Goal: Task Accomplishment & Management: Manage account settings

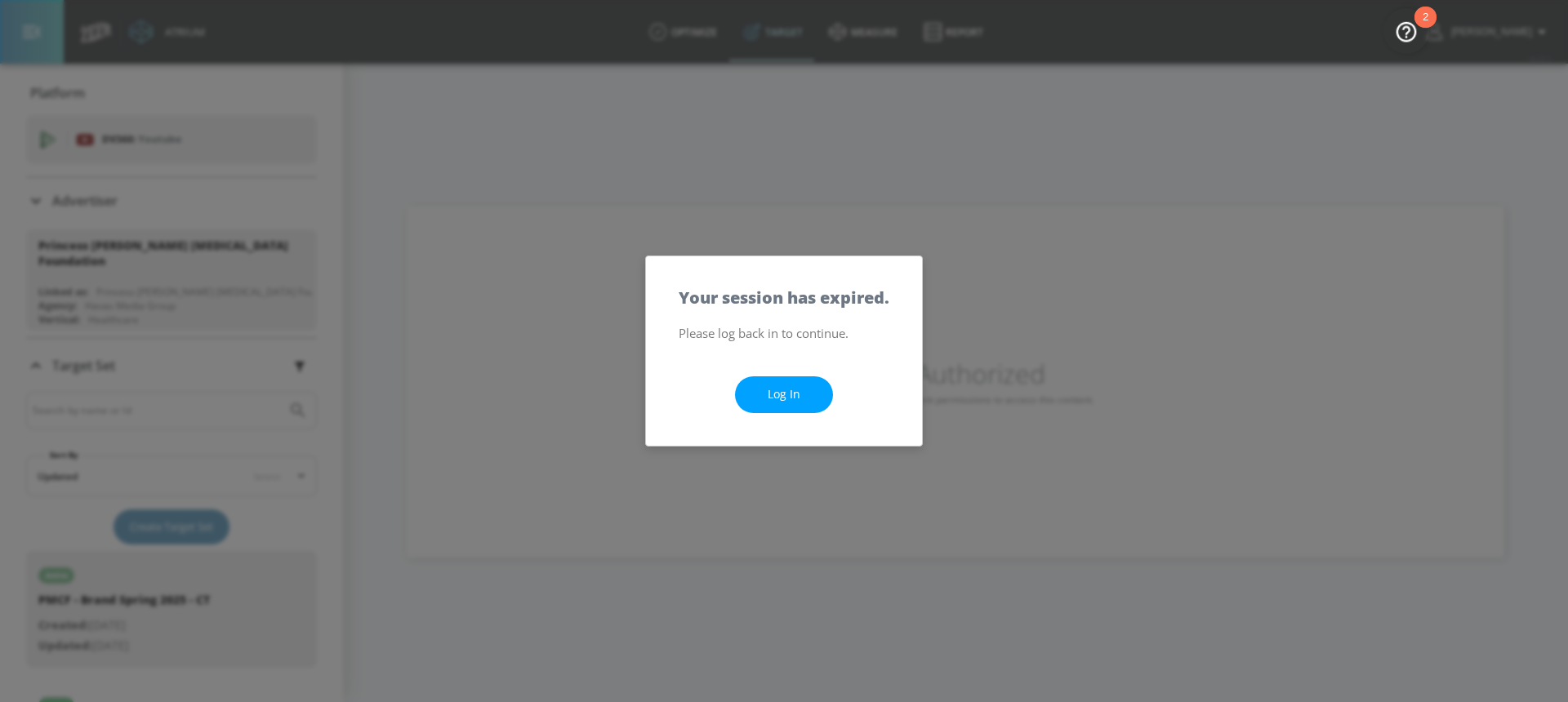
scroll to position [76, 0]
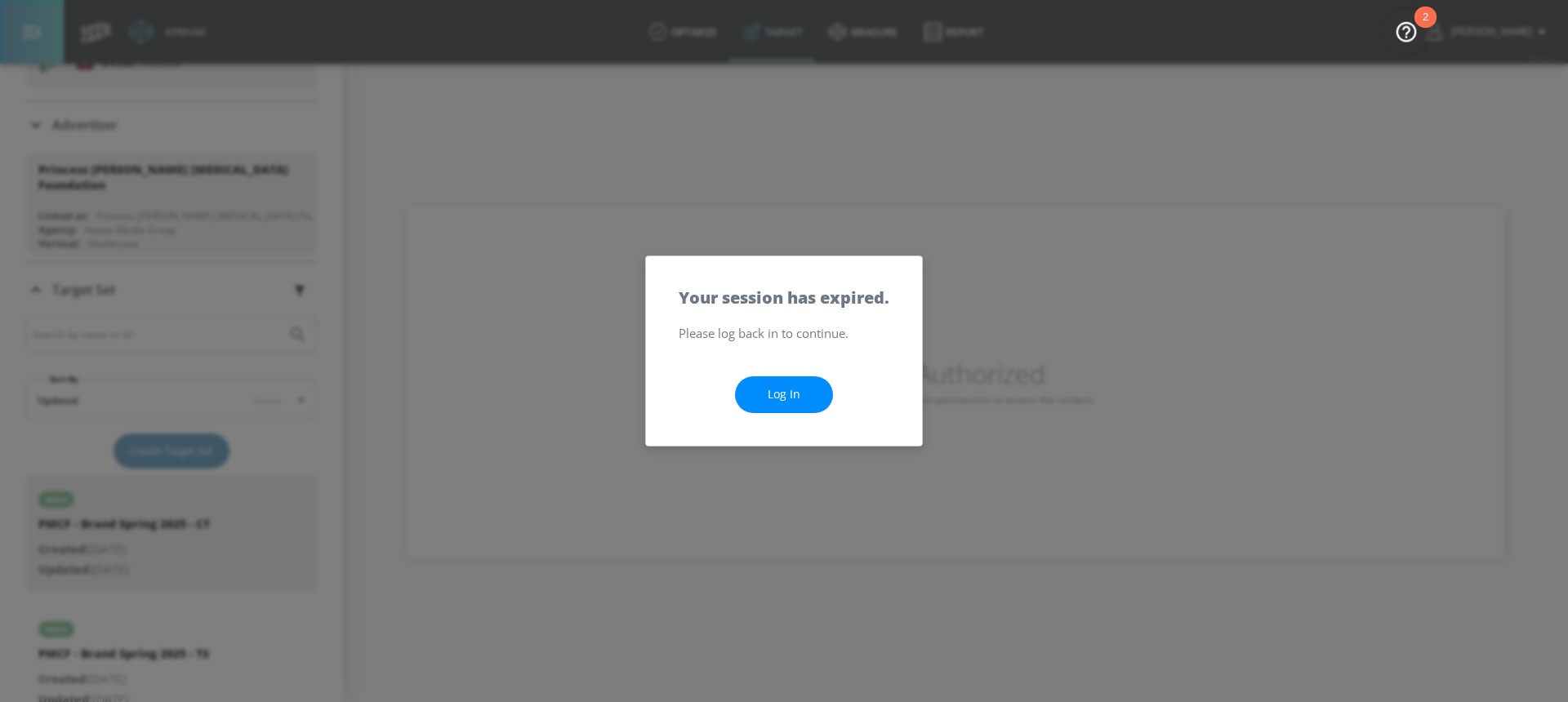
click at [802, 388] on link "Log In" at bounding box center [784, 395] width 98 height 37
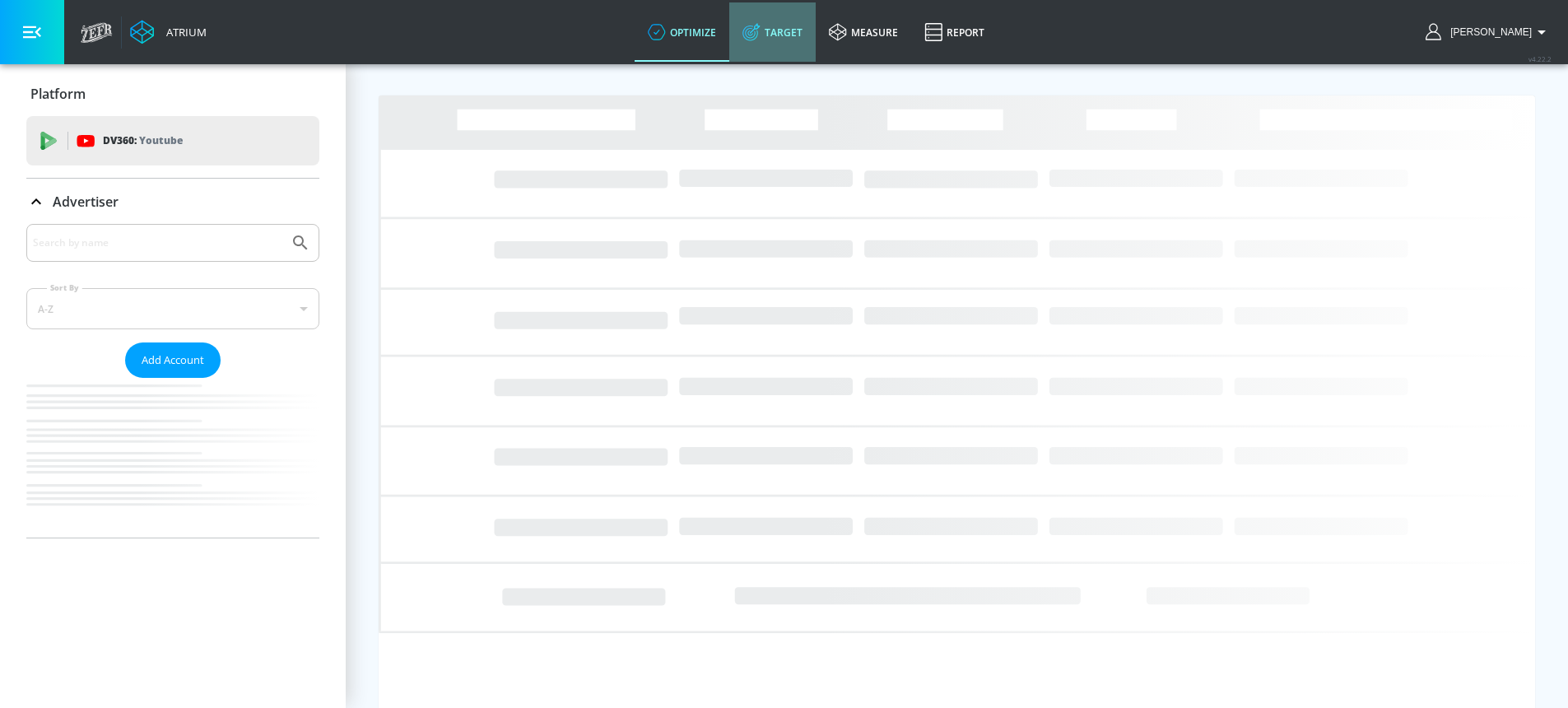
click at [816, 28] on link "Target" at bounding box center [772, 32] width 86 height 59
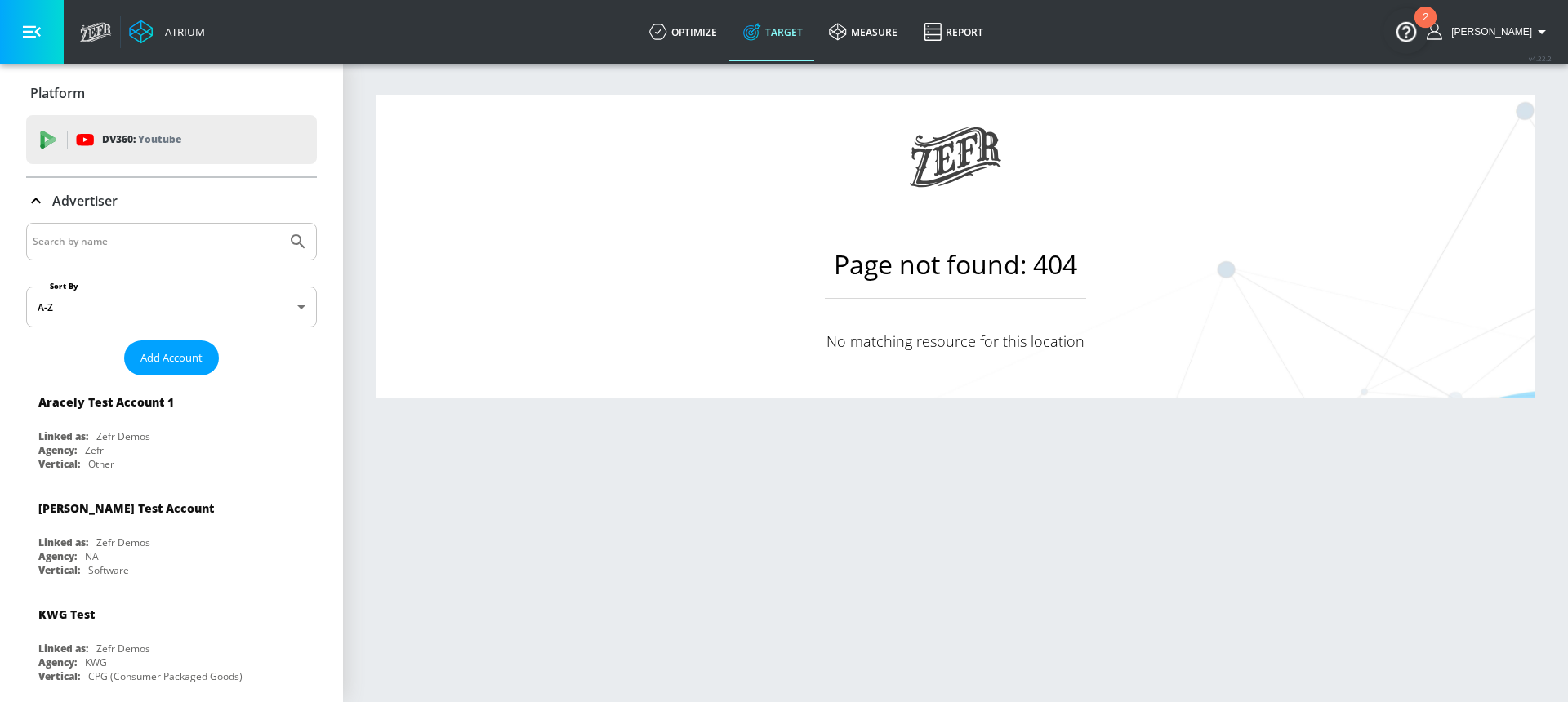
click at [130, 246] on input "Search by name" at bounding box center [156, 242] width 248 height 21
type input "petro"
click at [280, 222] on button "Submit Search" at bounding box center [298, 240] width 36 height 36
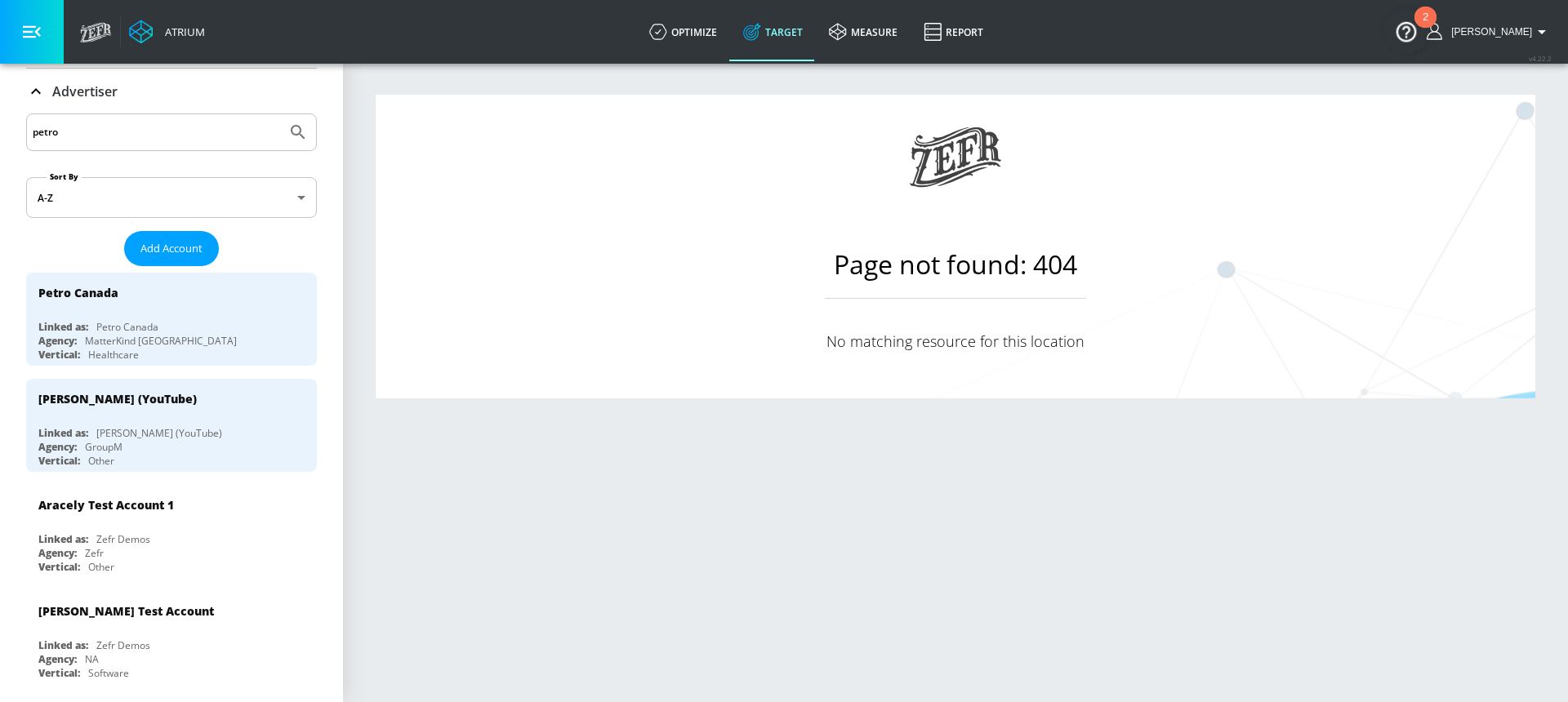
scroll to position [107, 0]
click at [167, 330] on div "Linked as: Petro Canada" at bounding box center [175, 328] width 274 height 13
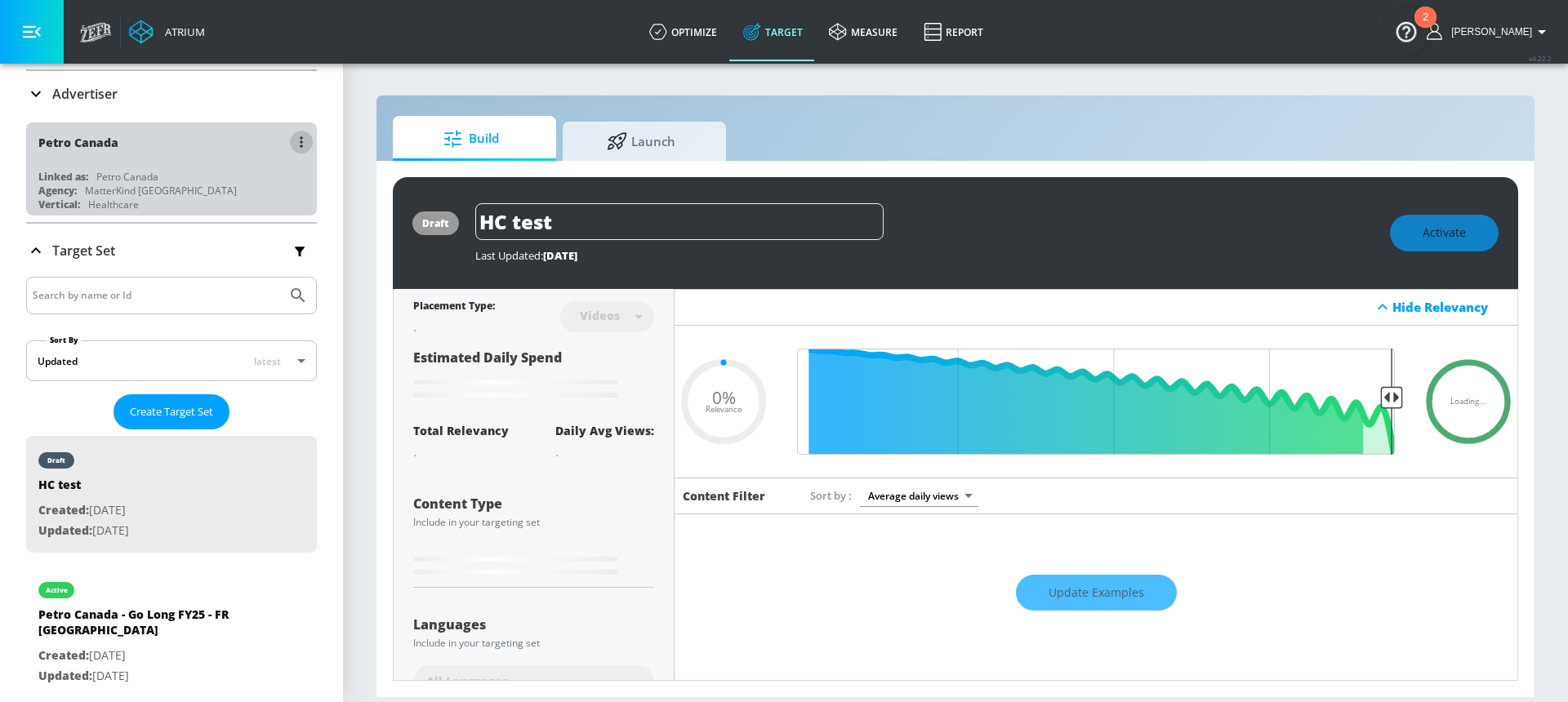
click at [300, 140] on icon "button" at bounding box center [301, 143] width 3 height 12
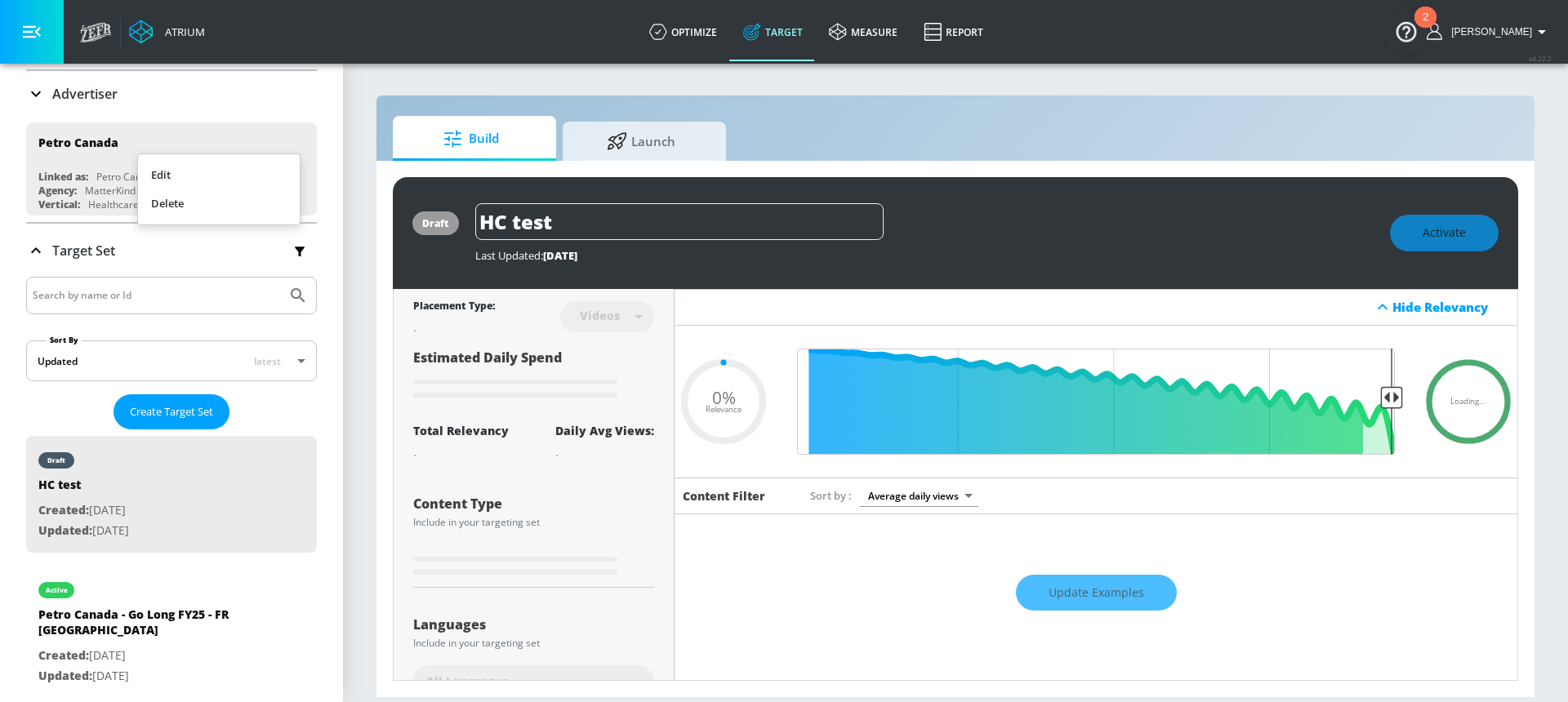
click at [217, 169] on li "Edit" at bounding box center [219, 175] width 162 height 29
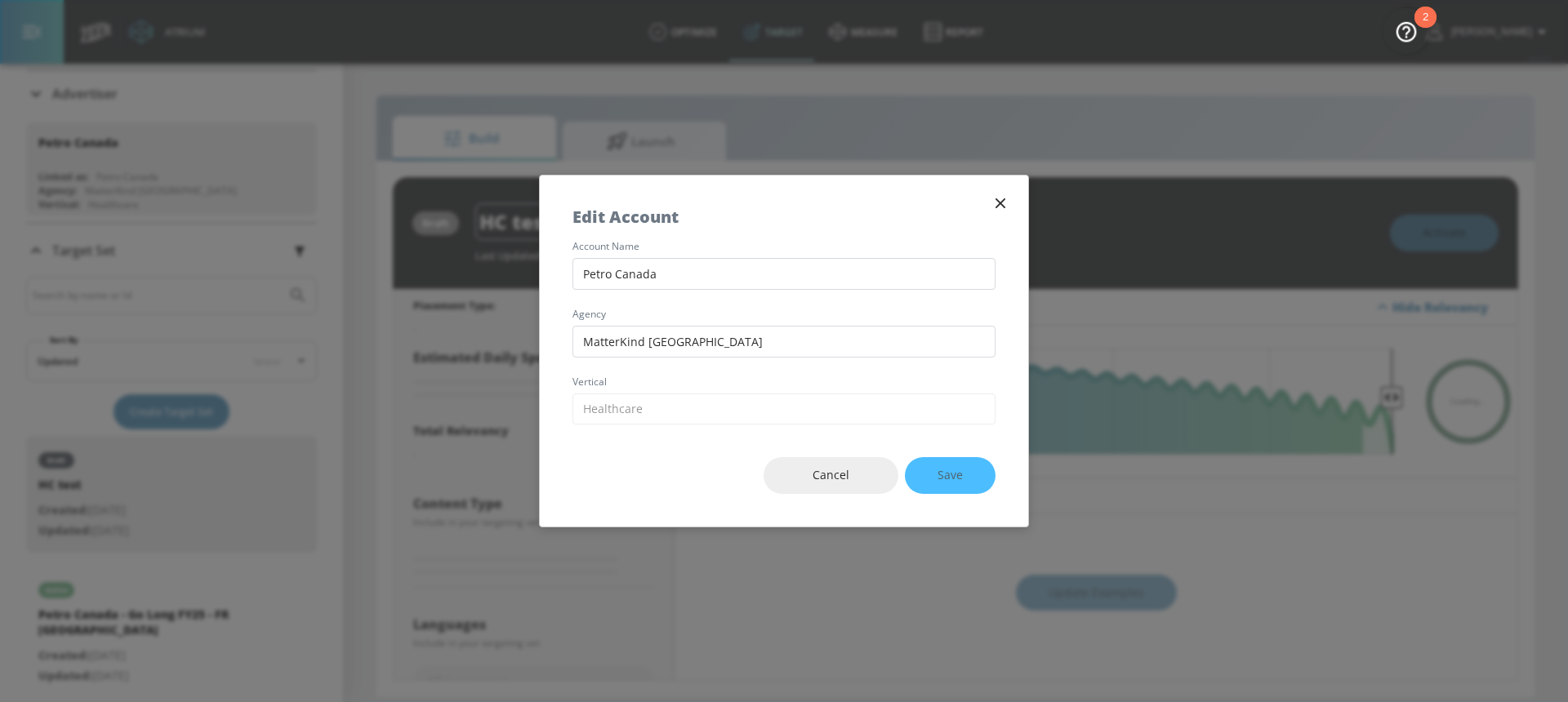
type input "0.87"
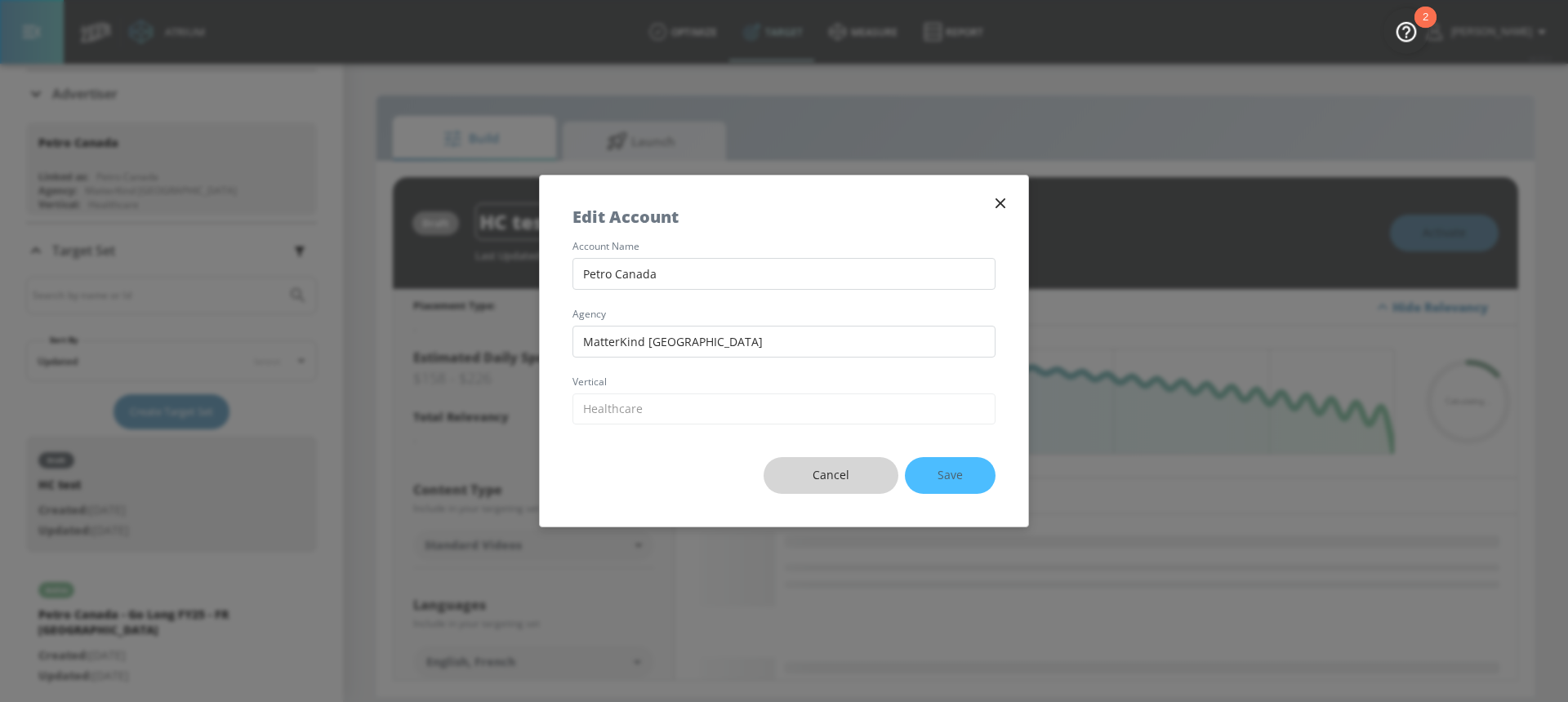
click at [809, 470] on span "Cancel" at bounding box center [831, 475] width 69 height 20
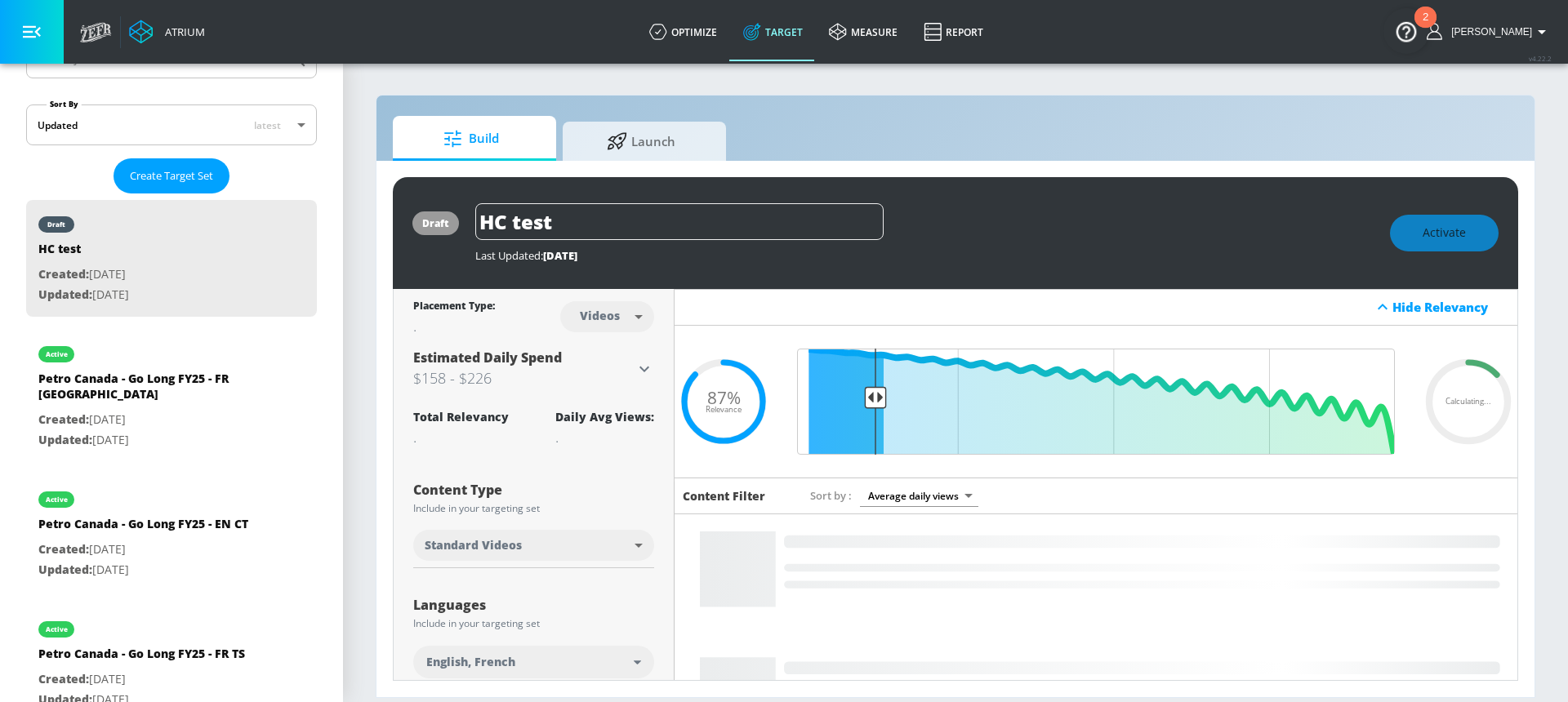
scroll to position [344, 0]
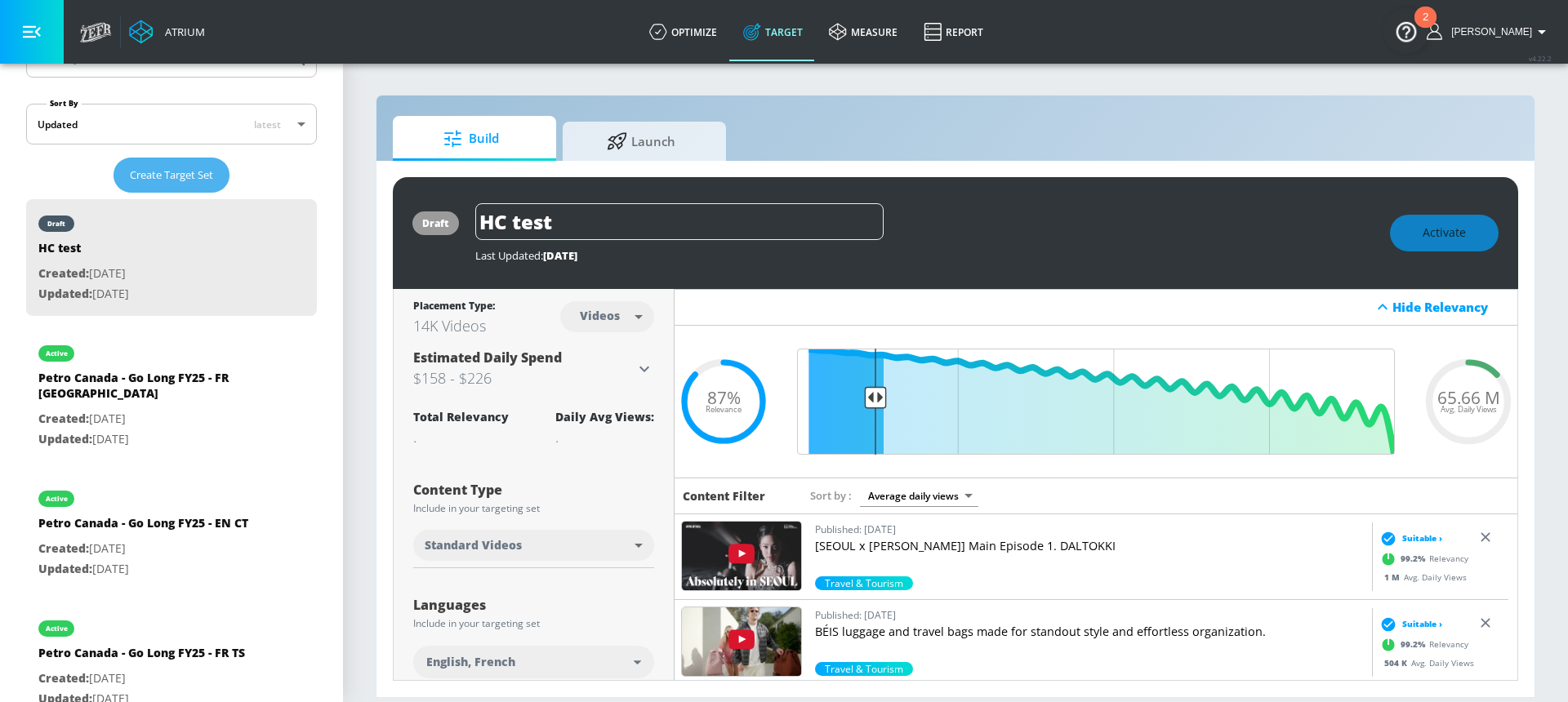
click at [174, 181] on span "Create Target Set" at bounding box center [171, 174] width 83 height 18
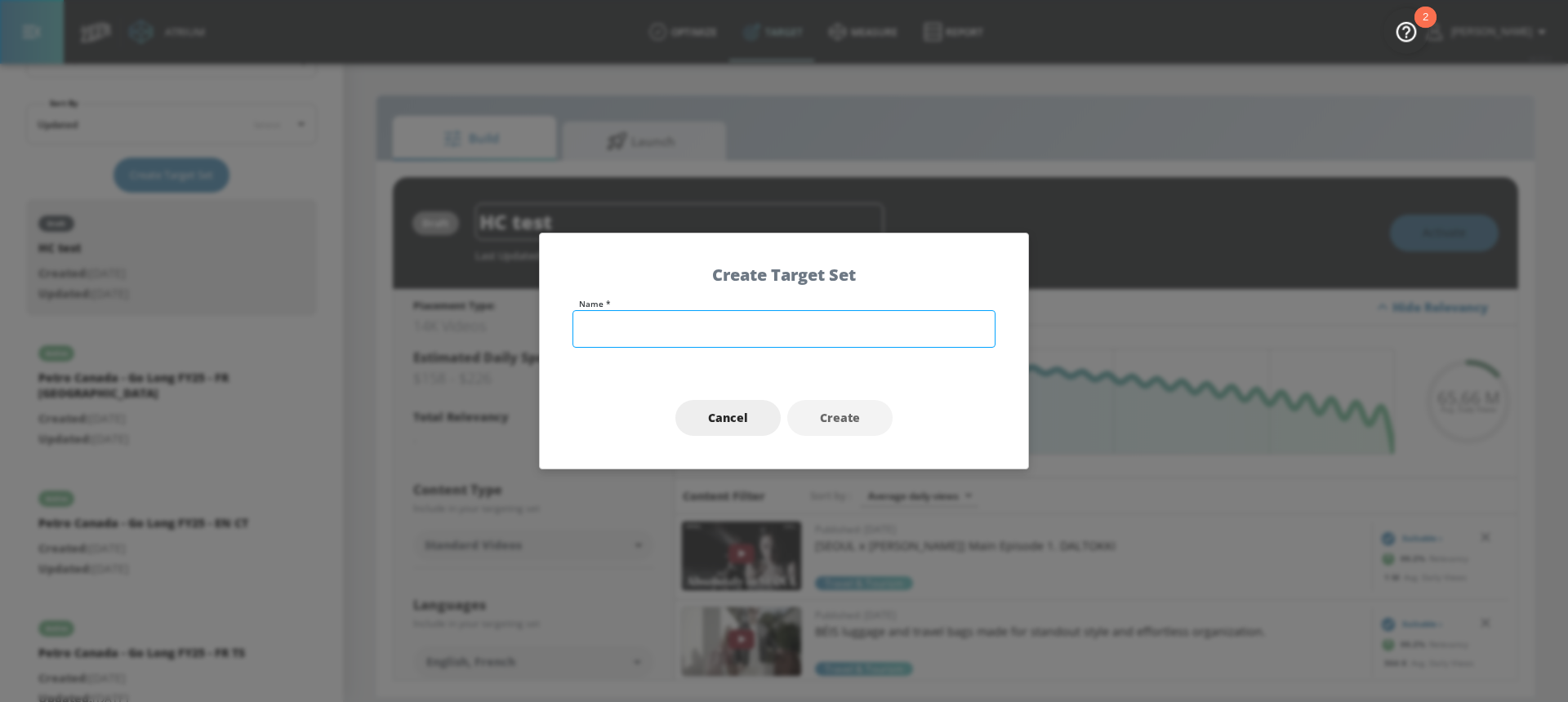
click at [686, 326] on input "text" at bounding box center [783, 328] width 423 height 38
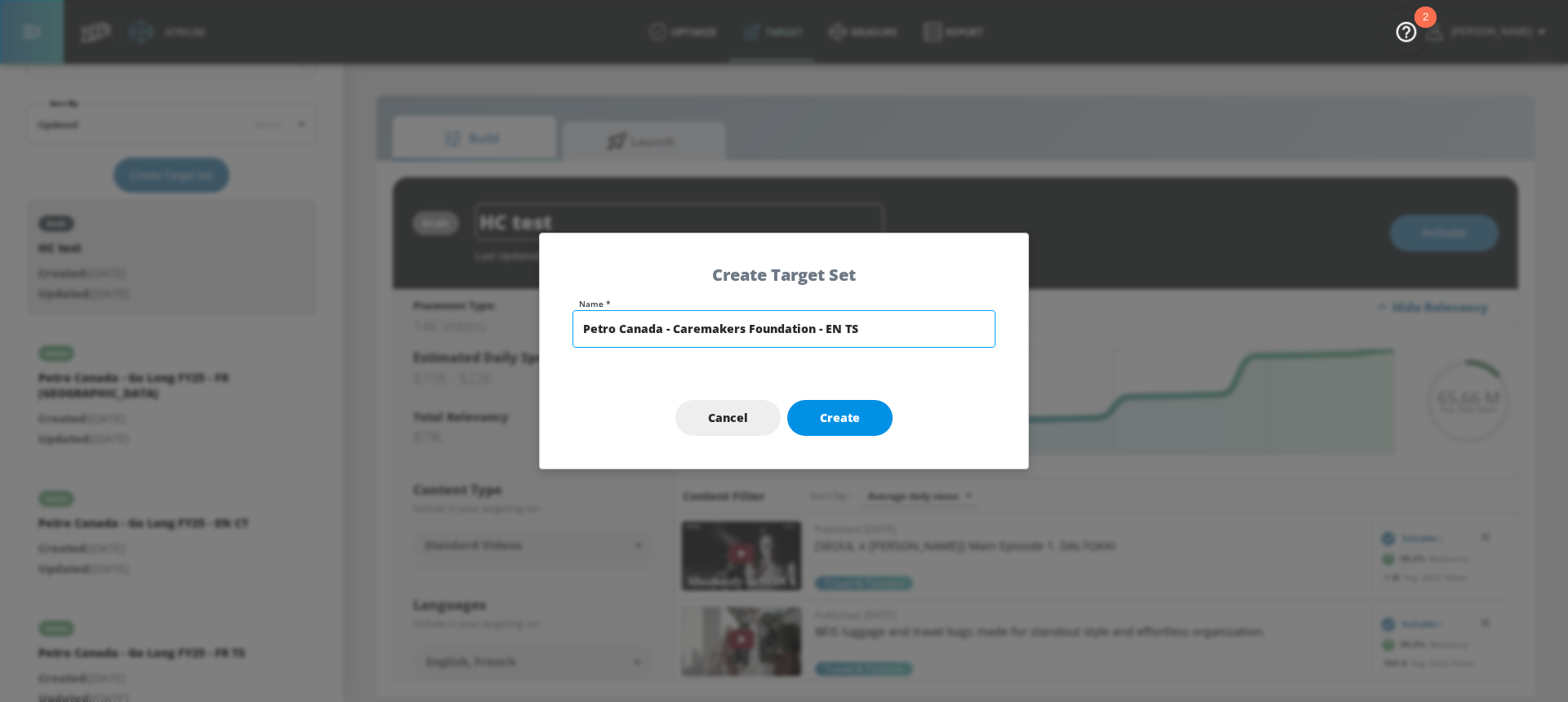
type input "Petro Canada - Caremakers Foundation - EN TS"
click at [834, 410] on span "Create" at bounding box center [840, 418] width 40 height 20
type input "Petro Canada - Caremakers Foundation - EN TS"
type input "channels"
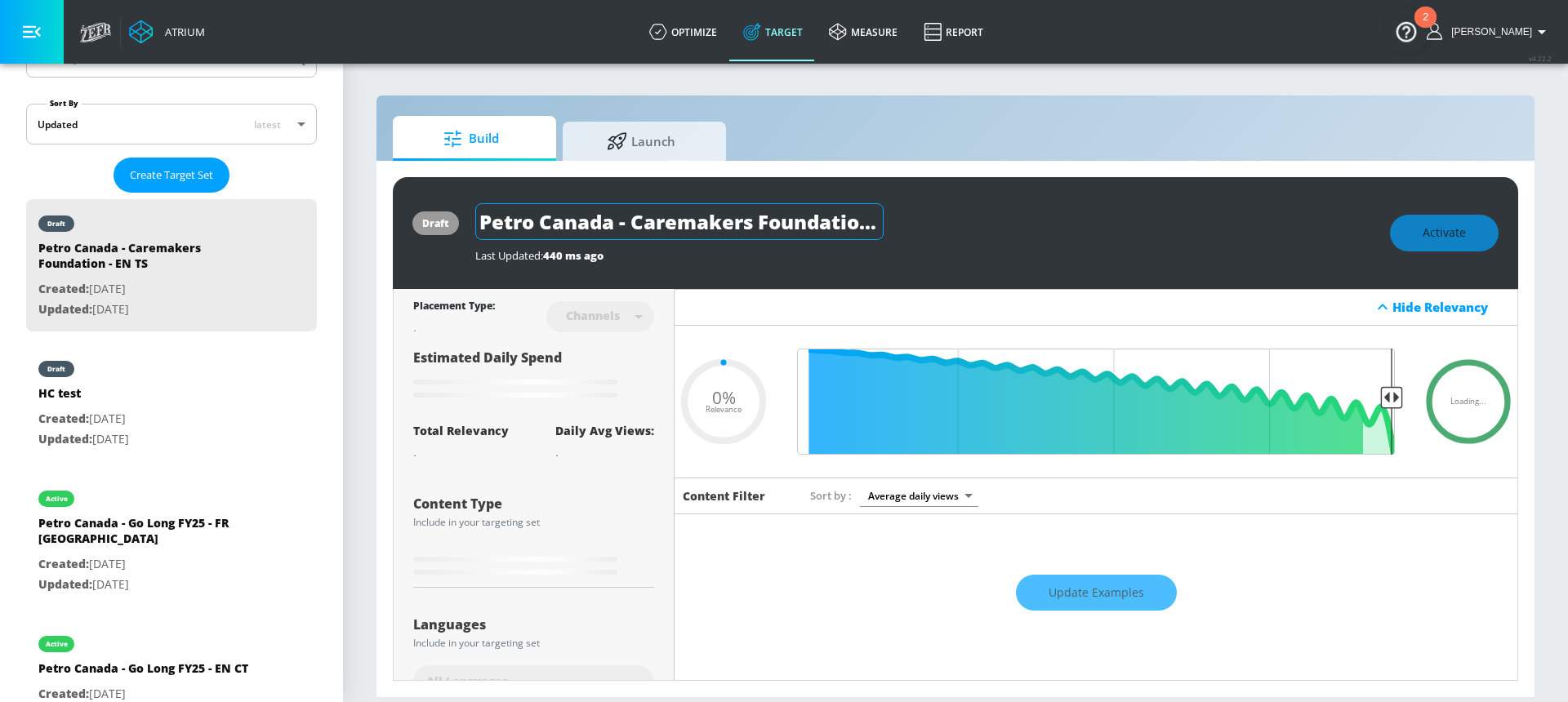
click at [644, 221] on input "Petro Canada - Caremakers Foundation - EN TS" at bounding box center [679, 221] width 408 height 37
type input "0.6"
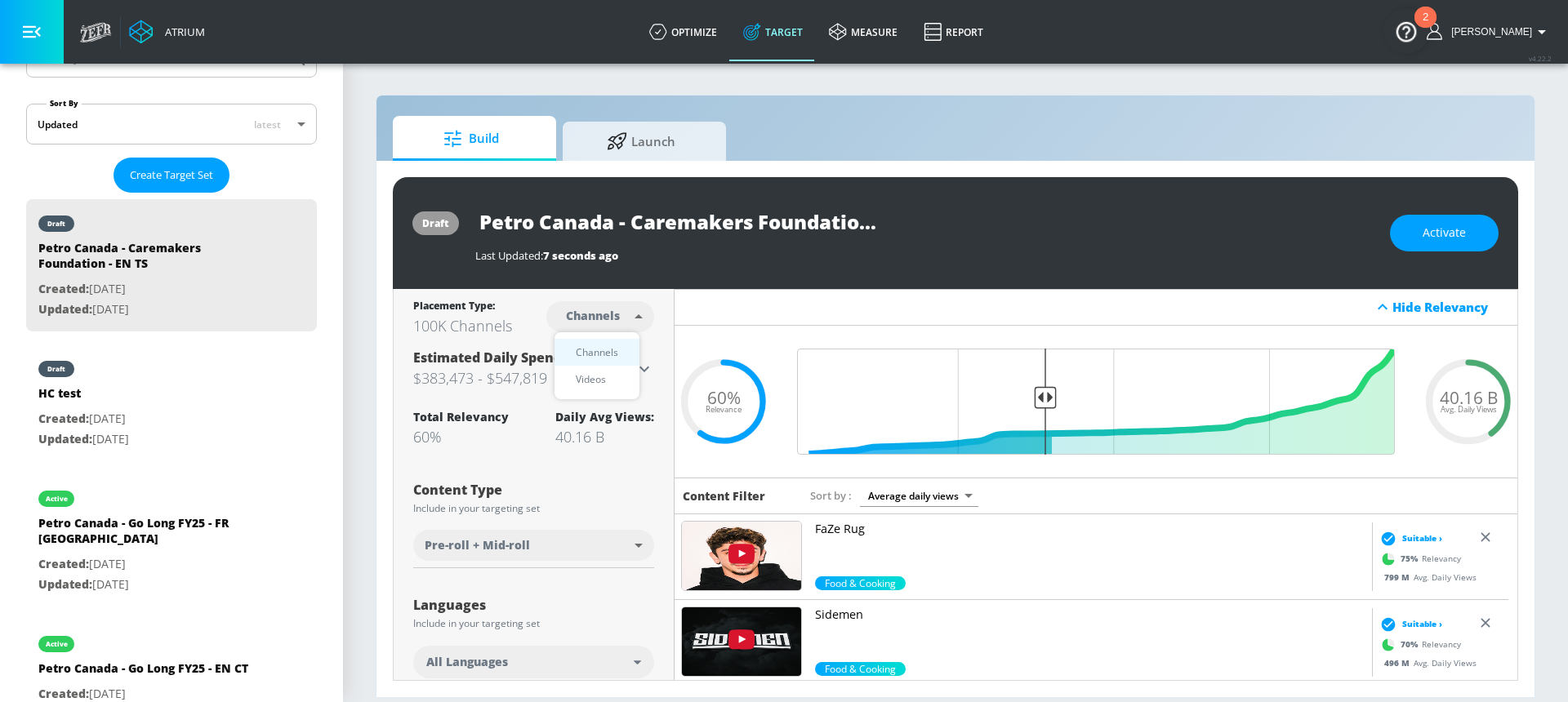
click at [582, 308] on body "Atrium optimize Target measure Report optimize Target measure Report v 4.22.2 […" at bounding box center [784, 351] width 1568 height 702
click at [592, 379] on div "Videos" at bounding box center [590, 379] width 46 height 17
type input "videos"
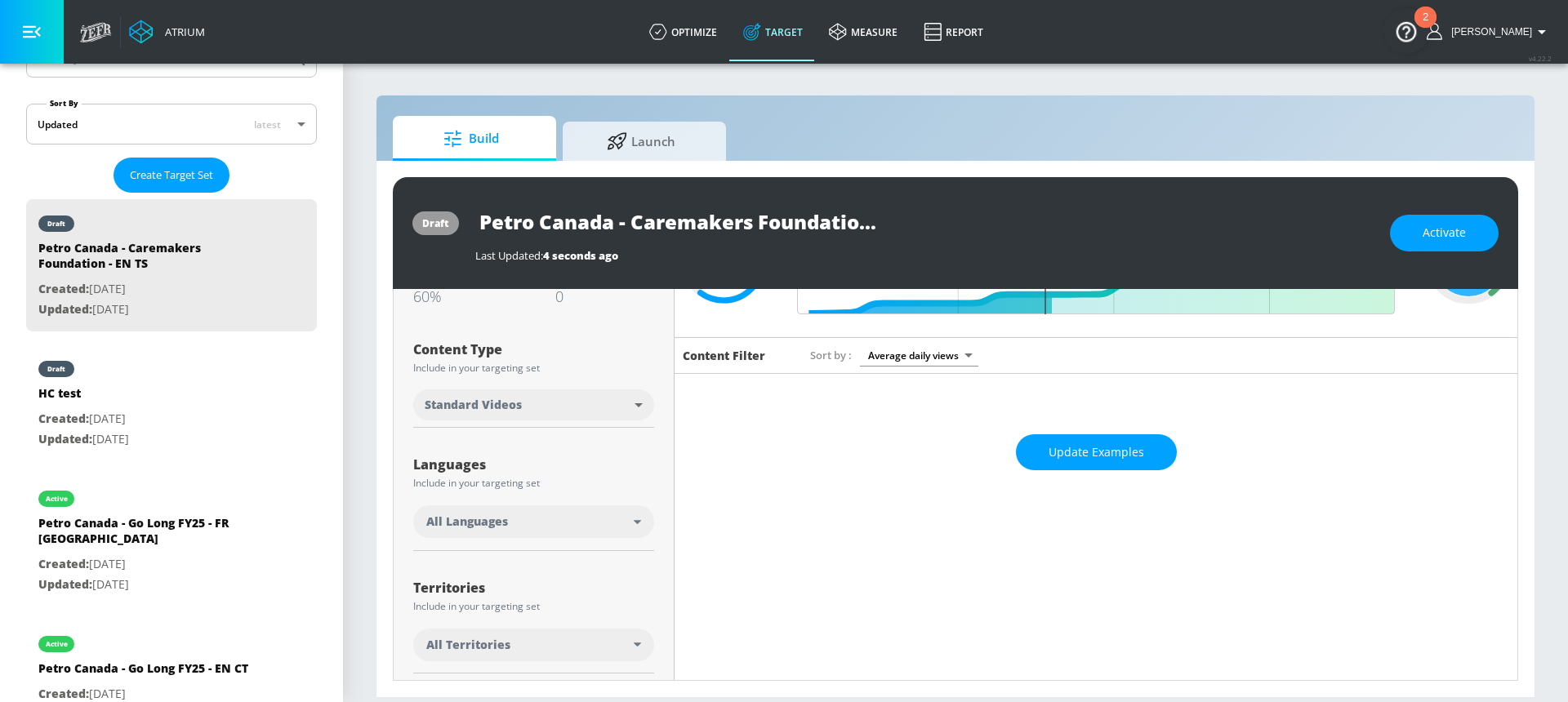
scroll to position [210, 0]
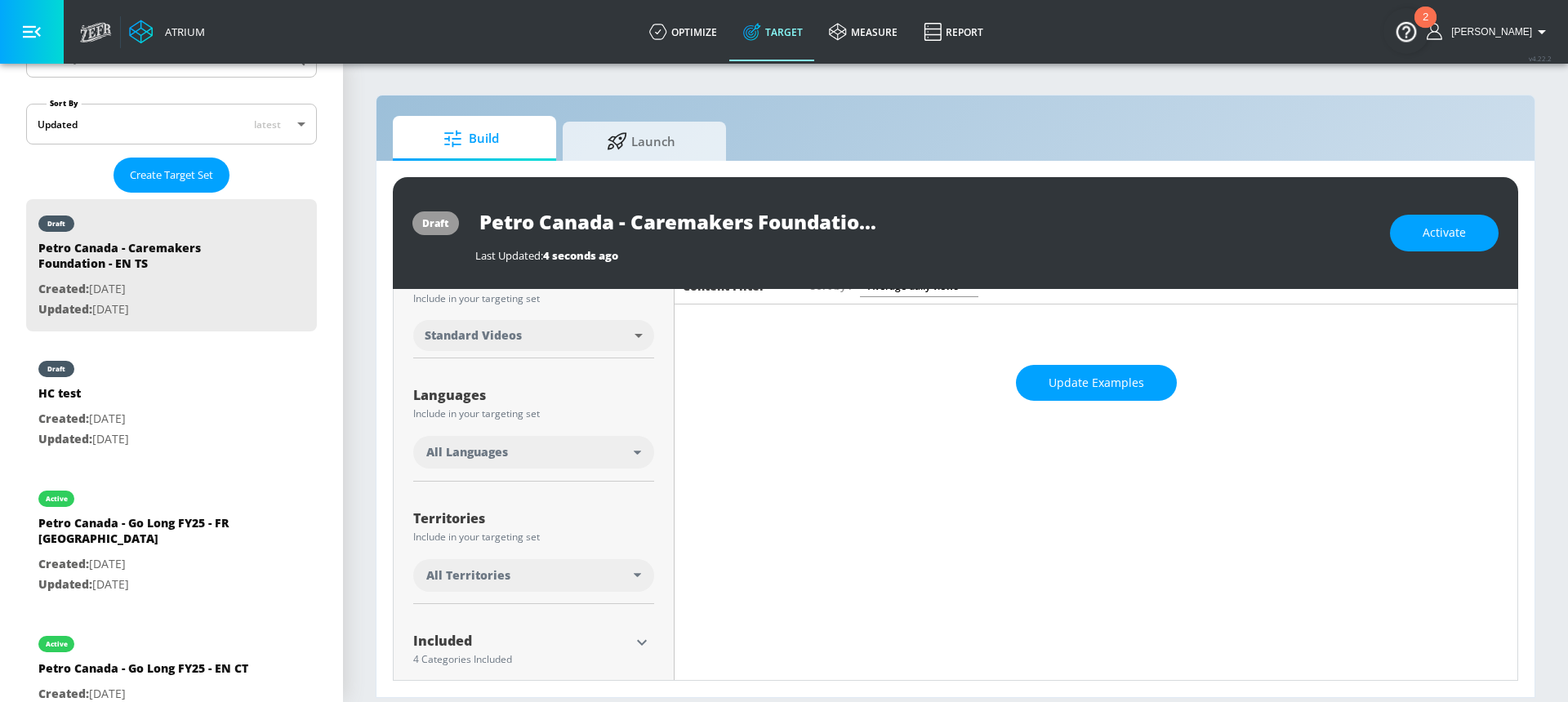
click at [534, 453] on div "All Languages" at bounding box center [529, 452] width 207 height 16
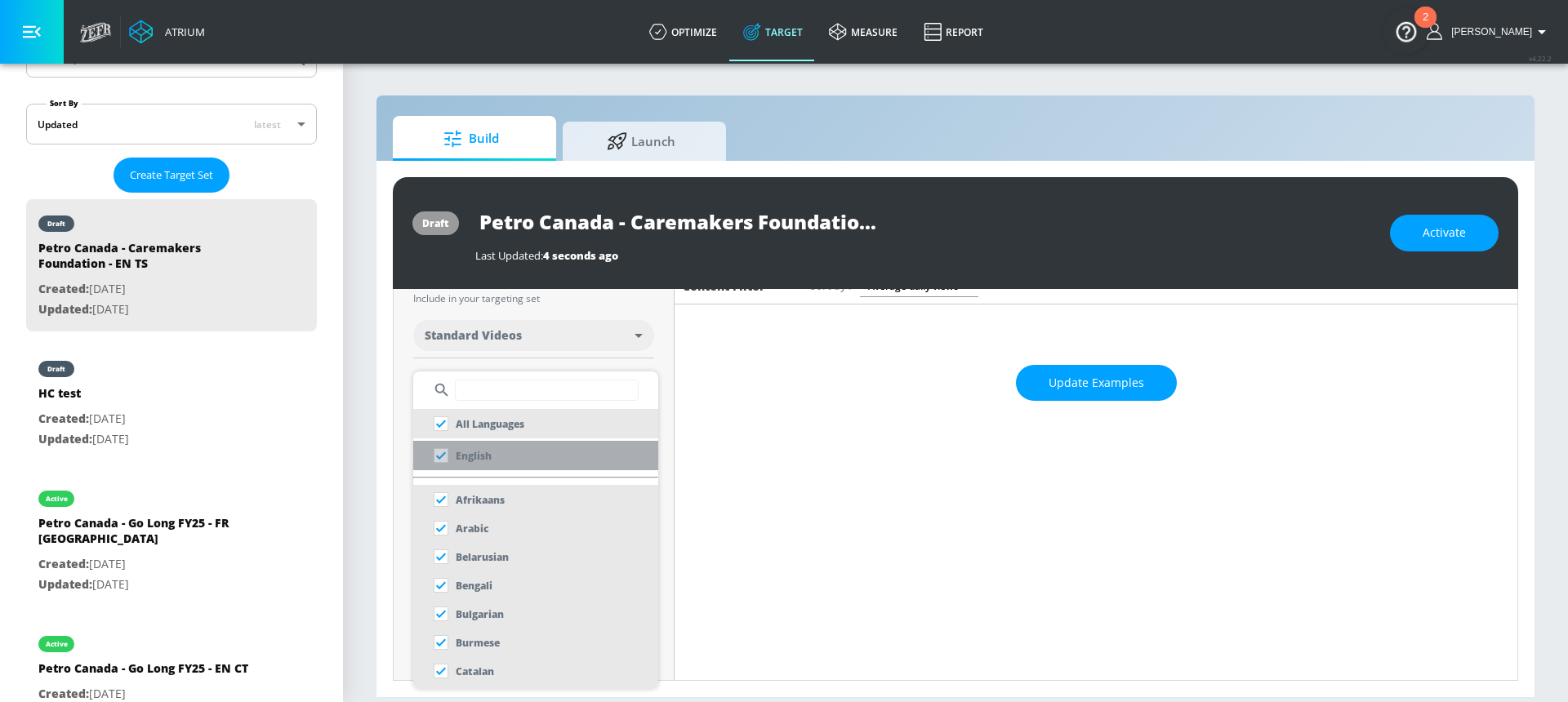
click at [495, 443] on li "English" at bounding box center [536, 455] width 245 height 30
checkbox input "false"
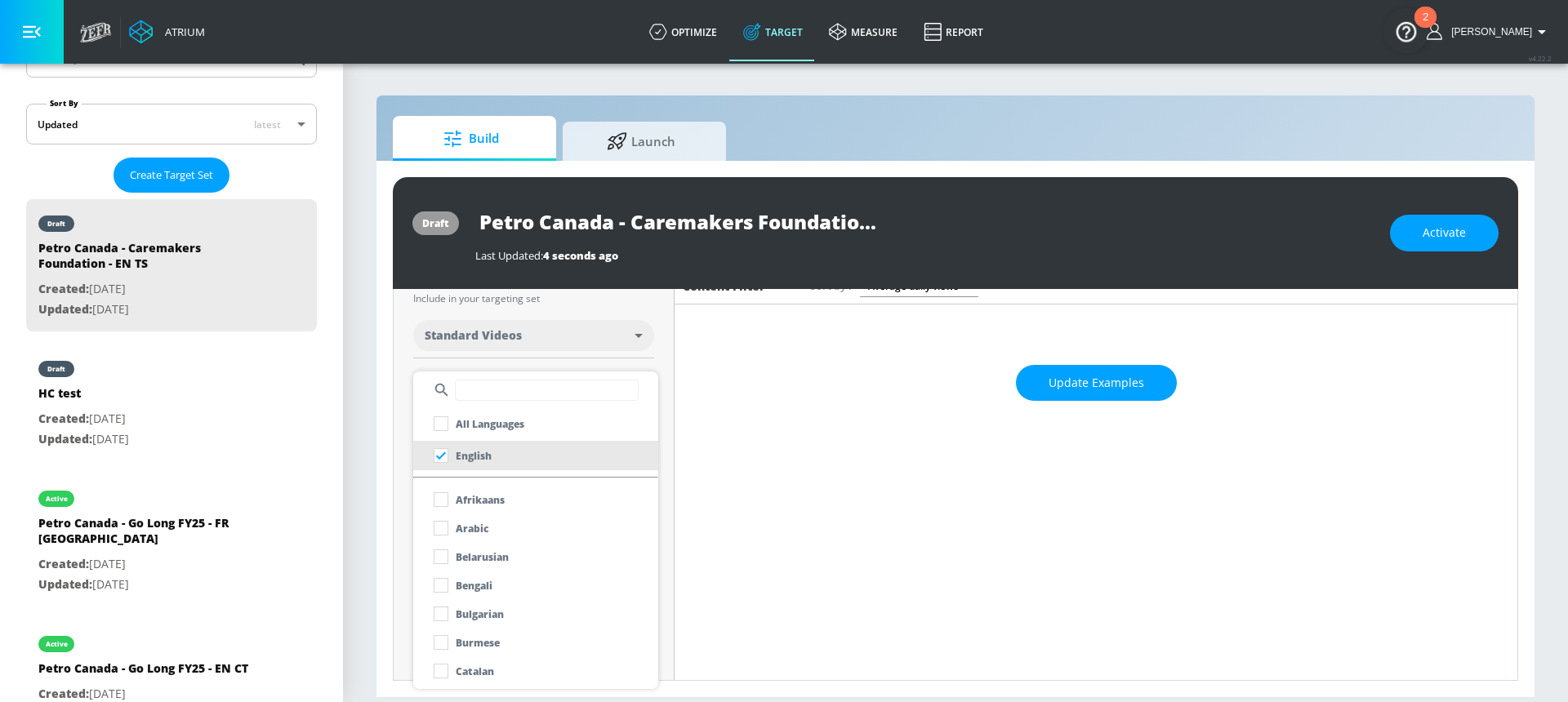
click at [411, 338] on div at bounding box center [784, 351] width 1568 height 702
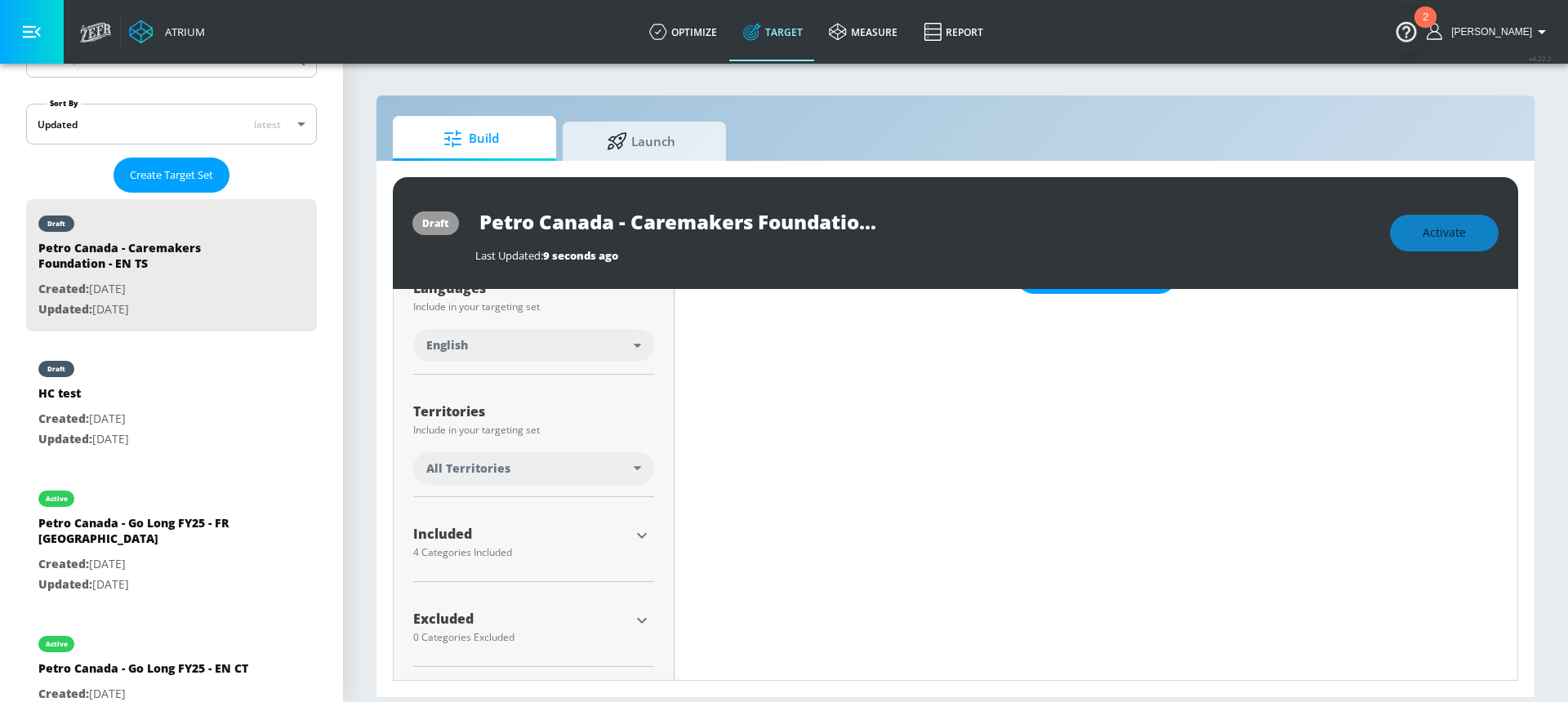
scroll to position [317, 0]
click at [557, 471] on div "All Territories" at bounding box center [529, 468] width 207 height 16
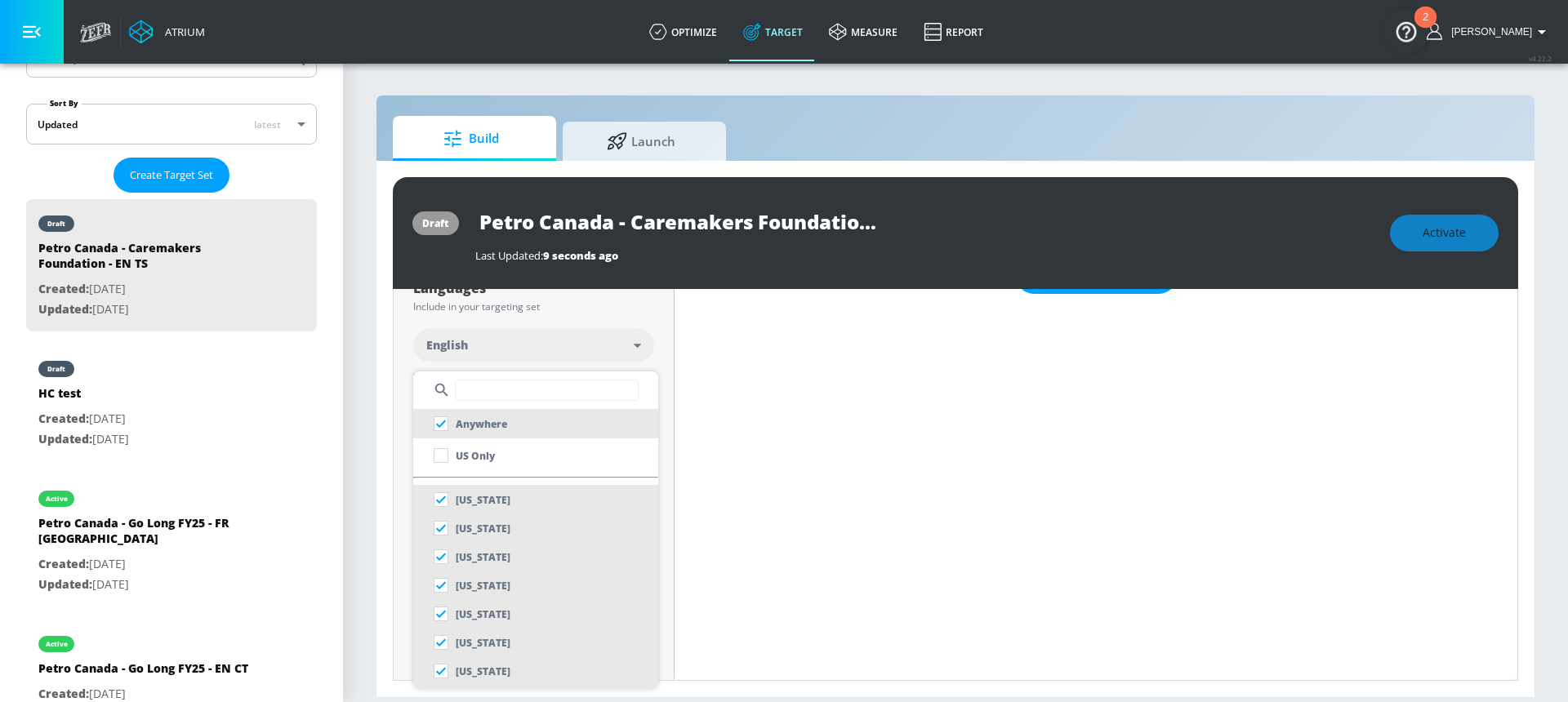
click at [541, 393] on input "text" at bounding box center [546, 390] width 184 height 21
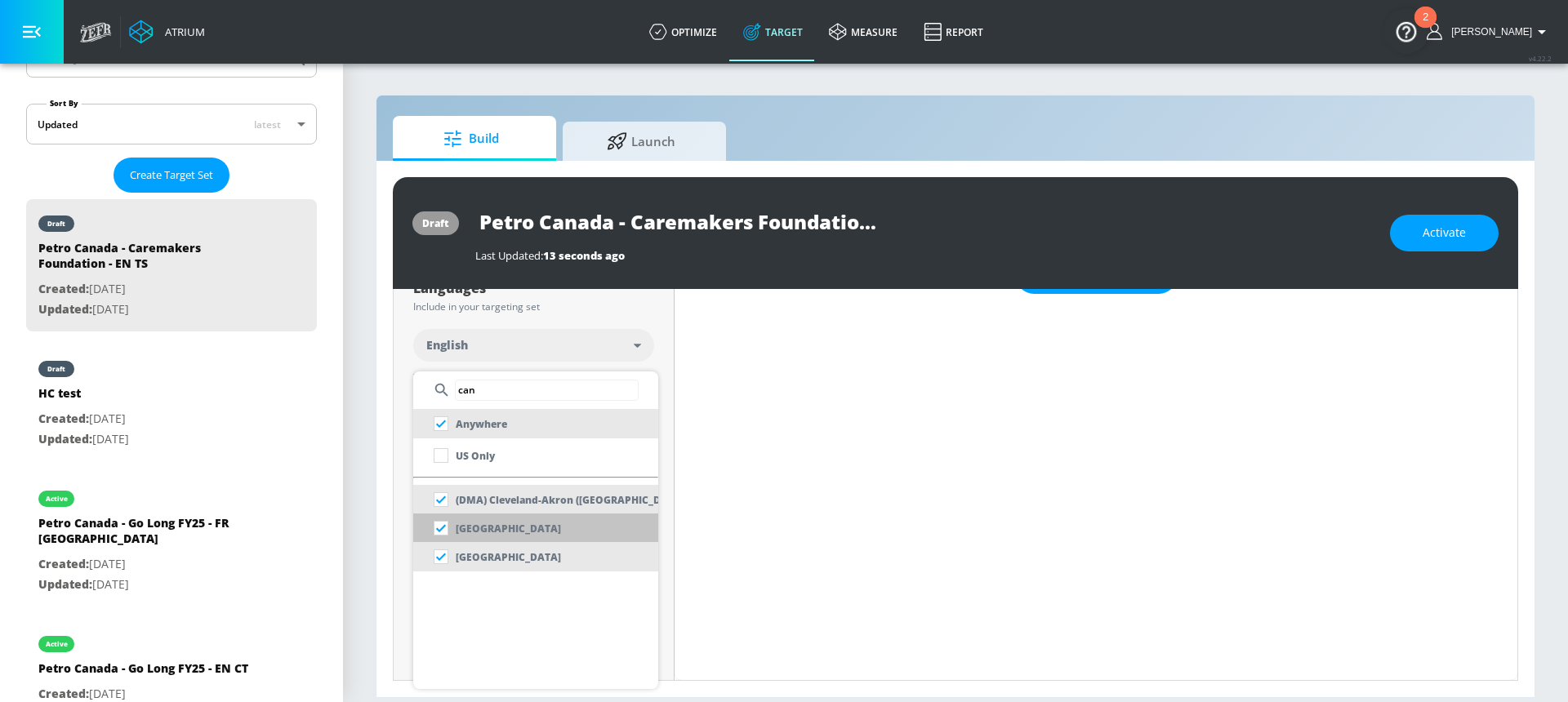
type input "can"
click at [538, 526] on li "[GEOGRAPHIC_DATA]" at bounding box center [536, 528] width 245 height 30
checkbox input "false"
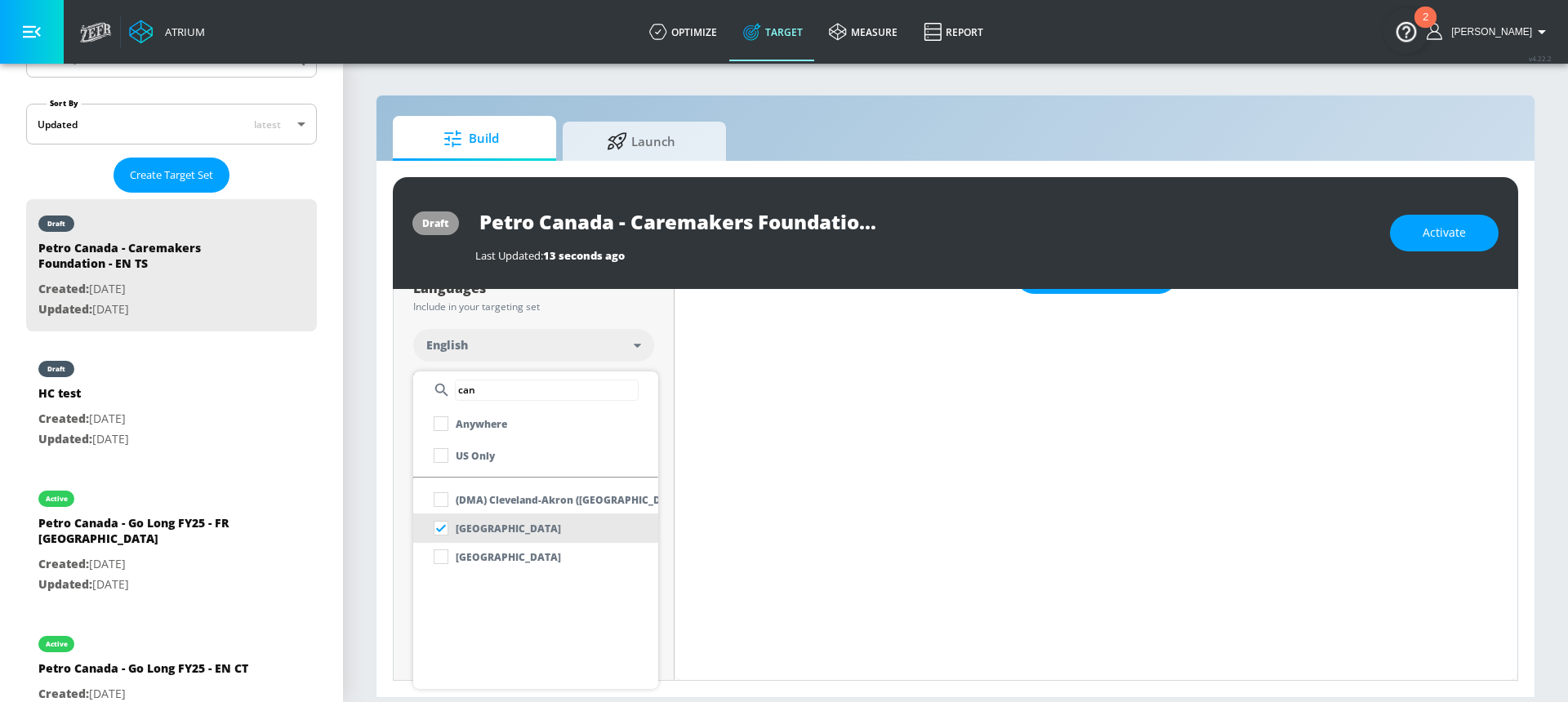
click at [645, 362] on div at bounding box center [784, 351] width 1568 height 702
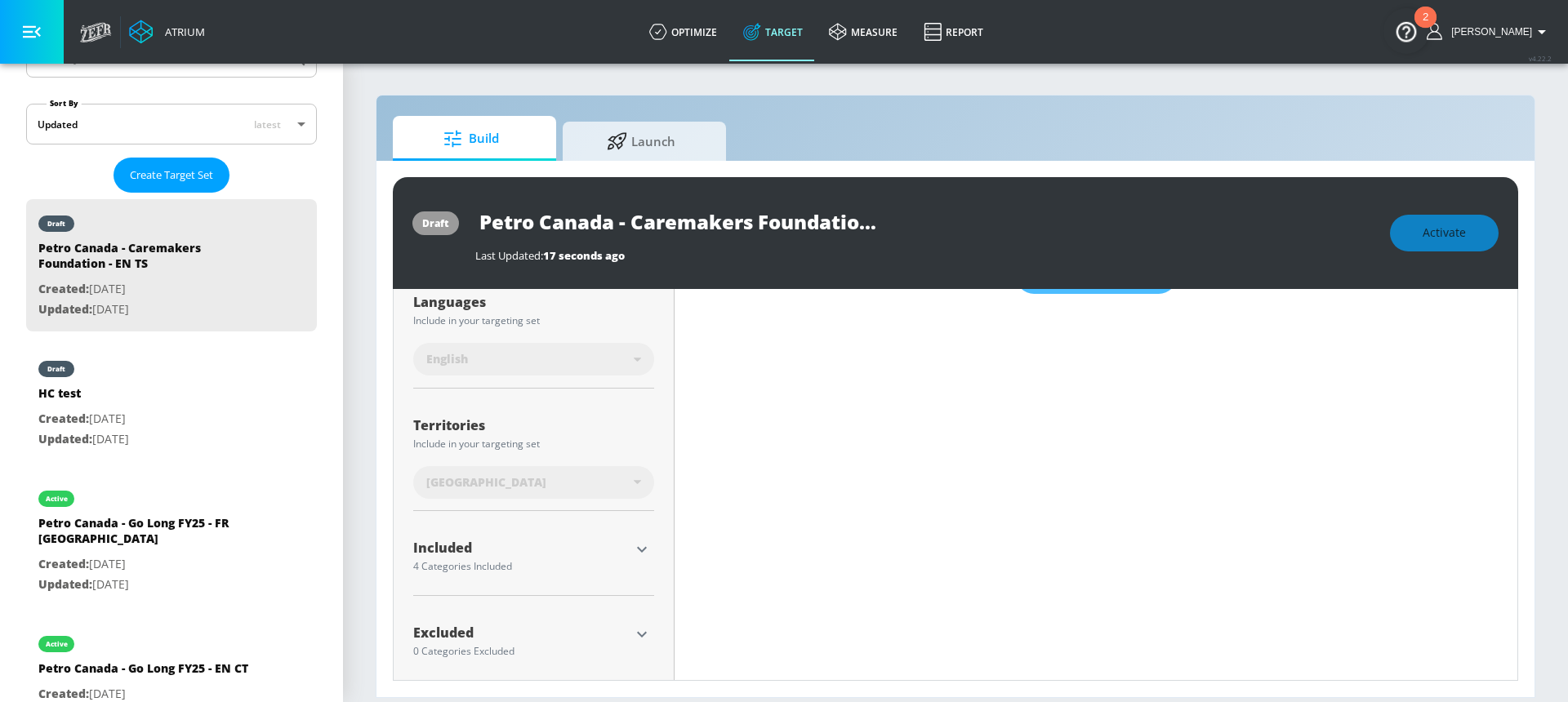
scroll to position [330, 0]
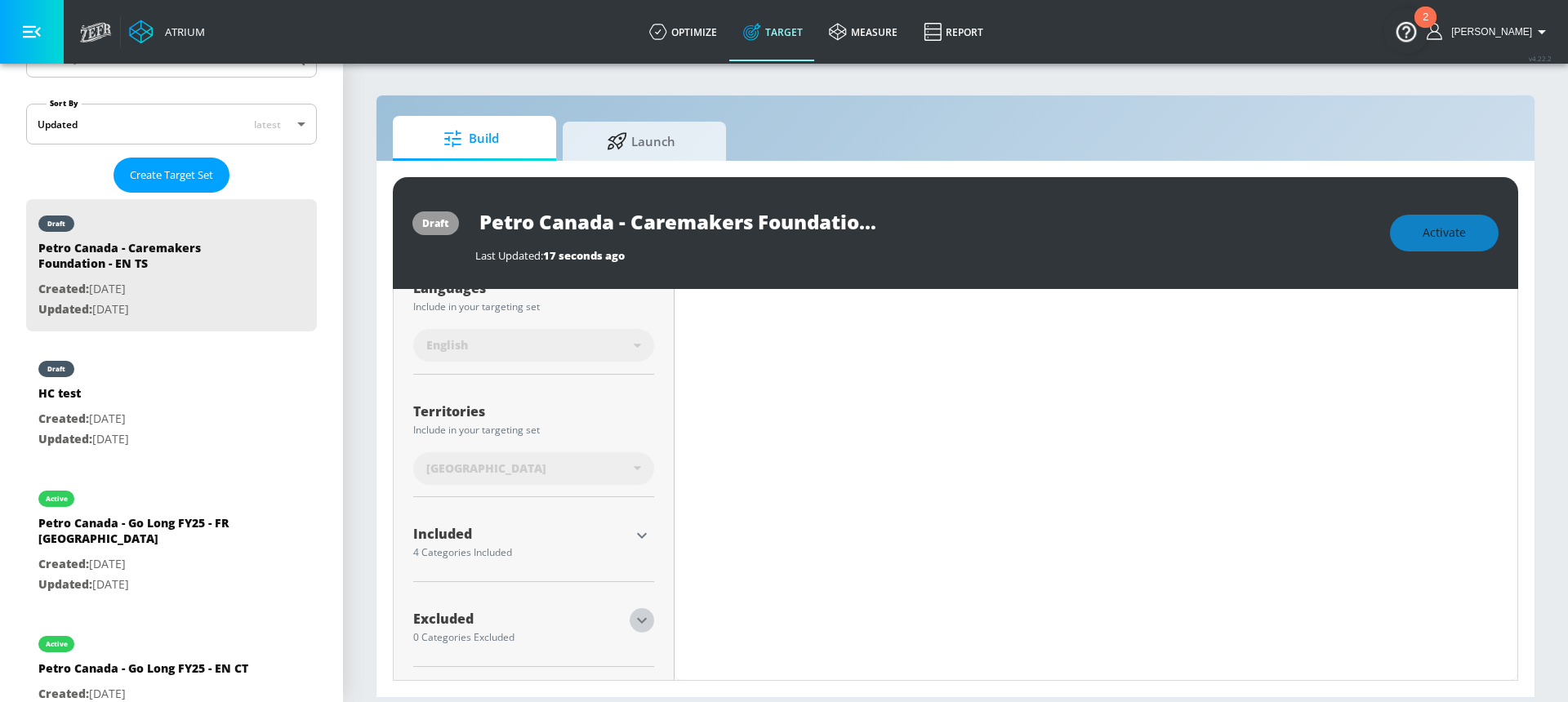
click at [632, 615] on icon "button" at bounding box center [641, 620] width 19 height 19
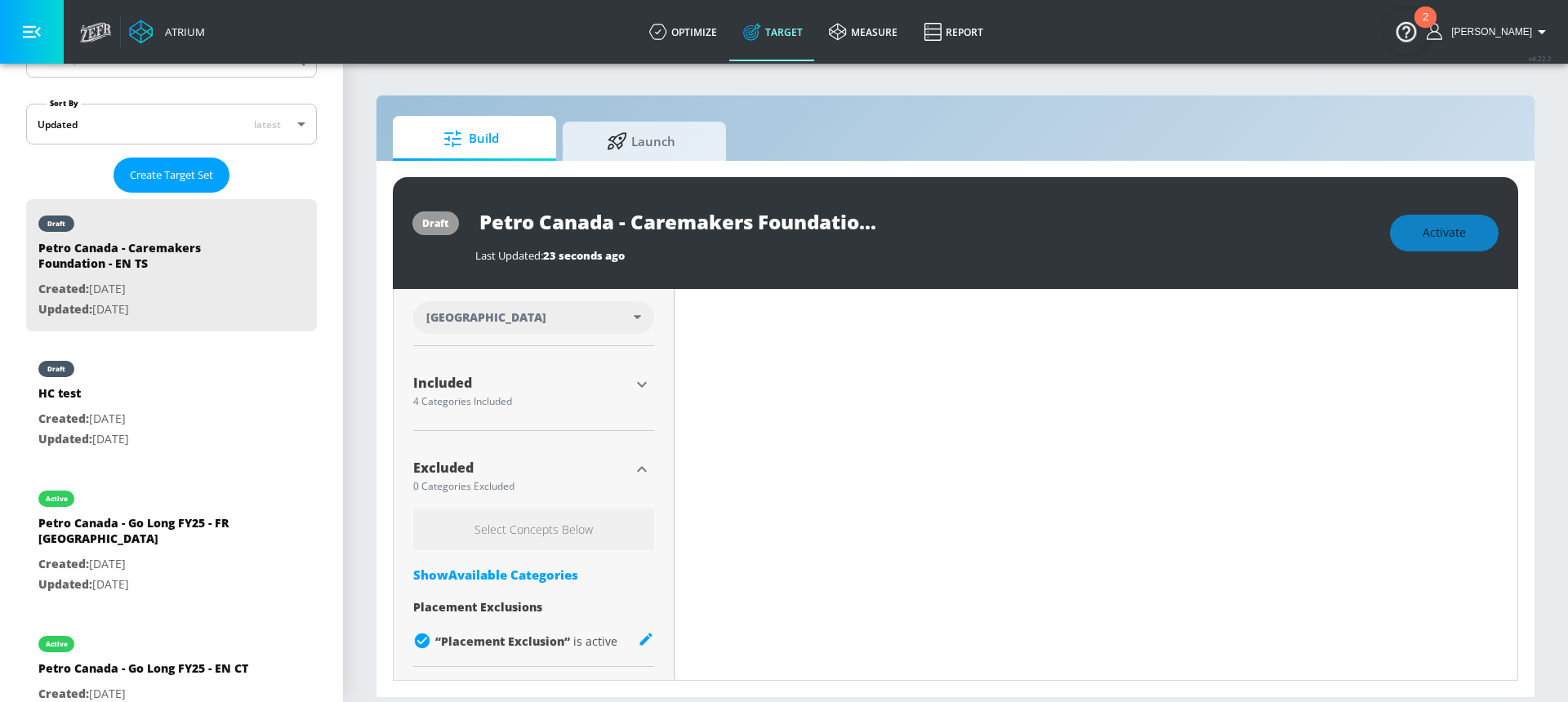
scroll to position [468, 0]
click at [523, 569] on div "Show Available Categories" at bounding box center [534, 574] width 241 height 16
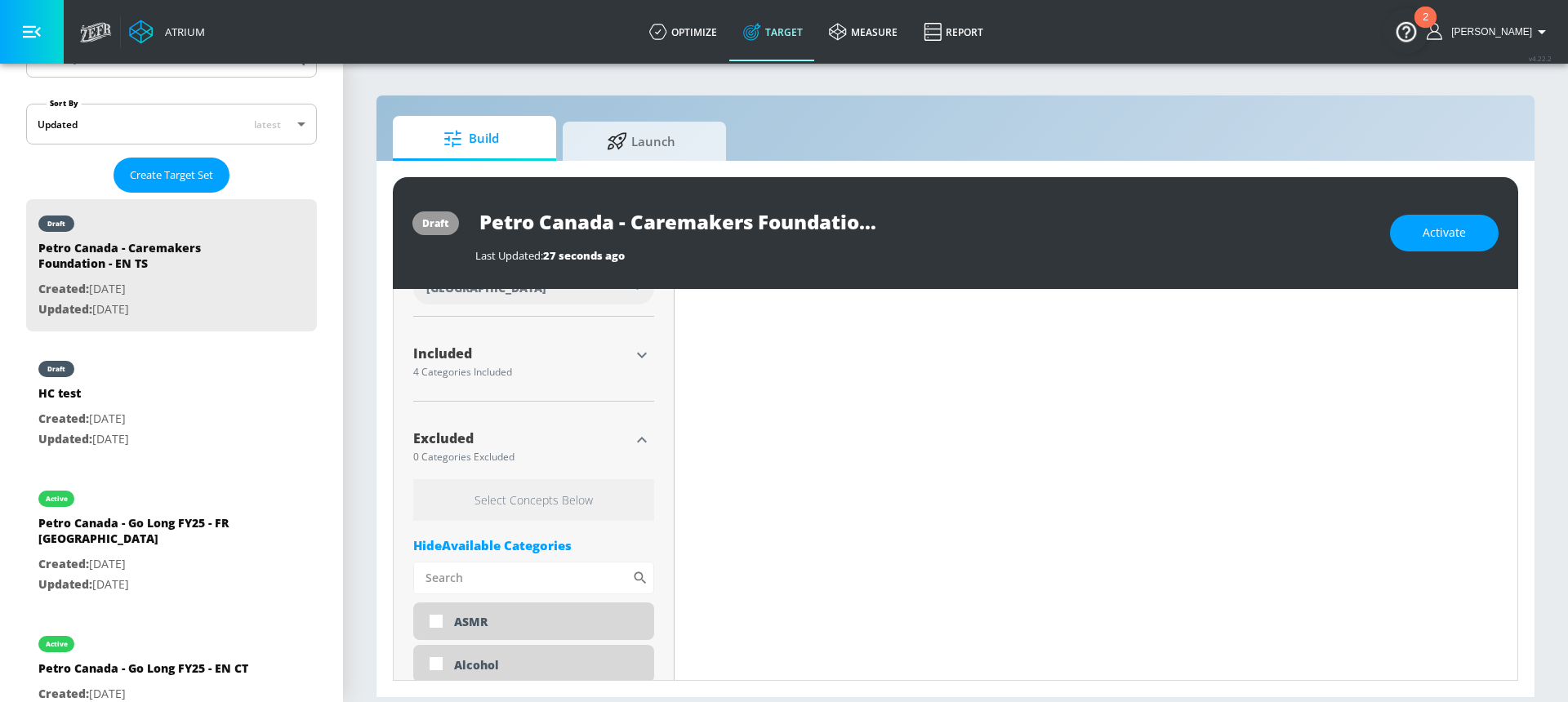
scroll to position [565, 0]
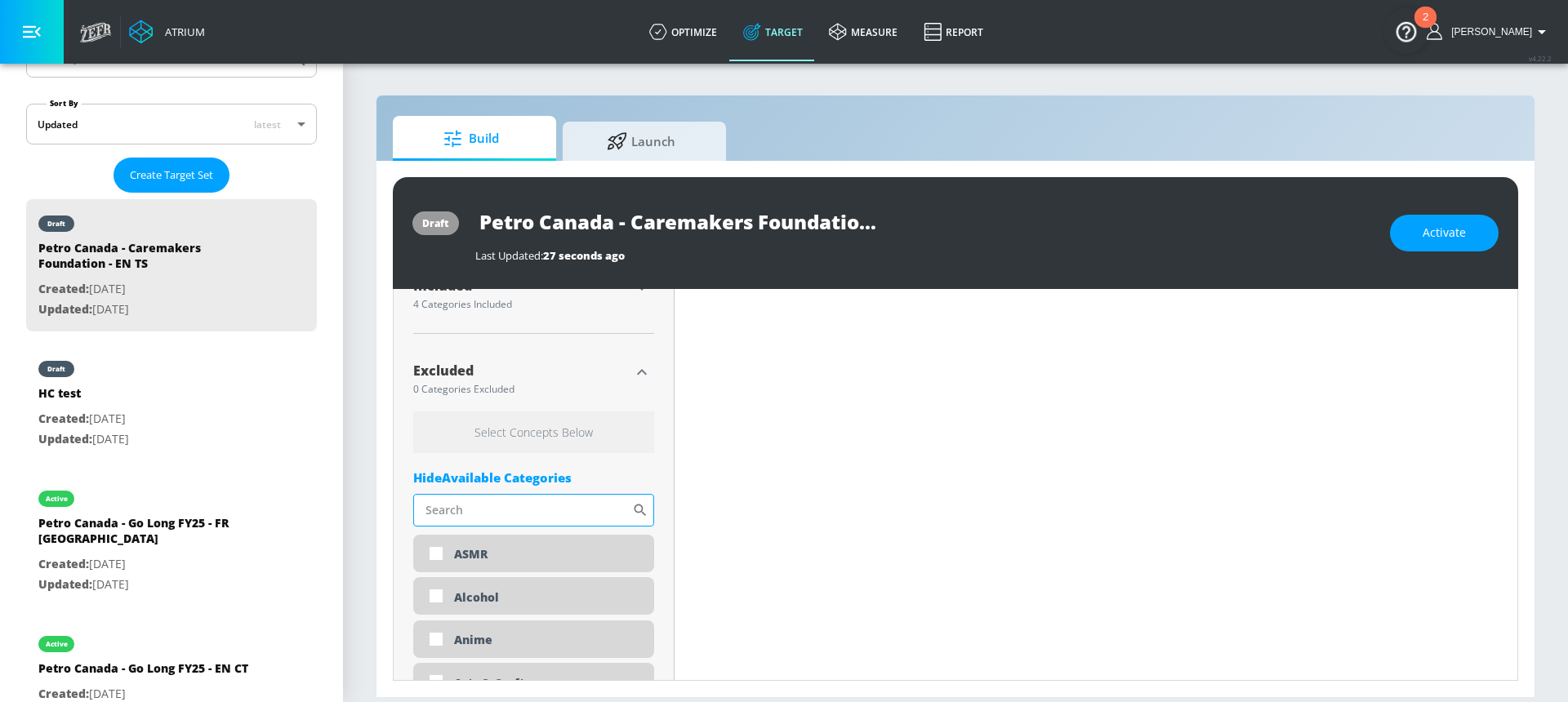
click at [512, 518] on input "Sort By" at bounding box center [522, 510] width 219 height 33
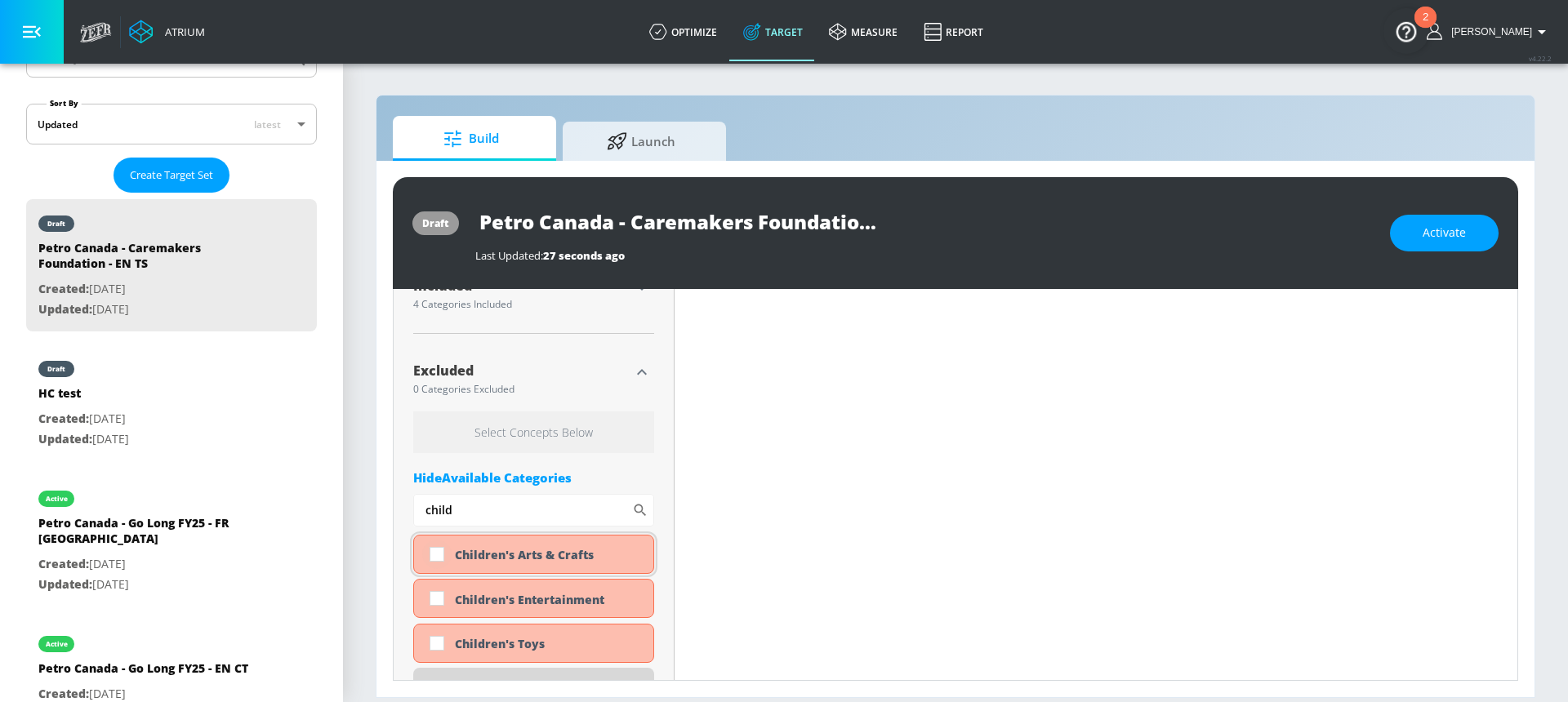
type input "child"
click at [448, 556] on input "checkbox" at bounding box center [436, 554] width 30 height 30
checkbox input "true"
click at [444, 592] on input "checkbox" at bounding box center [436, 598] width 30 height 30
checkbox input "true"
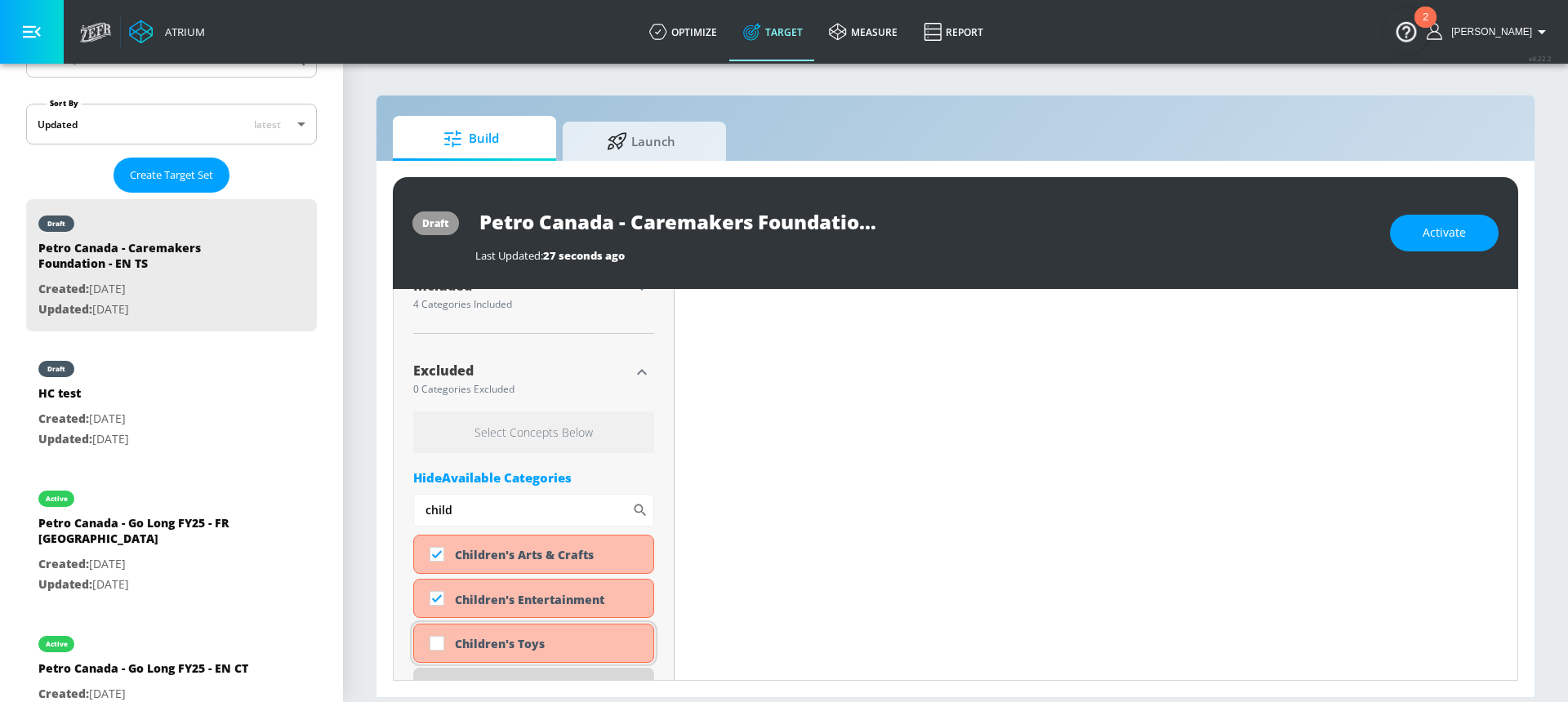
click at [441, 646] on input "checkbox" at bounding box center [436, 643] width 30 height 30
checkbox input "true"
drag, startPoint x: 464, startPoint y: 513, endPoint x: 414, endPoint y: 512, distance: 50.0
click at [414, 512] on input "child" at bounding box center [522, 510] width 219 height 33
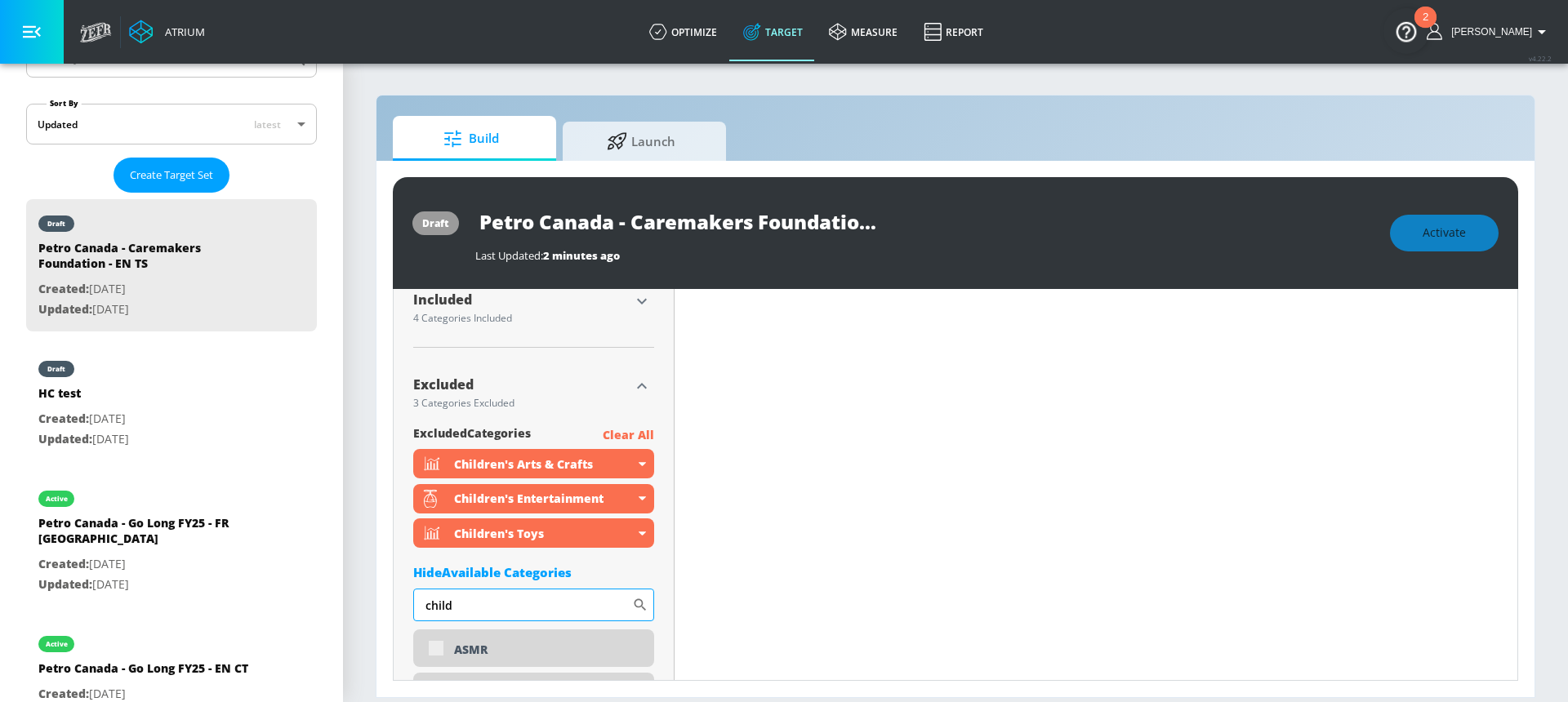
scroll to position [579, 0]
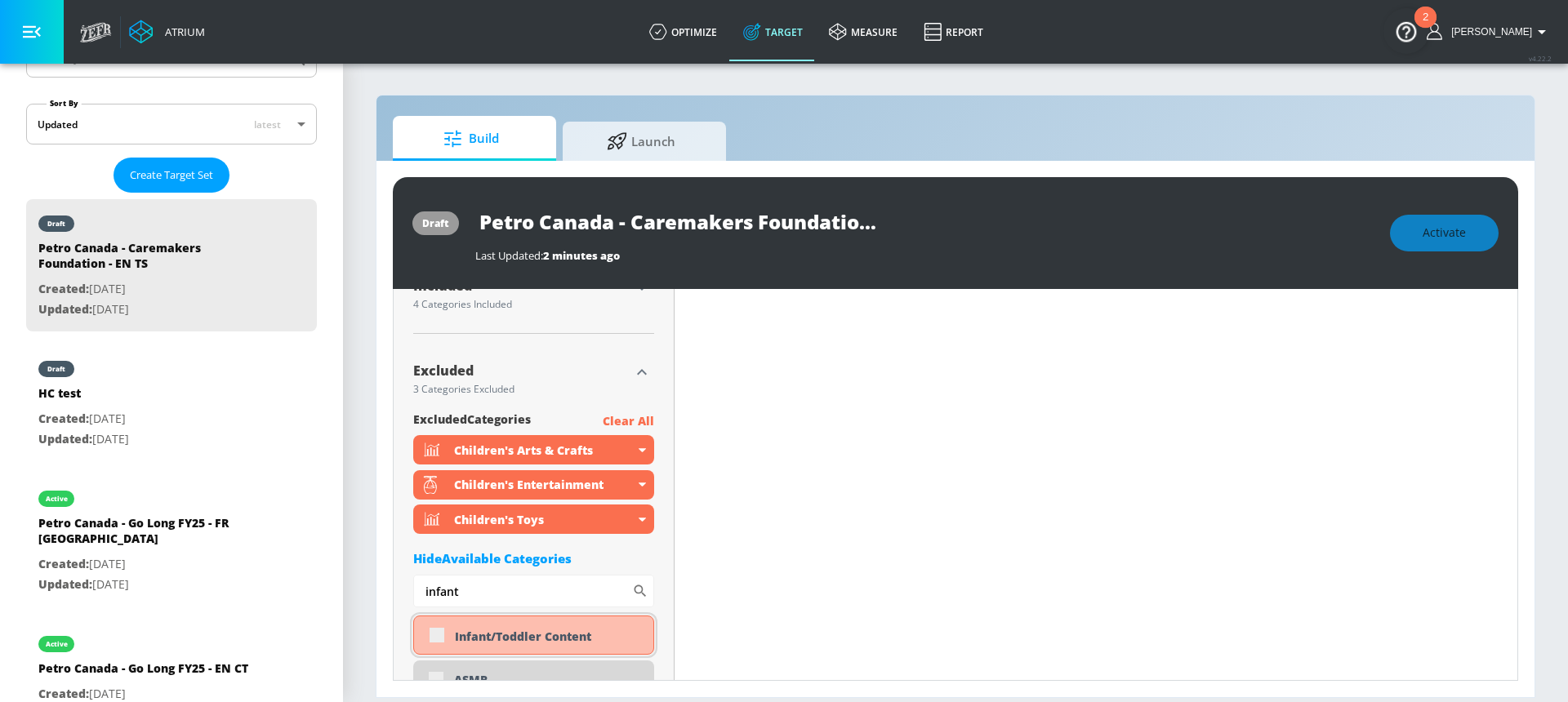
type input "infant"
click at [432, 633] on div "Infant/Toddler Content" at bounding box center [534, 635] width 241 height 39
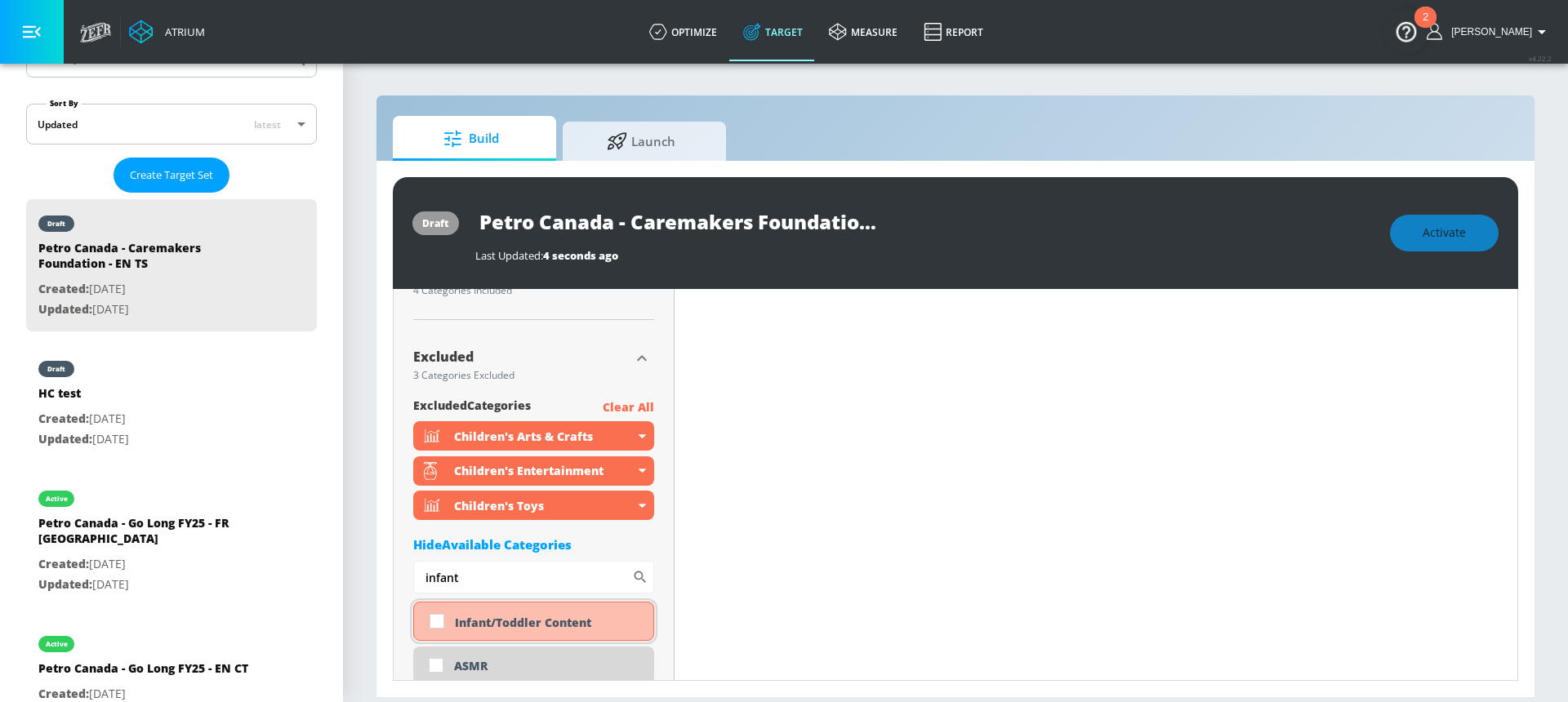
scroll to position [565, 0]
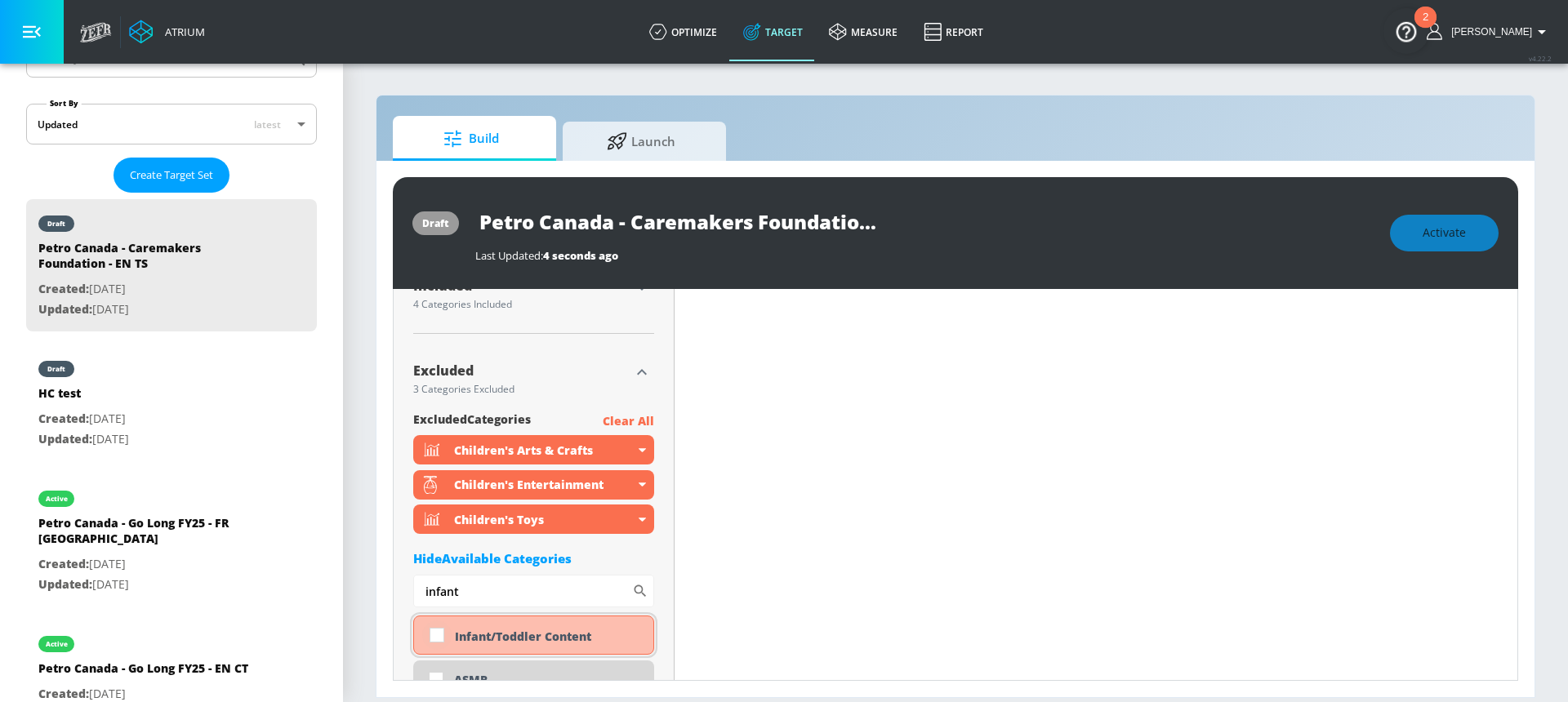
click at [435, 637] on input "checkbox" at bounding box center [436, 635] width 30 height 30
checkbox input "true"
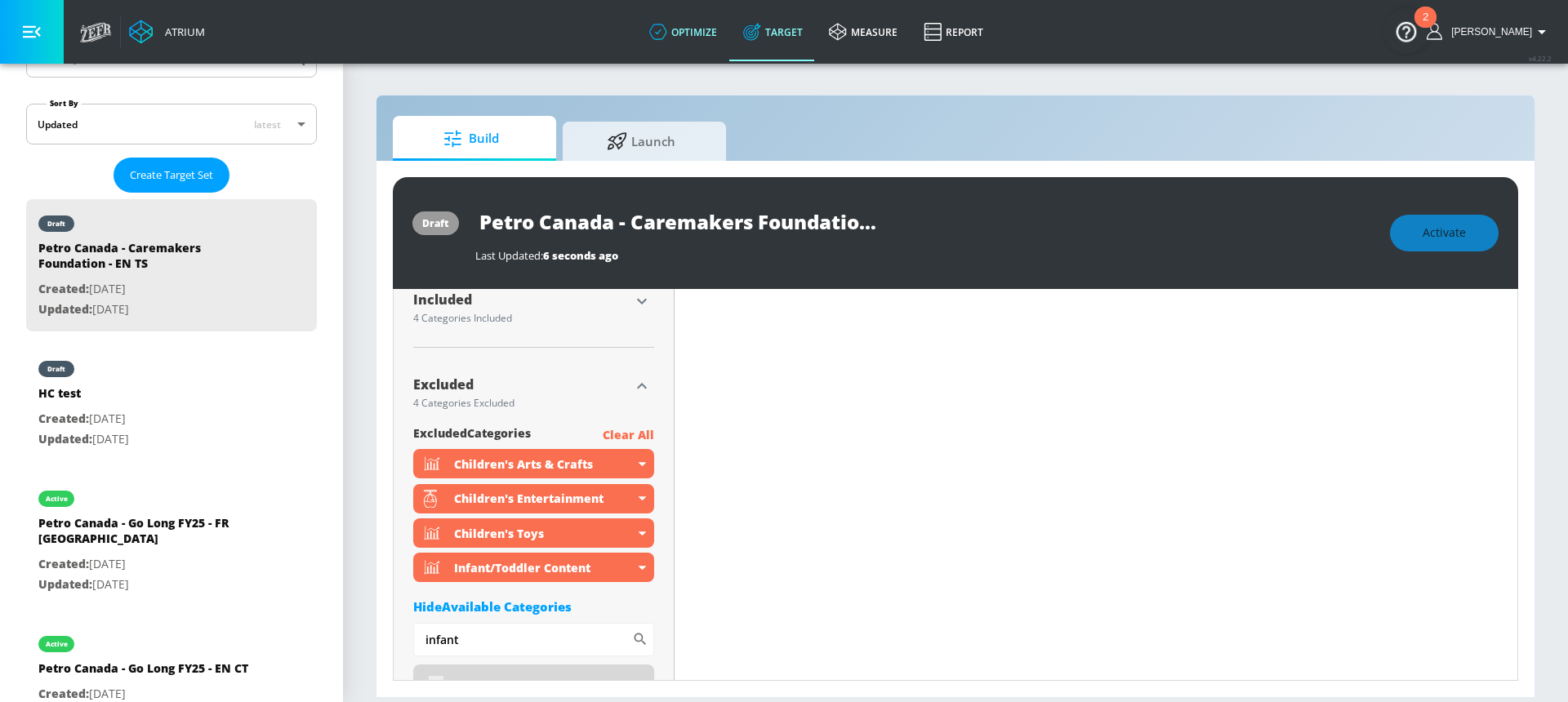
scroll to position [579, 0]
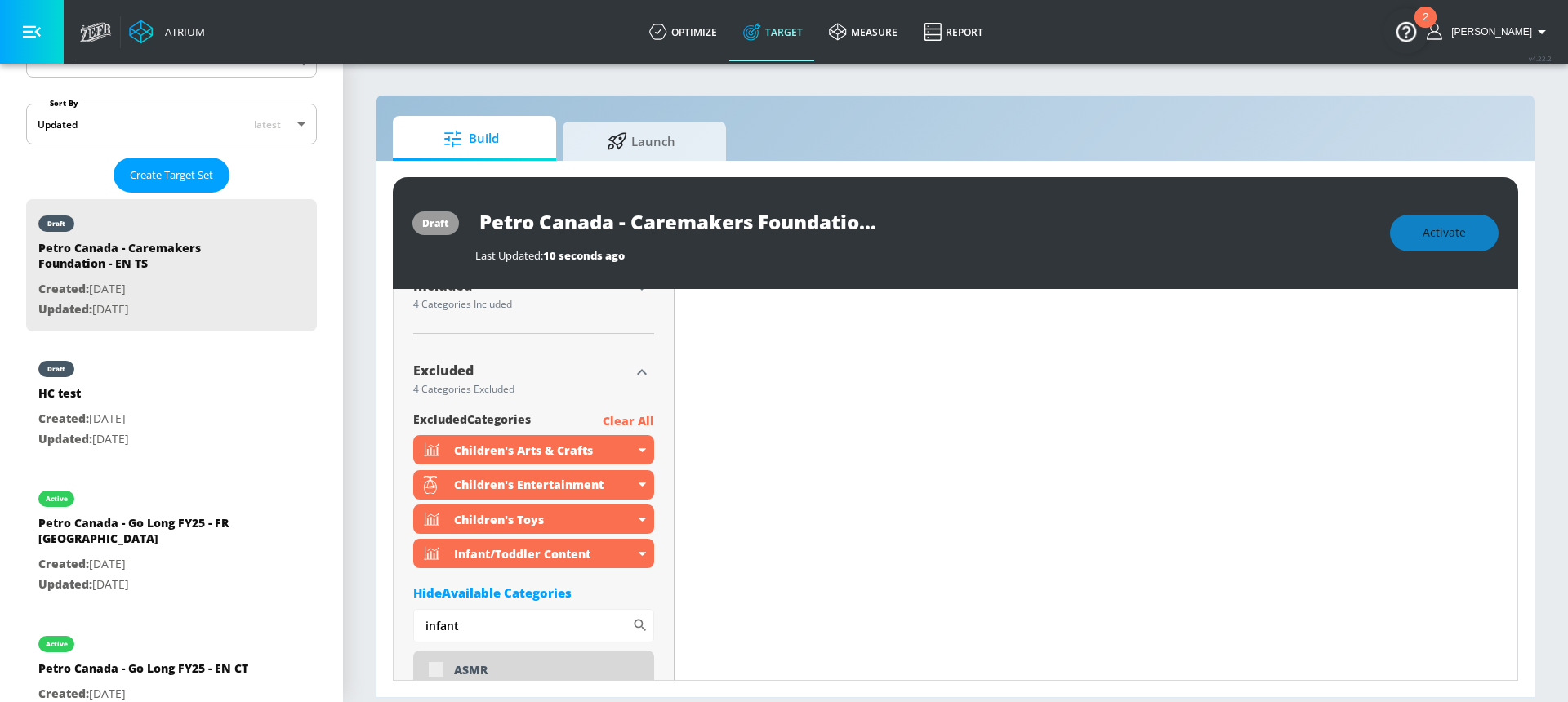
drag, startPoint x: 469, startPoint y: 630, endPoint x: 400, endPoint y: 614, distance: 70.8
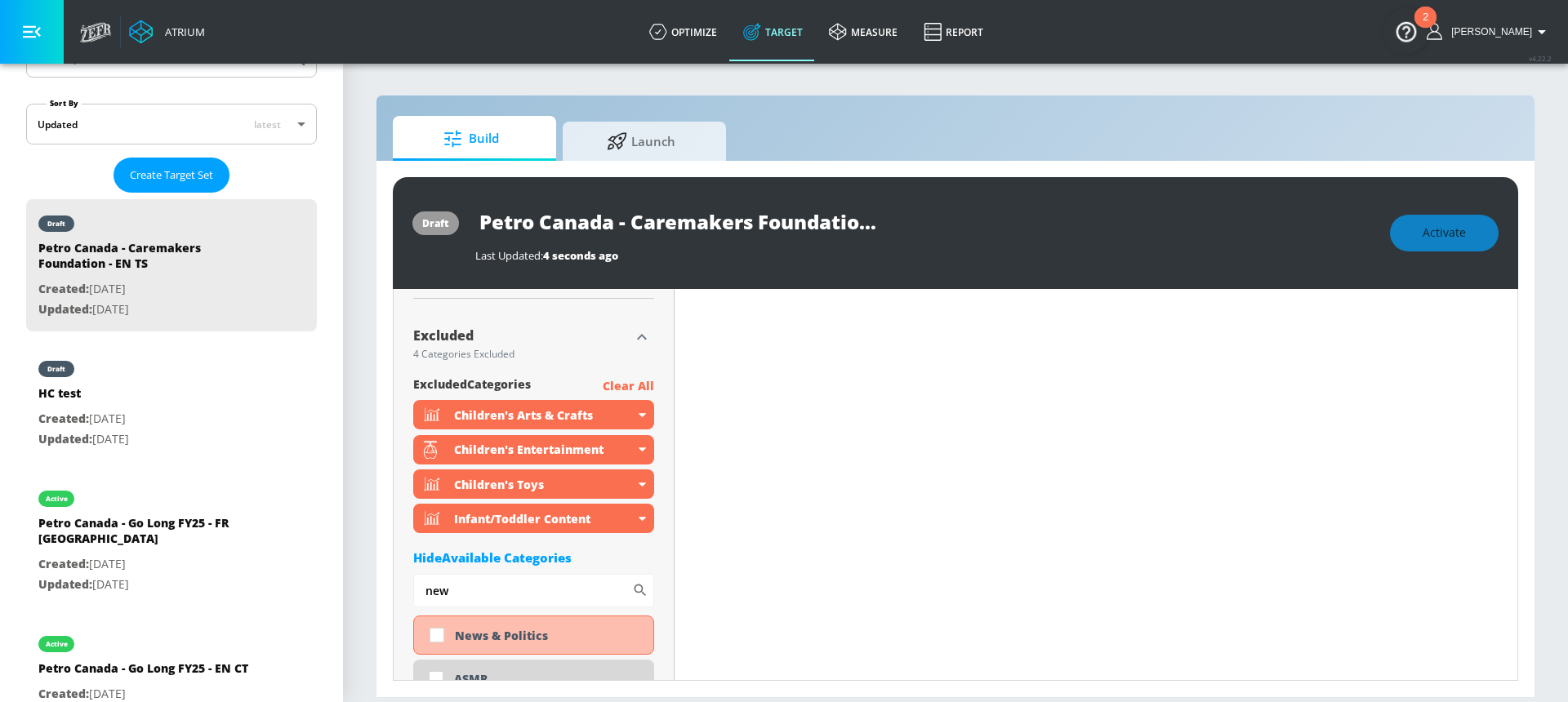
scroll to position [614, 0]
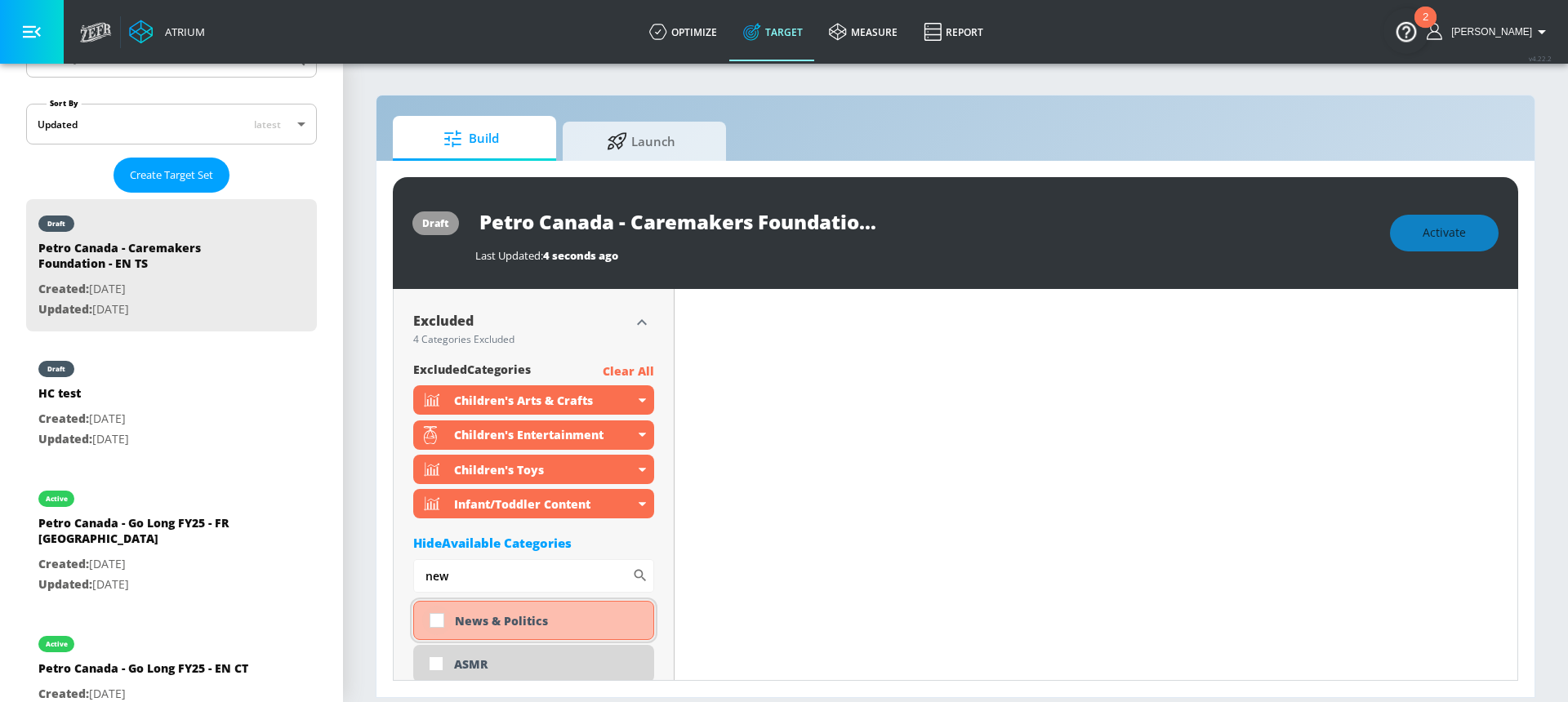
type input "new"
click at [439, 620] on input "checkbox" at bounding box center [436, 620] width 30 height 30
checkbox input "true"
drag, startPoint x: 503, startPoint y: 580, endPoint x: 422, endPoint y: 581, distance: 81.0
click at [422, 581] on input "new" at bounding box center [522, 576] width 219 height 33
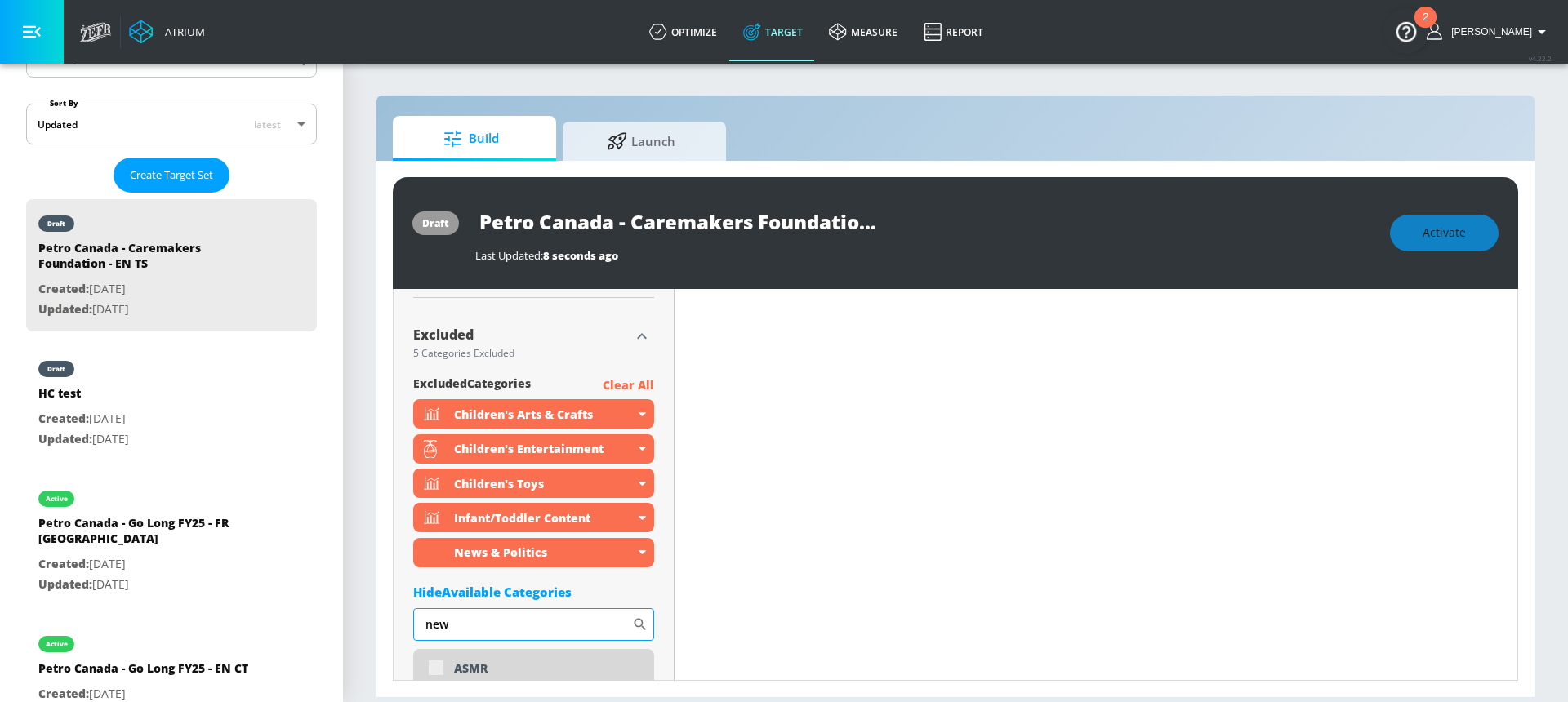
scroll to position [629, 0]
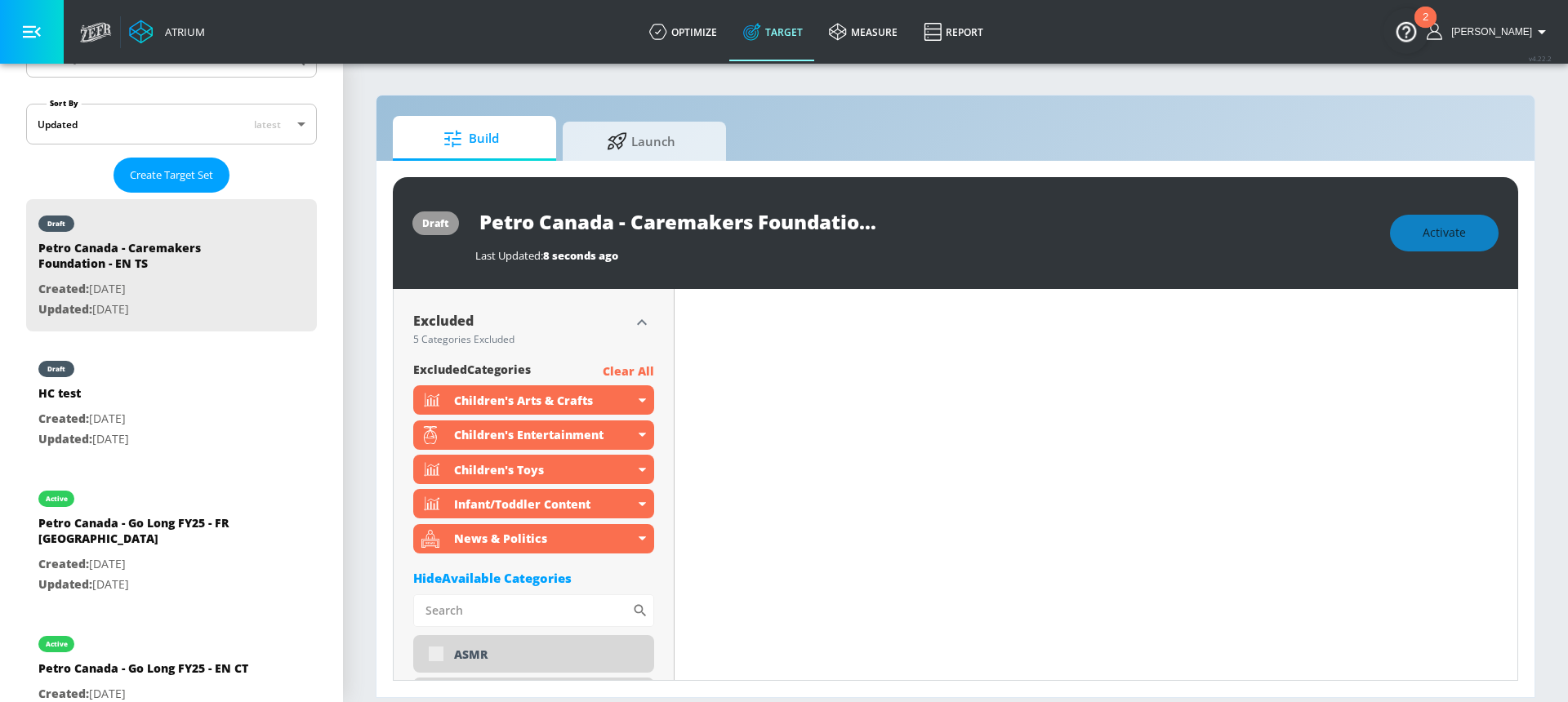
click at [518, 576] on div "Hide Available Categories" at bounding box center [534, 578] width 241 height 16
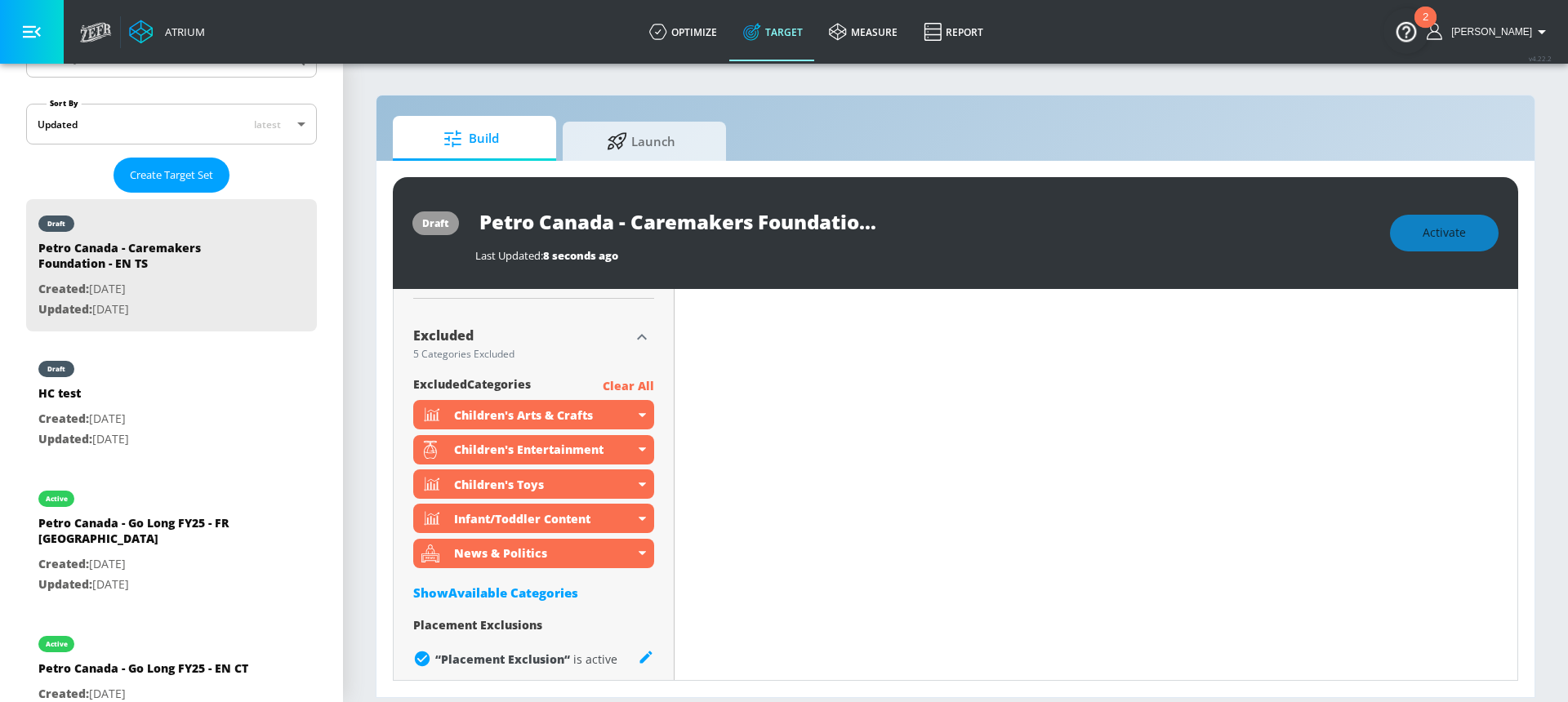
scroll to position [609, 0]
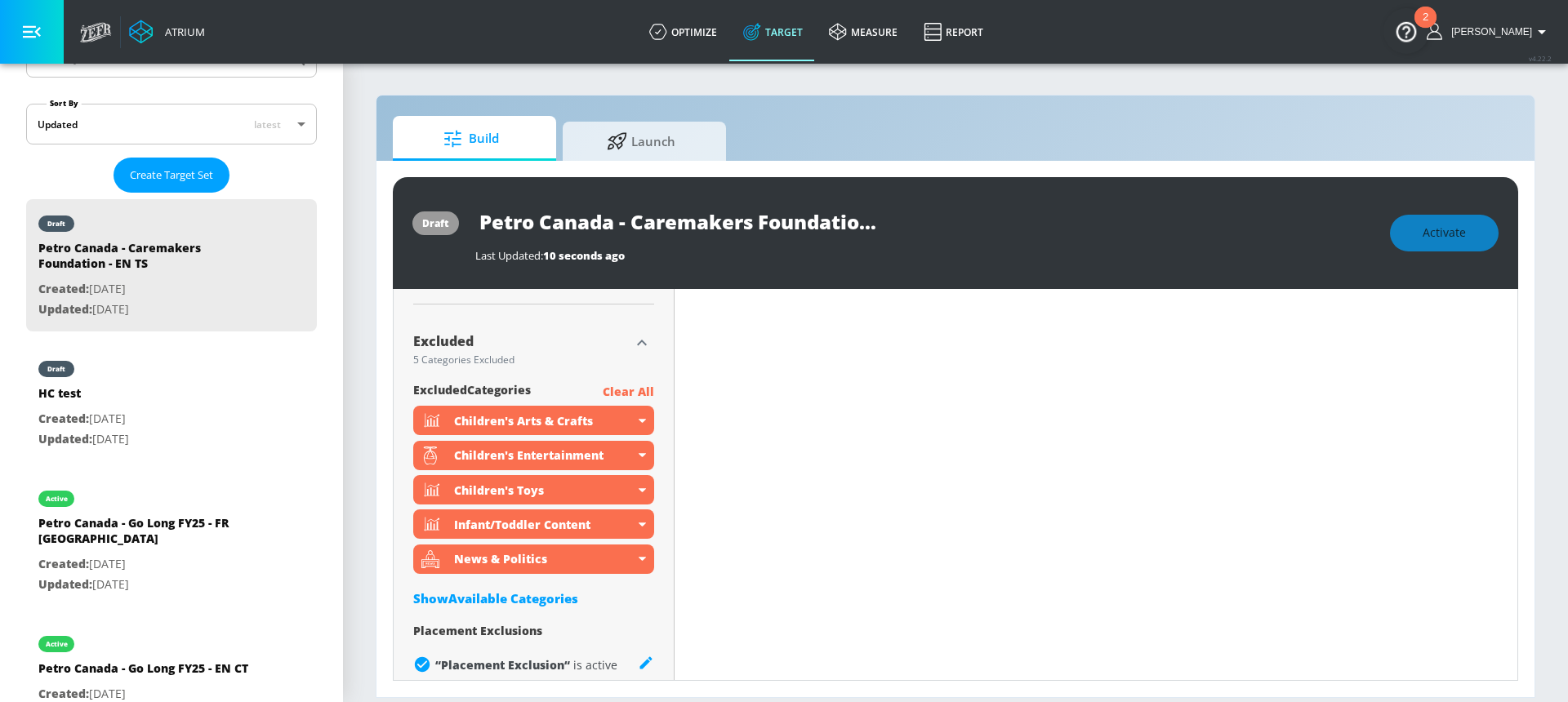
click at [632, 341] on icon "button" at bounding box center [641, 343] width 19 height 19
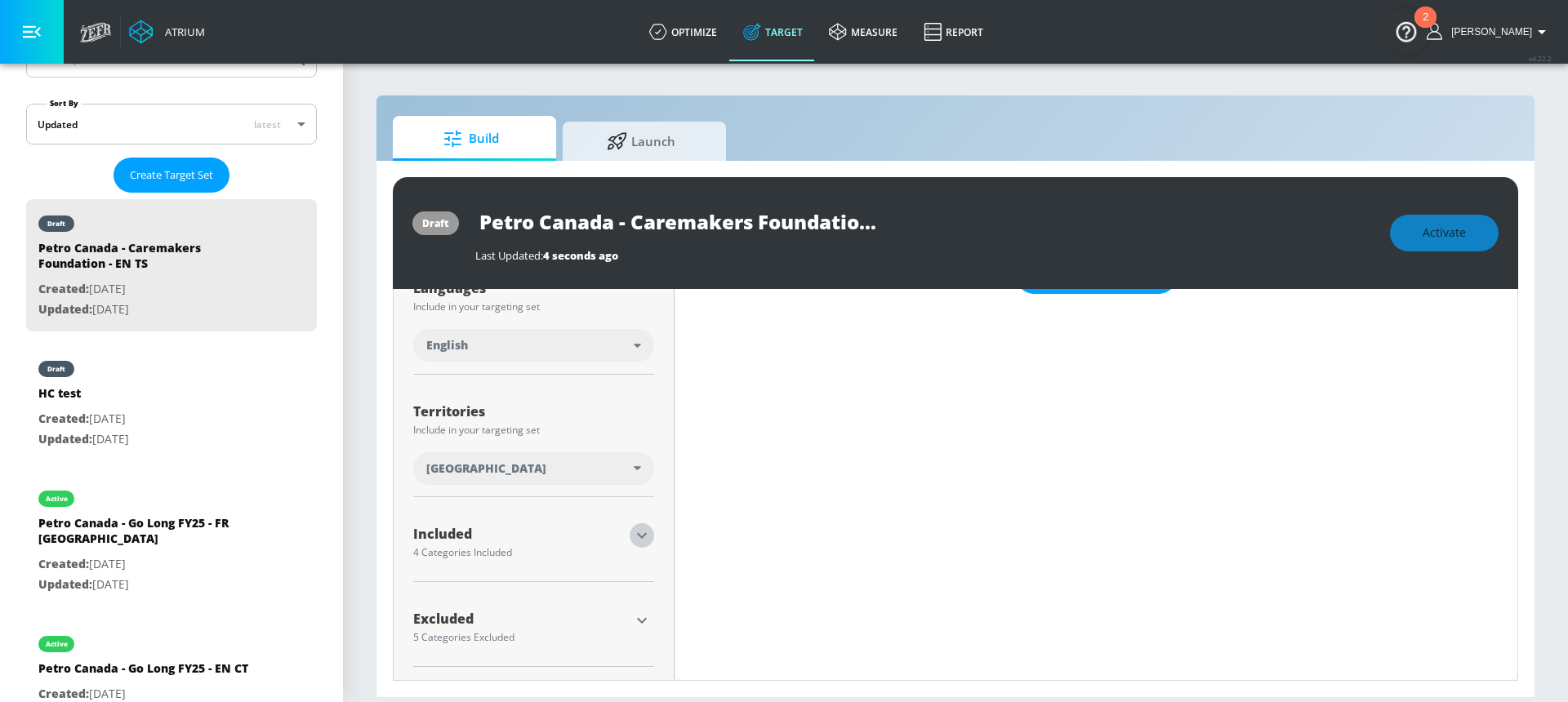
click at [637, 533] on icon "button" at bounding box center [641, 536] width 10 height 6
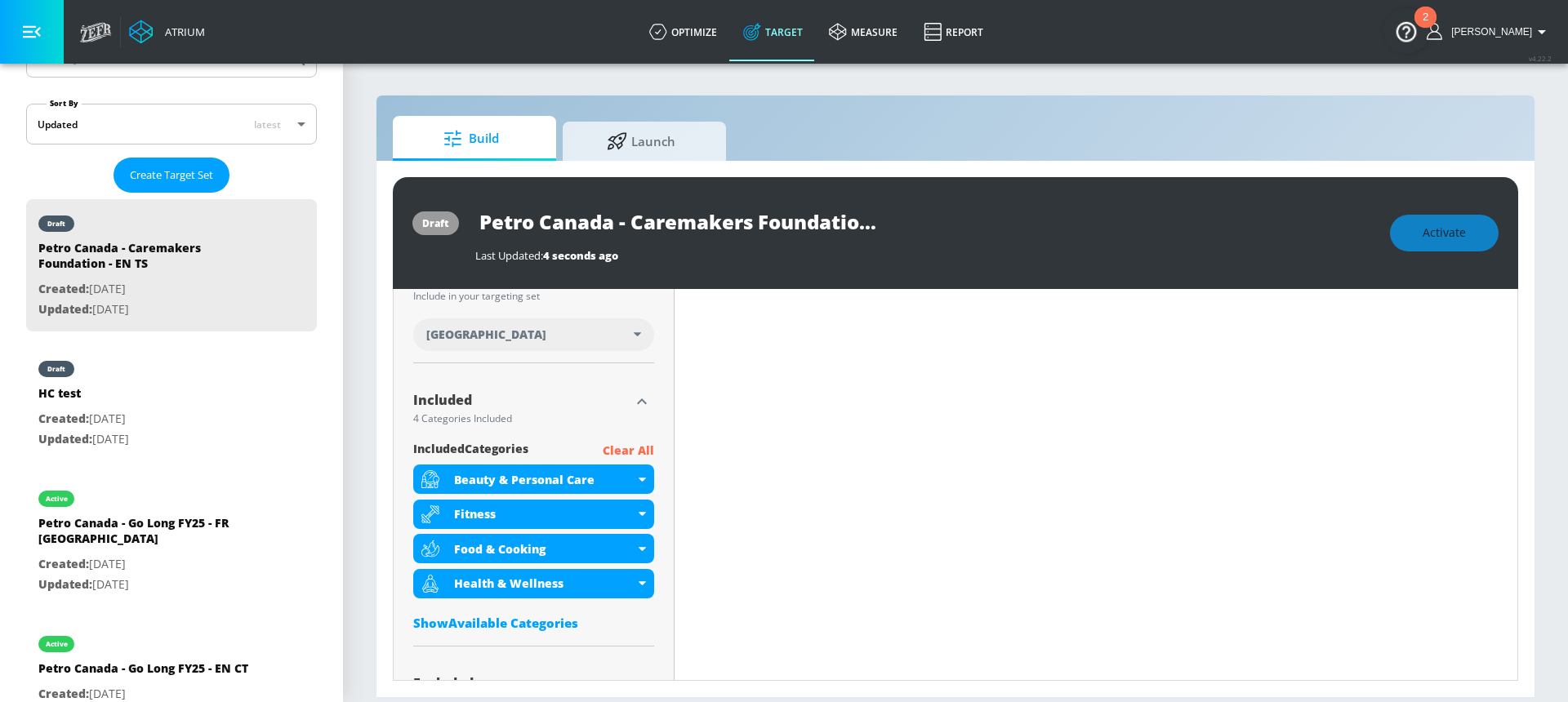
scroll to position [488, 0]
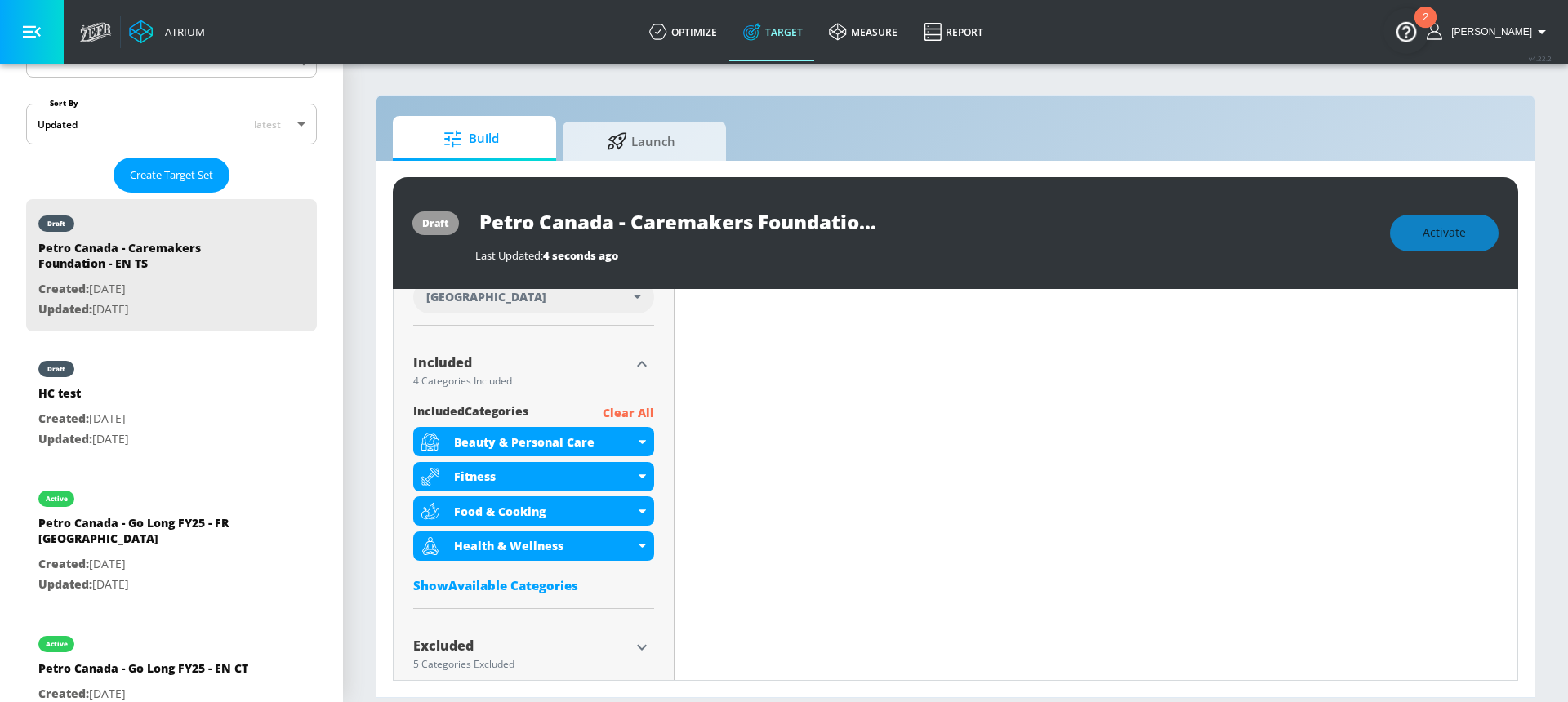
click at [630, 413] on p "Clear All" at bounding box center [628, 413] width 51 height 20
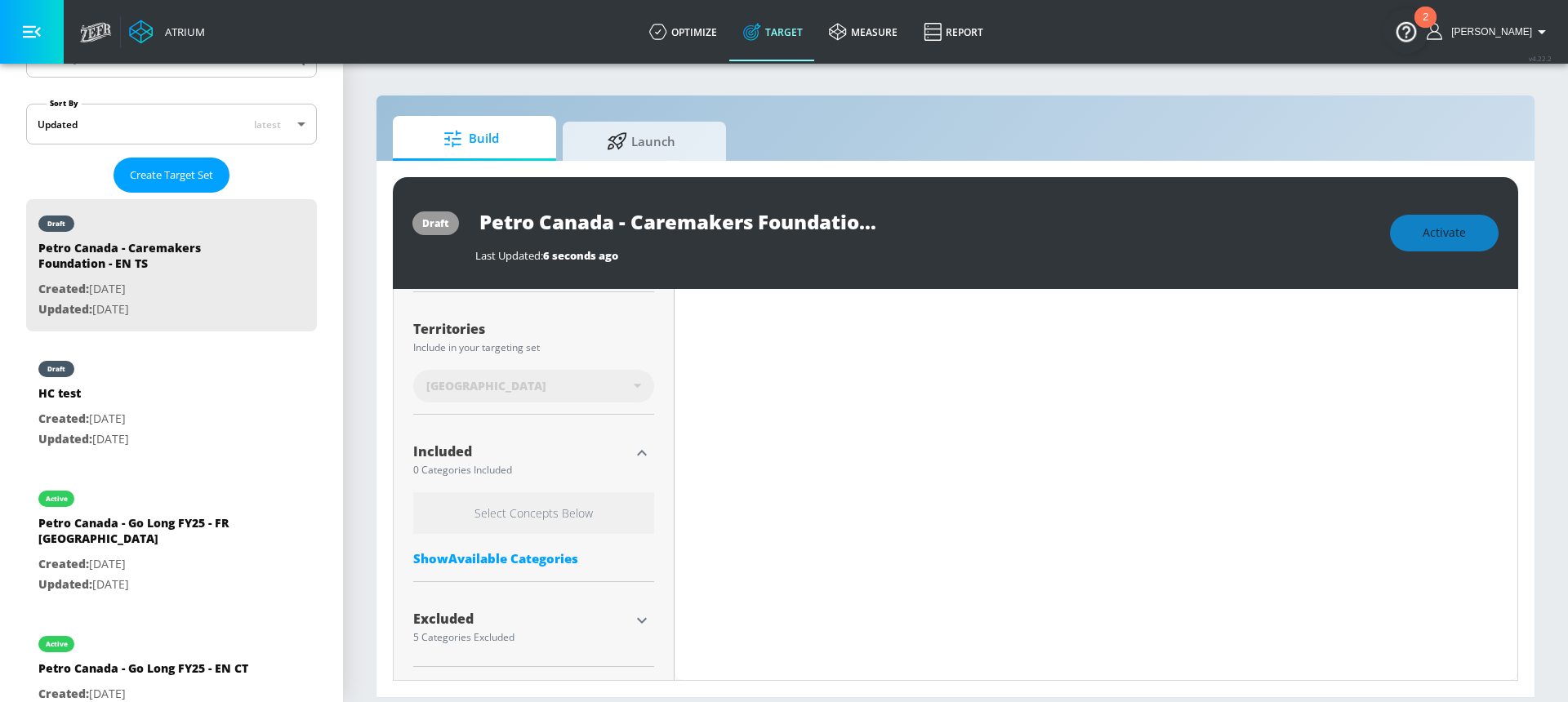
click at [536, 567] on div "Select Concepts Below Show Available Categories" at bounding box center [534, 533] width 241 height 83
click at [537, 560] on div "Show Available Categories" at bounding box center [534, 558] width 241 height 16
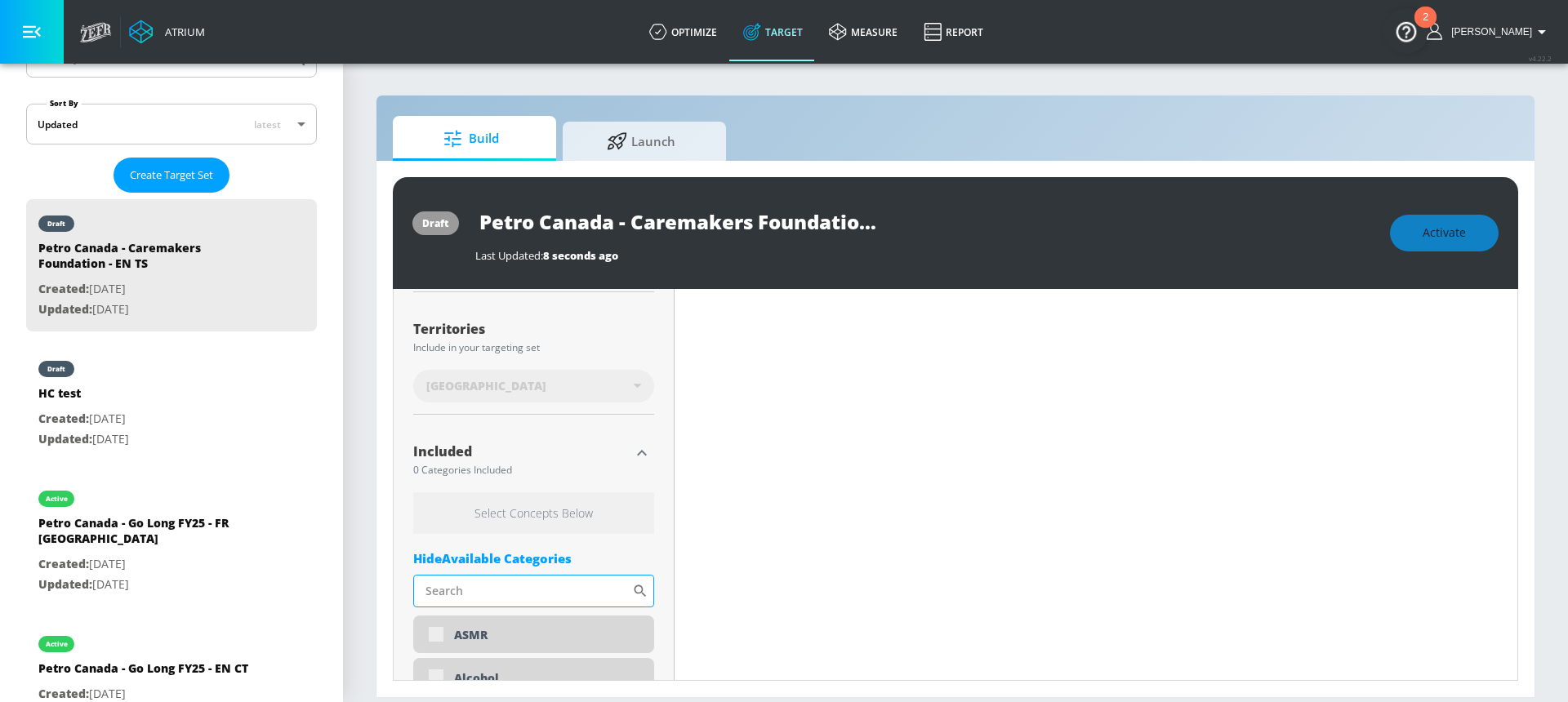
click at [489, 579] on input "Sort By" at bounding box center [522, 591] width 219 height 33
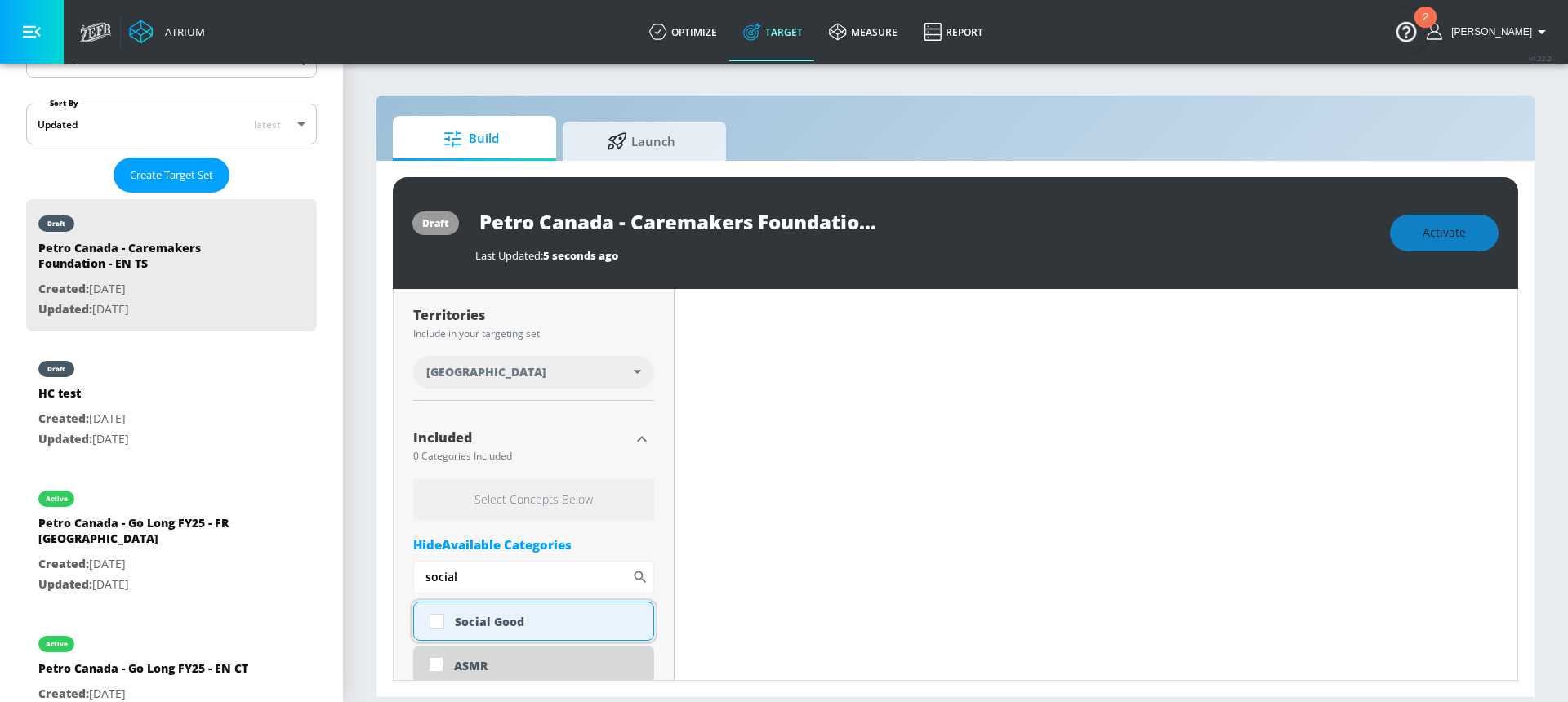
scroll to position [400, 0]
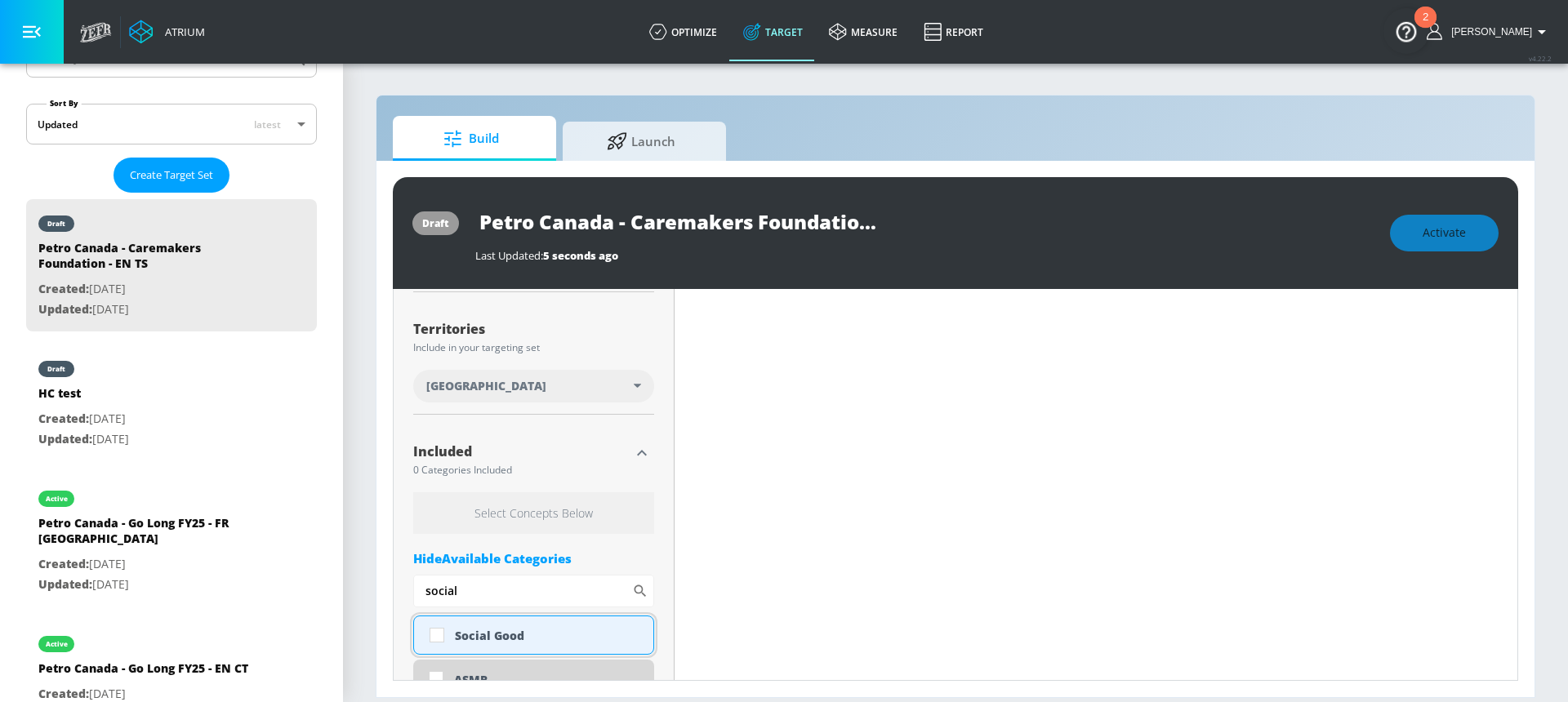
type input "social"
click at [437, 636] on input "checkbox" at bounding box center [436, 635] width 30 height 30
checkbox input "true"
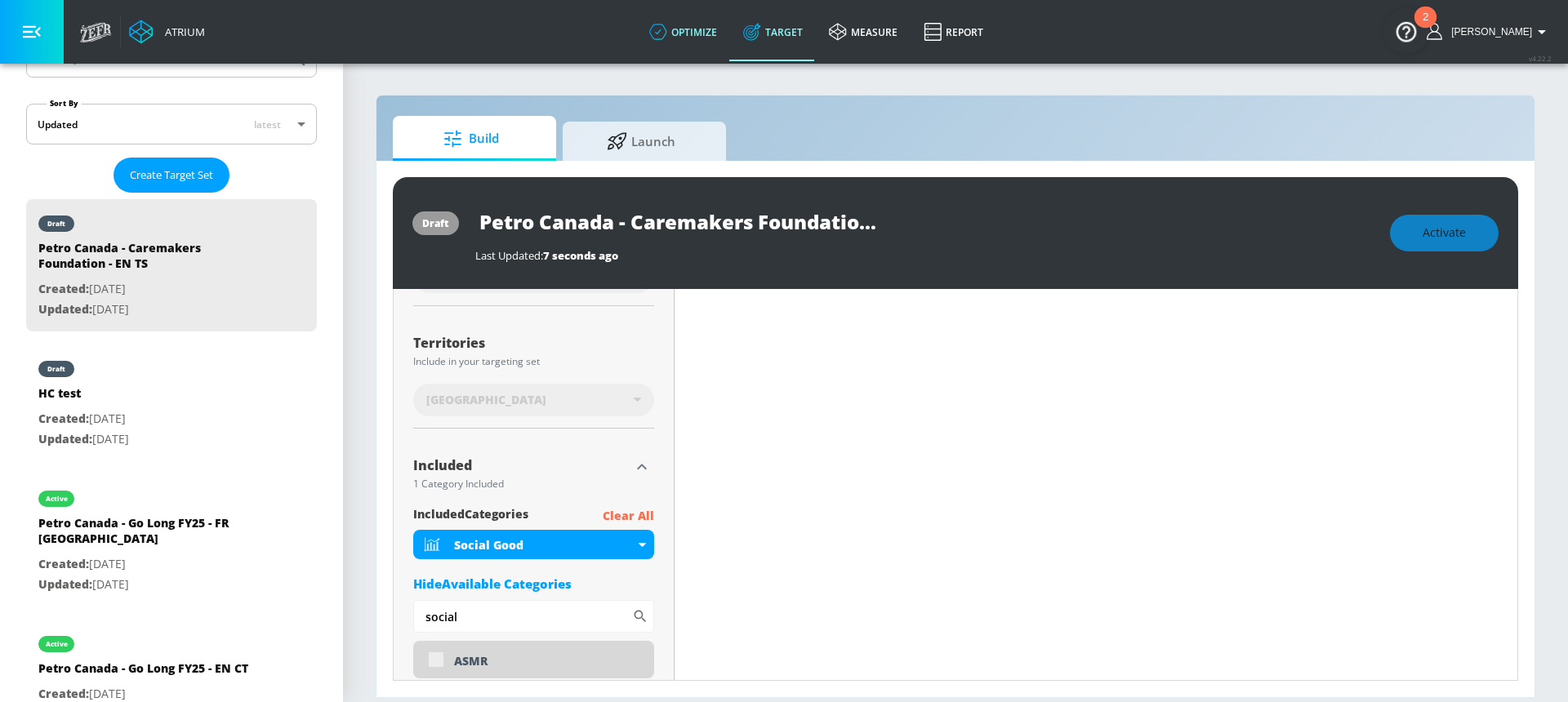
scroll to position [413, 0]
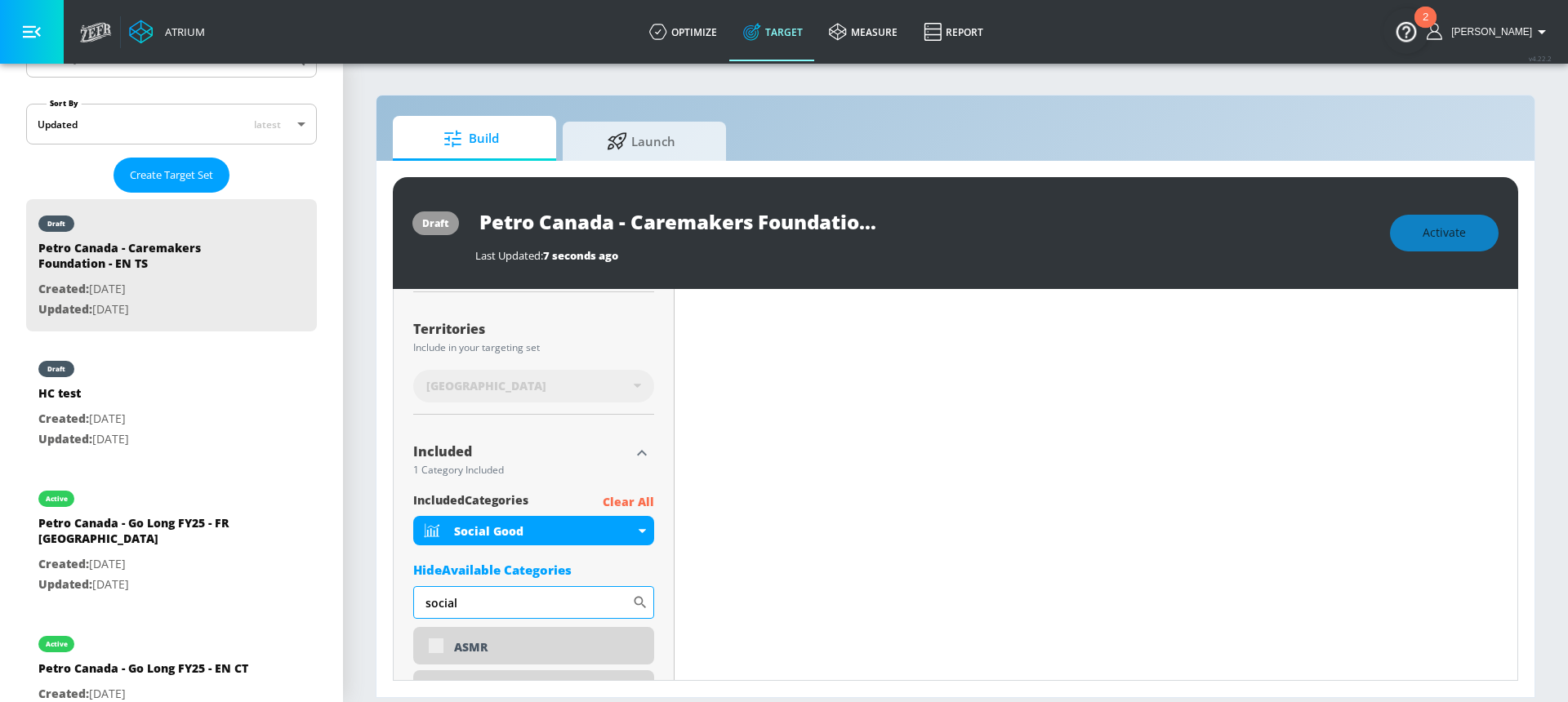
drag, startPoint x: 458, startPoint y: 604, endPoint x: 425, endPoint y: 601, distance: 33.1
click at [425, 601] on input "social" at bounding box center [522, 603] width 219 height 33
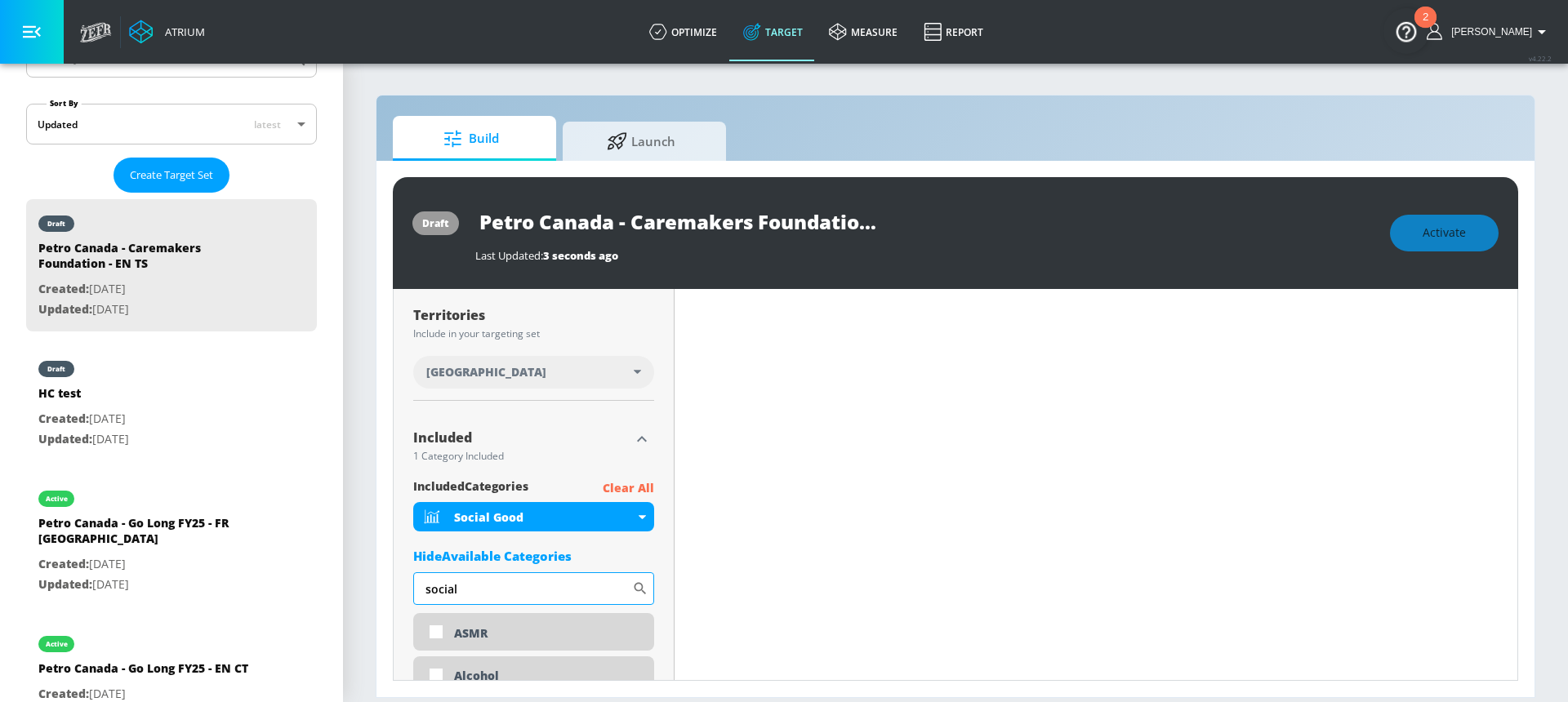
scroll to position [400, 0]
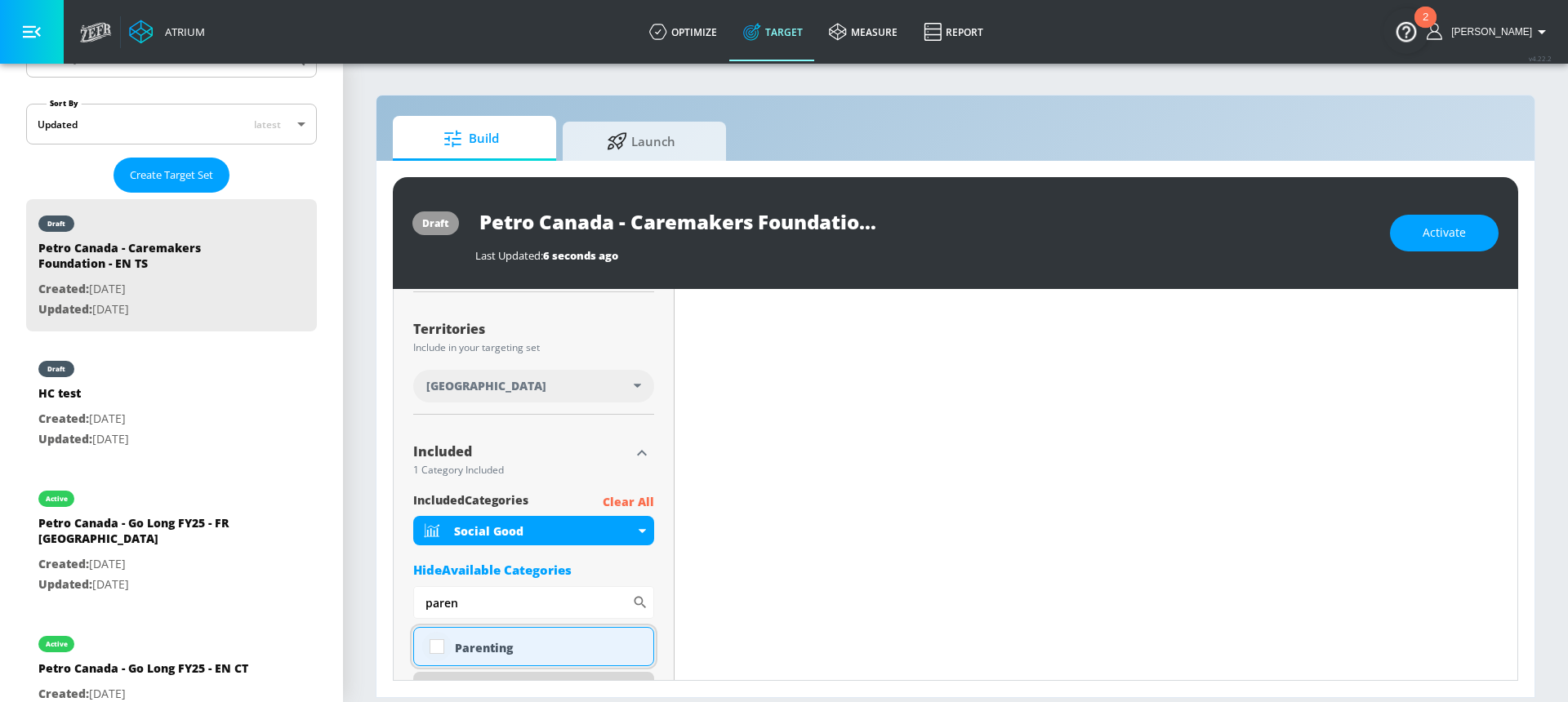
type input "paren"
click at [432, 642] on input "checkbox" at bounding box center [436, 646] width 30 height 30
checkbox input "true"
drag, startPoint x: 463, startPoint y: 606, endPoint x: 403, endPoint y: 606, distance: 60.0
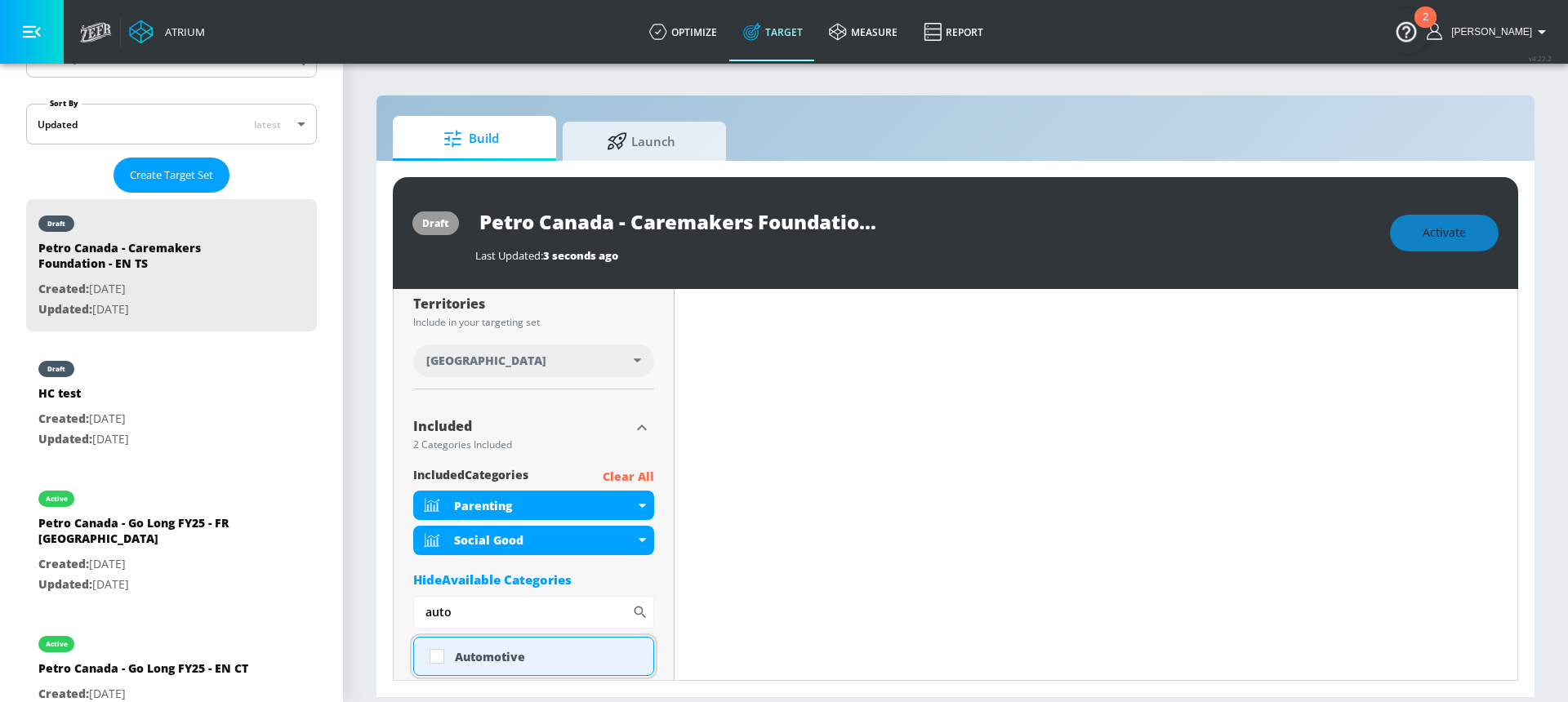
scroll to position [460, 0]
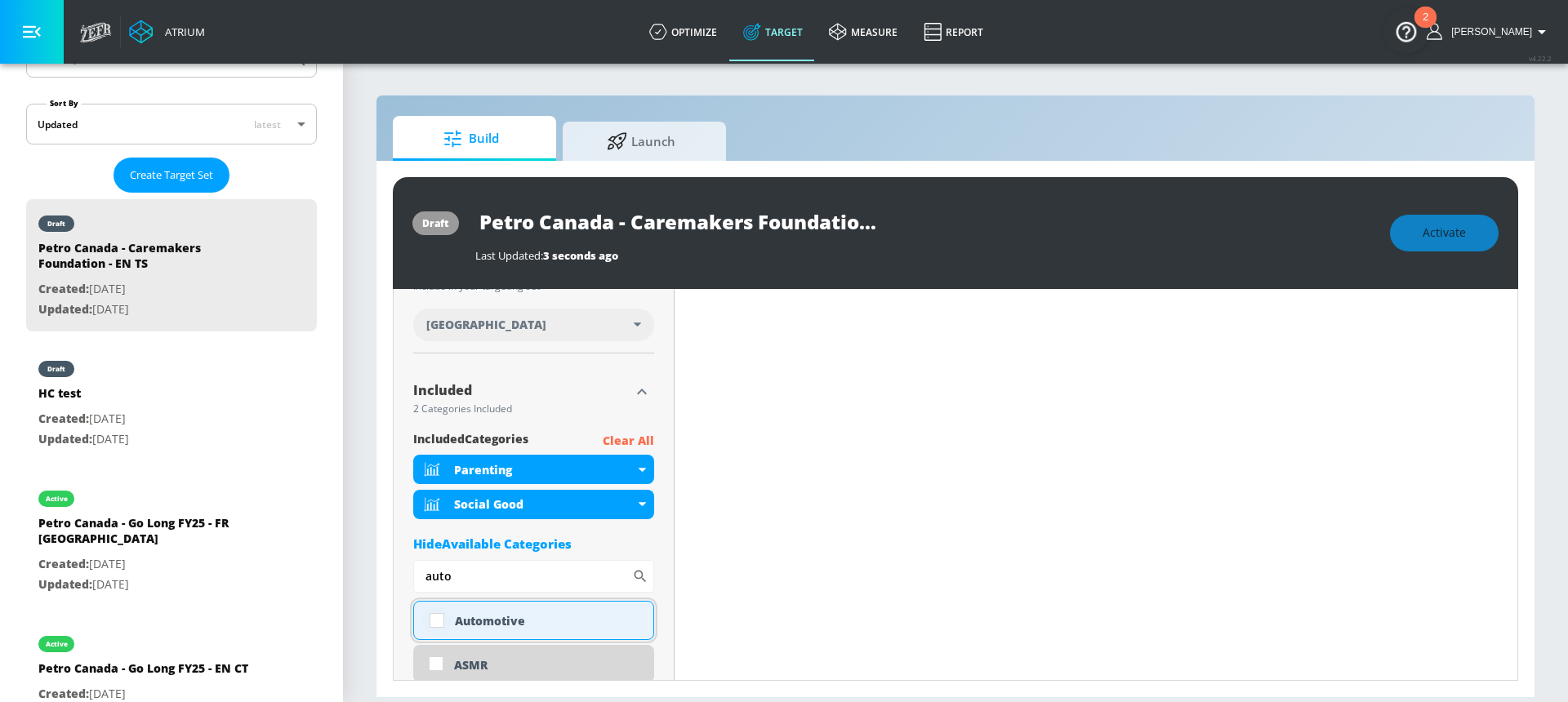
type input "auto"
click at [442, 624] on input "checkbox" at bounding box center [436, 620] width 30 height 30
checkbox input "true"
drag, startPoint x: 463, startPoint y: 569, endPoint x: 398, endPoint y: 572, distance: 65.1
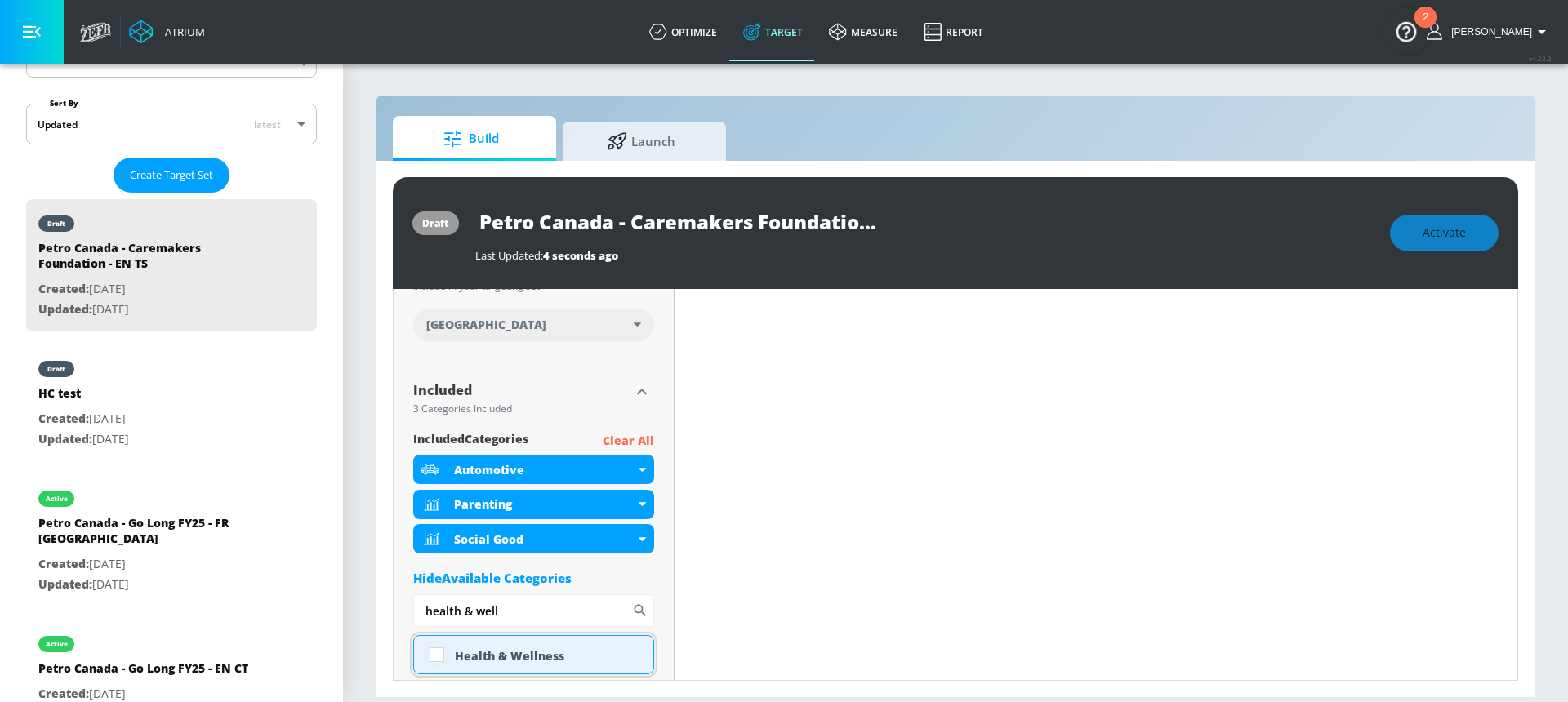
type input "health & well"
click at [435, 656] on input "checkbox" at bounding box center [436, 655] width 30 height 30
checkbox input "true"
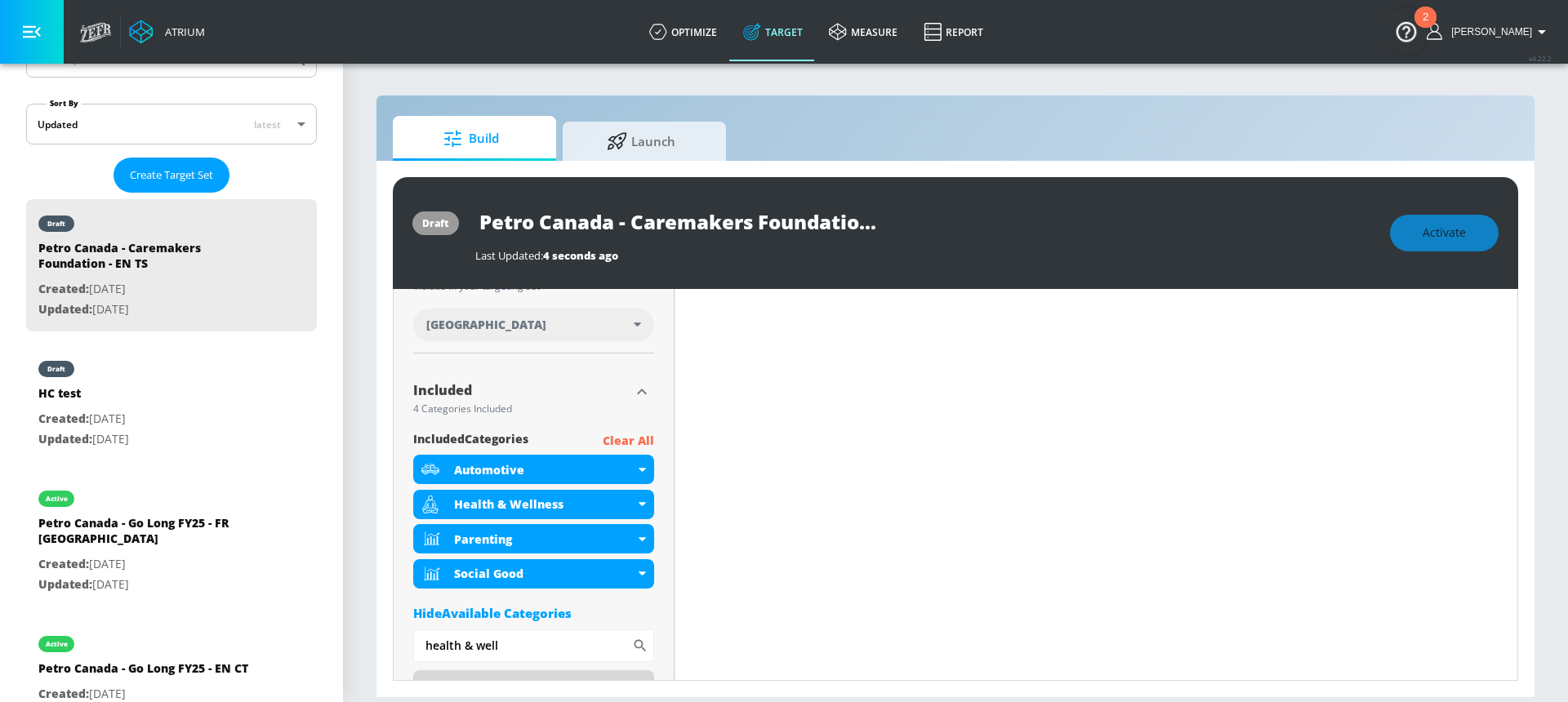
drag, startPoint x: 510, startPoint y: 639, endPoint x: 389, endPoint y: 639, distance: 121.0
click at [389, 639] on div "draft Petro Canada - Caremakers Foundation - EN TS Last Updated: 4 seconds ago …" at bounding box center [955, 429] width 1158 height 536
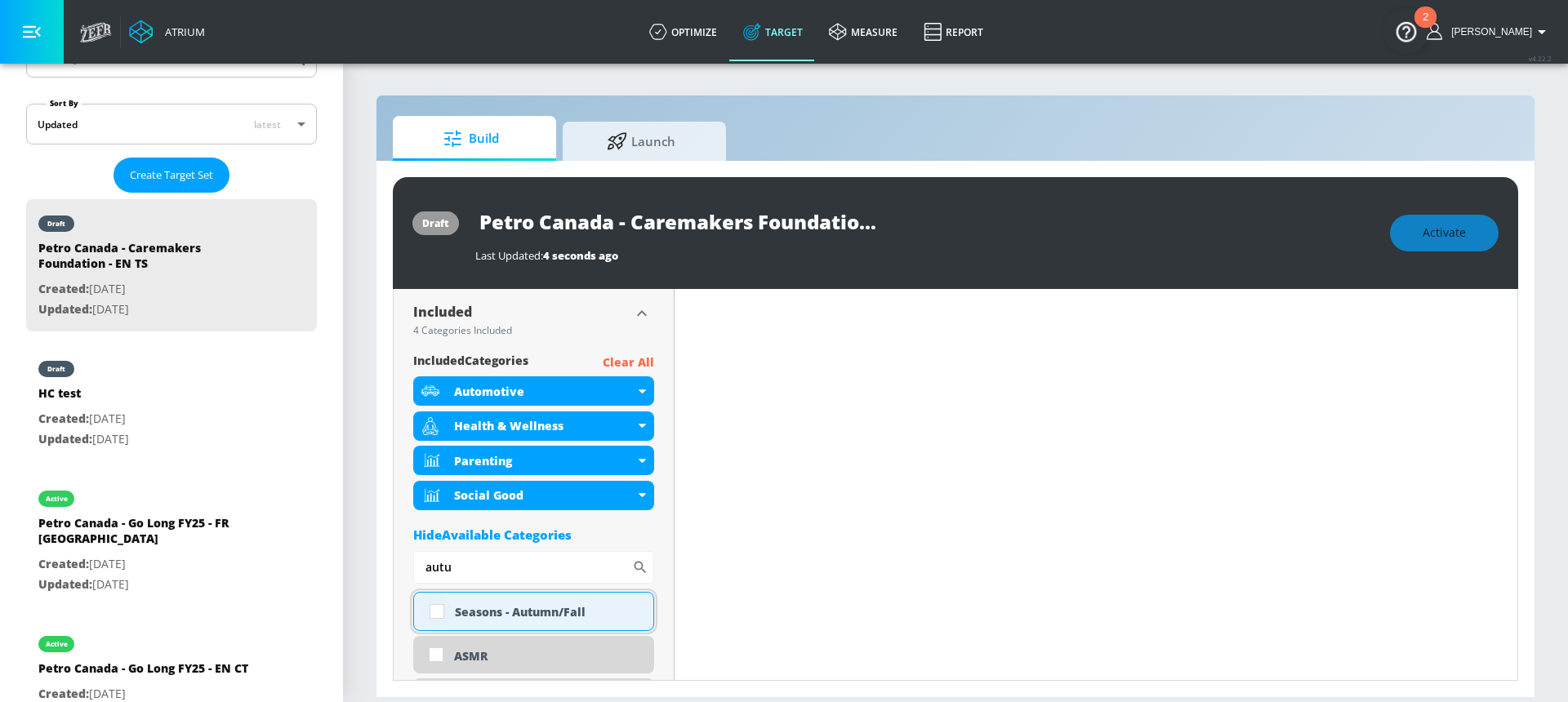
scroll to position [541, 0]
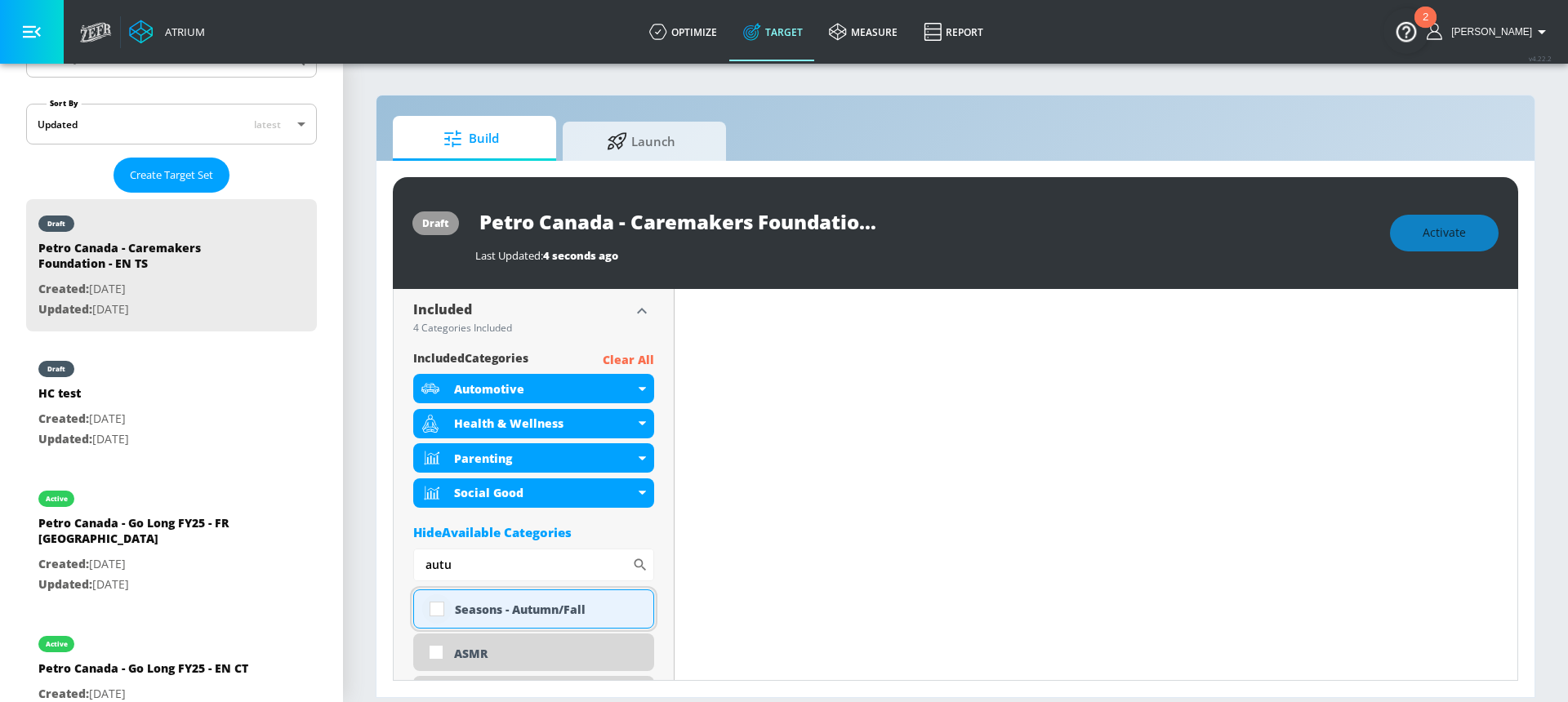
type input "autu"
click at [435, 609] on input "checkbox" at bounding box center [436, 609] width 30 height 30
checkbox input "true"
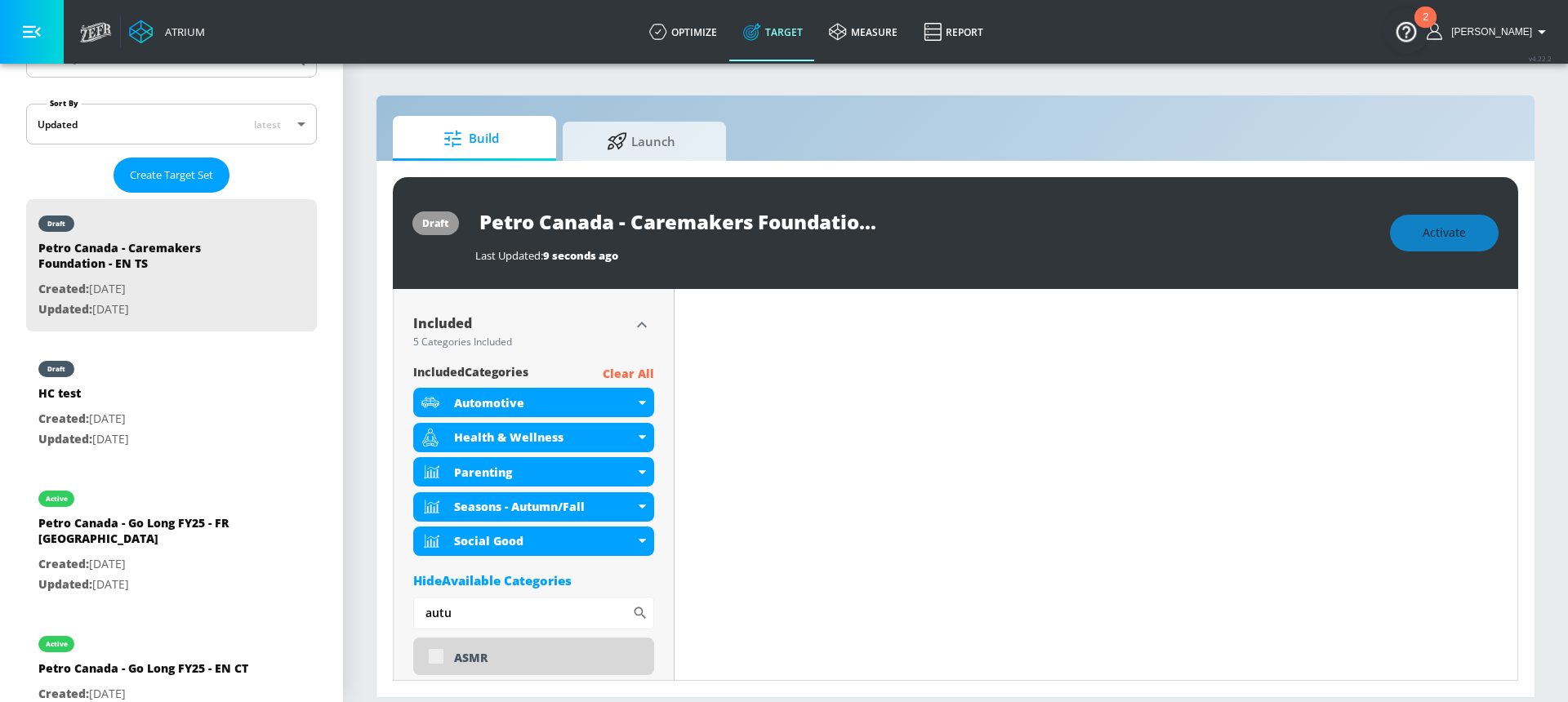
scroll to position [555, 0]
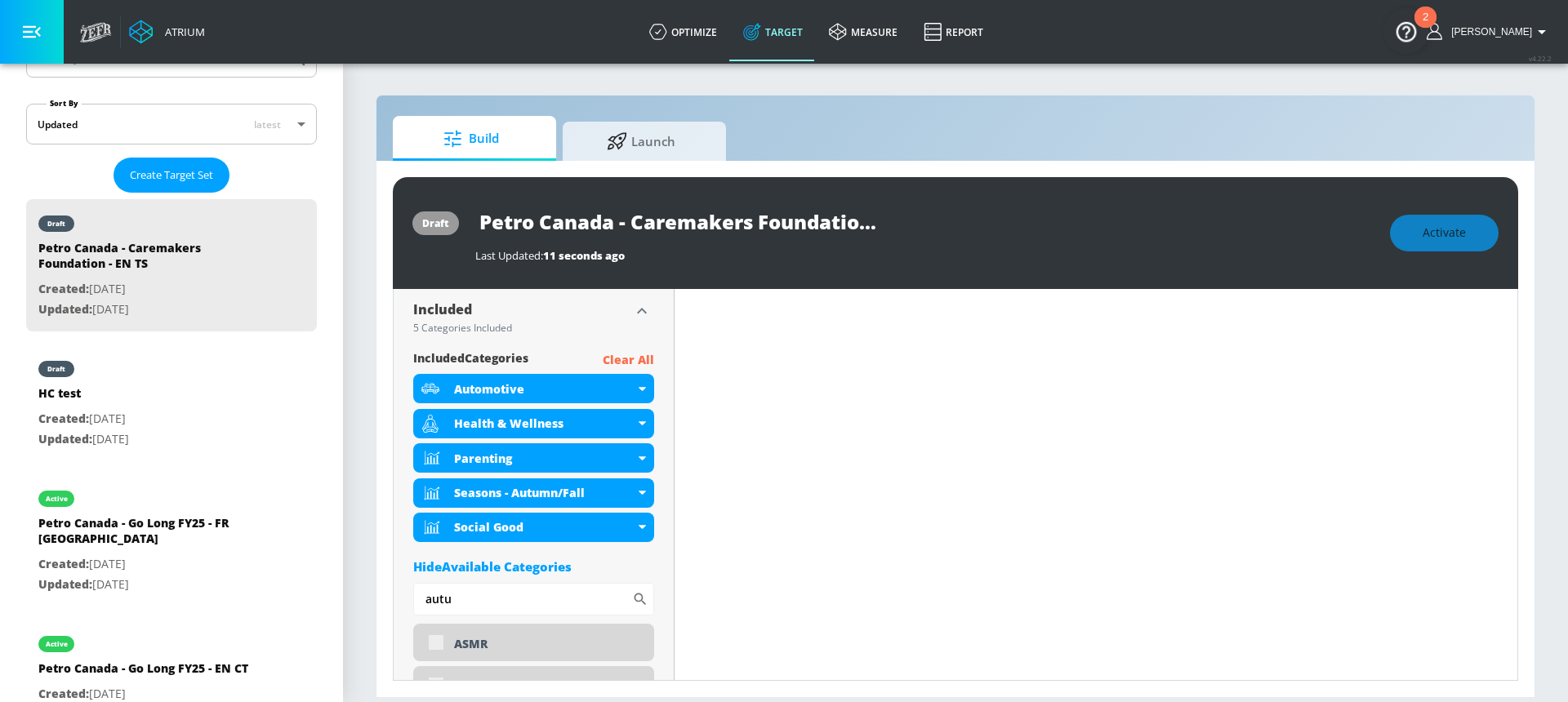
click at [572, 565] on div "Hide Available Categories" at bounding box center [534, 566] width 241 height 16
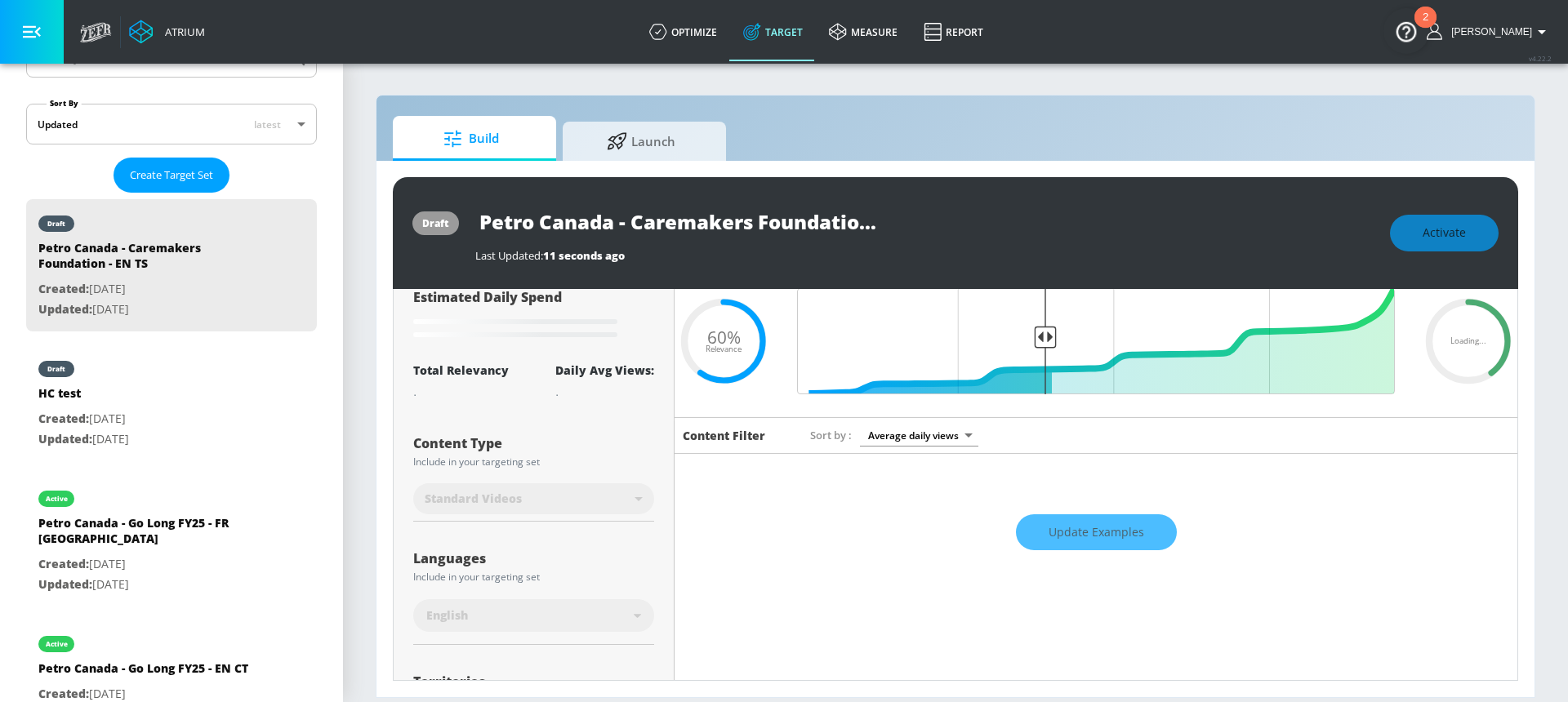
scroll to position [0, 0]
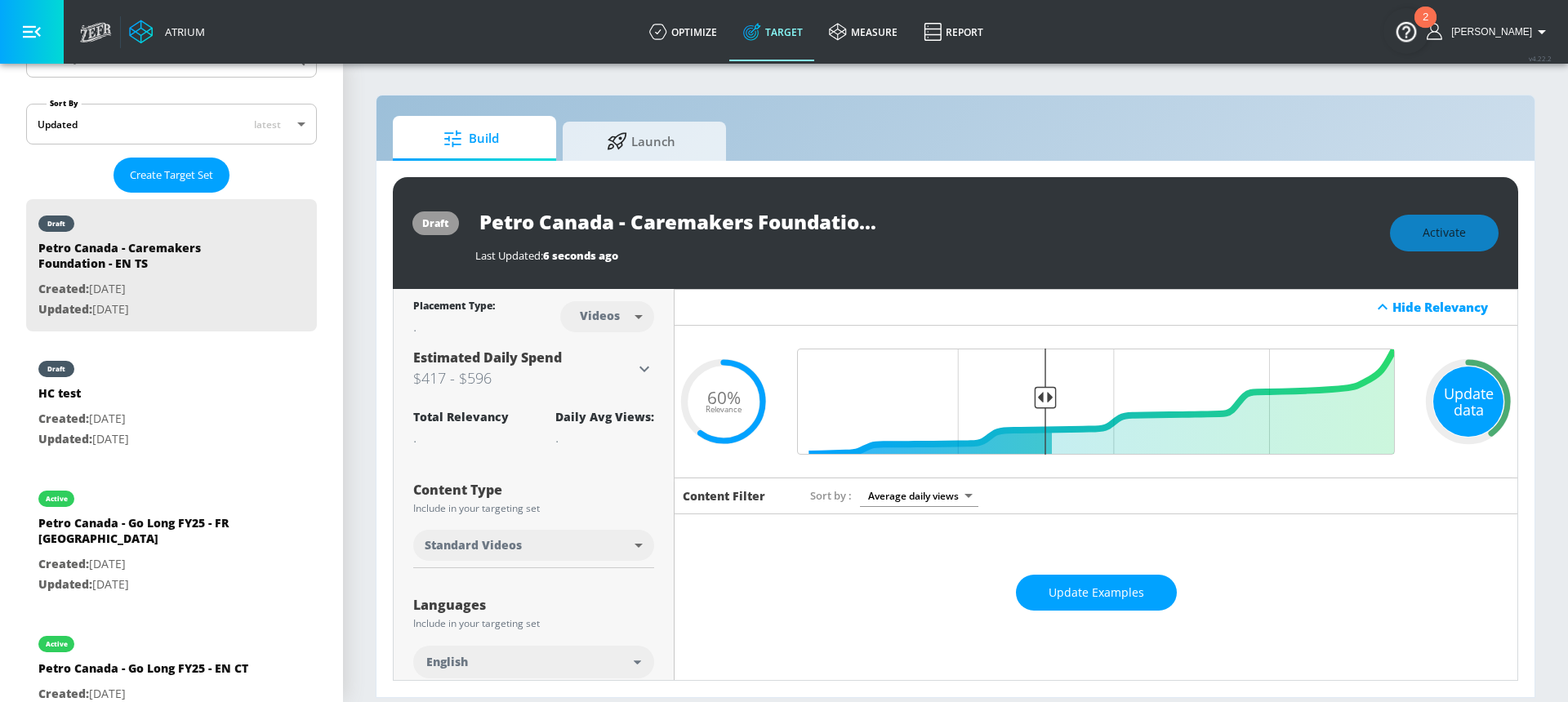
click at [1451, 397] on div "Update data" at bounding box center [1468, 402] width 70 height 70
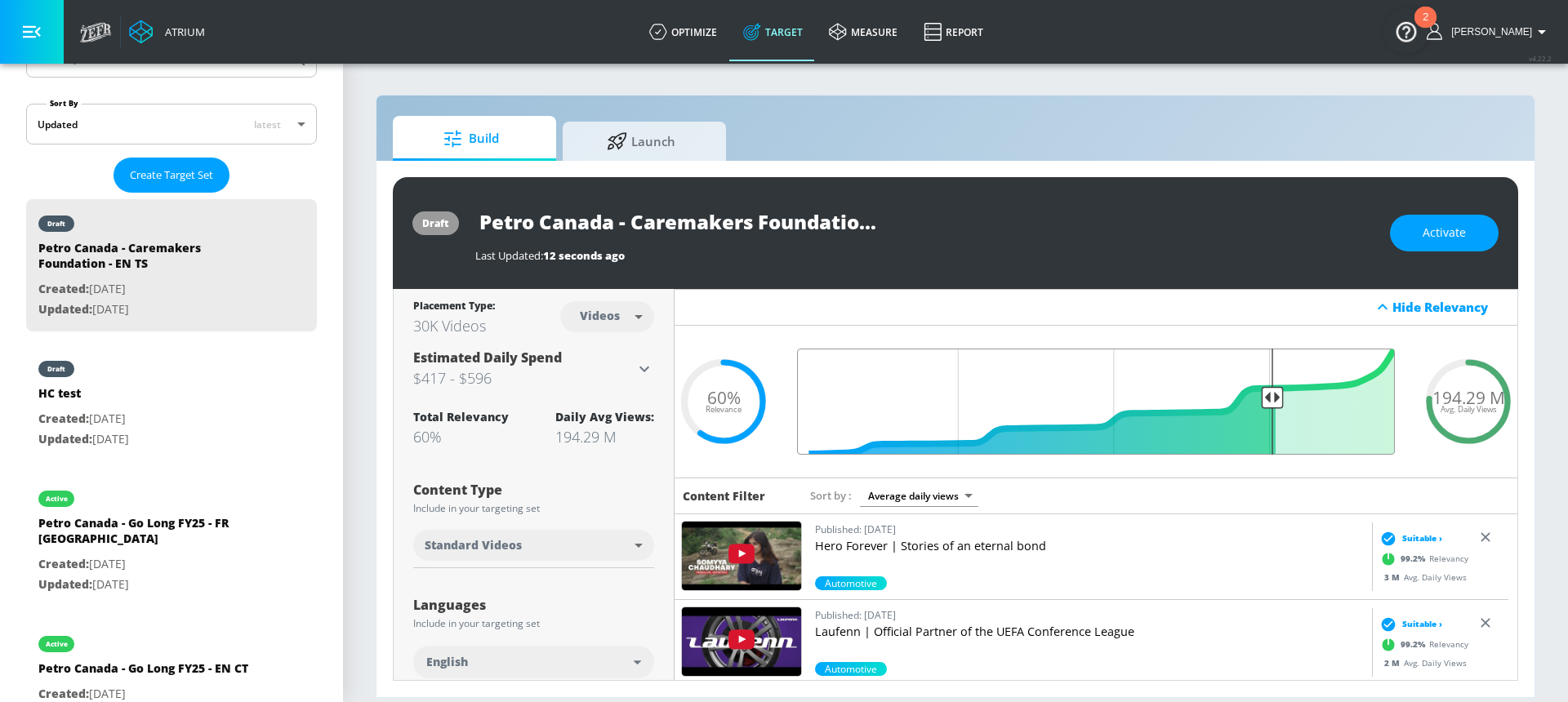
drag, startPoint x: 1037, startPoint y: 397, endPoint x: 1261, endPoint y: 407, distance: 224.2
click at [1261, 407] on input "Final Threshold" at bounding box center [1095, 402] width 614 height 106
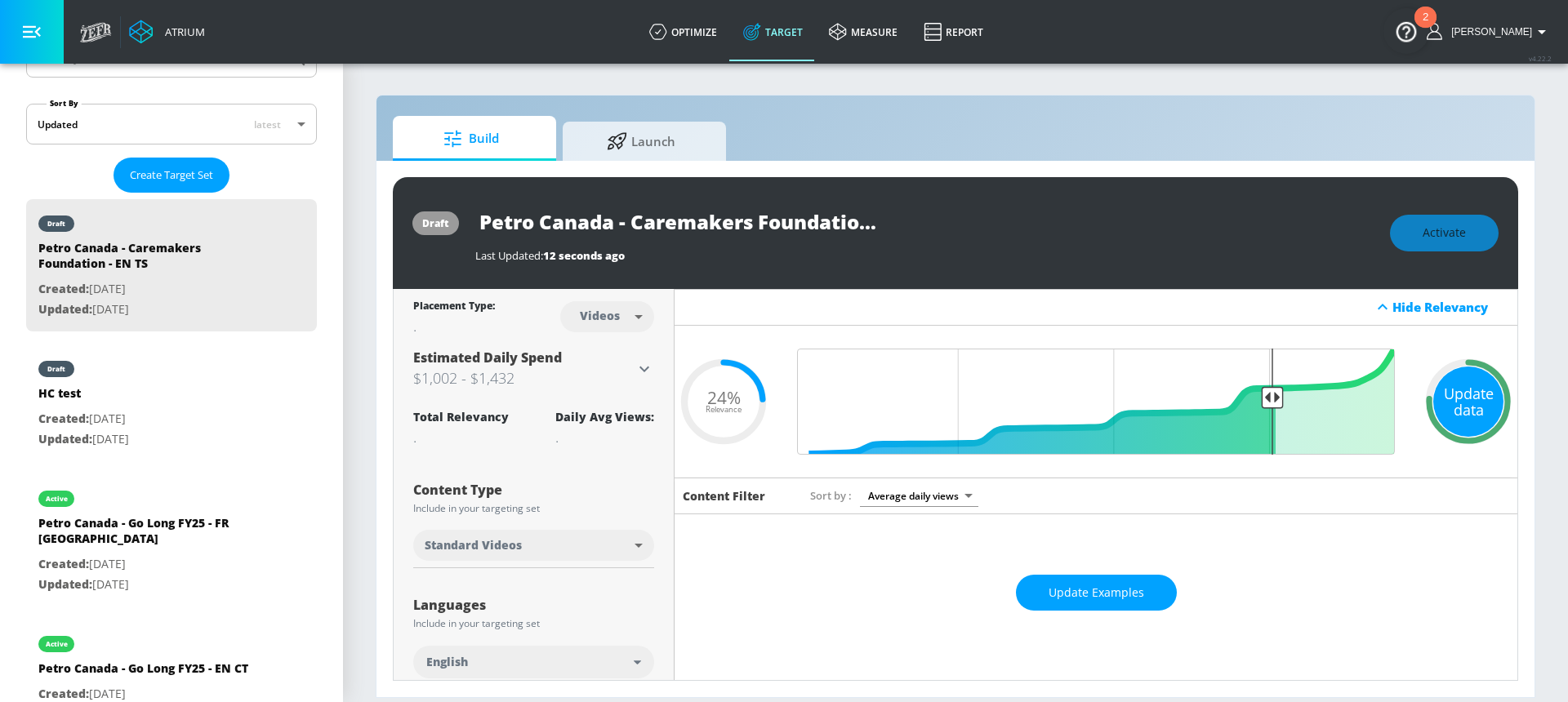
click at [1461, 405] on div "Update data" at bounding box center [1468, 402] width 70 height 70
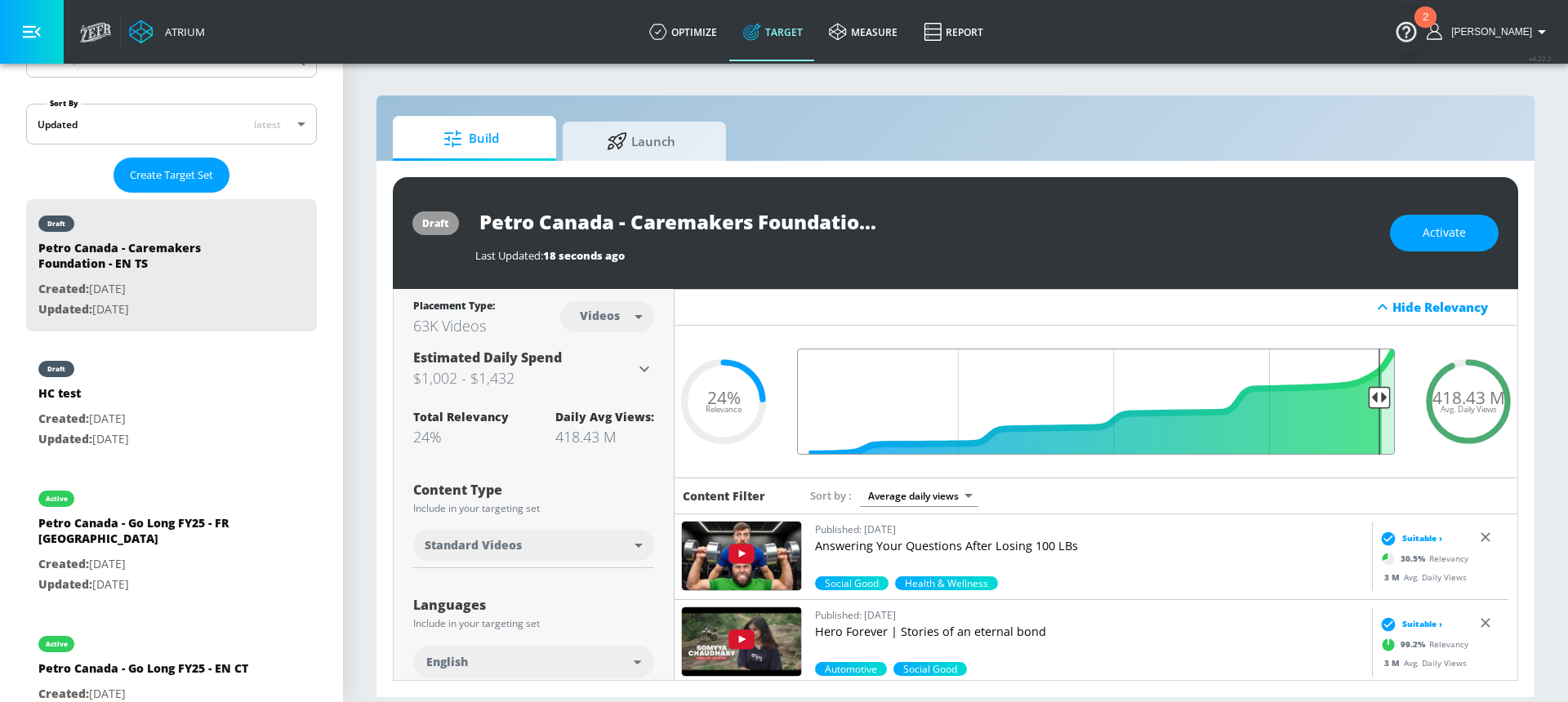
drag, startPoint x: 1266, startPoint y: 394, endPoint x: 1369, endPoint y: 403, distance: 103.4
click at [1369, 403] on input "Final Threshold" at bounding box center [1095, 402] width 614 height 106
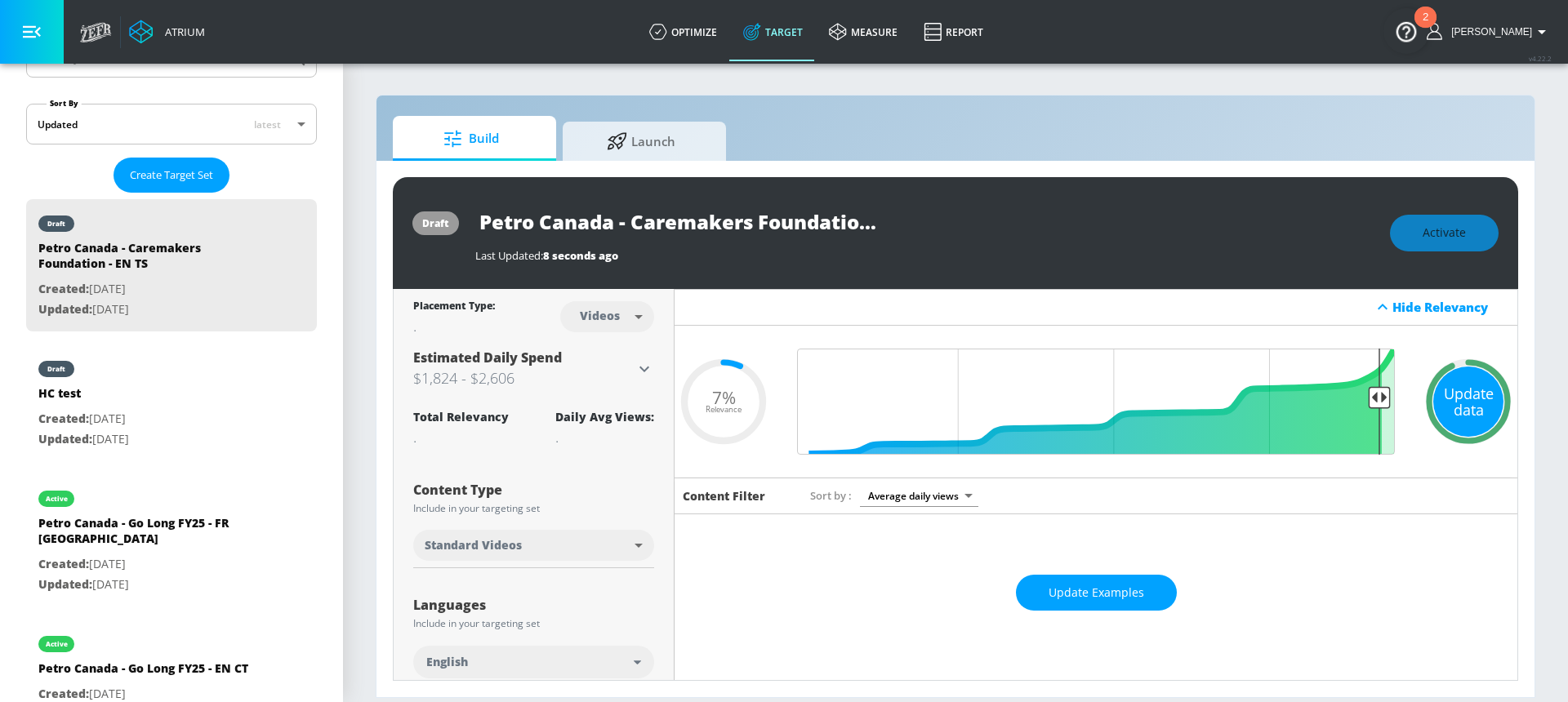
click at [1459, 409] on div "Update data" at bounding box center [1468, 402] width 70 height 70
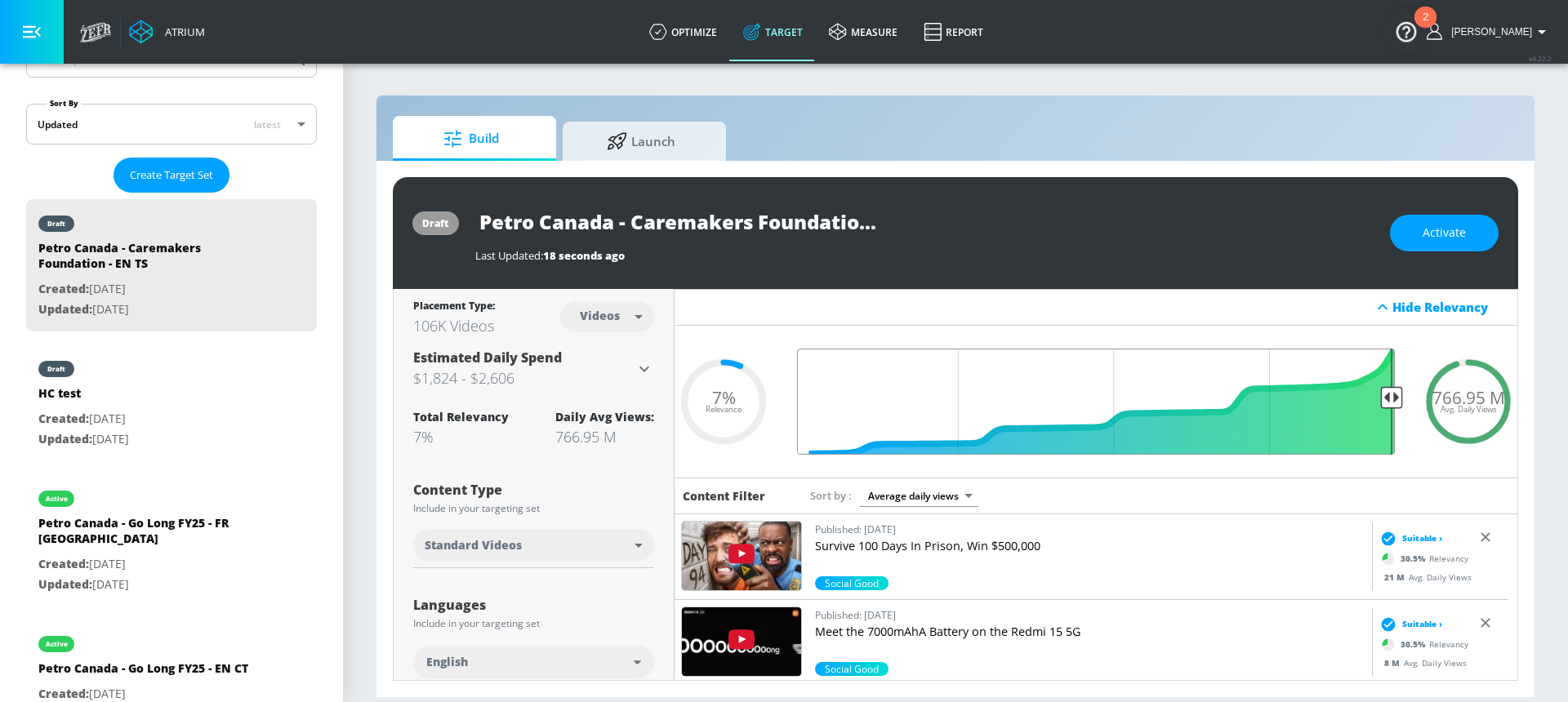
drag, startPoint x: 1366, startPoint y: 398, endPoint x: 1414, endPoint y: 399, distance: 48.0
type input "0.05"
click at [1402, 399] on input "Final Threshold" at bounding box center [1095, 402] width 614 height 106
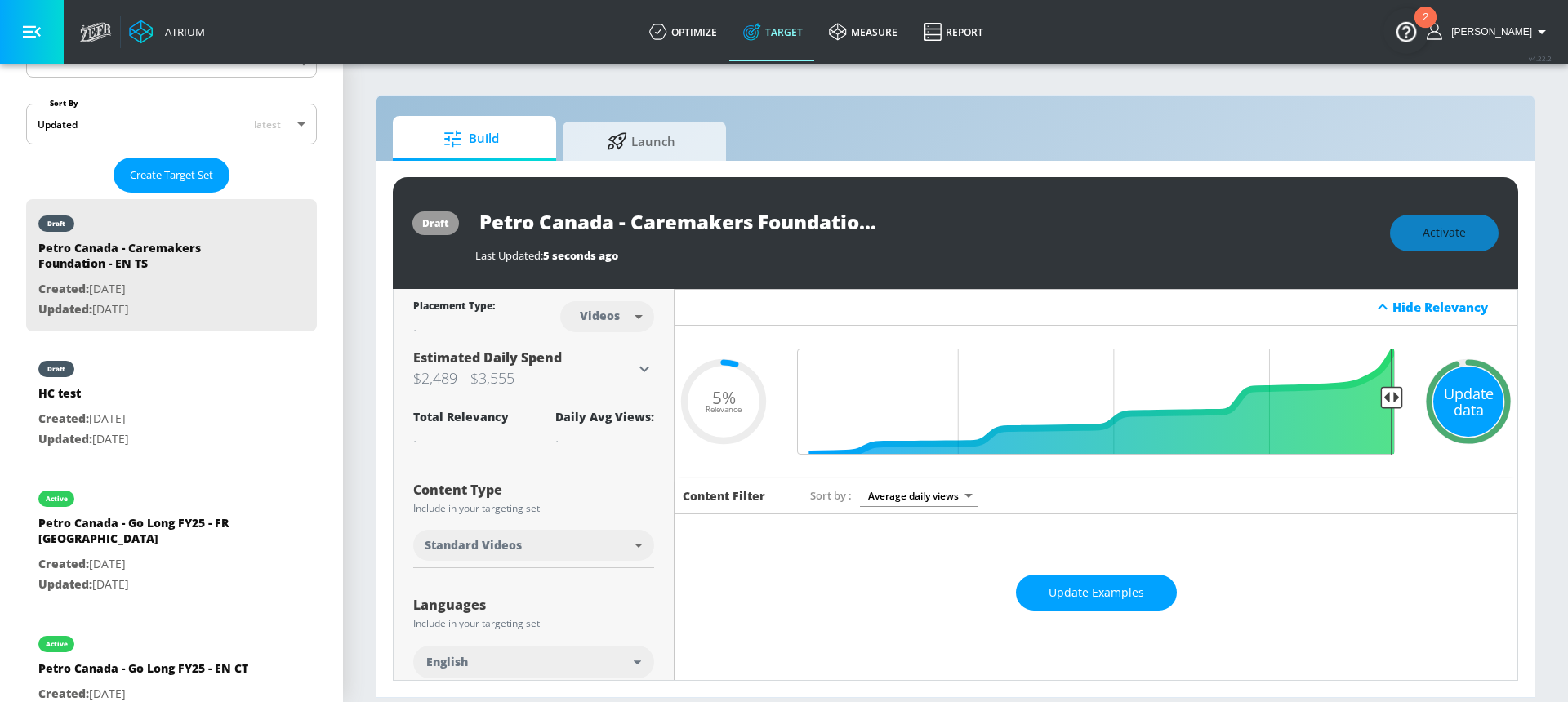
click at [1472, 410] on div "Update data" at bounding box center [1468, 402] width 70 height 70
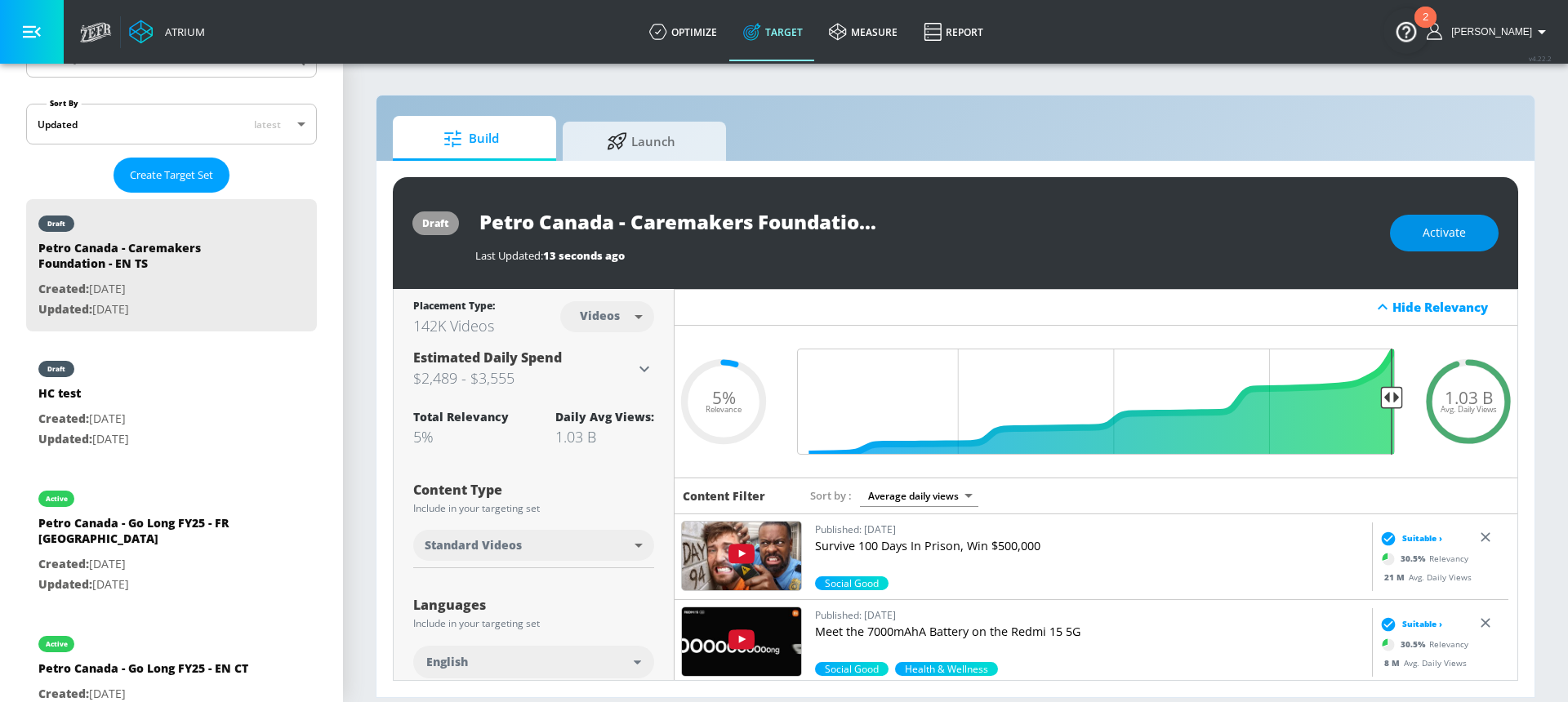
click at [1423, 237] on button "Activate" at bounding box center [1444, 233] width 109 height 37
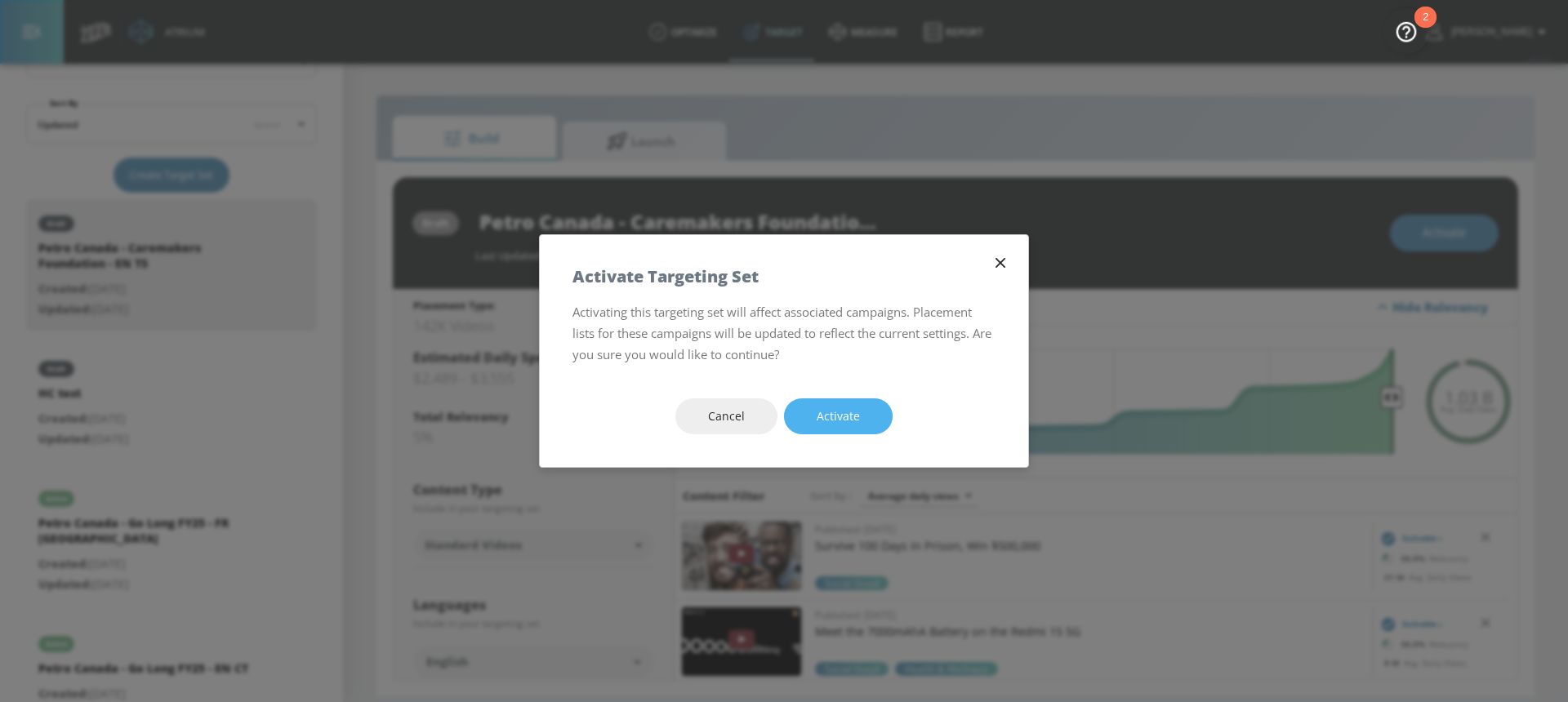
click at [862, 404] on button "Activate" at bounding box center [838, 417] width 109 height 37
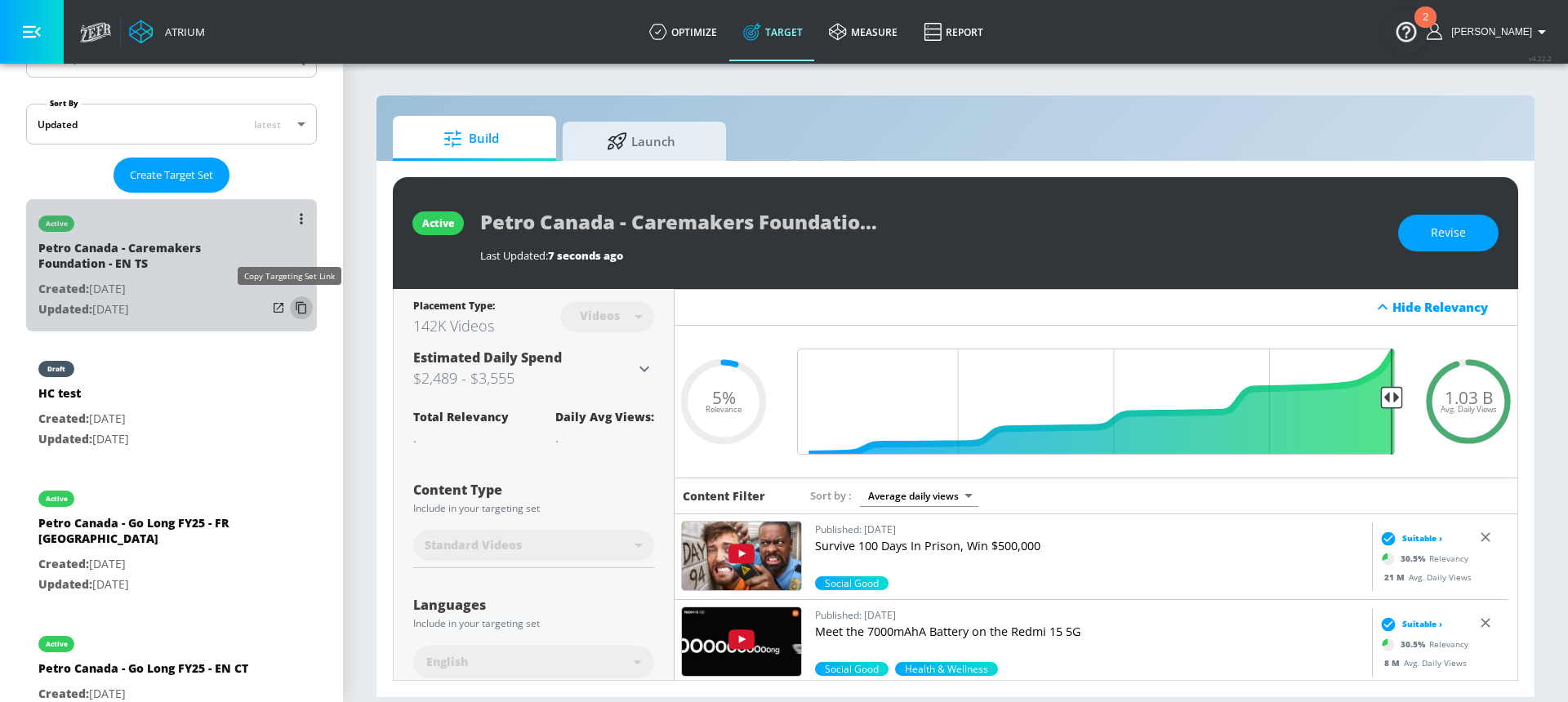
click at [296, 309] on icon "list of Target Set" at bounding box center [301, 308] width 11 height 13
click at [300, 220] on icon "list of Target Set" at bounding box center [301, 218] width 3 height 11
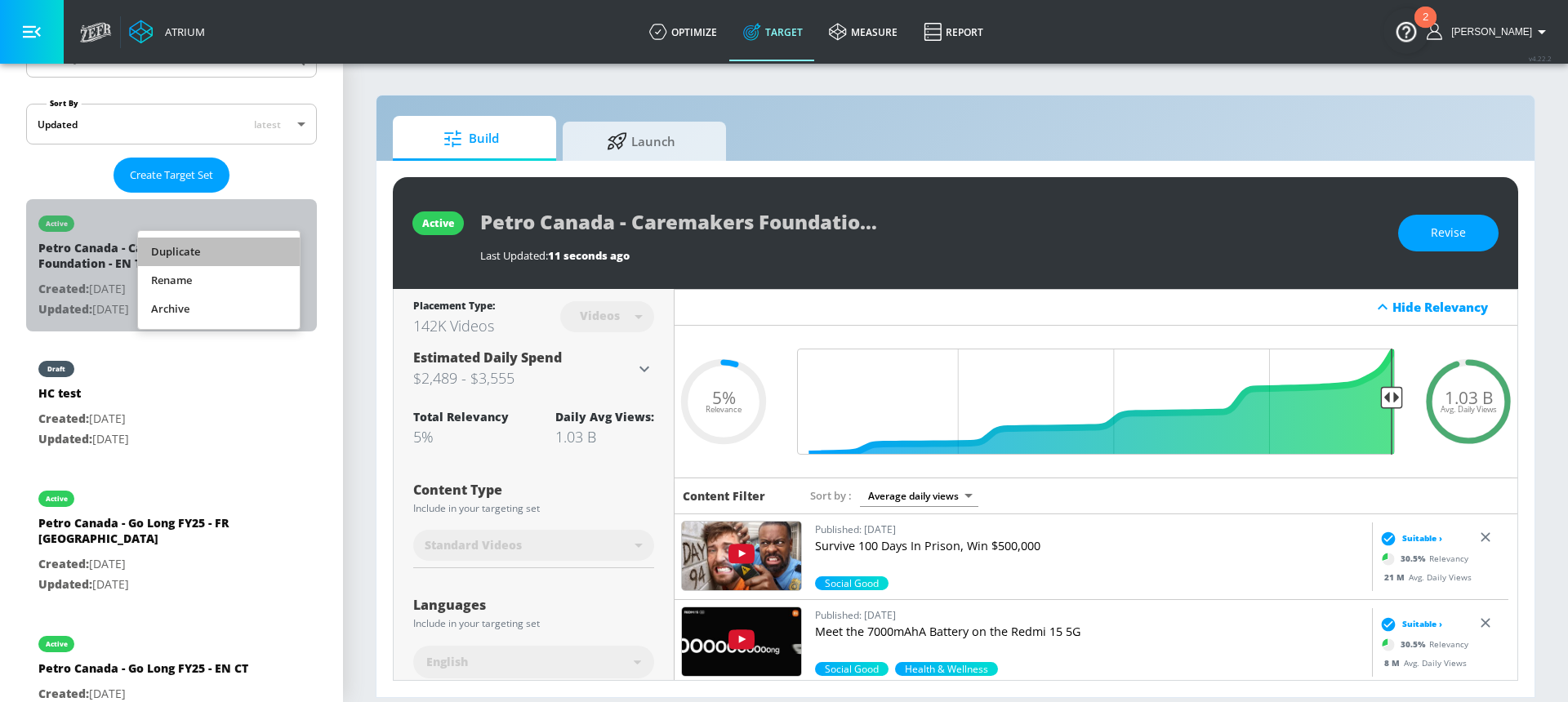
click at [182, 253] on li "Duplicate" at bounding box center [219, 252] width 162 height 29
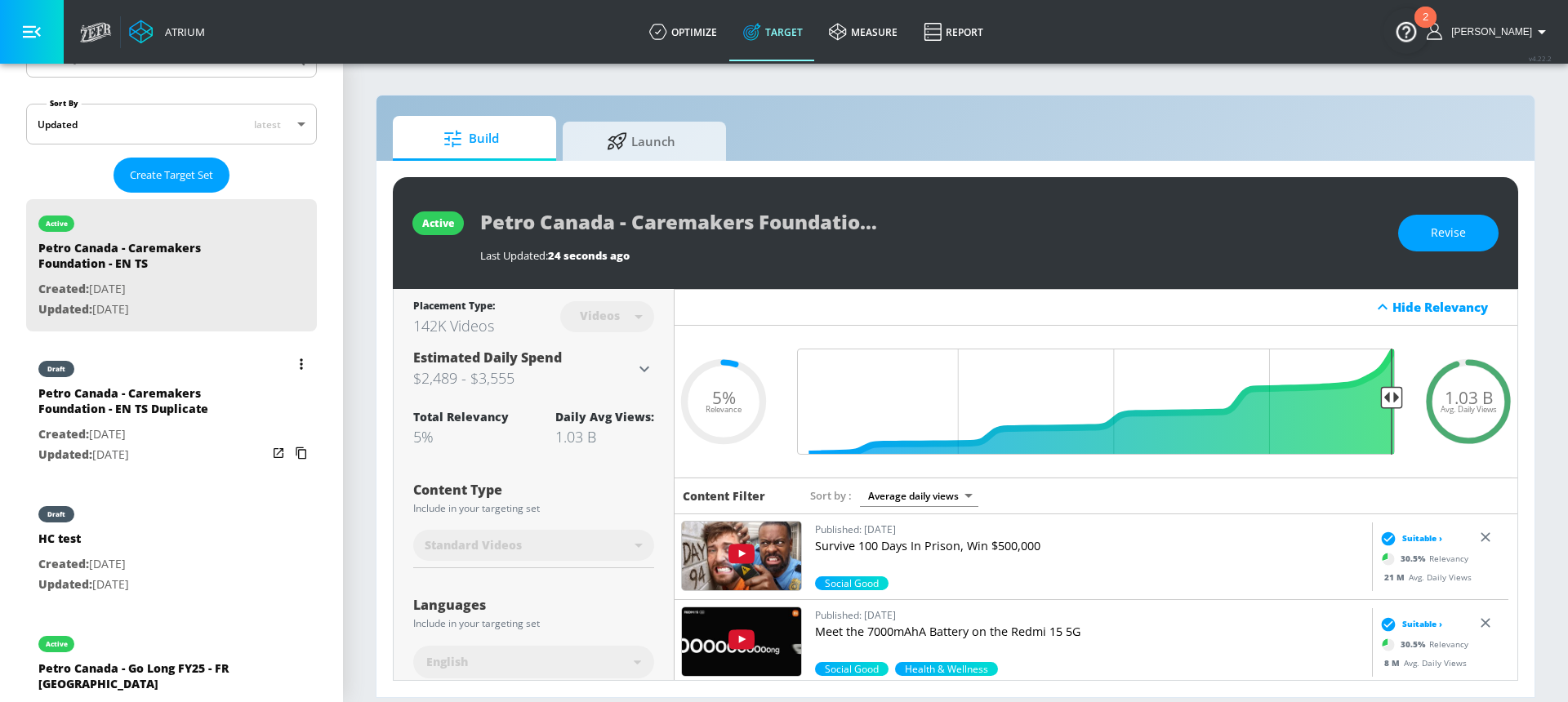
click at [161, 423] on div "Petro Canada - Caremakers Foundation - EN TS Duplicate" at bounding box center [152, 404] width 228 height 39
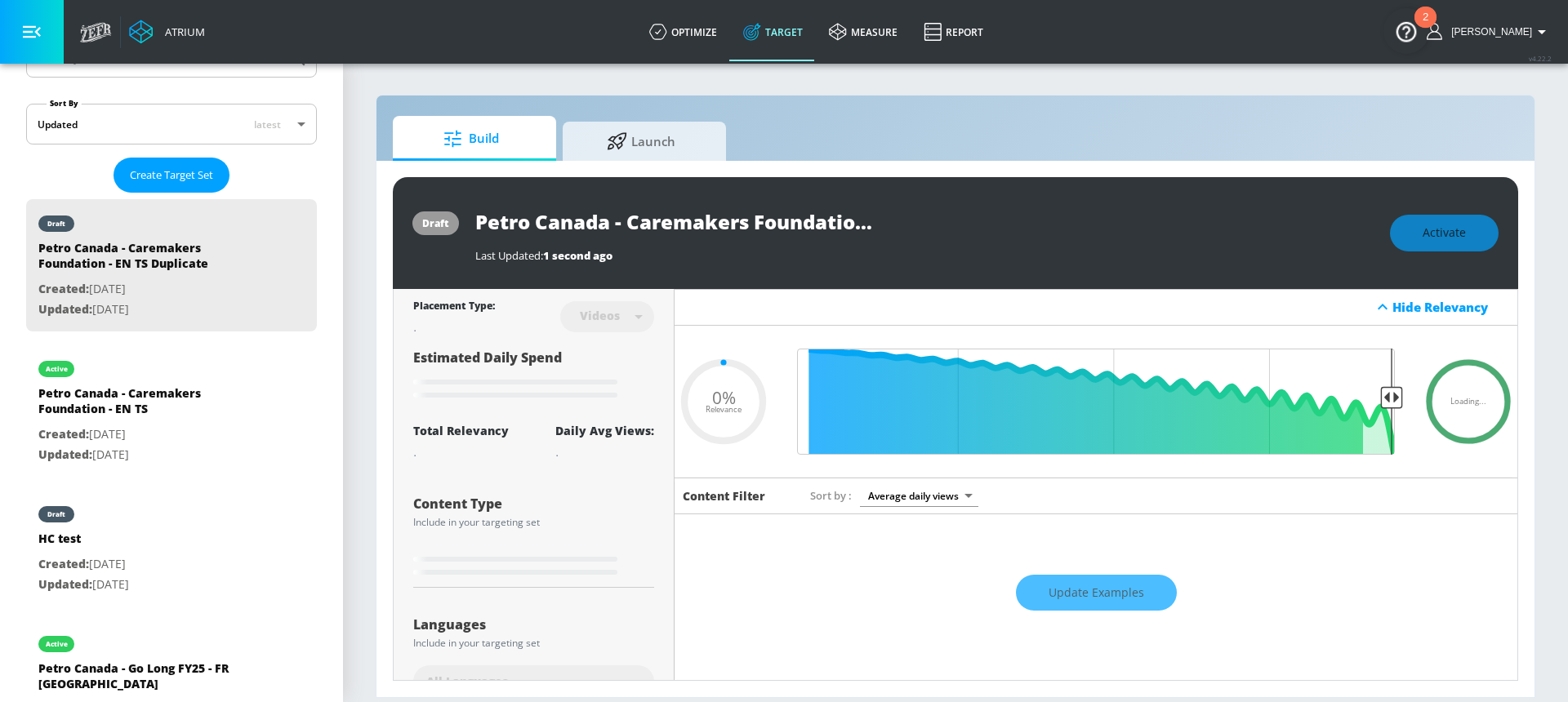
type input "Petro Canada - Caremakers Foundation - EN TS Duplicate"
type input "0.05"
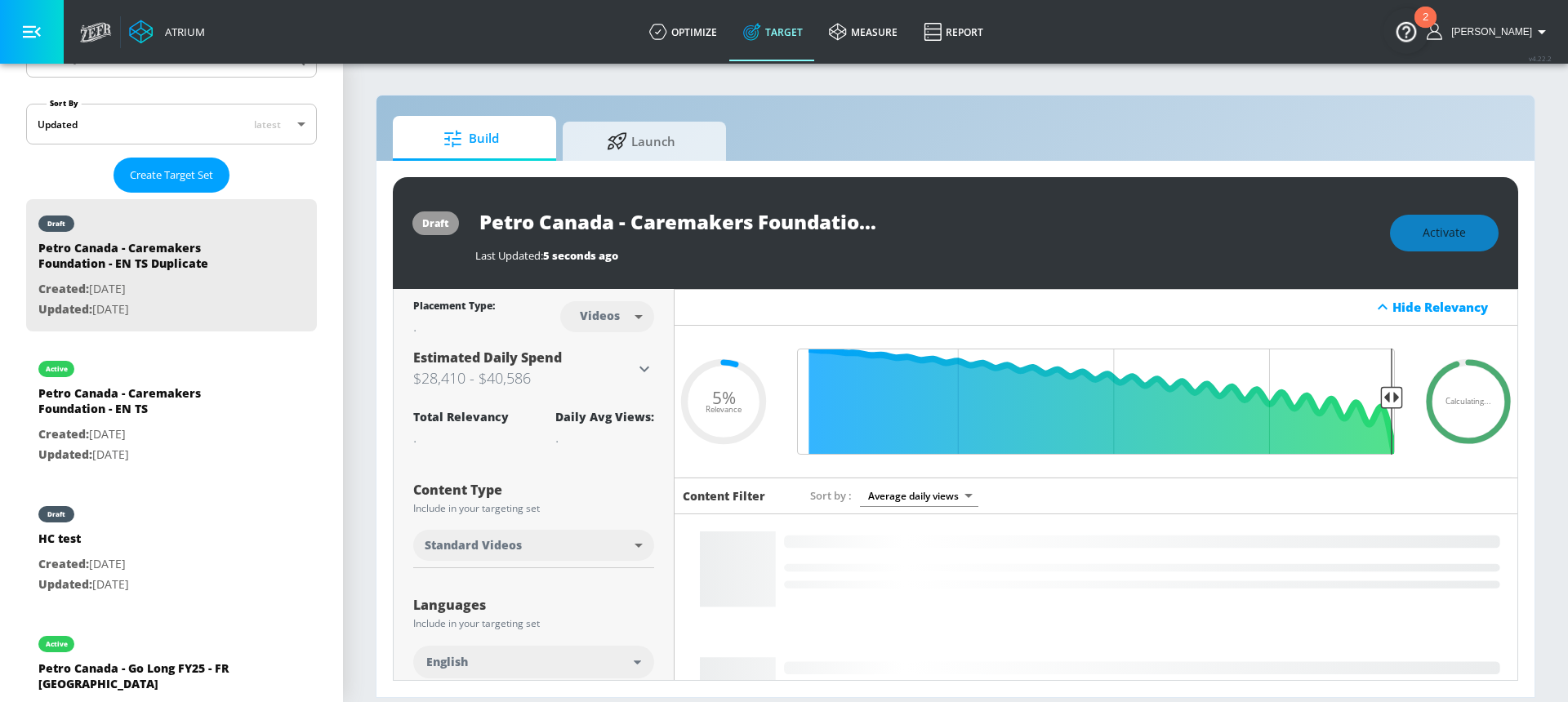
click at [586, 319] on body "Atrium optimize Target measure Report optimize Target measure Report v 4.22.2 […" at bounding box center [784, 351] width 1568 height 702
click at [603, 351] on div "Channels" at bounding box center [604, 352] width 59 height 17
type input "channels"
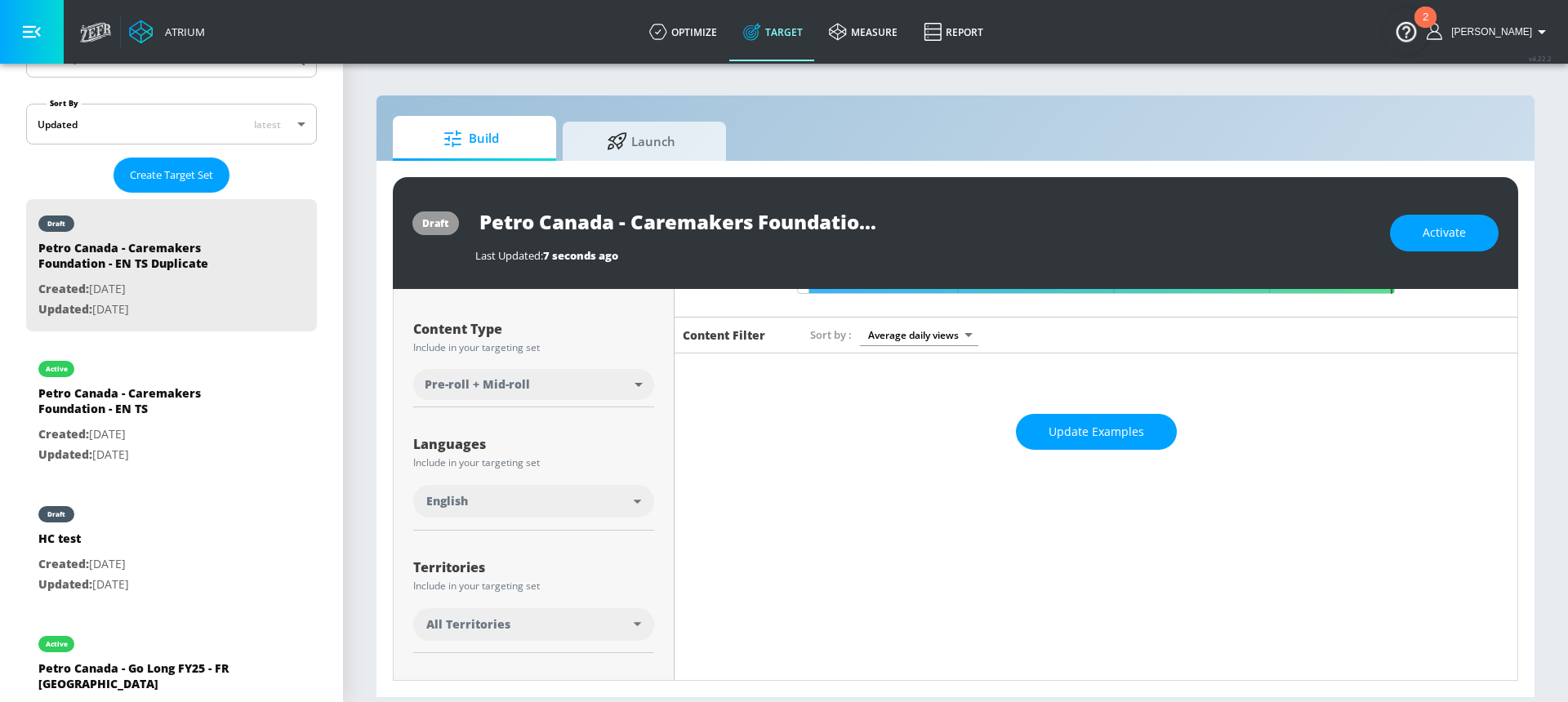
scroll to position [319, 0]
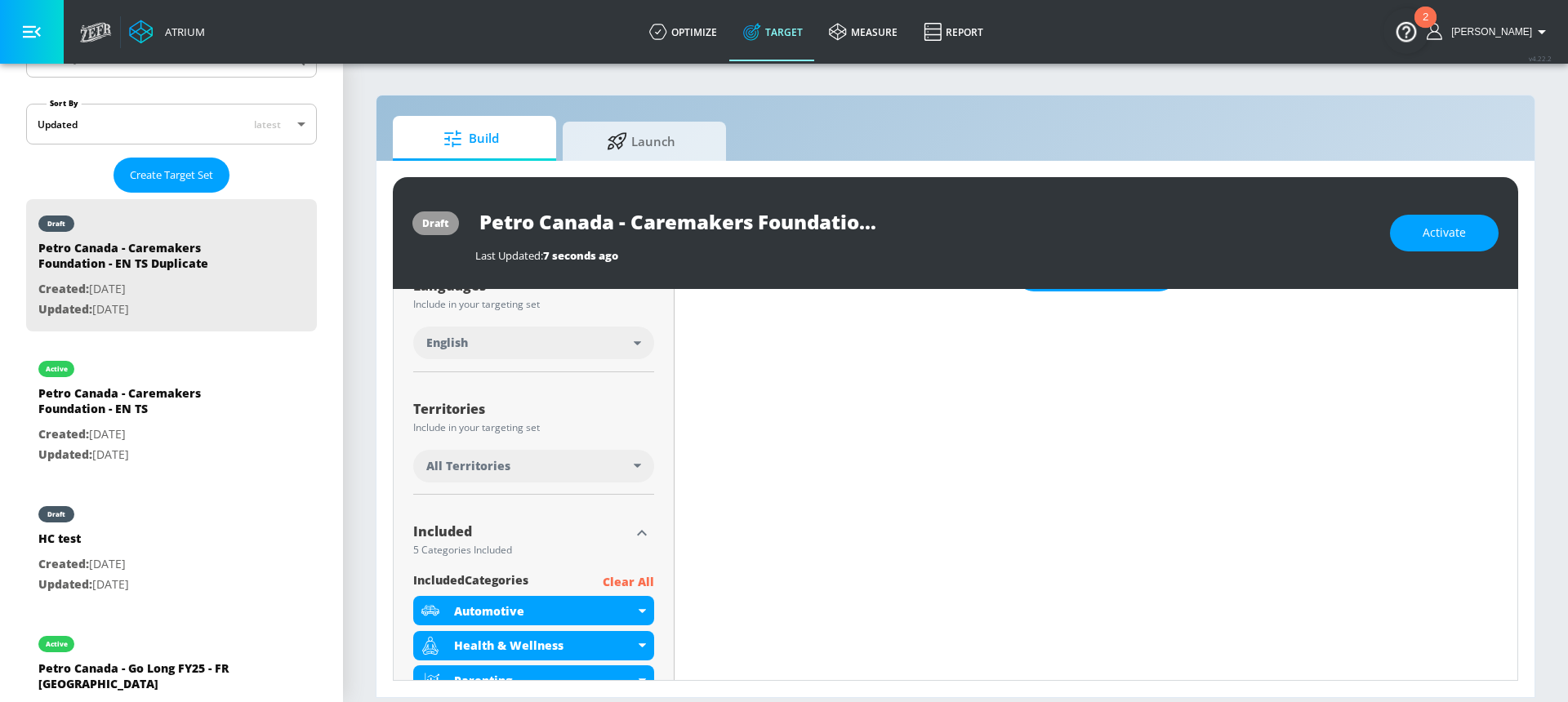
click at [499, 468] on span "All Territories" at bounding box center [467, 466] width 84 height 16
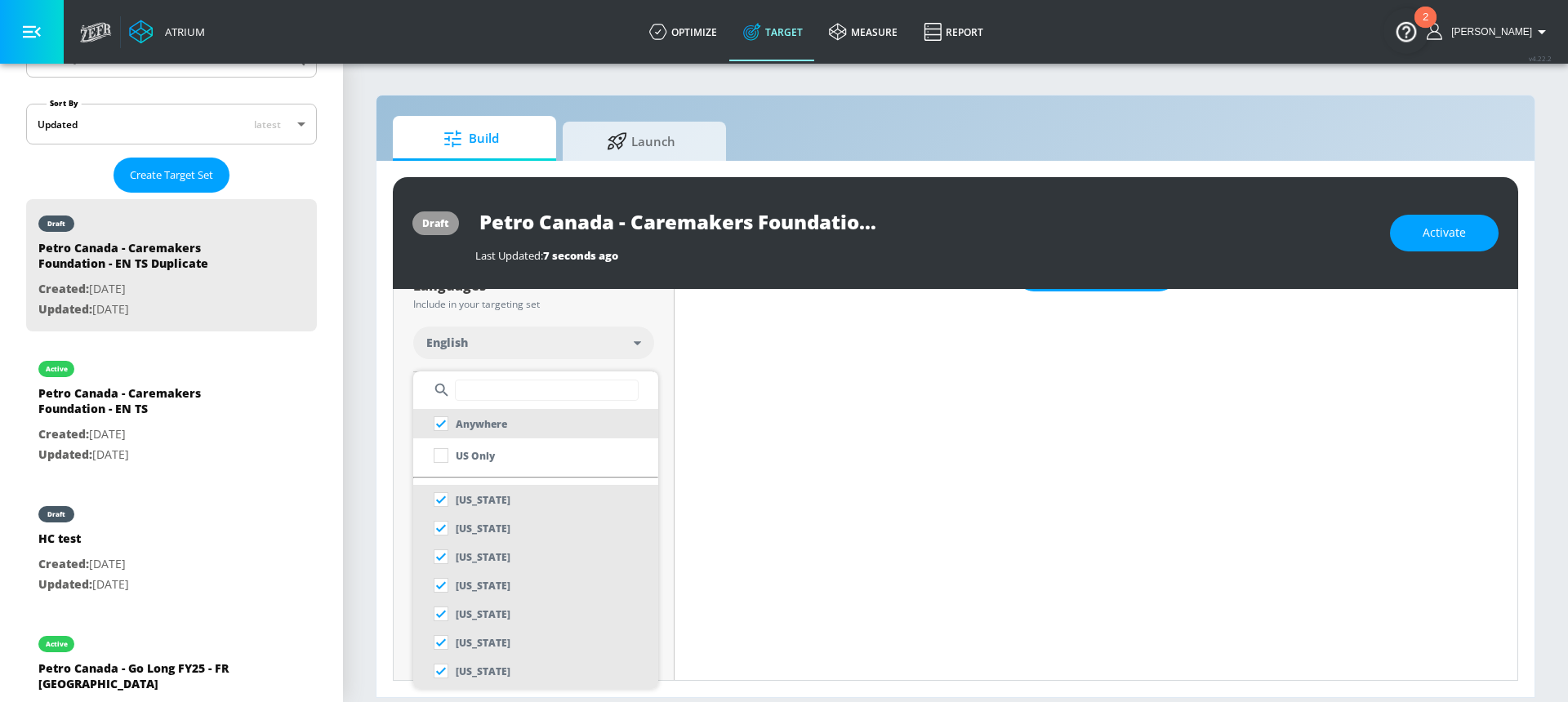
click at [490, 382] on input "text" at bounding box center [546, 390] width 184 height 21
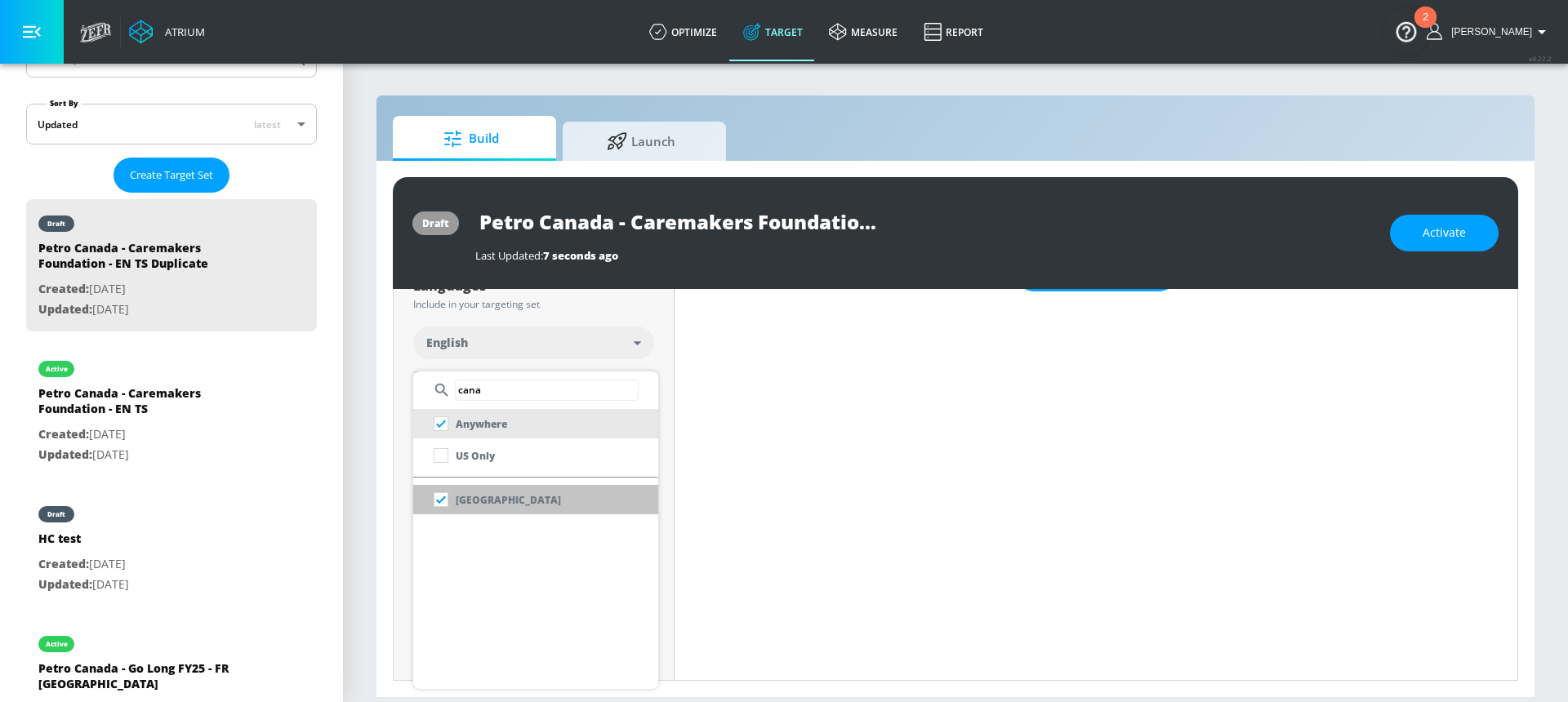
type input "cana"
click at [504, 504] on li "[GEOGRAPHIC_DATA]" at bounding box center [536, 500] width 245 height 30
checkbox input "false"
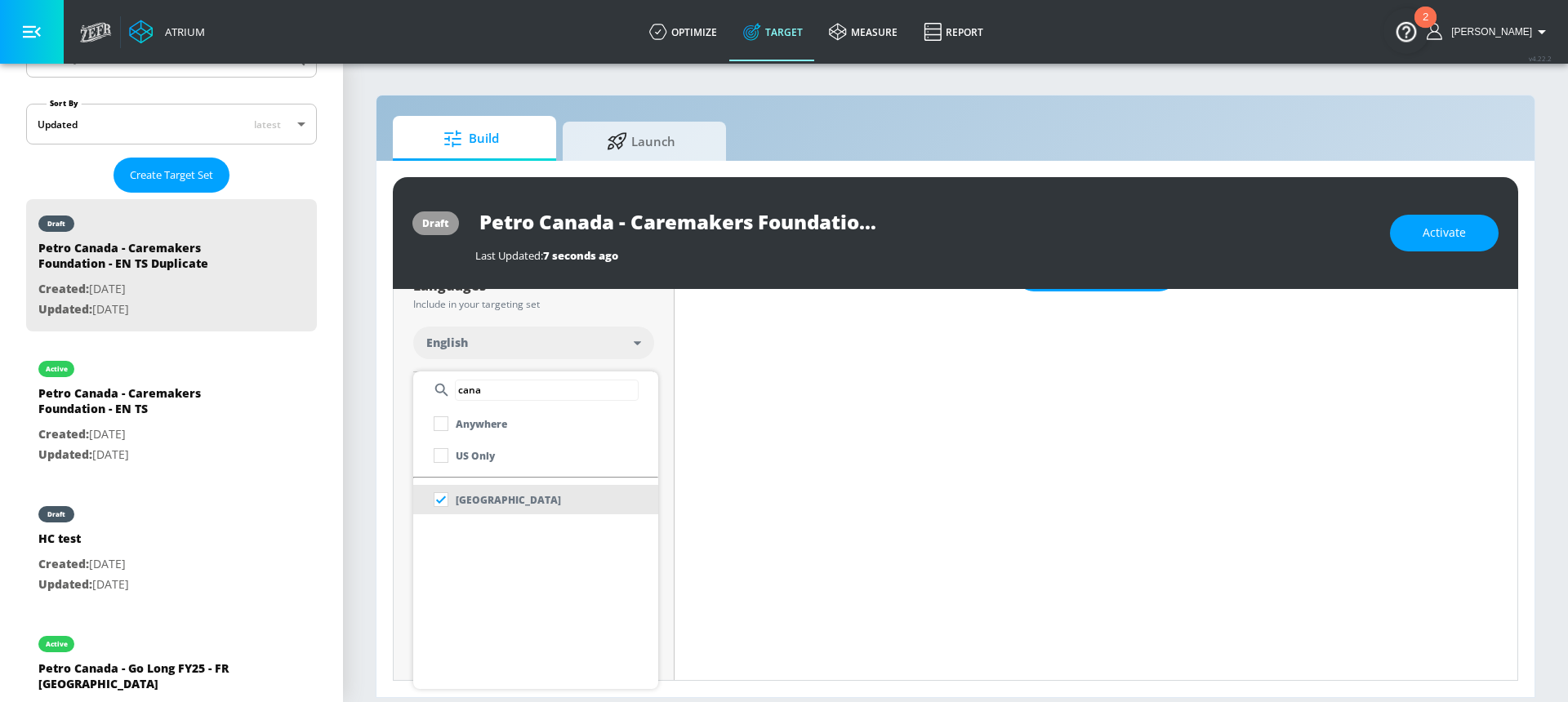
click at [651, 362] on div at bounding box center [784, 351] width 1568 height 702
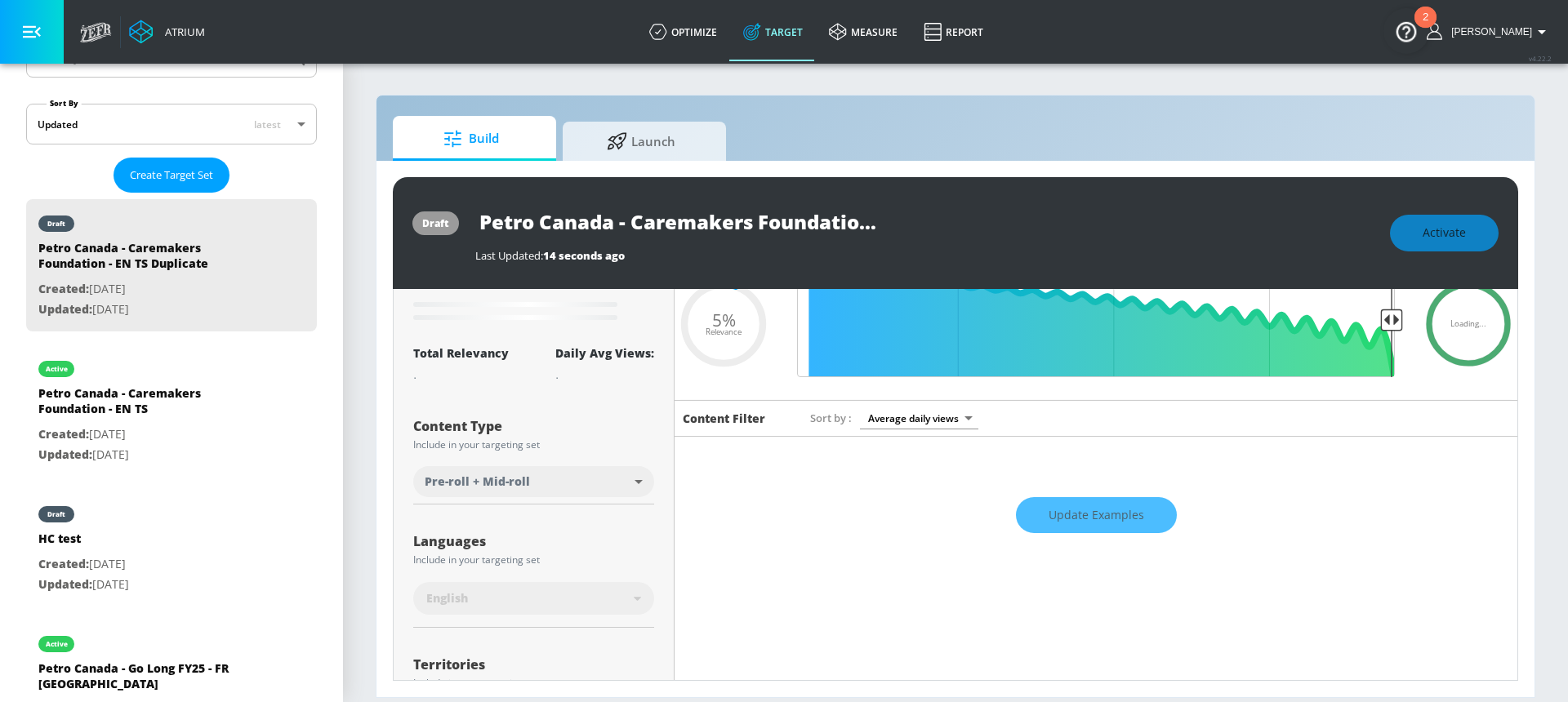
scroll to position [0, 0]
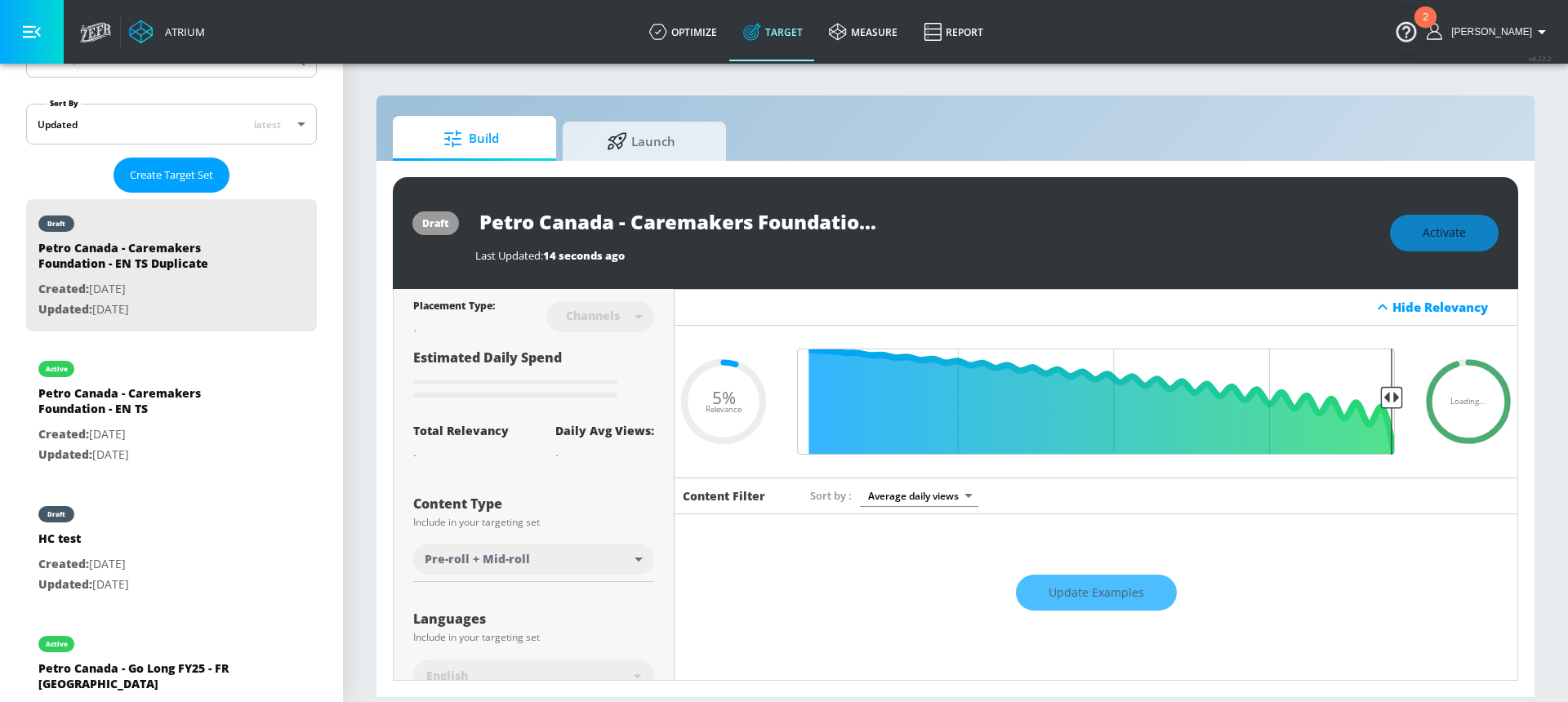
click at [799, 233] on input "Petro Canada - Caremakers Foundation - EN TS Duplicate" at bounding box center [679, 221] width 408 height 37
drag, startPoint x: 797, startPoint y: 226, endPoint x: 902, endPoint y: 227, distance: 105.0
click at [902, 227] on div "Petro Canada - Caremakers Foundation - EN TS Duplicate" at bounding box center [924, 221] width 898 height 37
click at [767, 221] on input "Petro Canada - Caremakers Foundation - EN TS Duplicate" at bounding box center [679, 221] width 408 height 37
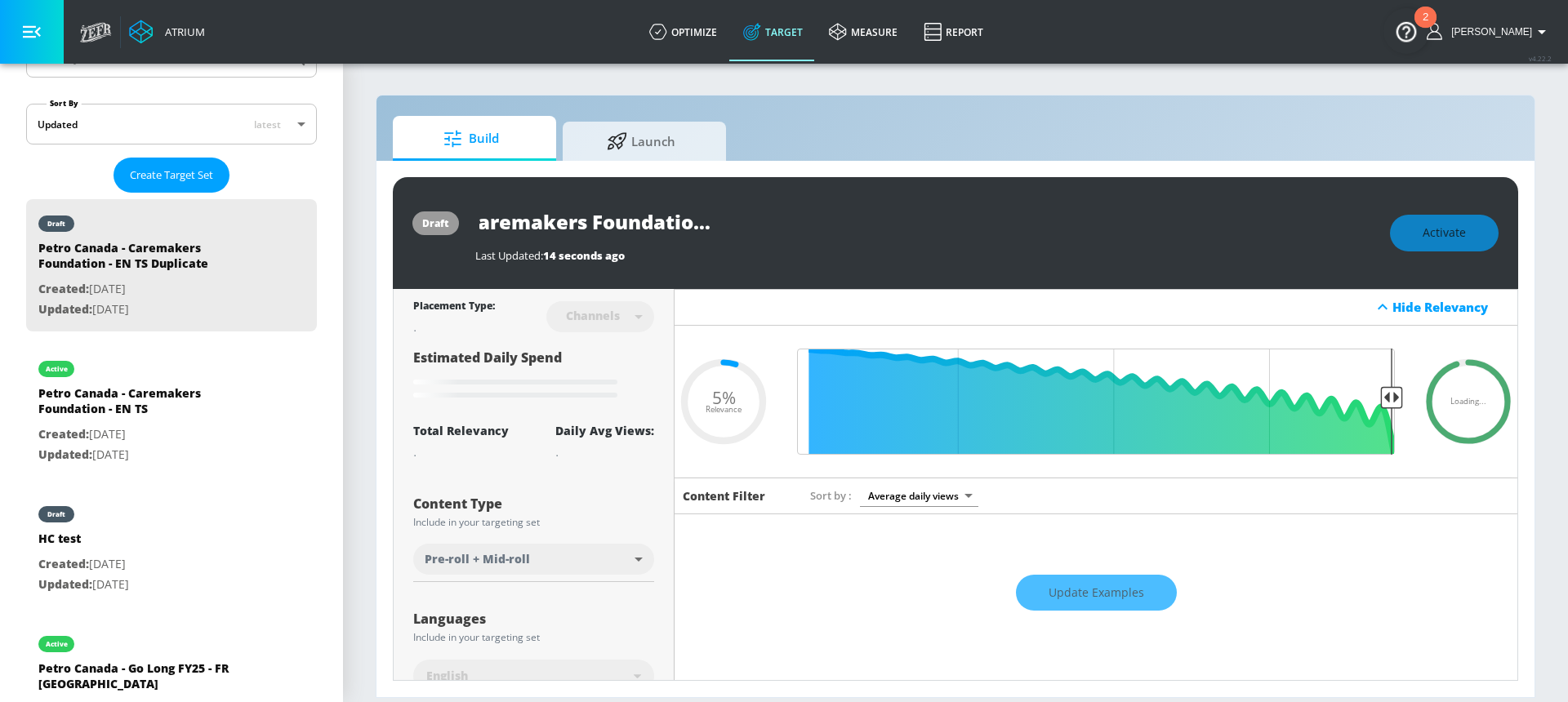
drag, startPoint x: 758, startPoint y: 219, endPoint x: 902, endPoint y: 223, distance: 144.1
click at [902, 223] on div "Petro Canada - Caremakers Foundation - EN TS Duplicate" at bounding box center [924, 221] width 898 height 37
type input "Petro Canada - Caremakers Foundation - EN CT"
click at [866, 221] on icon "button" at bounding box center [868, 221] width 14 height 14
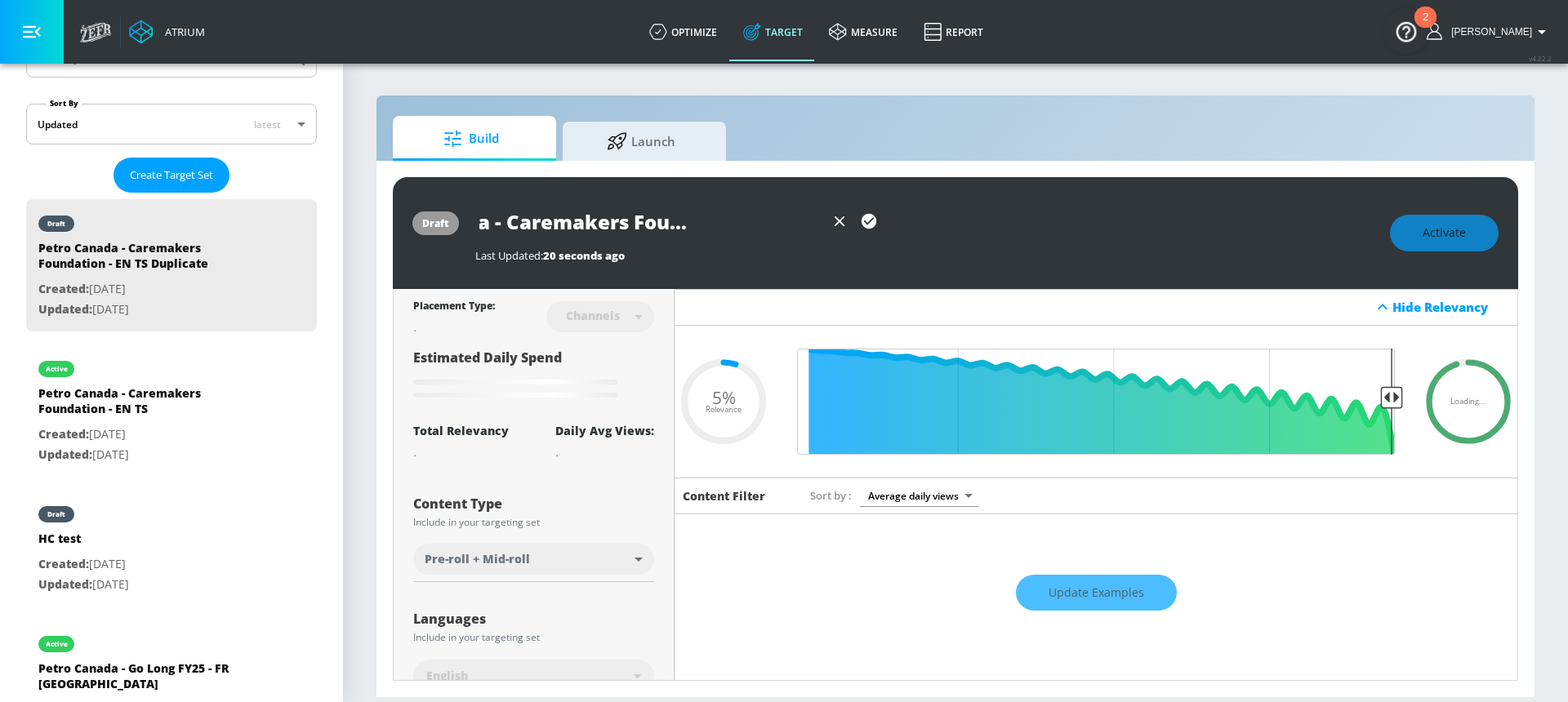
scroll to position [0, 0]
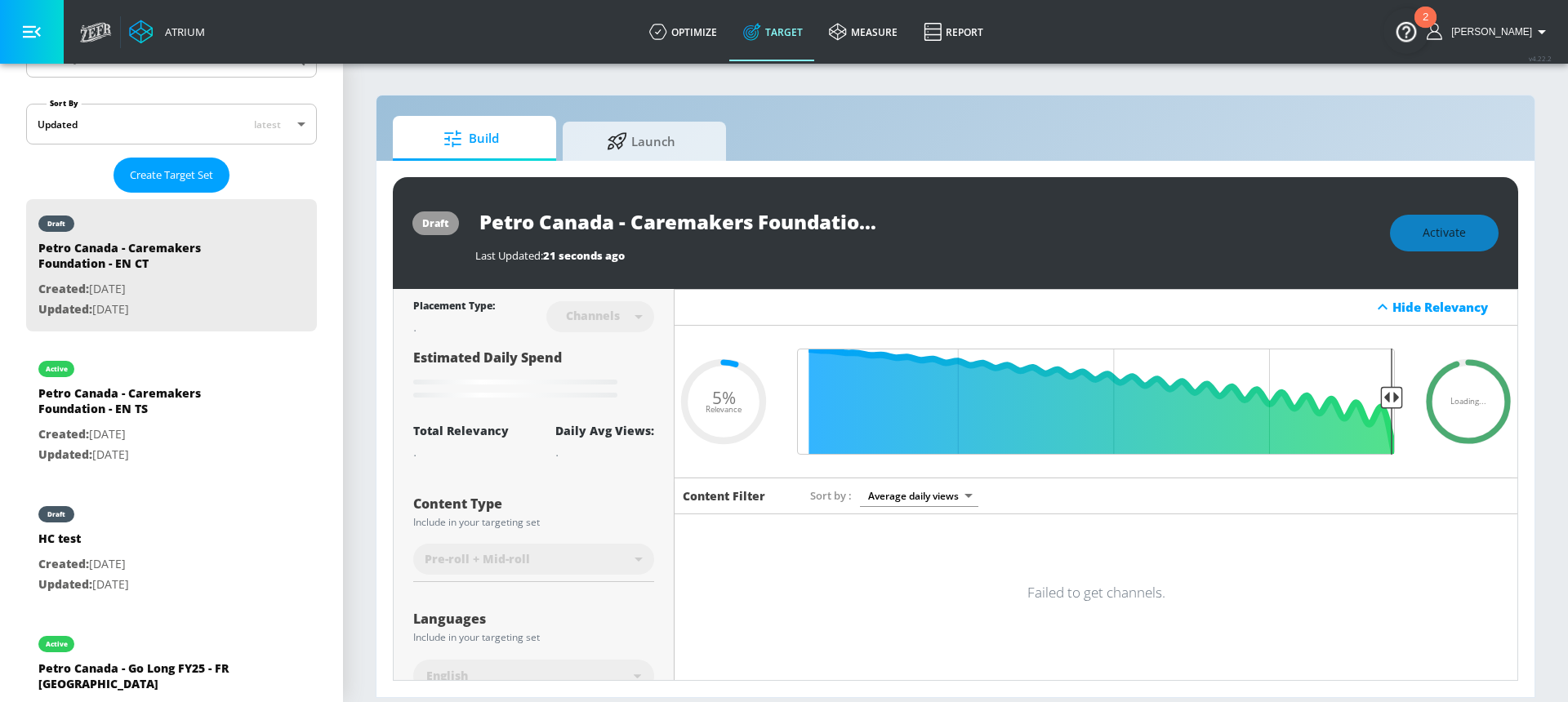
click at [717, 221] on input "Petro Canada - Caremakers Foundation - EN CT" at bounding box center [679, 221] width 408 height 37
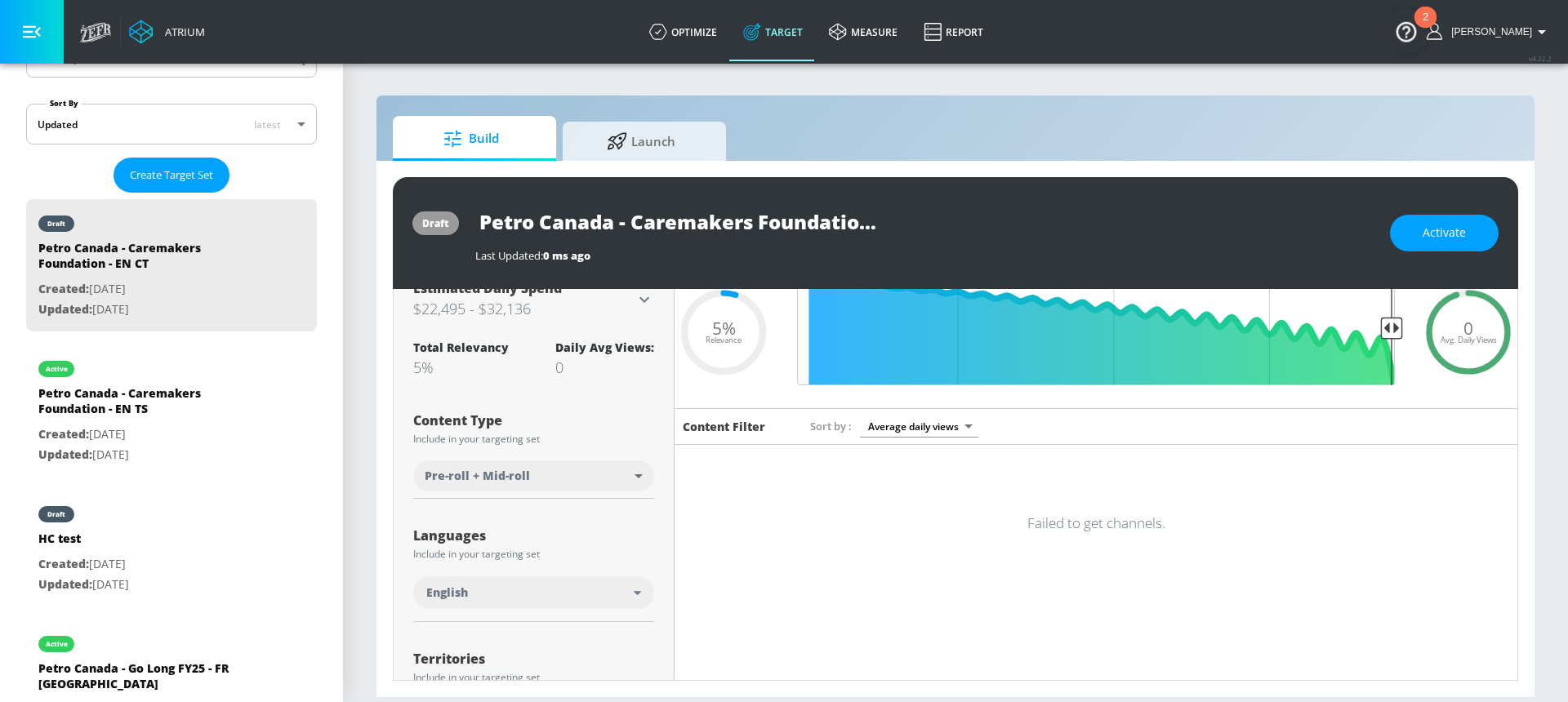
scroll to position [66, 0]
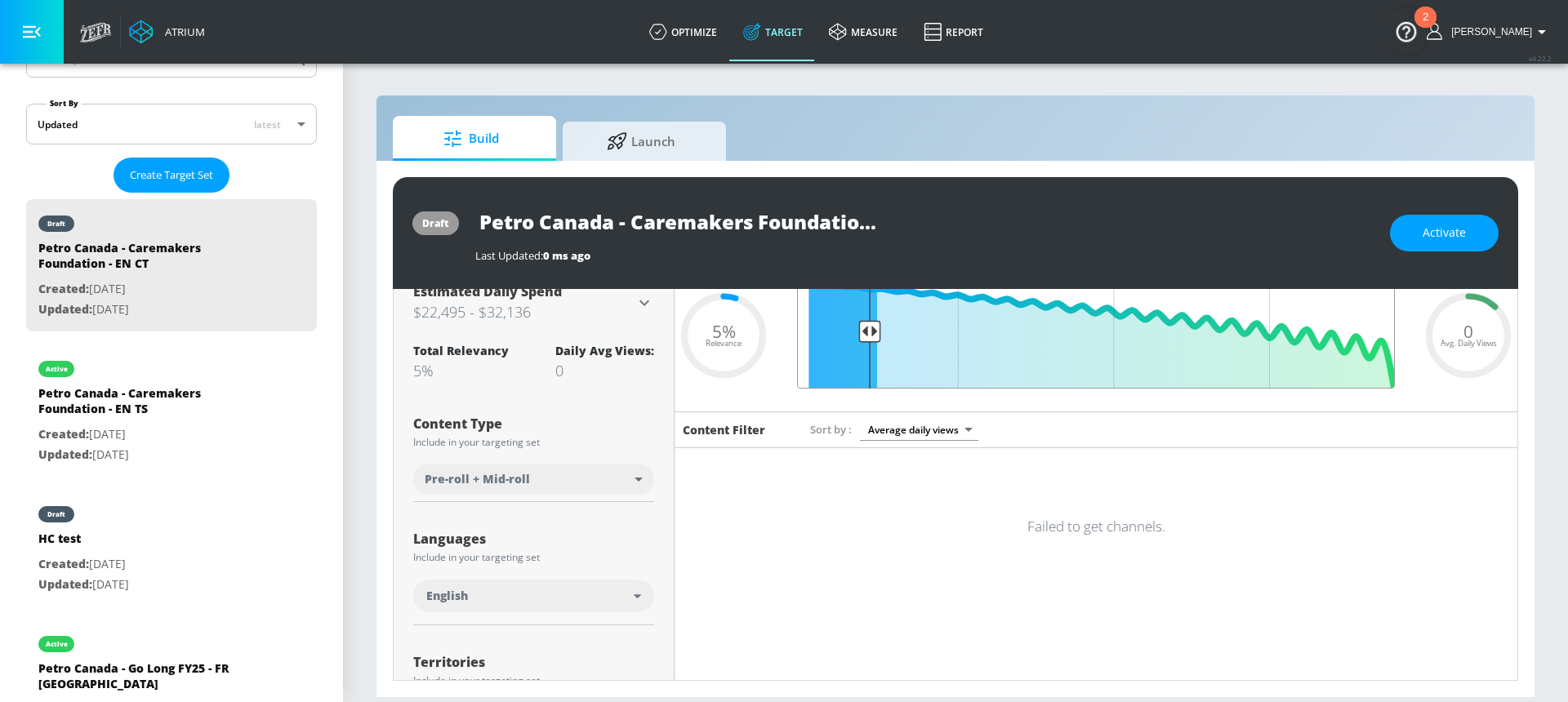
drag, startPoint x: 1374, startPoint y: 336, endPoint x: 868, endPoint y: 343, distance: 506.0
type input "0.88"
click at [868, 343] on input "Final Threshold" at bounding box center [1095, 335] width 614 height 106
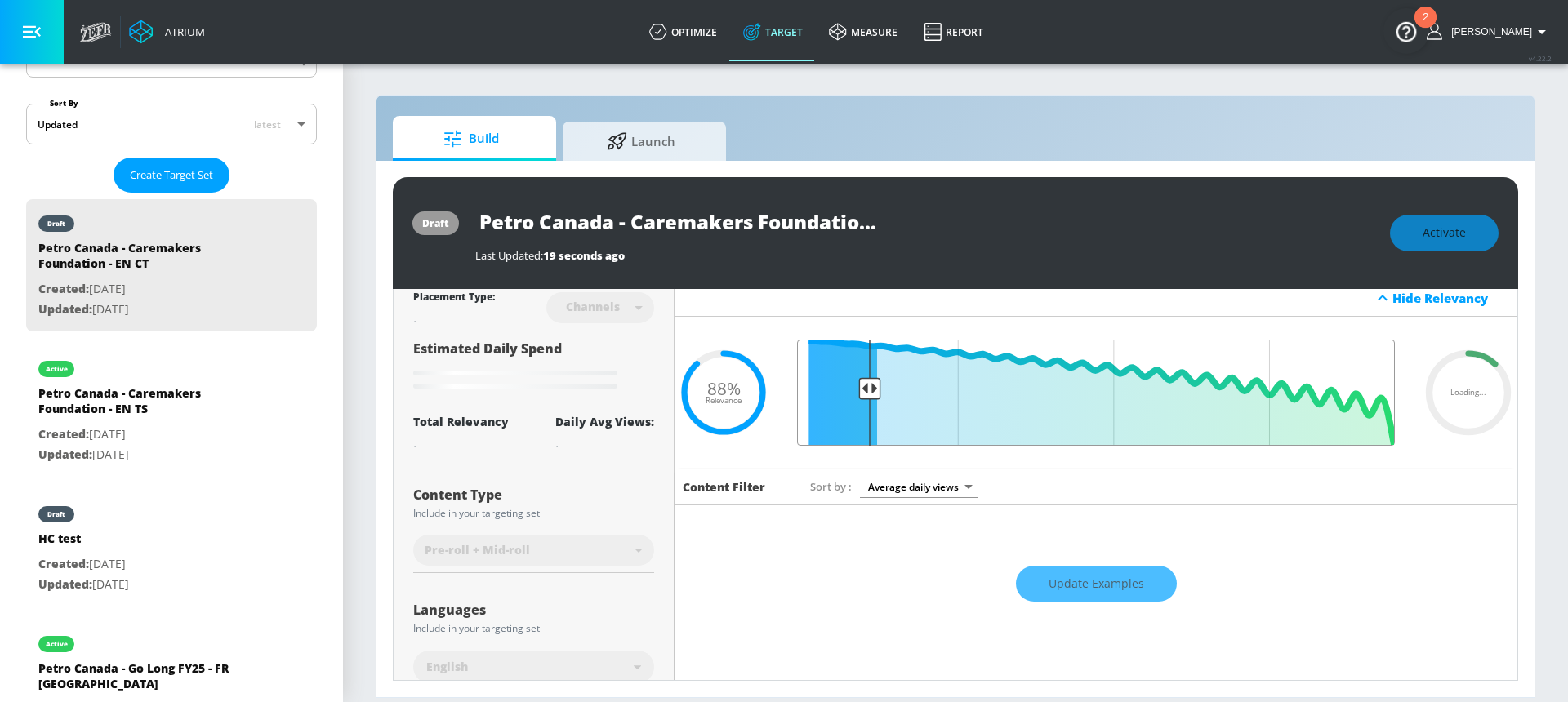
scroll to position [0, 0]
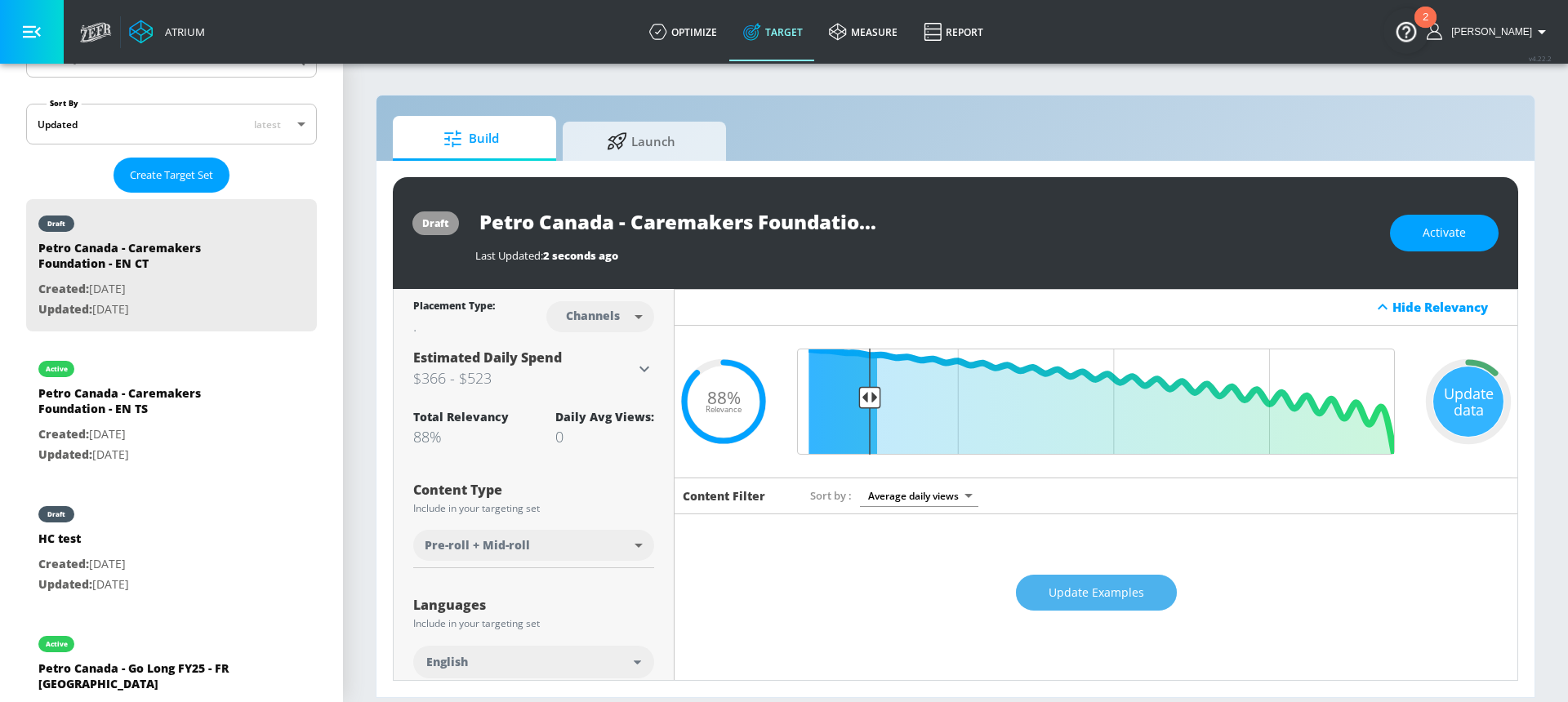
click at [1109, 602] on span "Update Examples" at bounding box center [1095, 592] width 95 height 20
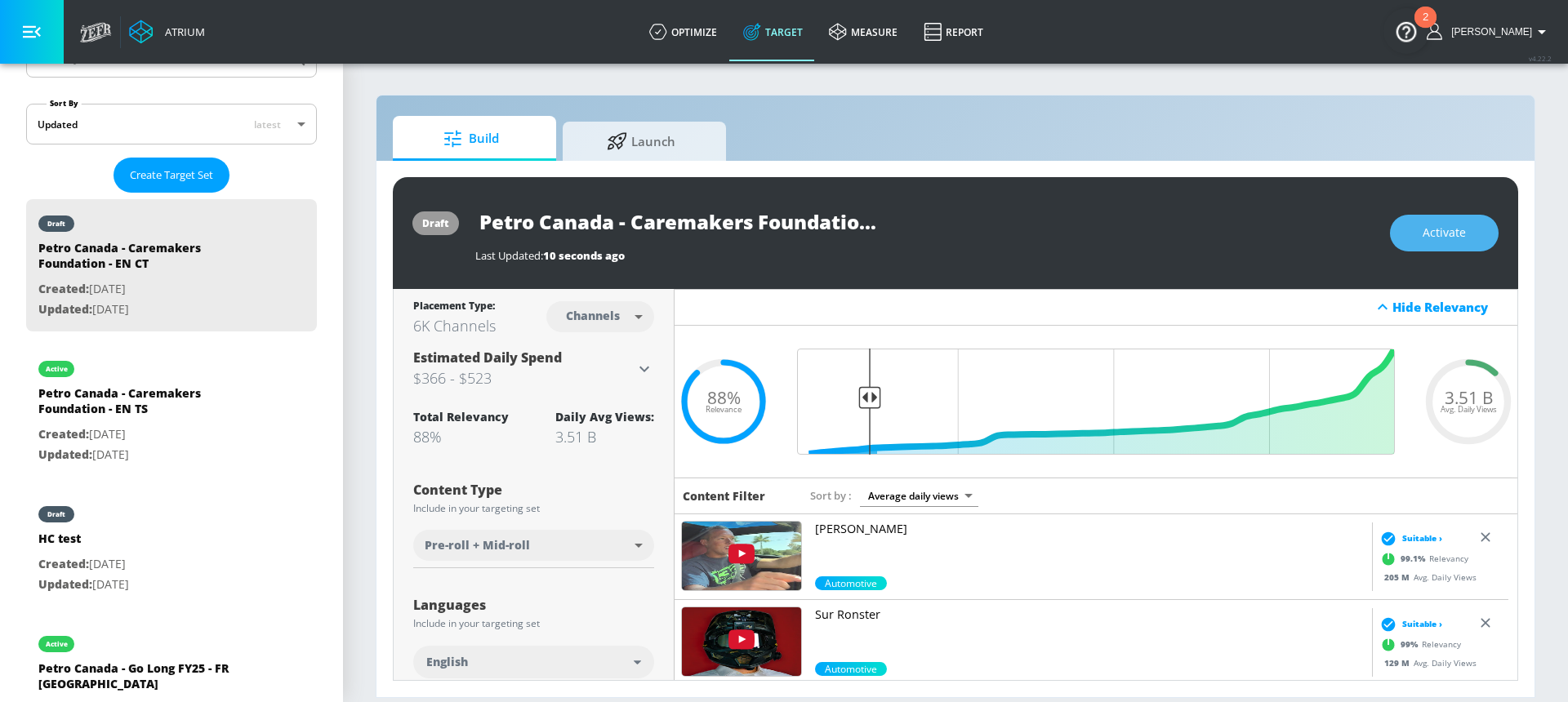
click at [1461, 243] on span "Activate" at bounding box center [1444, 232] width 43 height 20
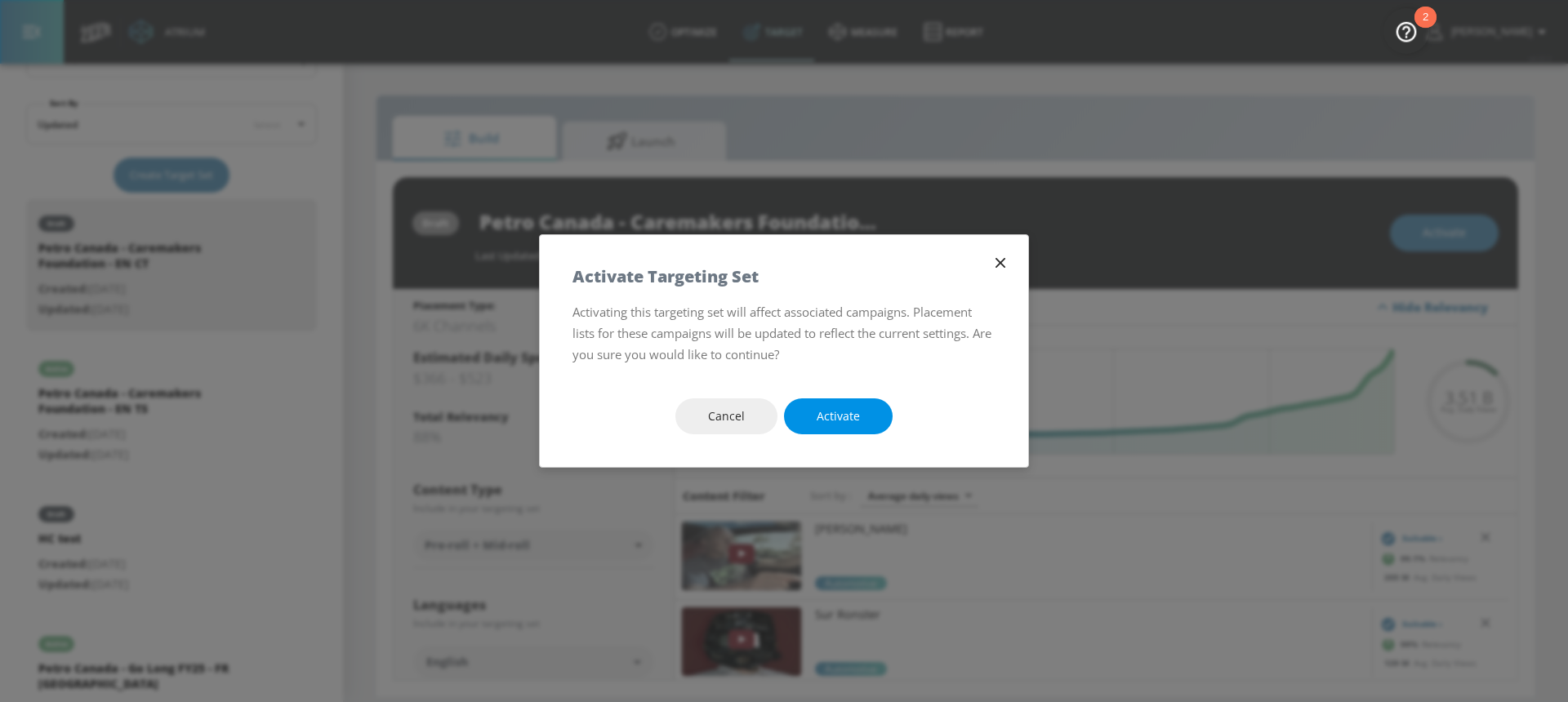
click at [849, 422] on span "Activate" at bounding box center [838, 416] width 43 height 20
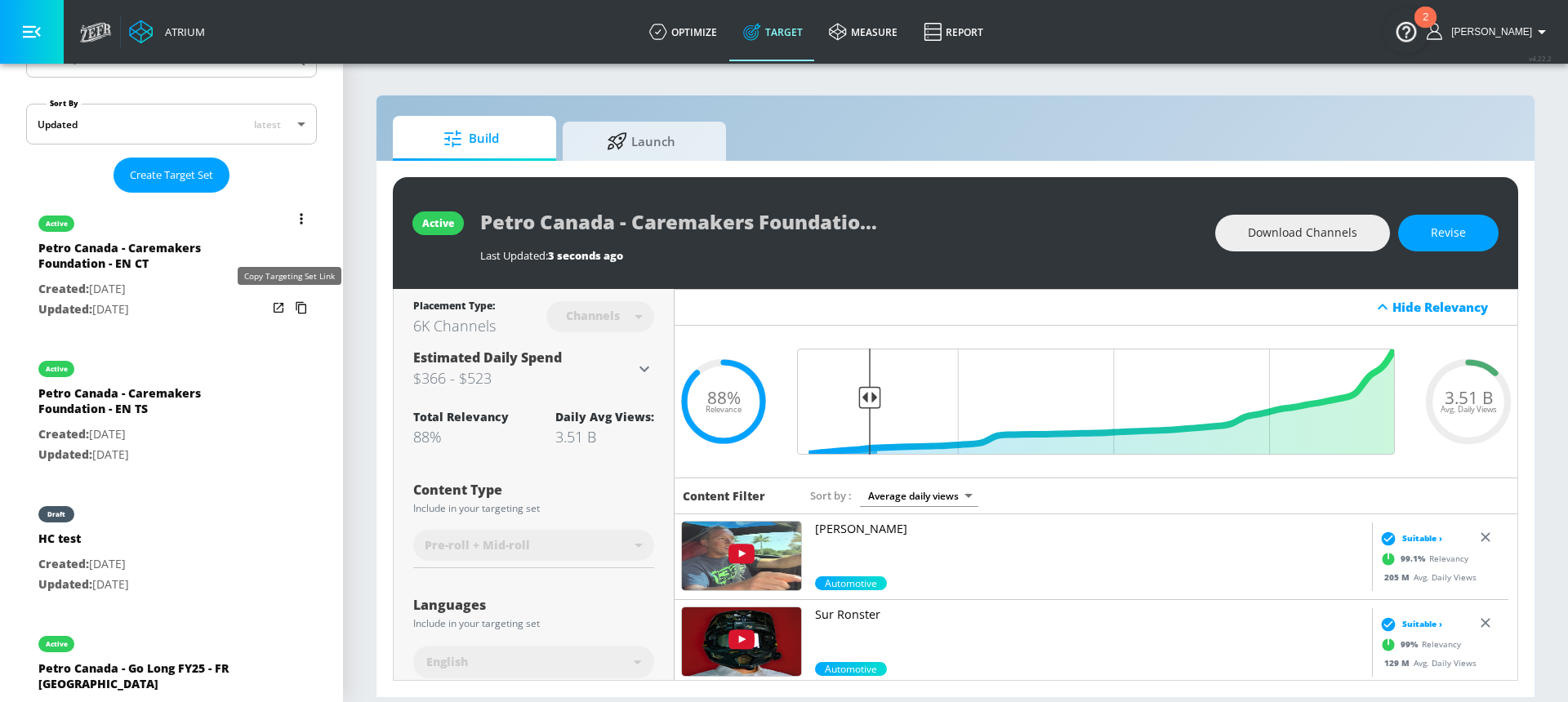
click at [292, 309] on icon "list of Target Set" at bounding box center [301, 307] width 26 height 26
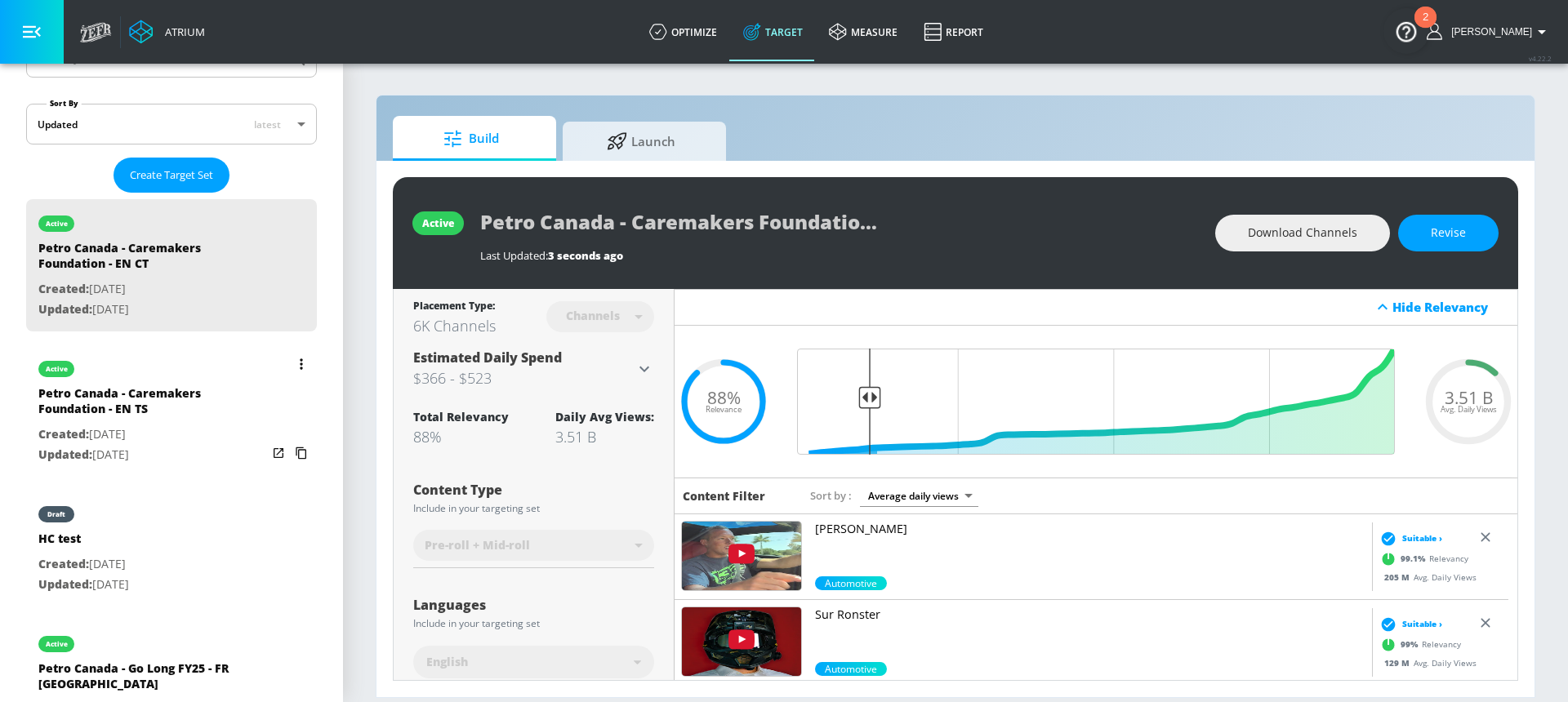
click at [229, 442] on p "Created: [DATE]" at bounding box center [152, 434] width 228 height 20
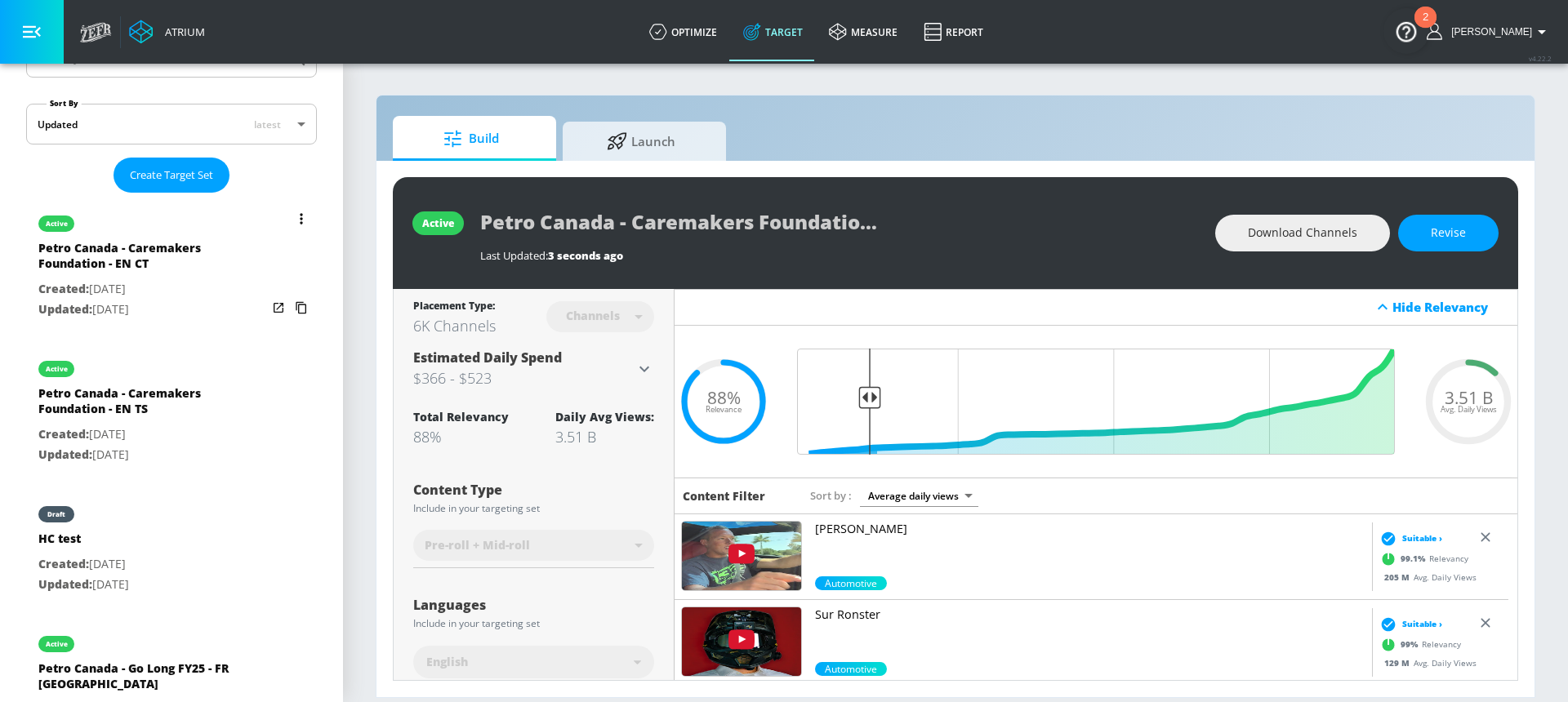
type input "Petro Canada - Caremakers Foundation - EN TS"
type input "videos"
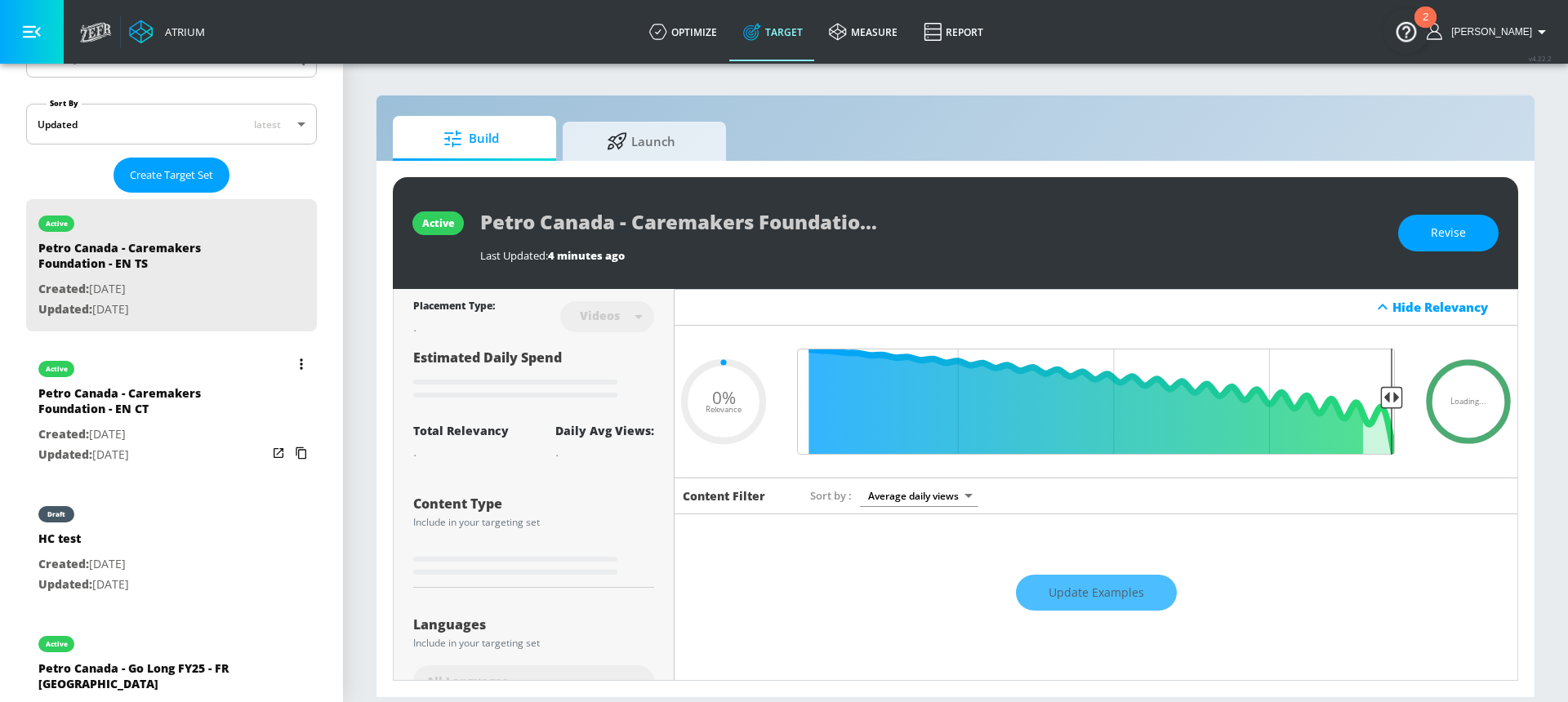
click at [300, 367] on icon "list of Target Set" at bounding box center [301, 364] width 3 height 12
click at [250, 393] on li "Duplicate" at bounding box center [219, 398] width 162 height 29
type input "0.05"
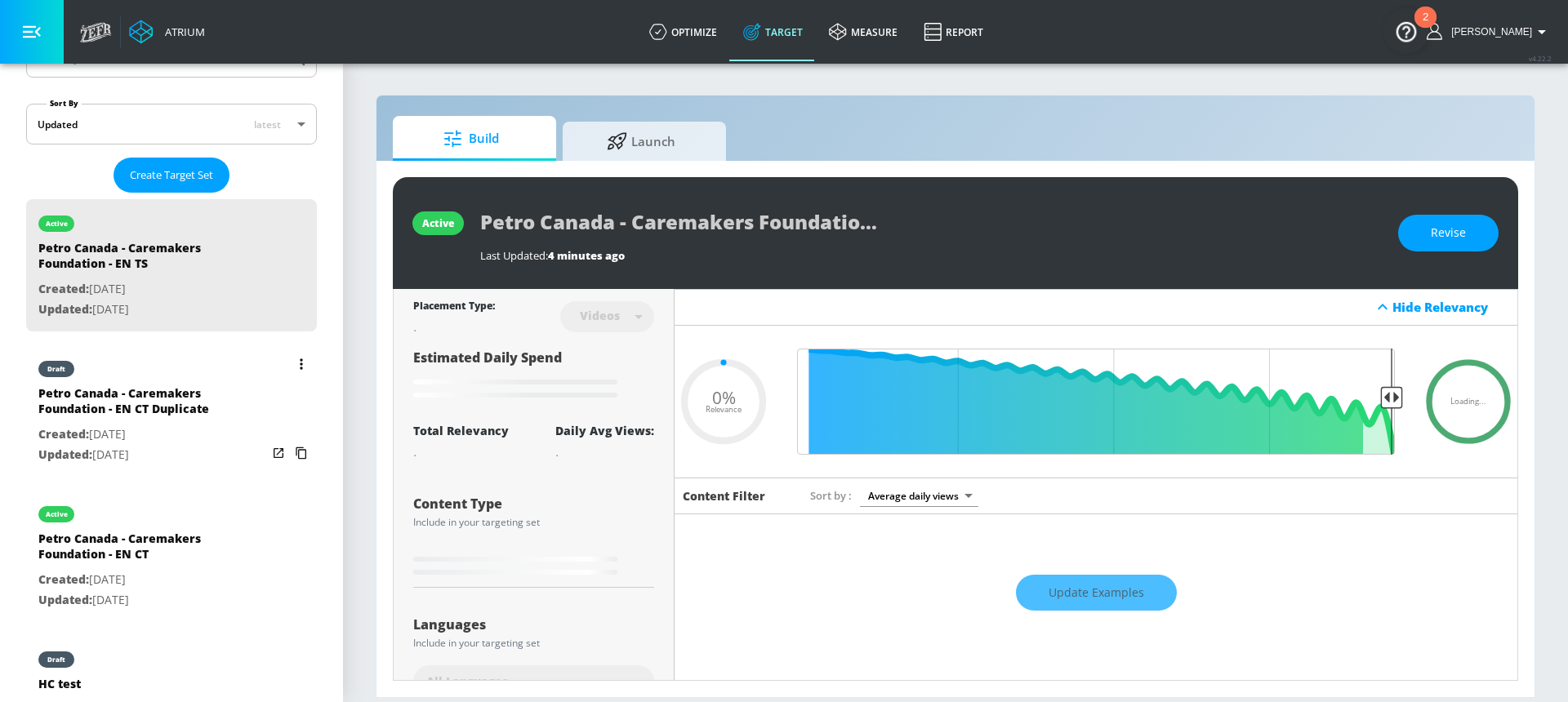
click at [147, 417] on div "Petro Canada - Caremakers Foundation - EN CT Duplicate" at bounding box center [152, 404] width 228 height 39
type input "Petro Canada - Caremakers Foundation - EN CT Duplicate"
type input "channels"
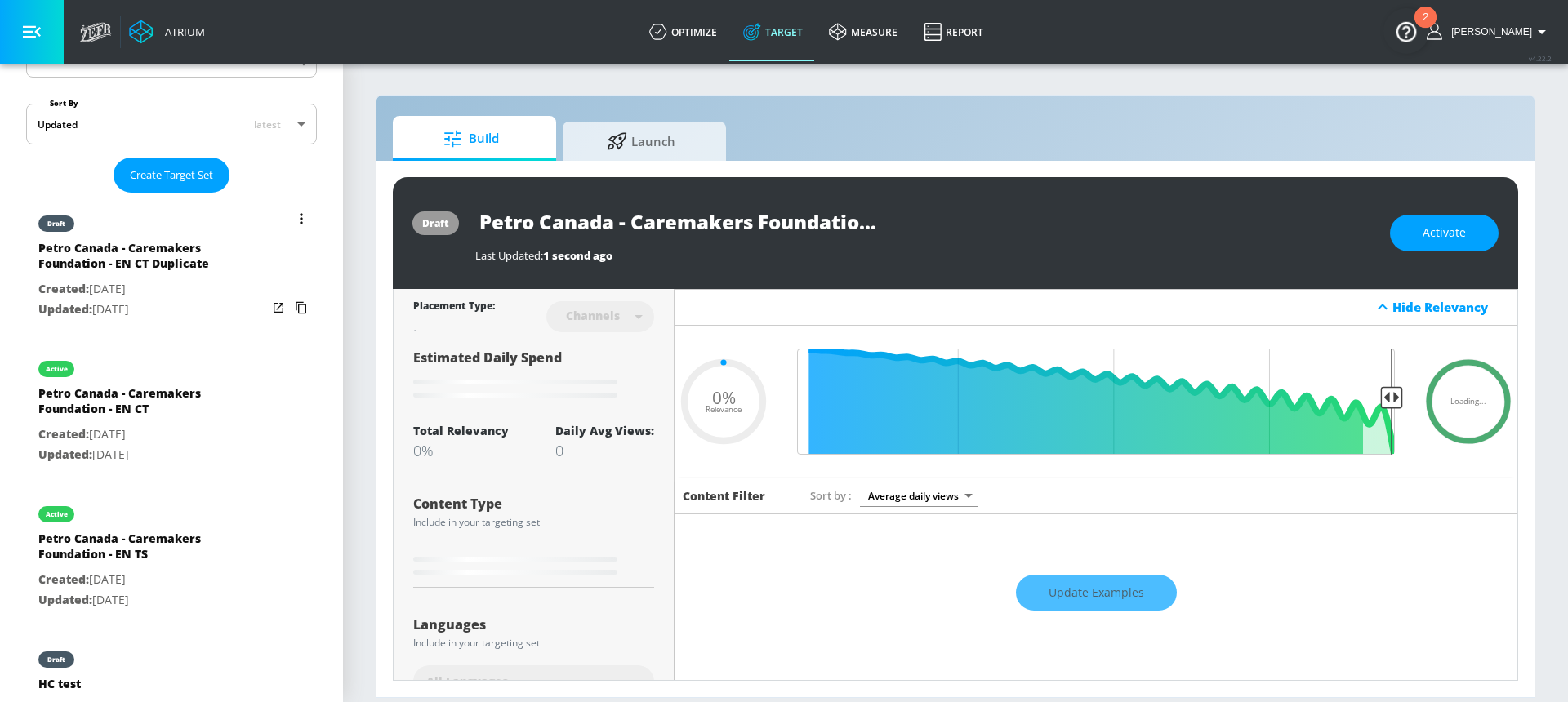
type input "0.88"
click at [185, 288] on p "Created: [DATE]" at bounding box center [152, 289] width 228 height 20
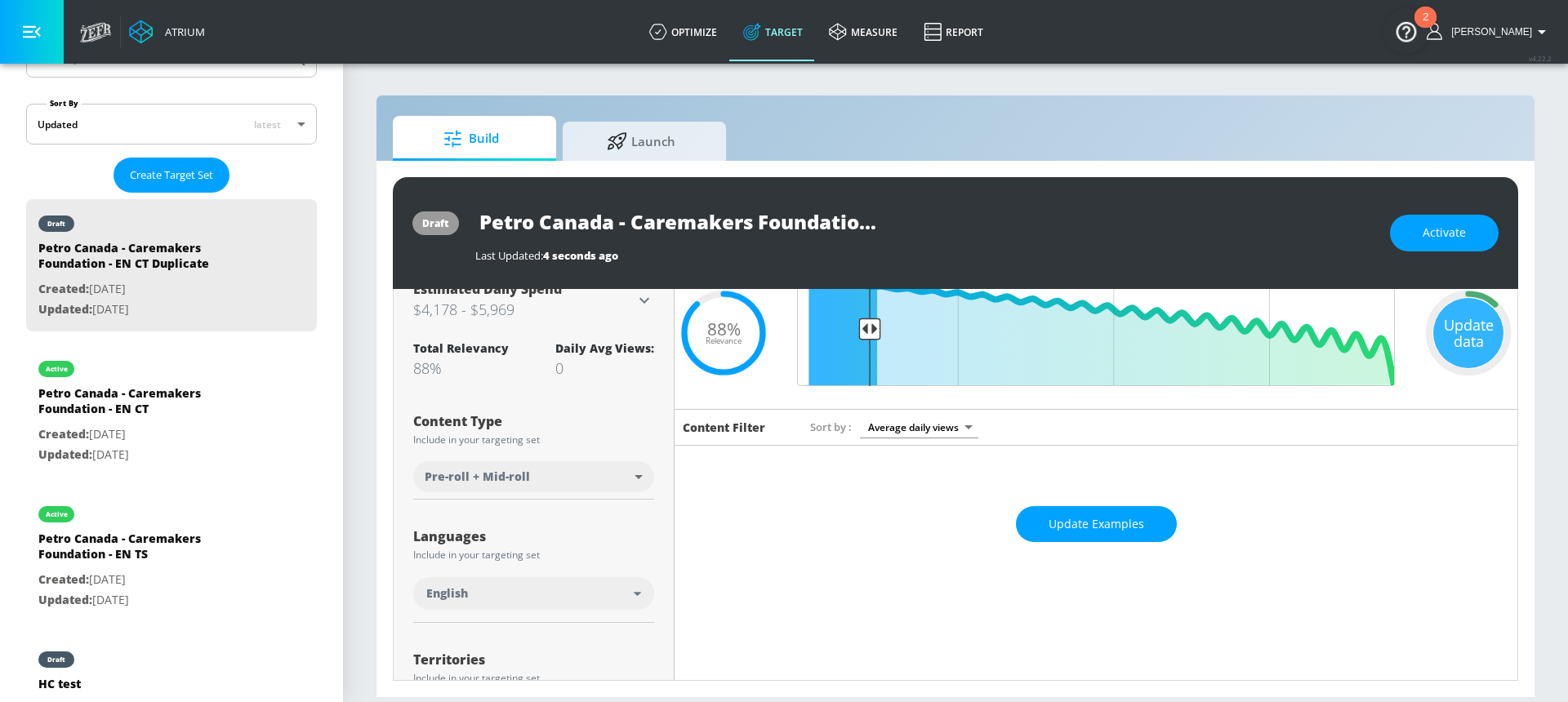
scroll to position [120, 0]
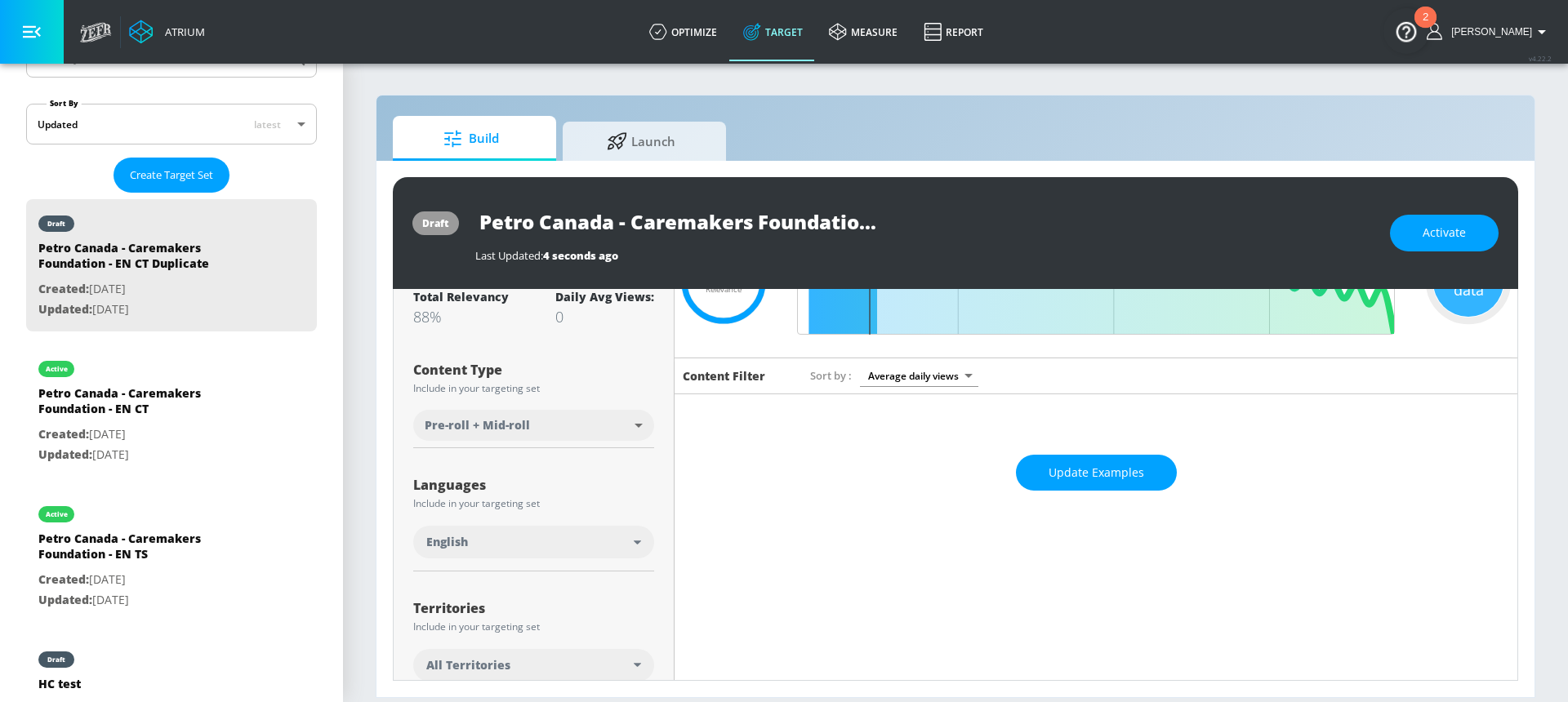
click at [536, 539] on div "English" at bounding box center [529, 541] width 207 height 16
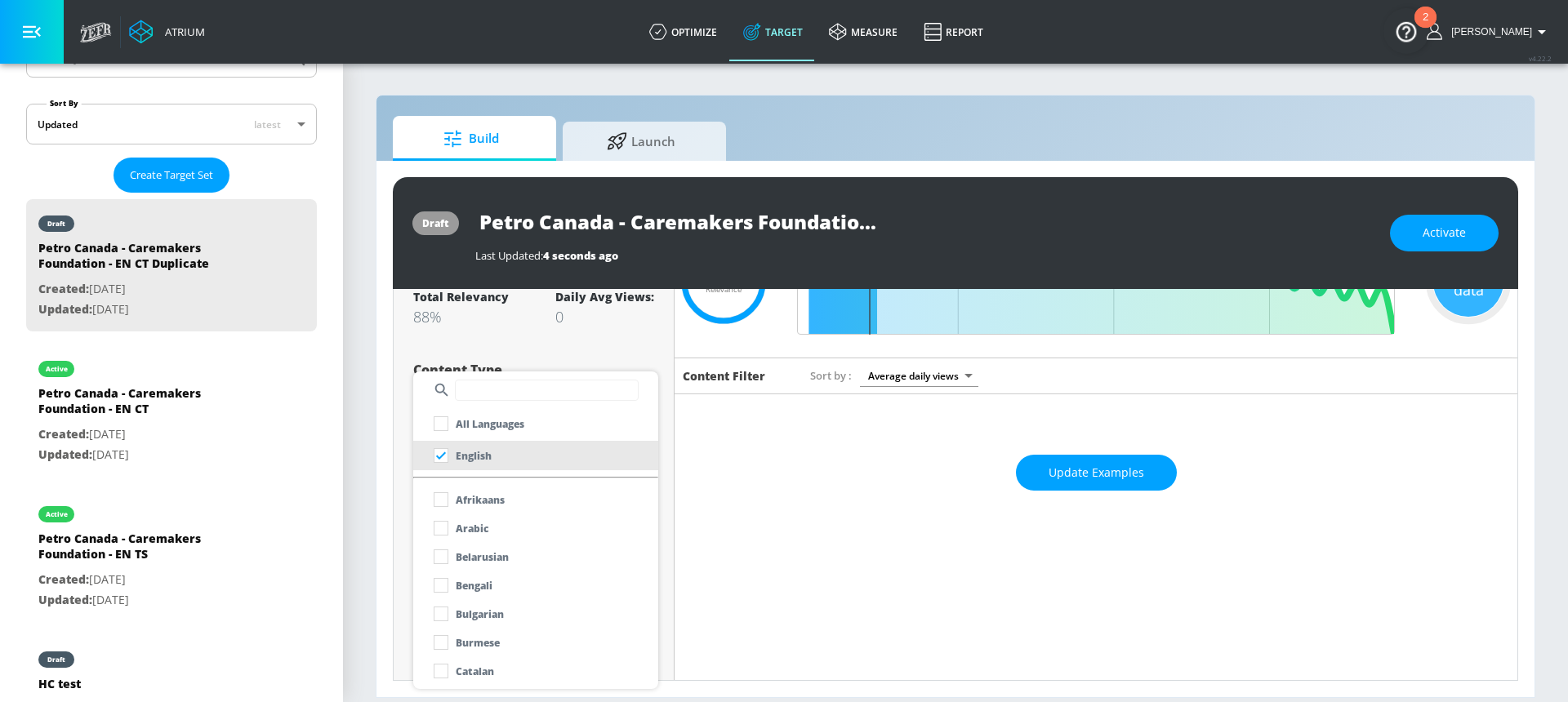
click at [514, 387] on input "text" at bounding box center [546, 390] width 184 height 21
type input "fre"
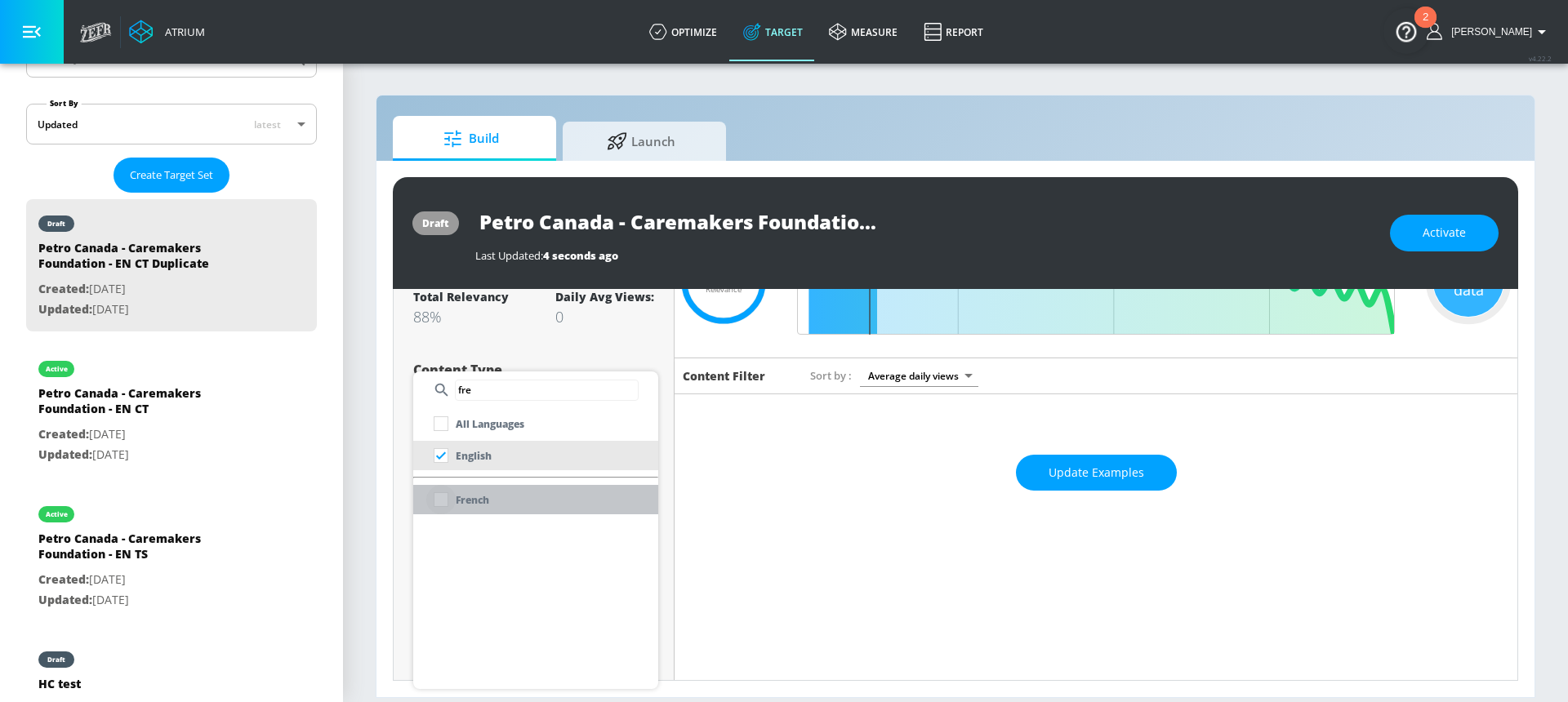
click at [442, 501] on input "checkbox" at bounding box center [440, 500] width 30 height 30
click at [422, 350] on div at bounding box center [784, 351] width 1568 height 702
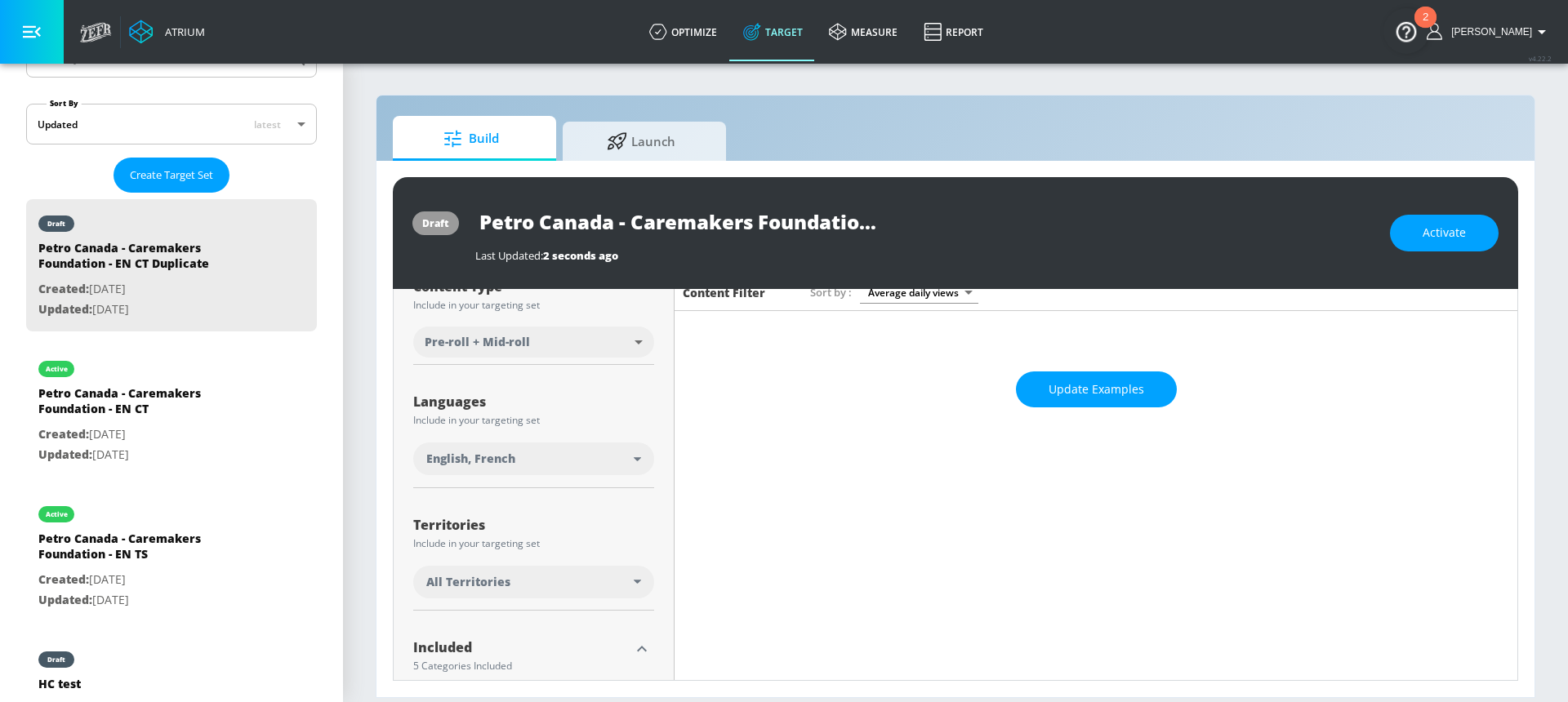
scroll to position [190, 0]
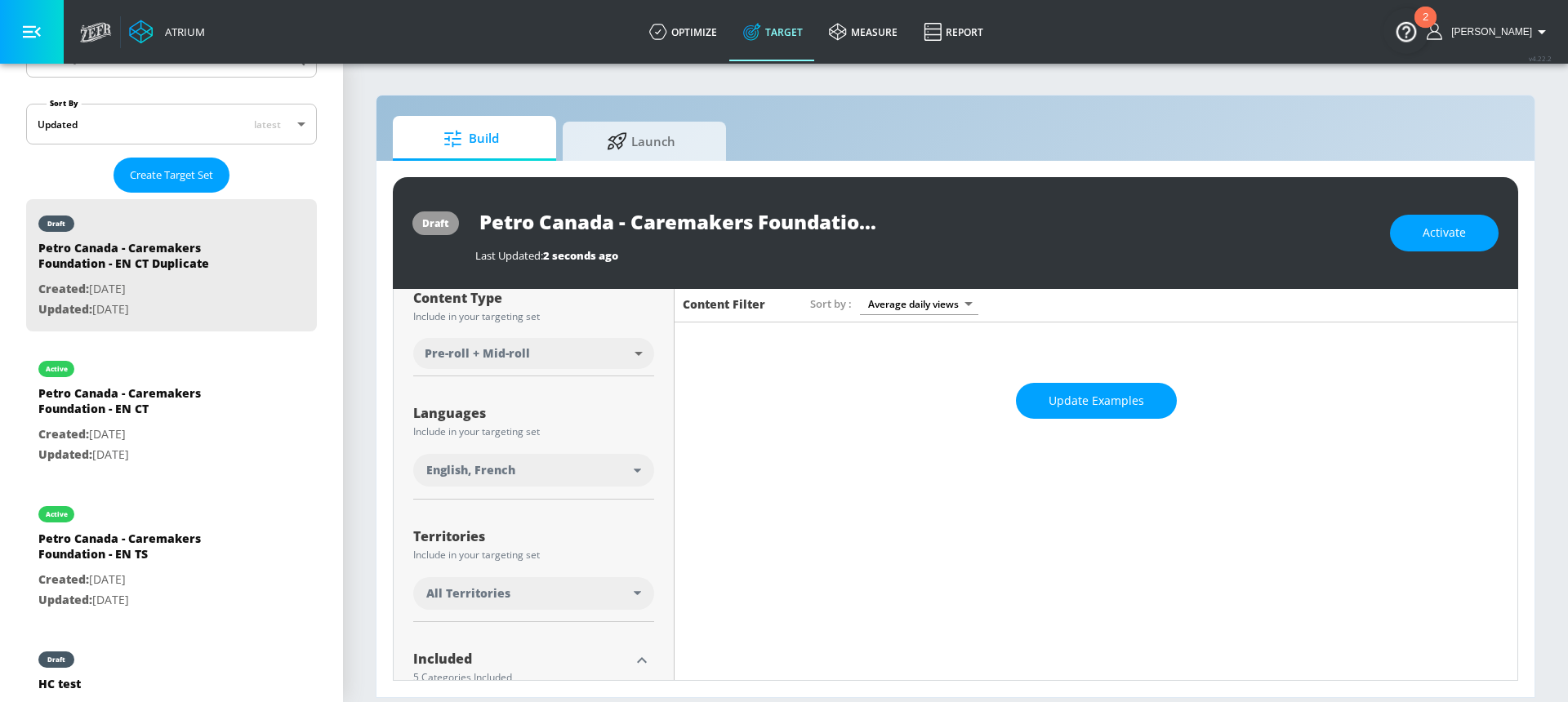
click at [561, 585] on div "All Territories" at bounding box center [529, 593] width 207 height 16
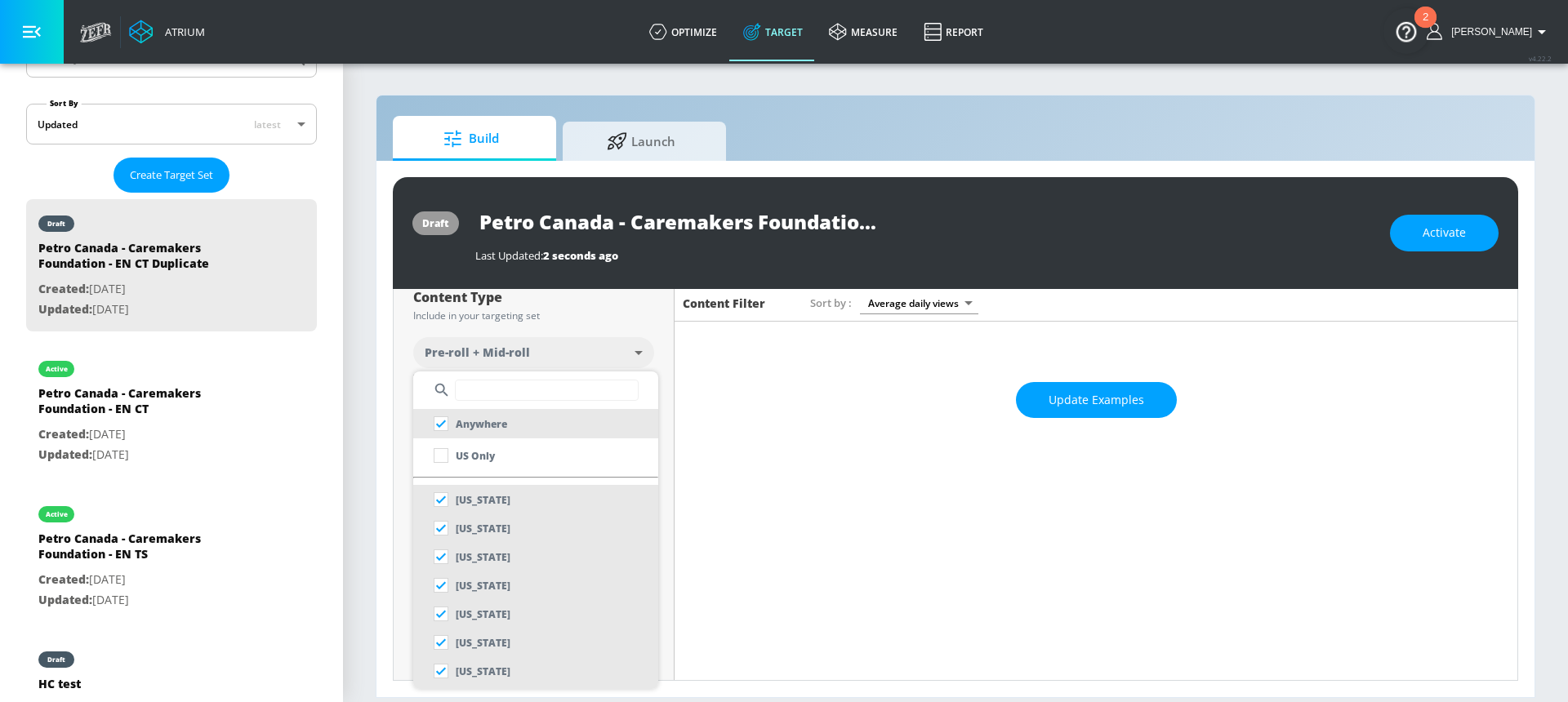
click at [497, 394] on input "text" at bounding box center [546, 390] width 184 height 21
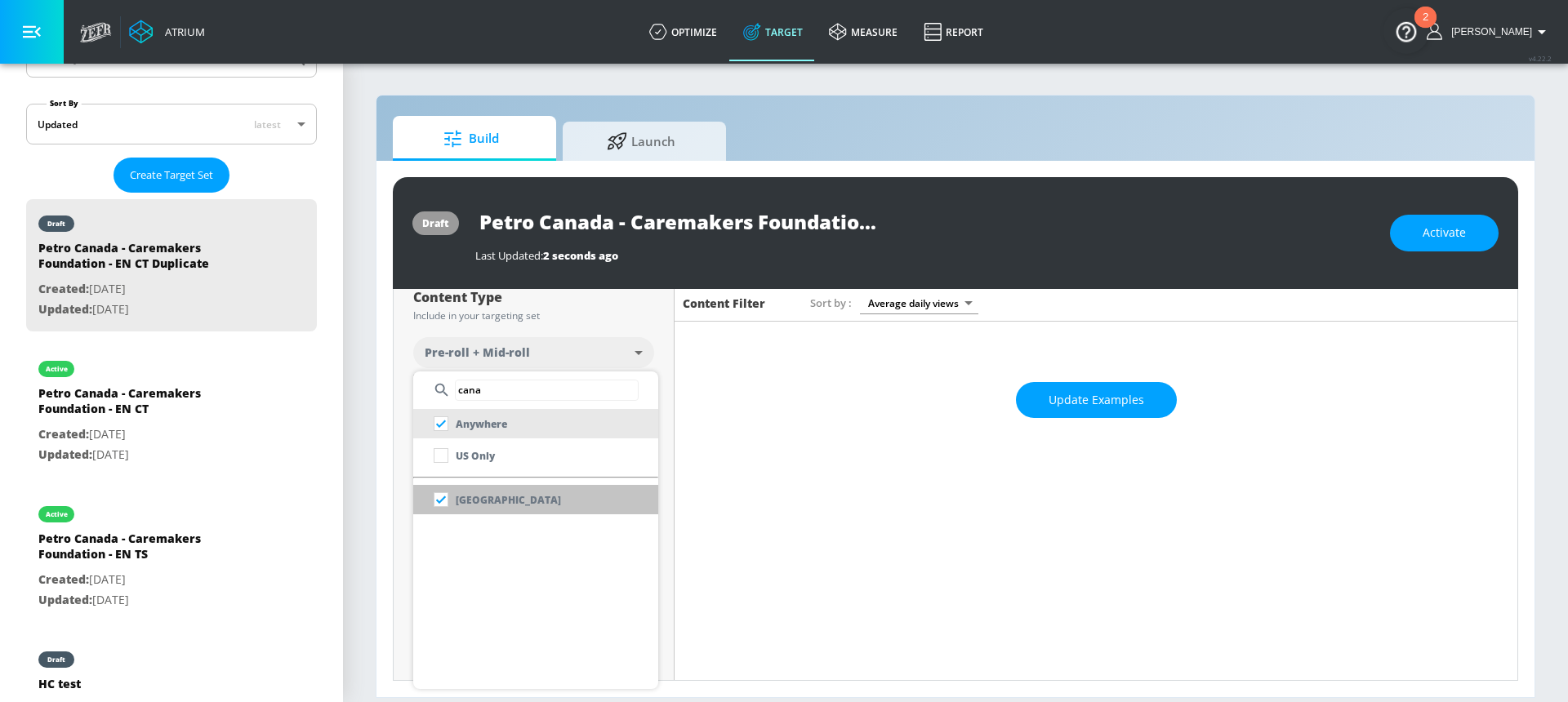
type input "cana"
click at [555, 496] on li "[GEOGRAPHIC_DATA]" at bounding box center [536, 500] width 245 height 30
checkbox input "false"
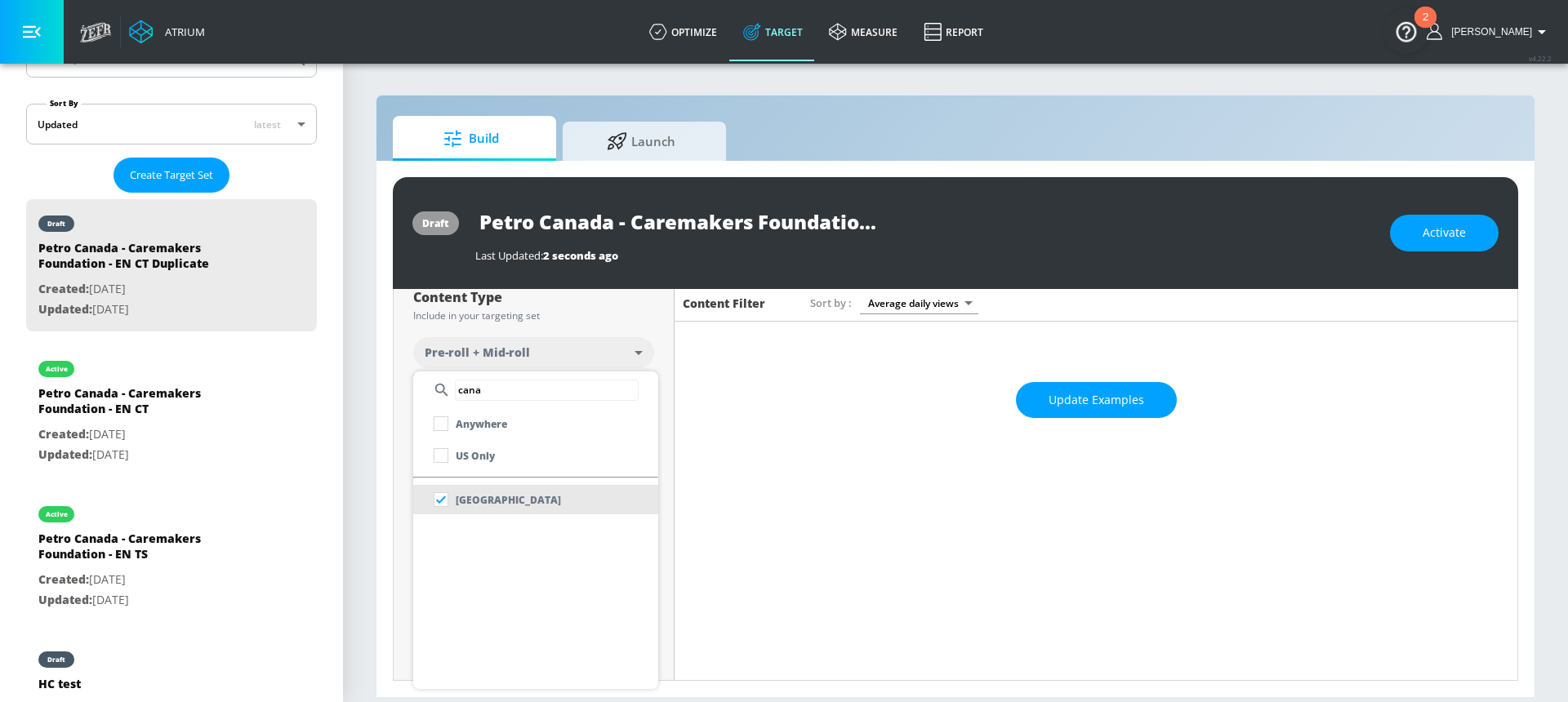
click at [650, 361] on div at bounding box center [784, 351] width 1568 height 702
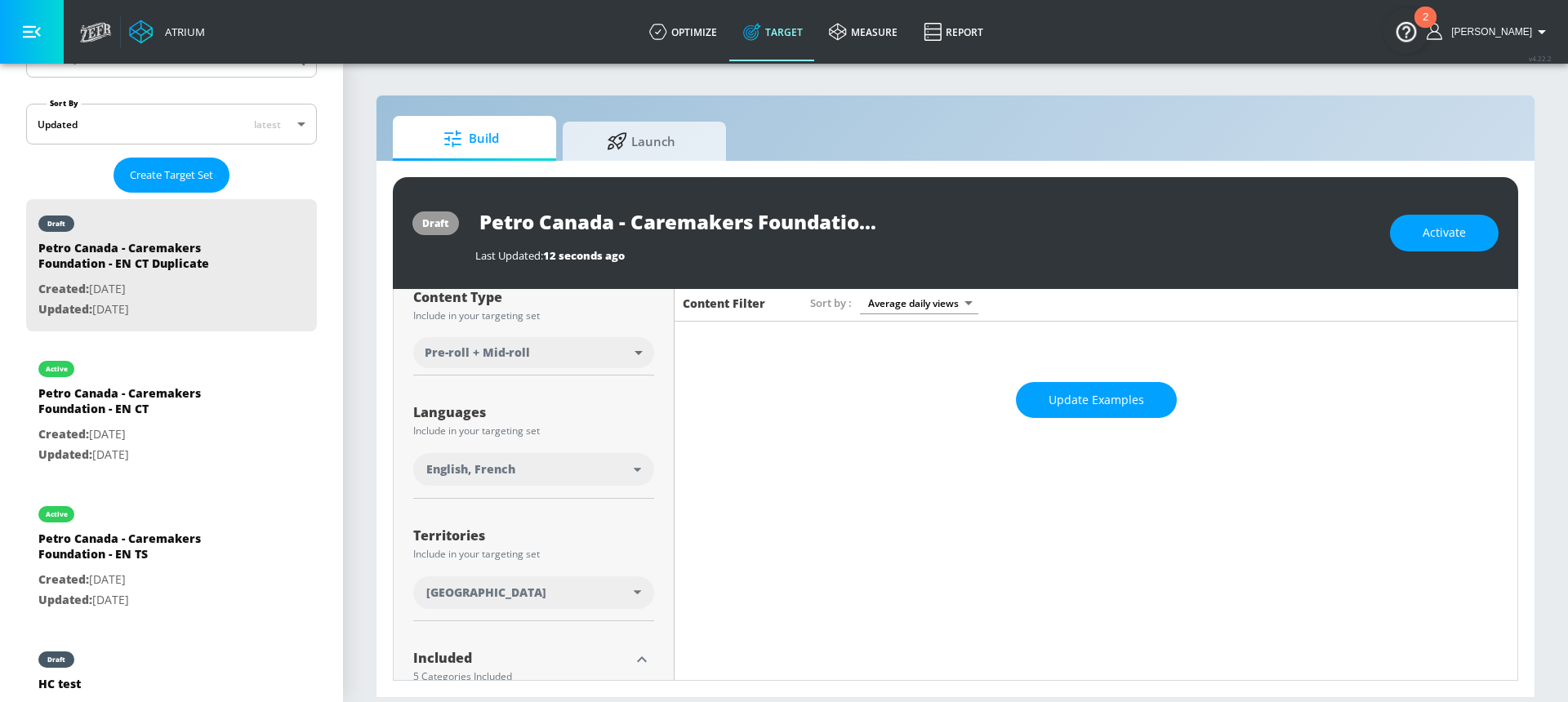
click at [634, 592] on icon at bounding box center [638, 592] width 8 height 4
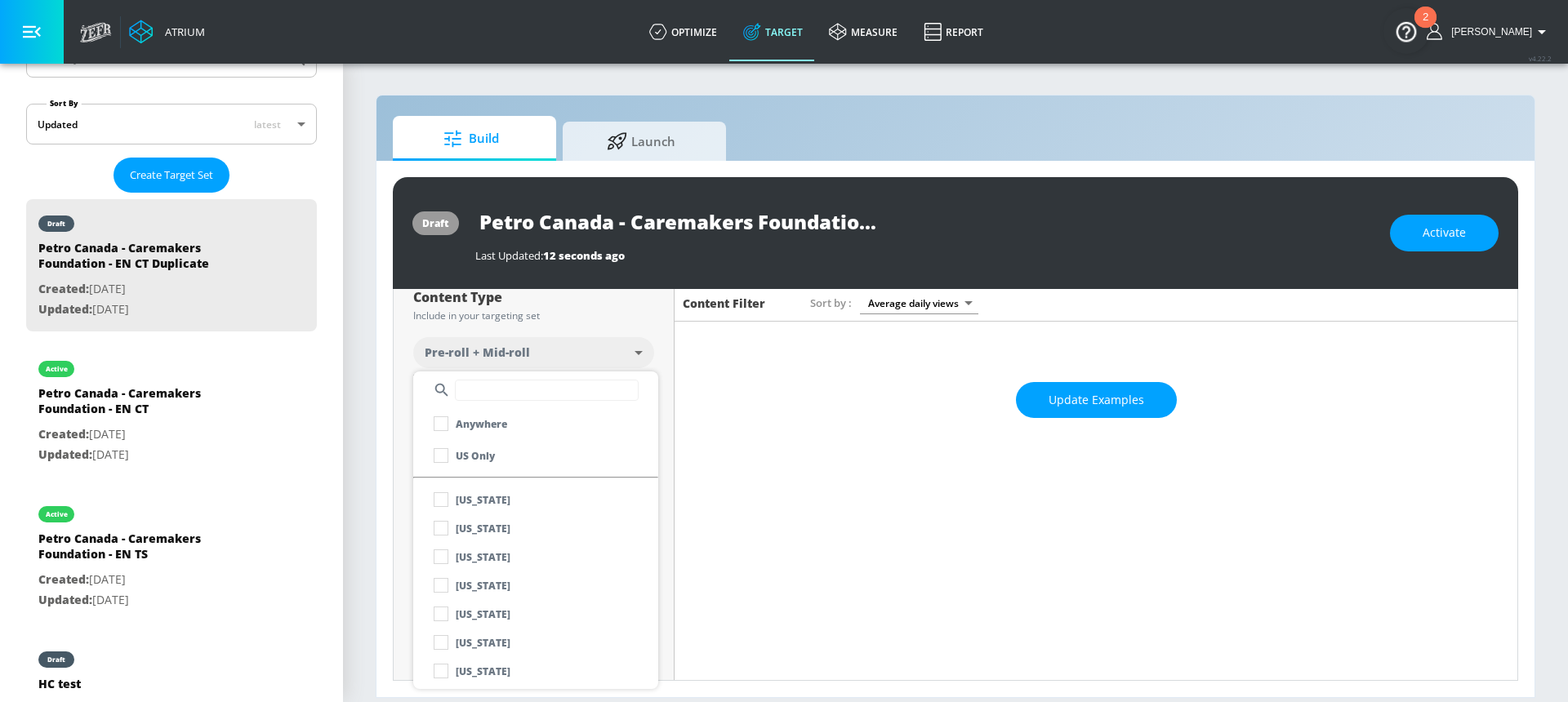
click at [507, 394] on input "text" at bounding box center [546, 390] width 184 height 21
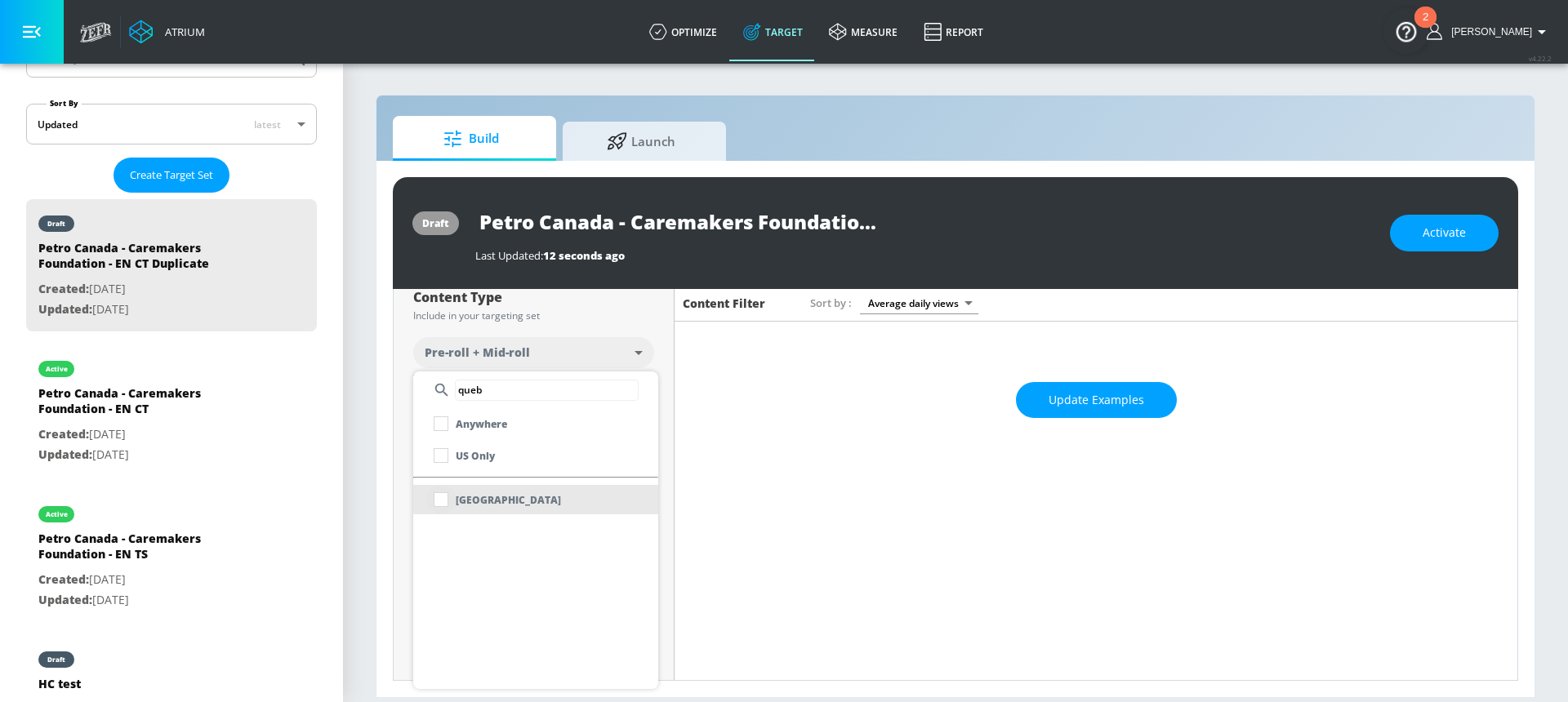
type input "queb"
click at [443, 507] on input "checkbox" at bounding box center [440, 500] width 30 height 30
click at [402, 501] on div at bounding box center [784, 351] width 1568 height 702
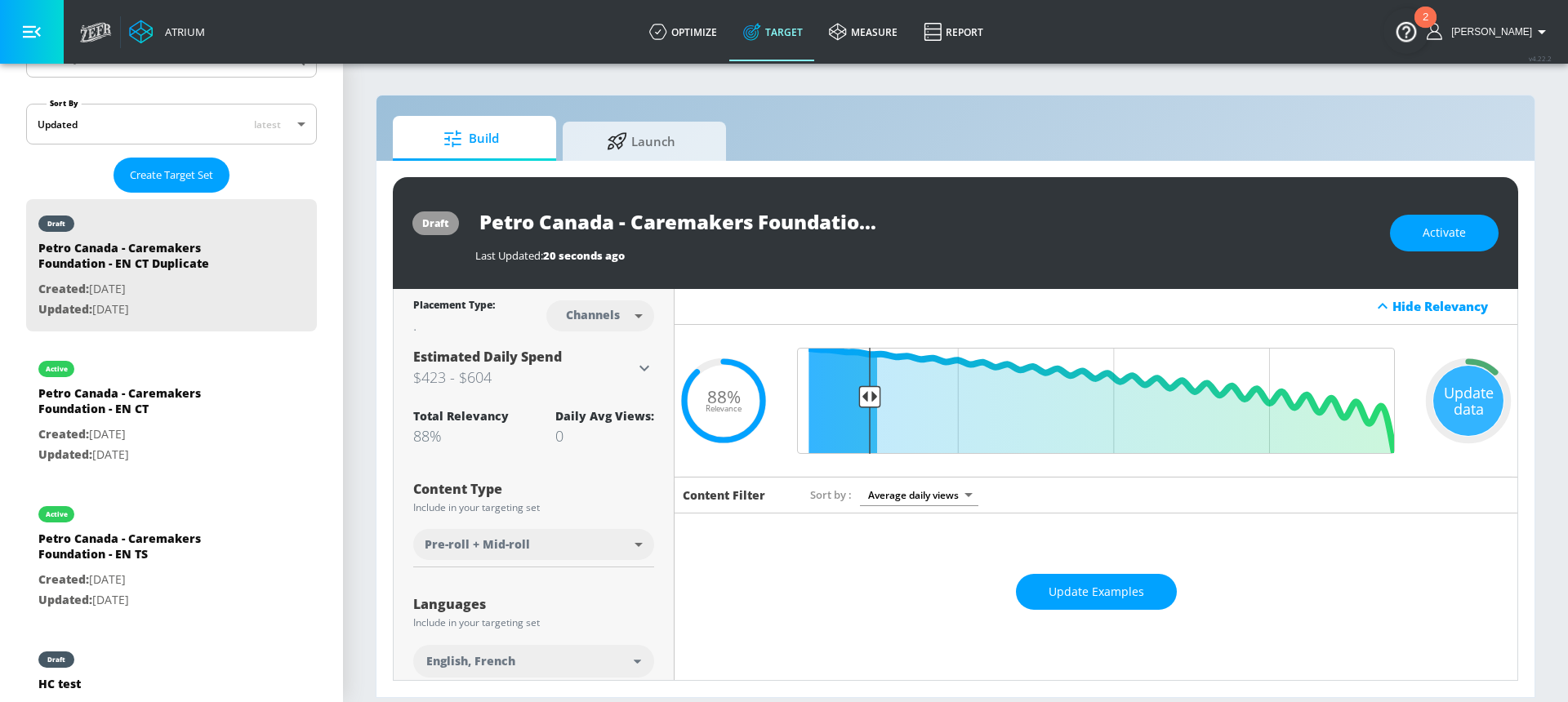
scroll to position [0, 0]
click at [1451, 402] on div "Update data" at bounding box center [1468, 402] width 70 height 70
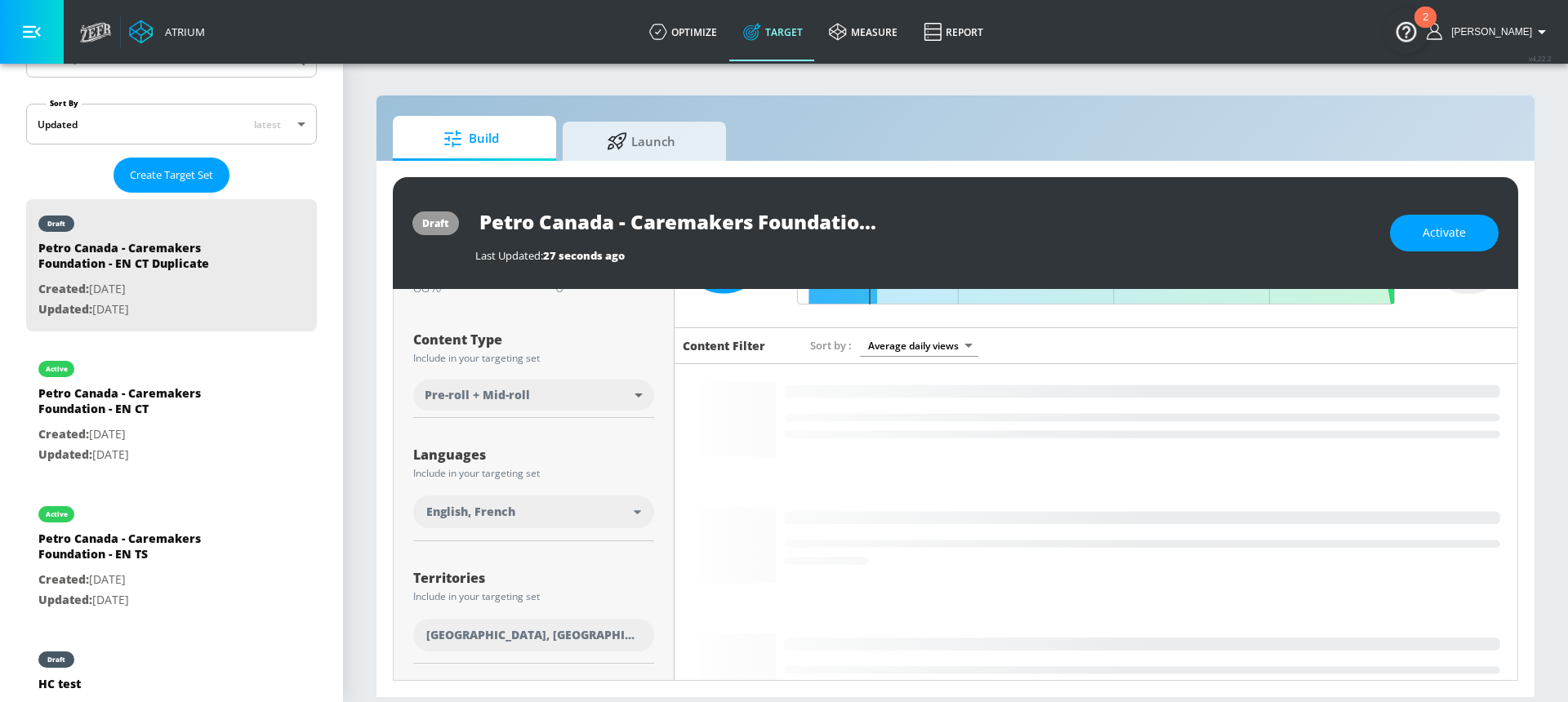
scroll to position [168, 0]
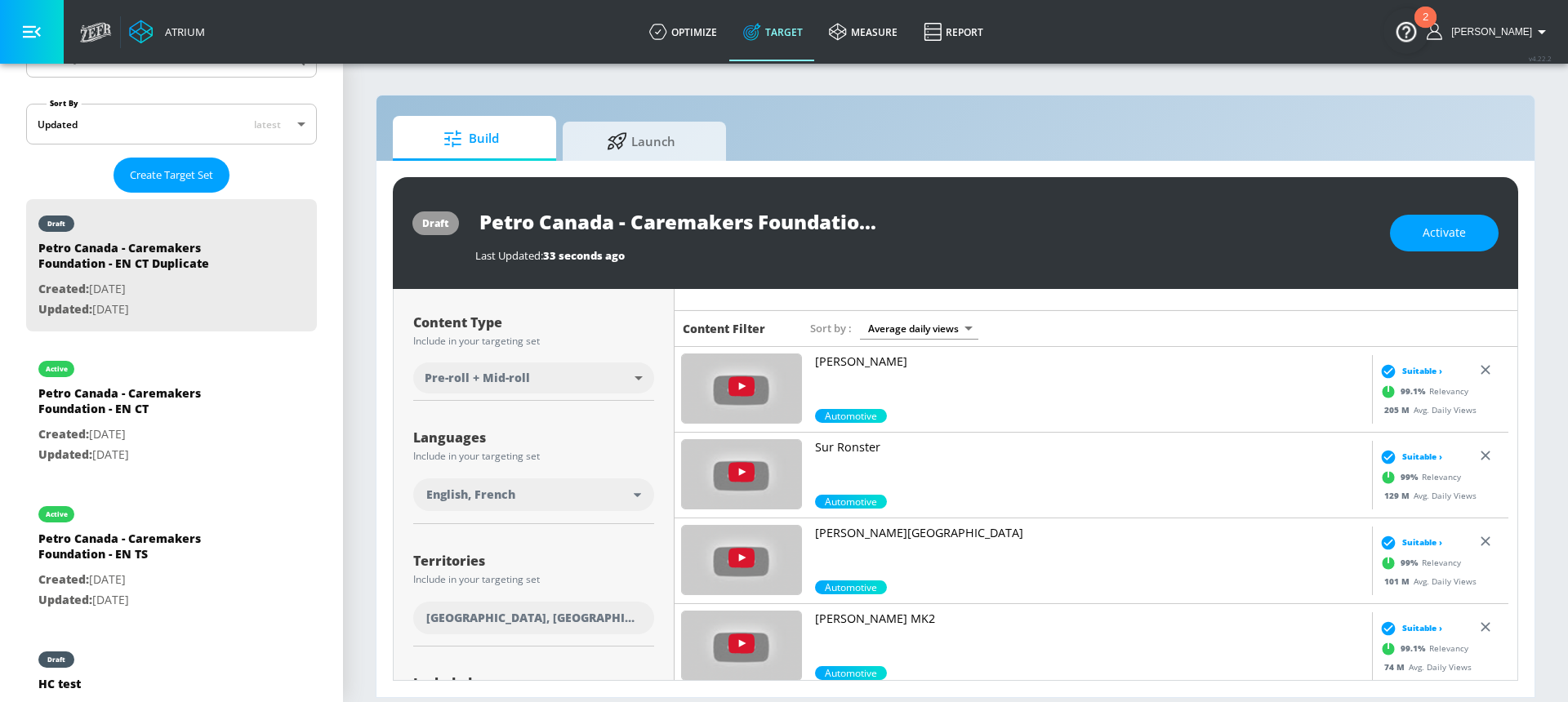
click at [581, 613] on div "[GEOGRAPHIC_DATA], [GEOGRAPHIC_DATA]" at bounding box center [533, 617] width 215 height 16
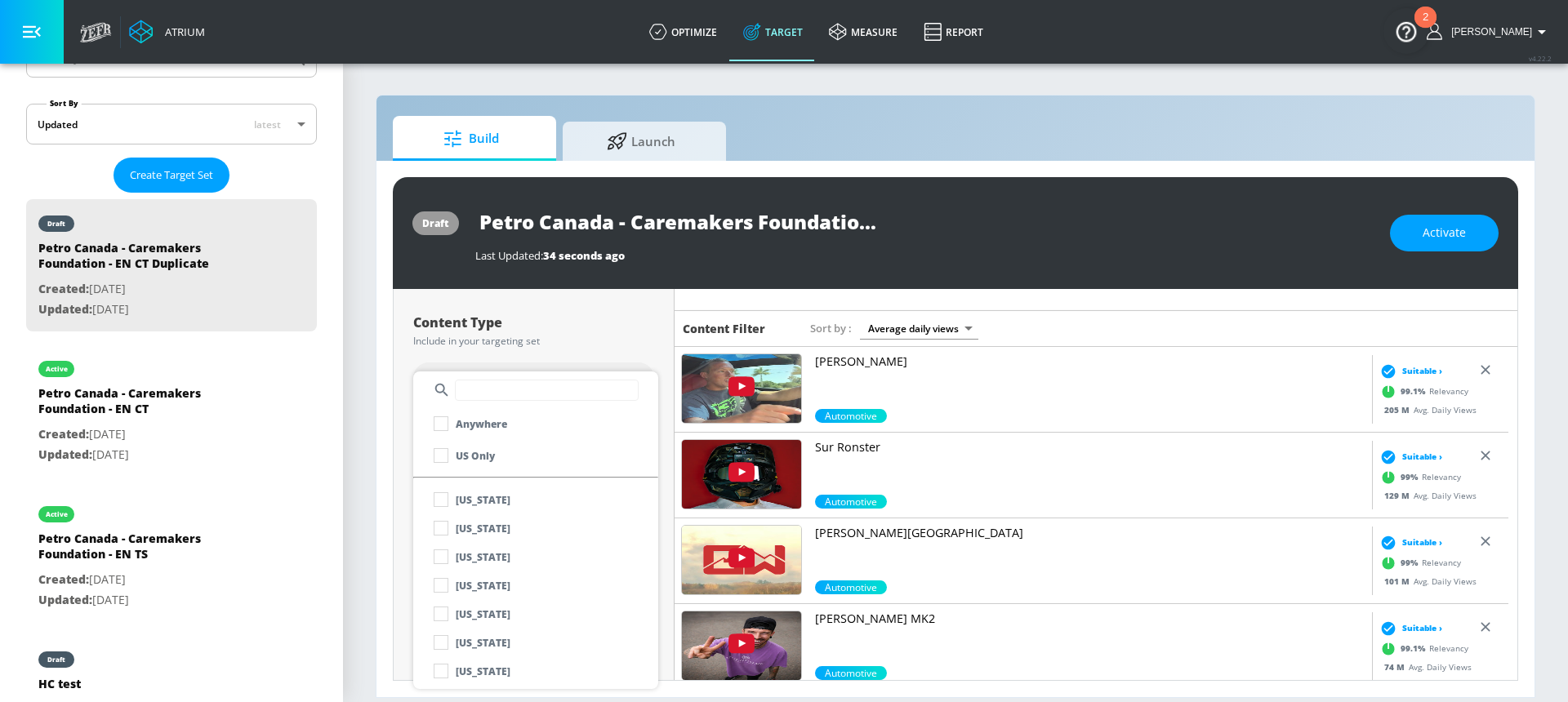
click at [520, 396] on input "text" at bounding box center [546, 390] width 184 height 21
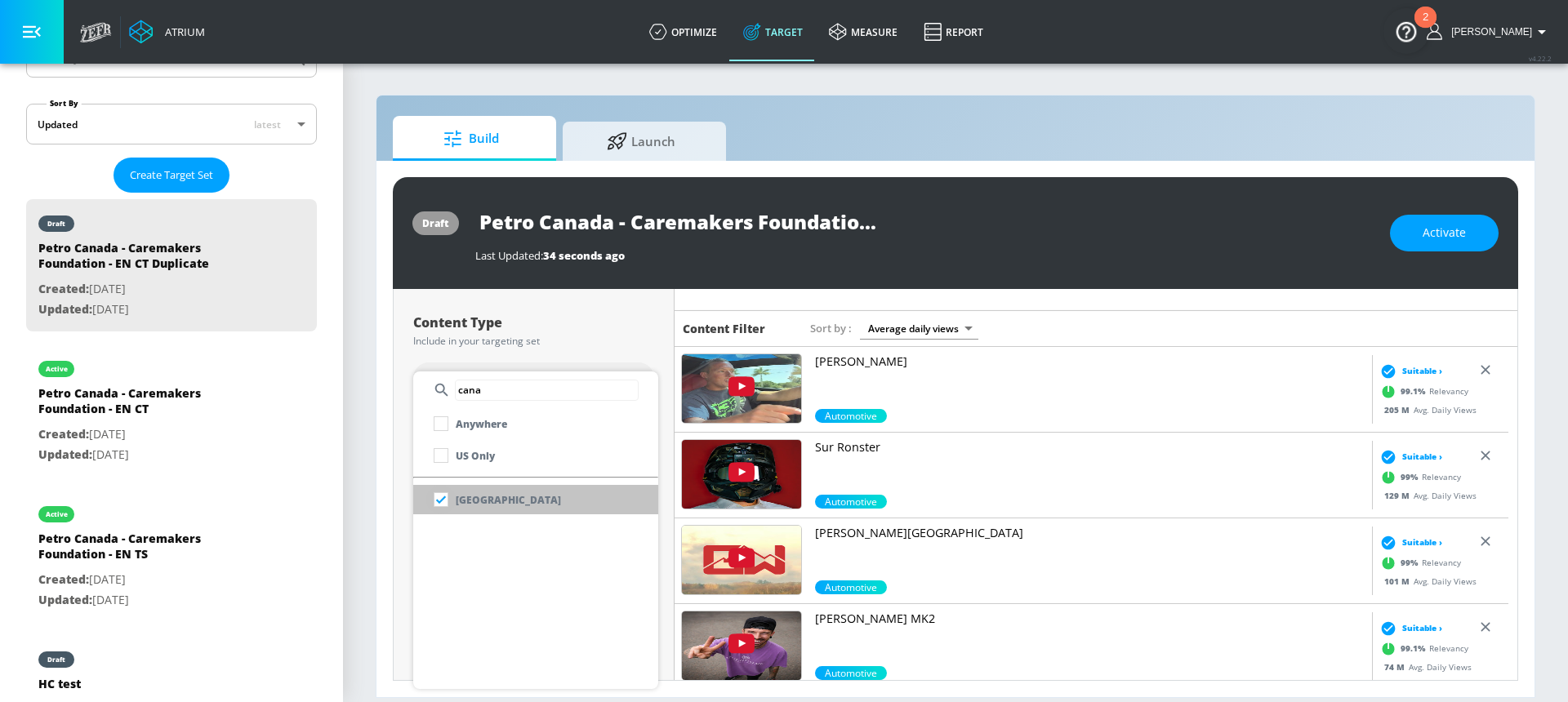
type input "cana"
click at [434, 505] on input "checkbox" at bounding box center [440, 500] width 30 height 30
click at [415, 377] on div "cana" at bounding box center [536, 390] width 245 height 38
click at [421, 339] on div at bounding box center [784, 351] width 1568 height 702
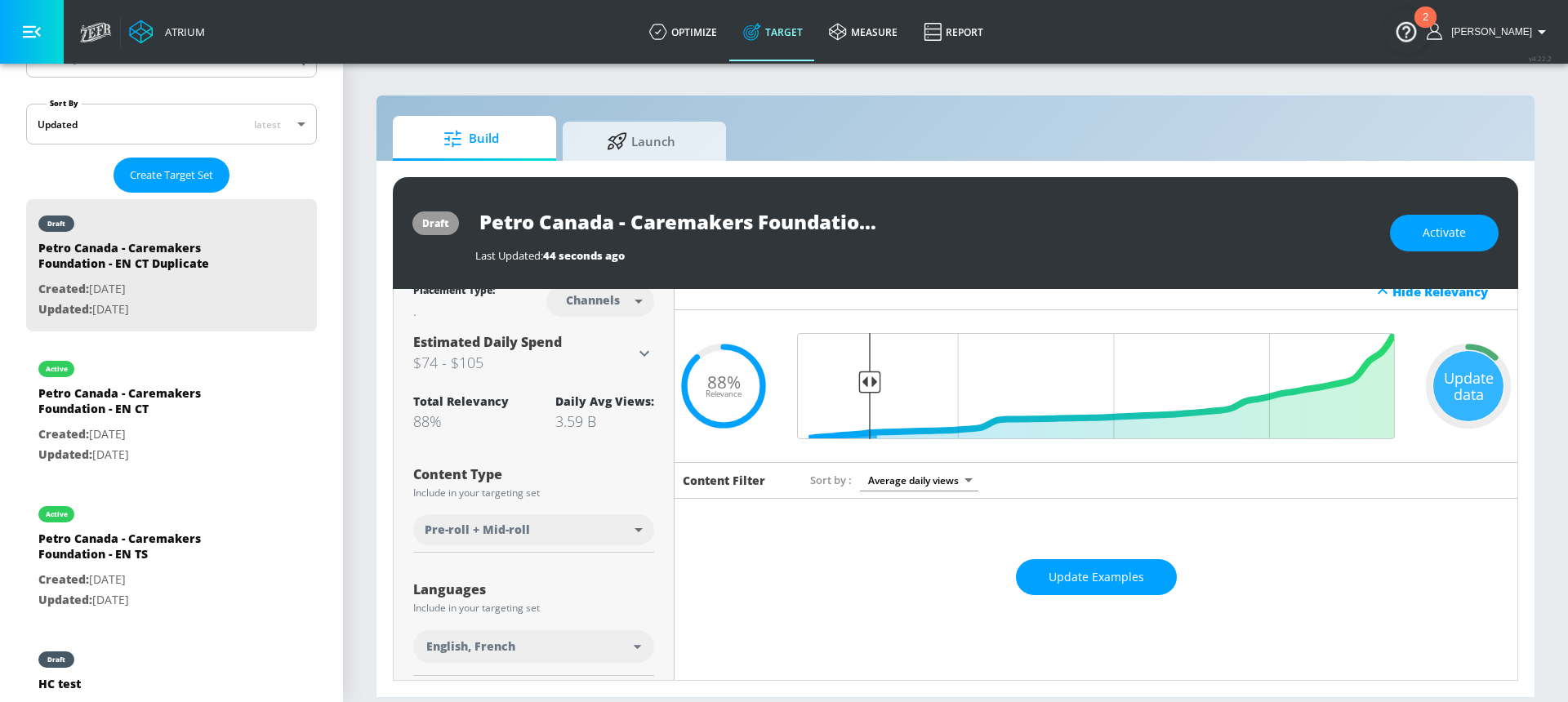
scroll to position [0, 0]
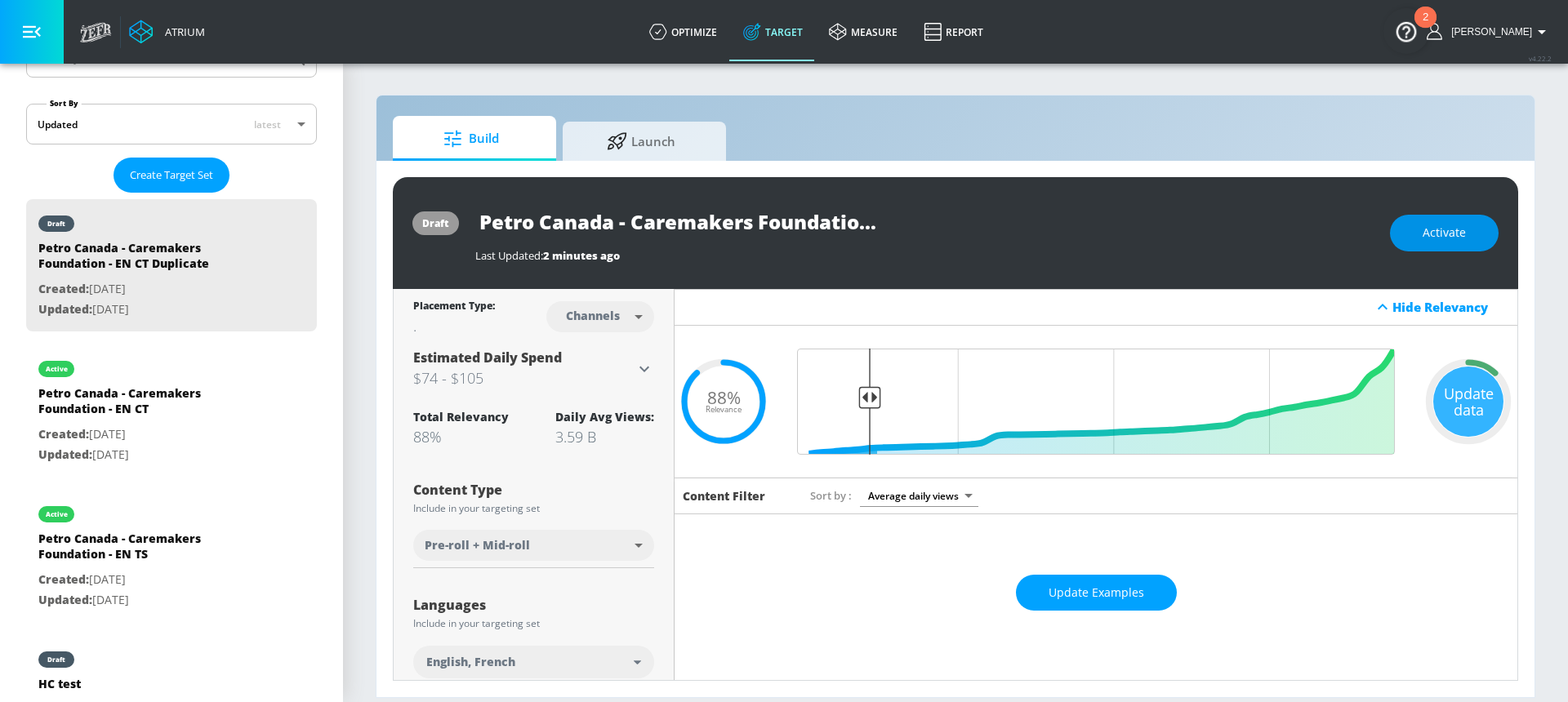
click at [1421, 239] on button "Activate" at bounding box center [1444, 233] width 109 height 37
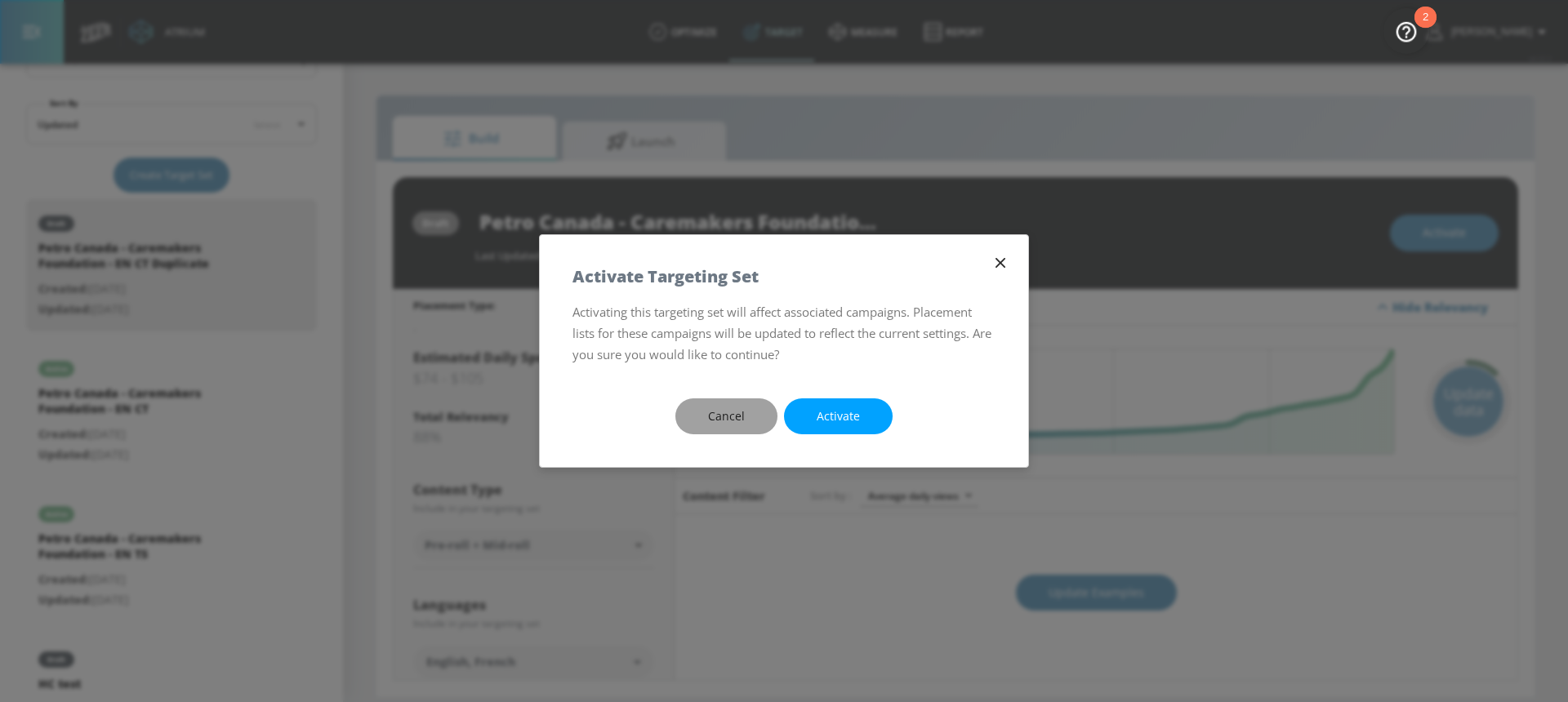
click at [760, 413] on button "Cancel" at bounding box center [726, 417] width 102 height 37
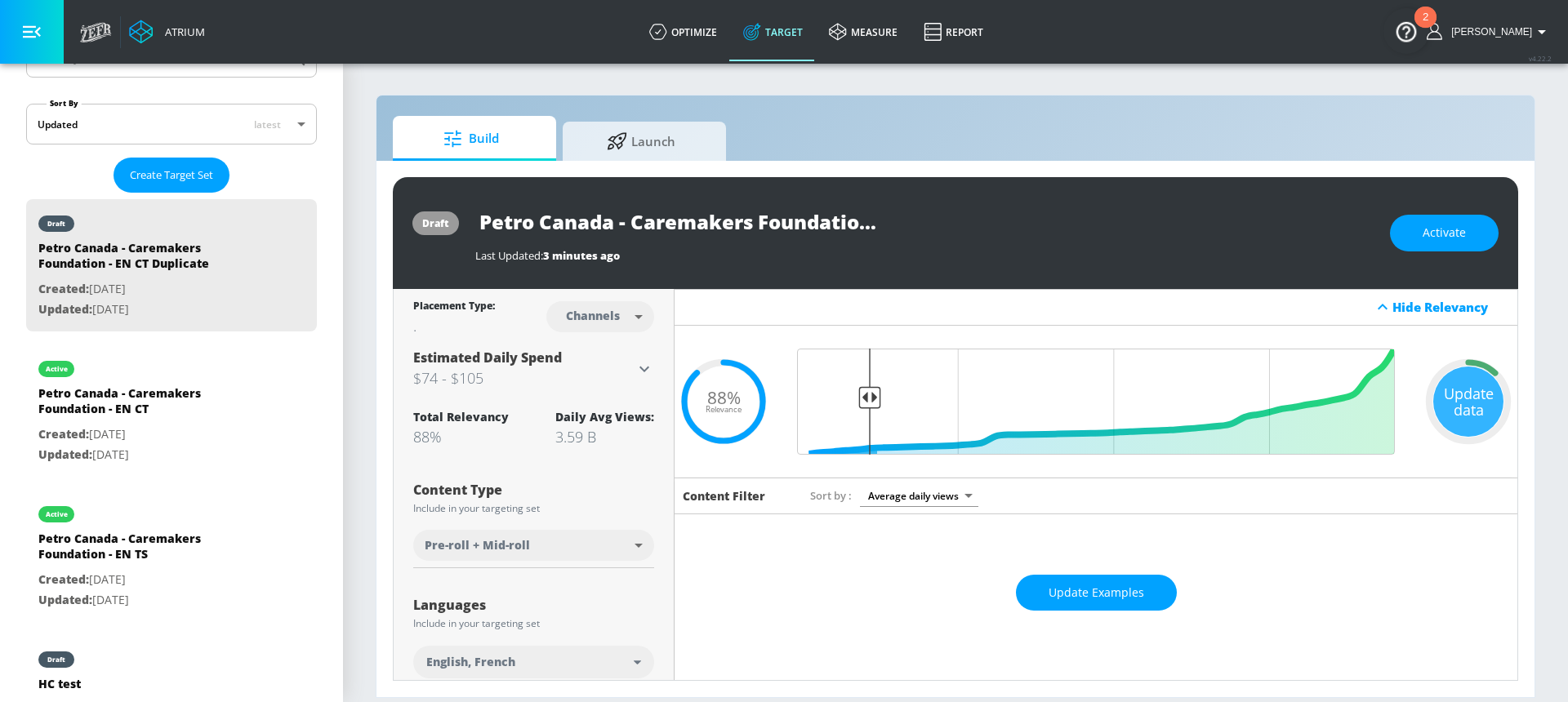
click at [781, 234] on input "Petro Canada - Caremakers Foundation - EN CT Duplicate" at bounding box center [679, 221] width 408 height 37
drag, startPoint x: 866, startPoint y: 221, endPoint x: 914, endPoint y: 226, distance: 48.3
click at [914, 226] on div "Petro Canada - Caremakers Foundation - EN CT Duplicate" at bounding box center [924, 221] width 898 height 37
click at [791, 221] on input "Petro Canada - Caremakers Foundation - EN CT Duplicate" at bounding box center [679, 221] width 408 height 37
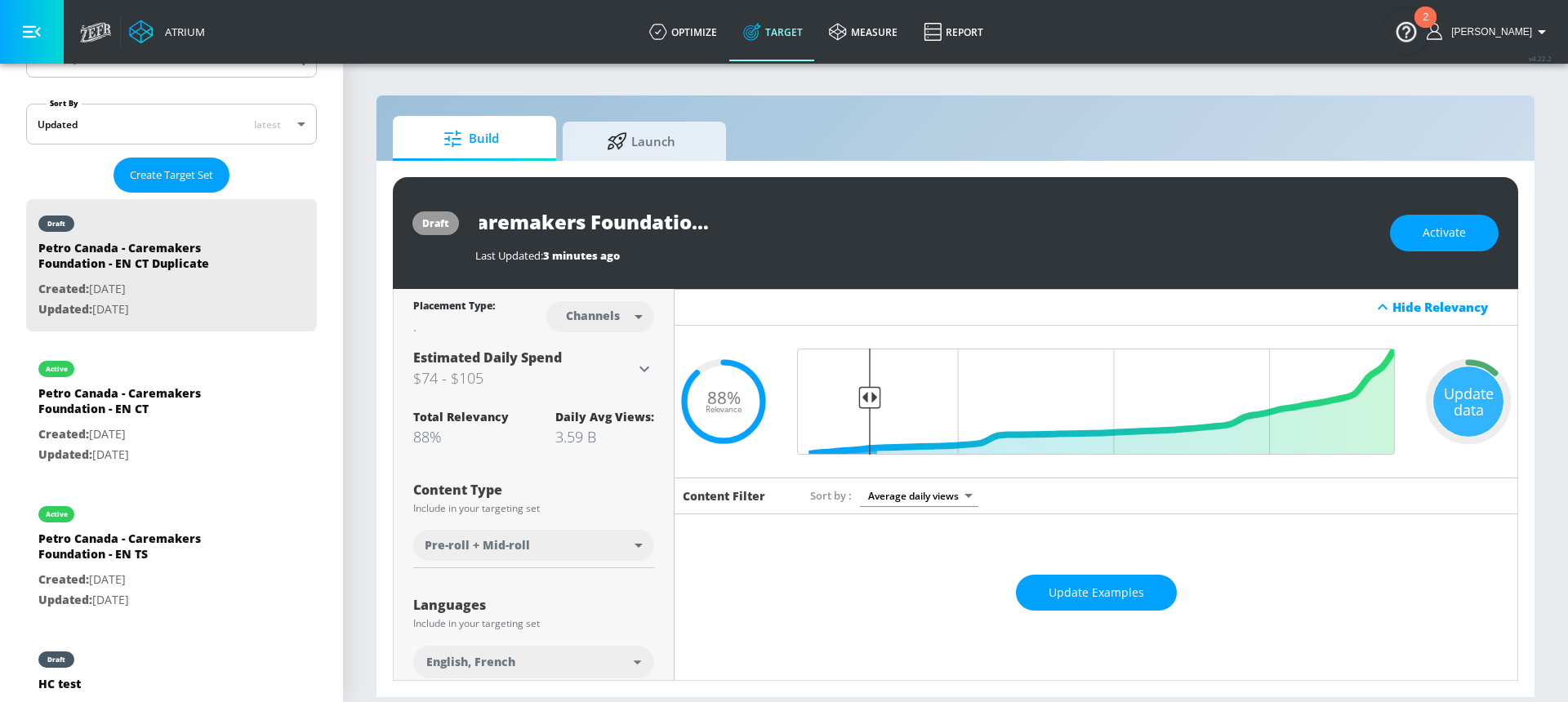
drag, startPoint x: 750, startPoint y: 221, endPoint x: 721, endPoint y: 221, distance: 29.0
click at [721, 221] on input "Petro Canada - Caremakers Foundation - EN CT Duplicate" at bounding box center [679, 221] width 408 height 37
drag, startPoint x: 796, startPoint y: 225, endPoint x: 844, endPoint y: 228, distance: 48.1
click at [844, 228] on div "Petro Canada - Caremakers Foundation - FR [GEOGRAPHIC_DATA] Duplicate" at bounding box center [679, 221] width 408 height 37
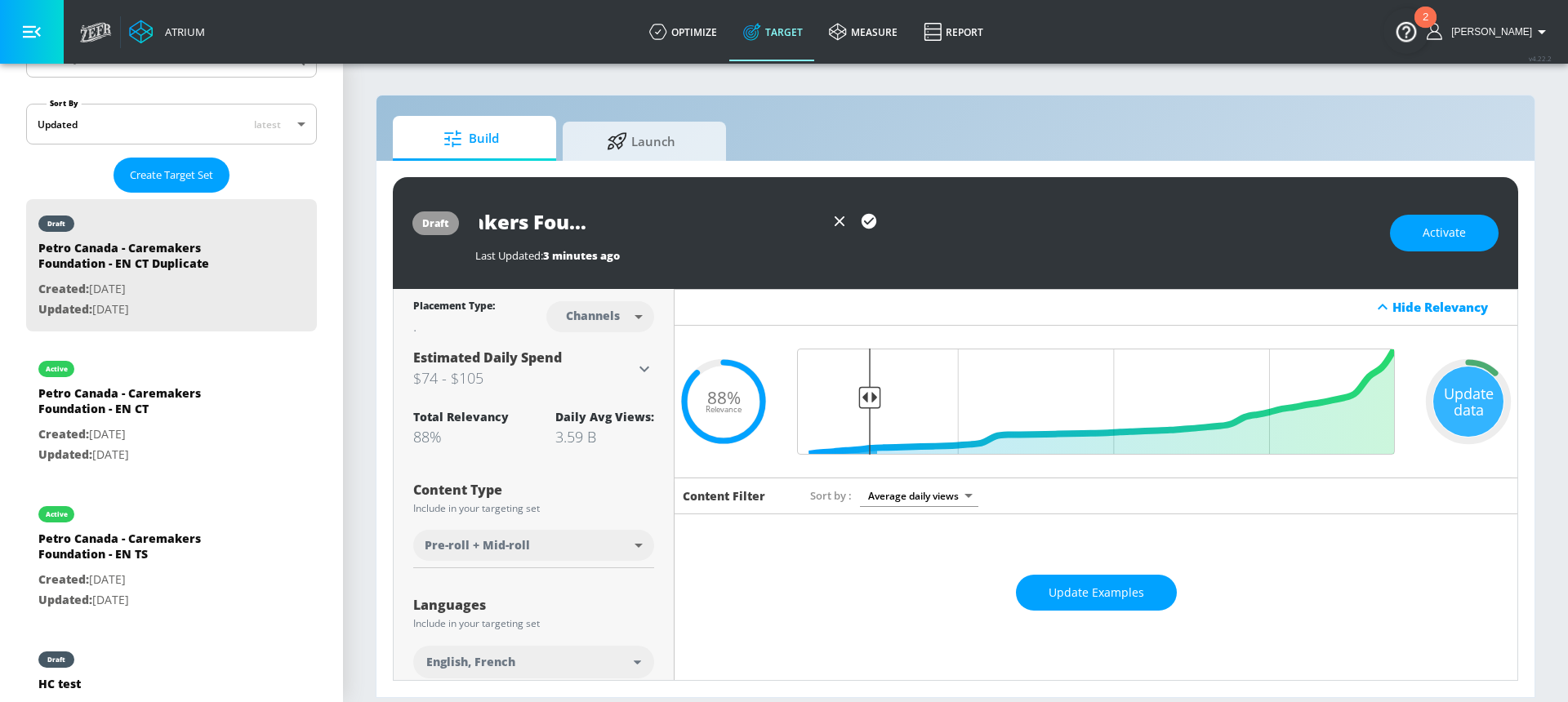
scroll to position [0, 122]
click at [864, 222] on icon "button" at bounding box center [868, 221] width 14 height 14
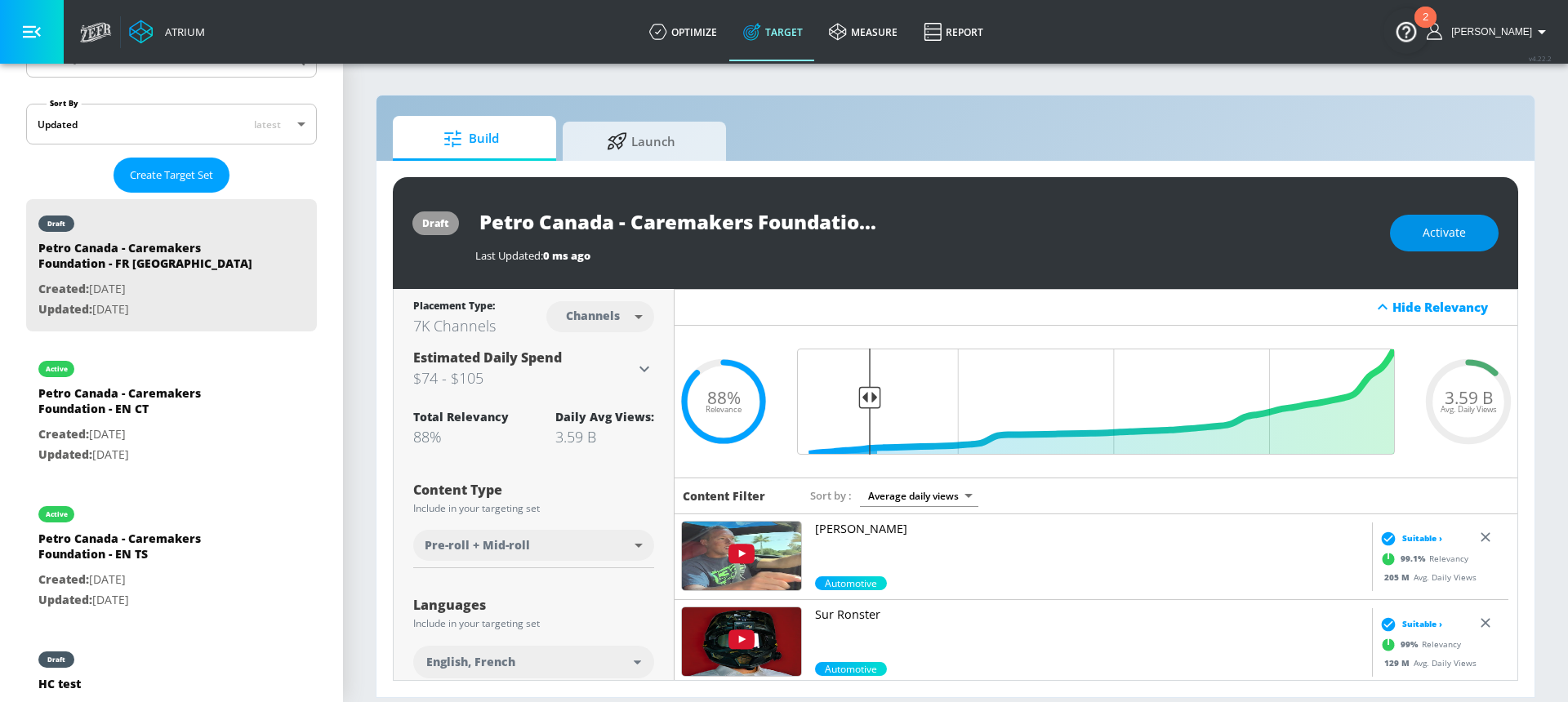
click at [1424, 233] on span "Activate" at bounding box center [1444, 232] width 43 height 20
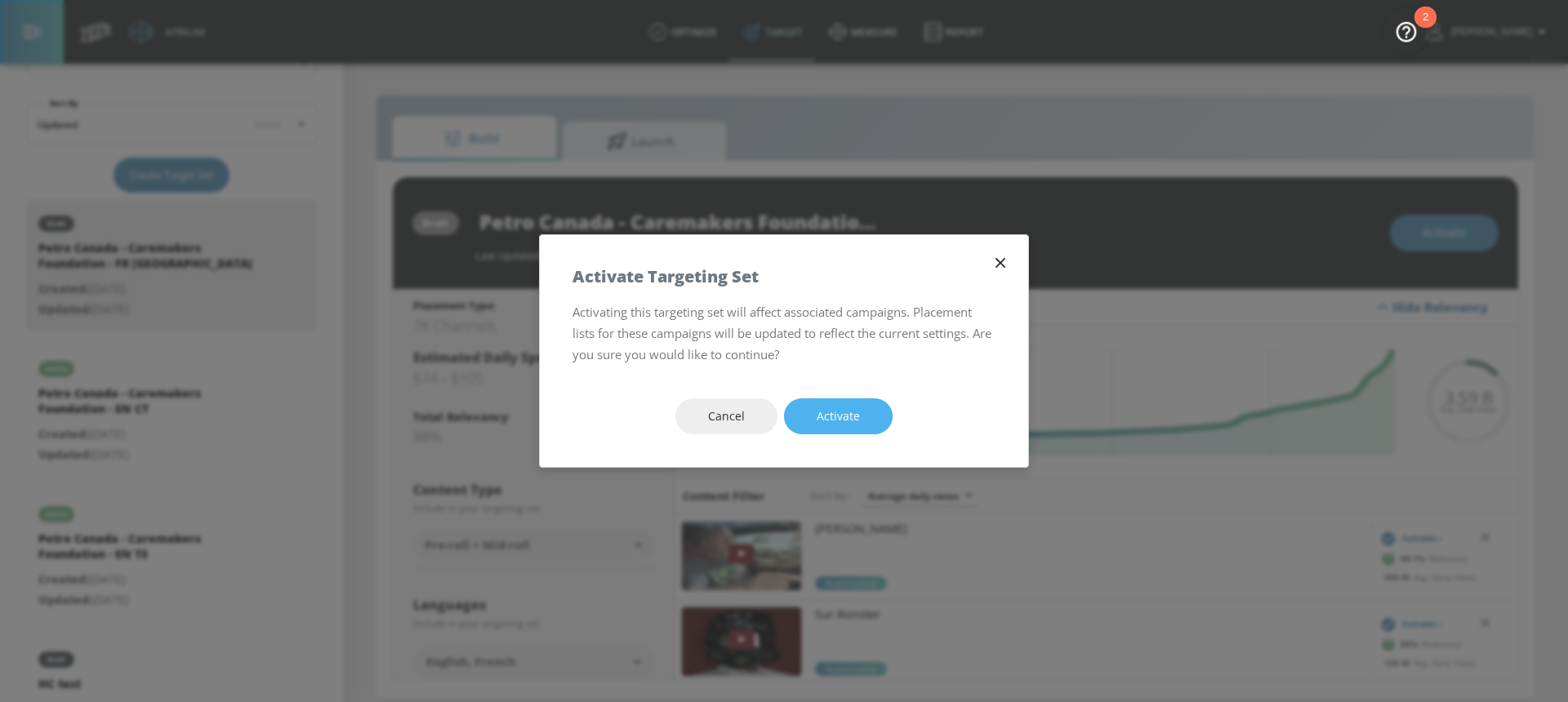
click at [842, 406] on span "Activate" at bounding box center [838, 416] width 43 height 20
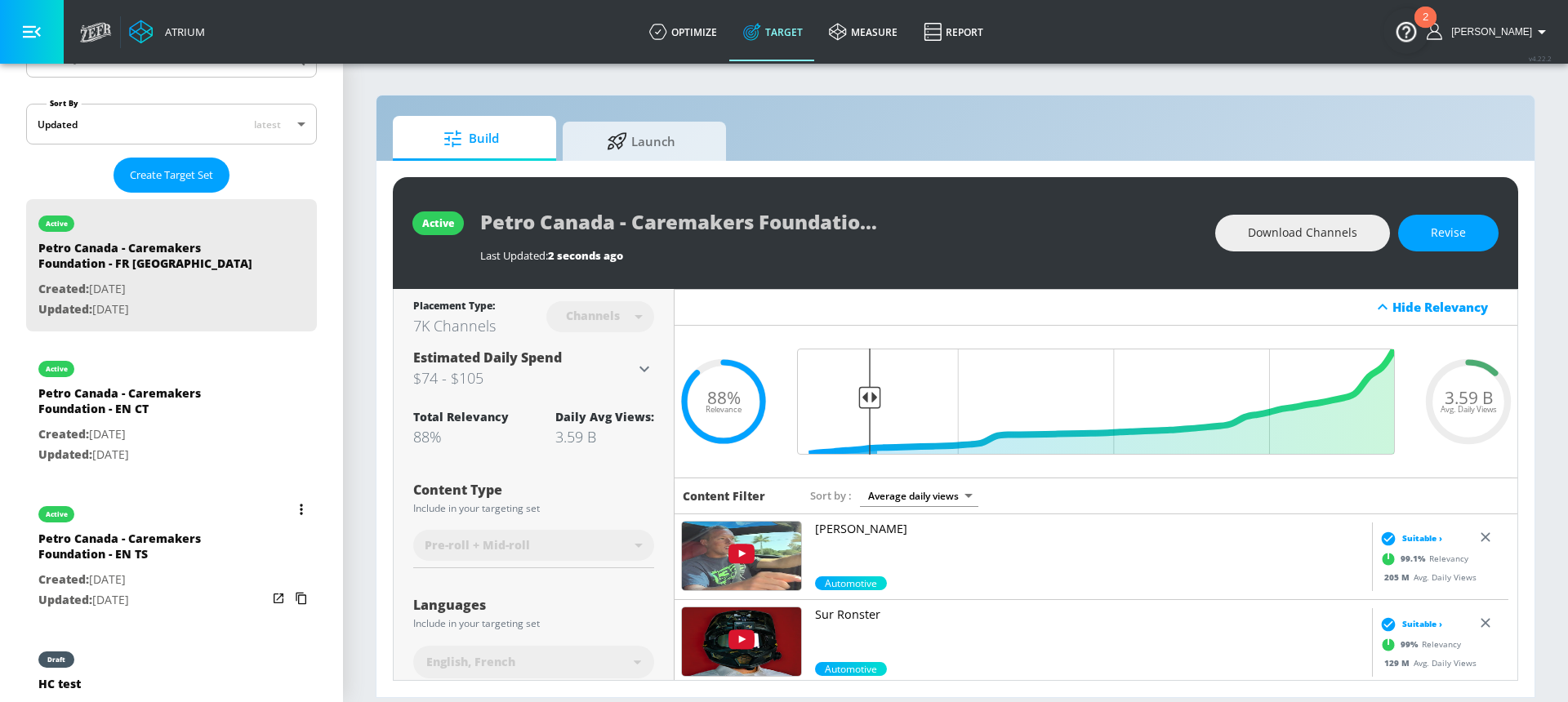
click at [186, 543] on div "Petro Canada - Caremakers Foundation - EN TS" at bounding box center [152, 550] width 228 height 39
type input "Petro Canada - Caremakers Foundation - EN TS"
type input "videos"
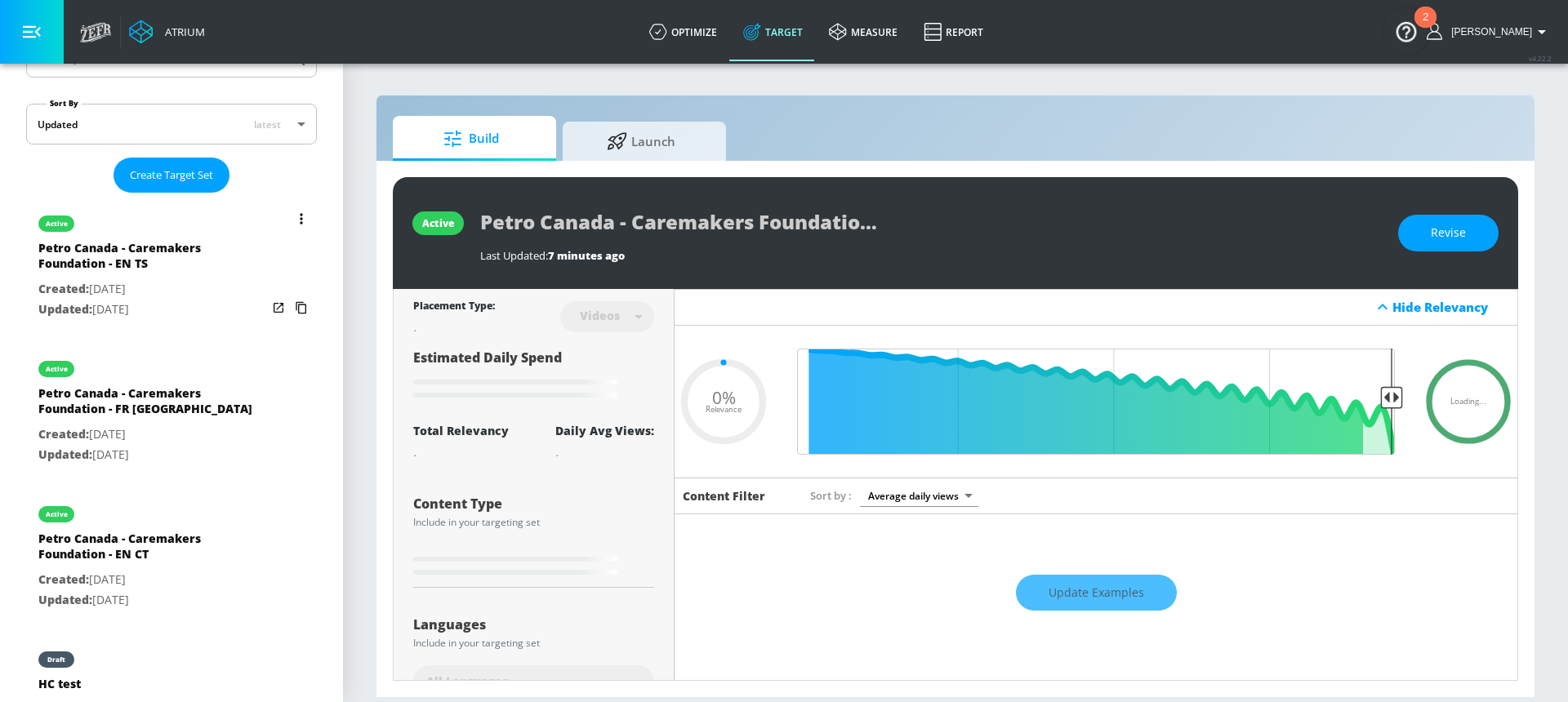
click at [300, 218] on icon "list of Target Set" at bounding box center [301, 218] width 3 height 11
type input "0.05"
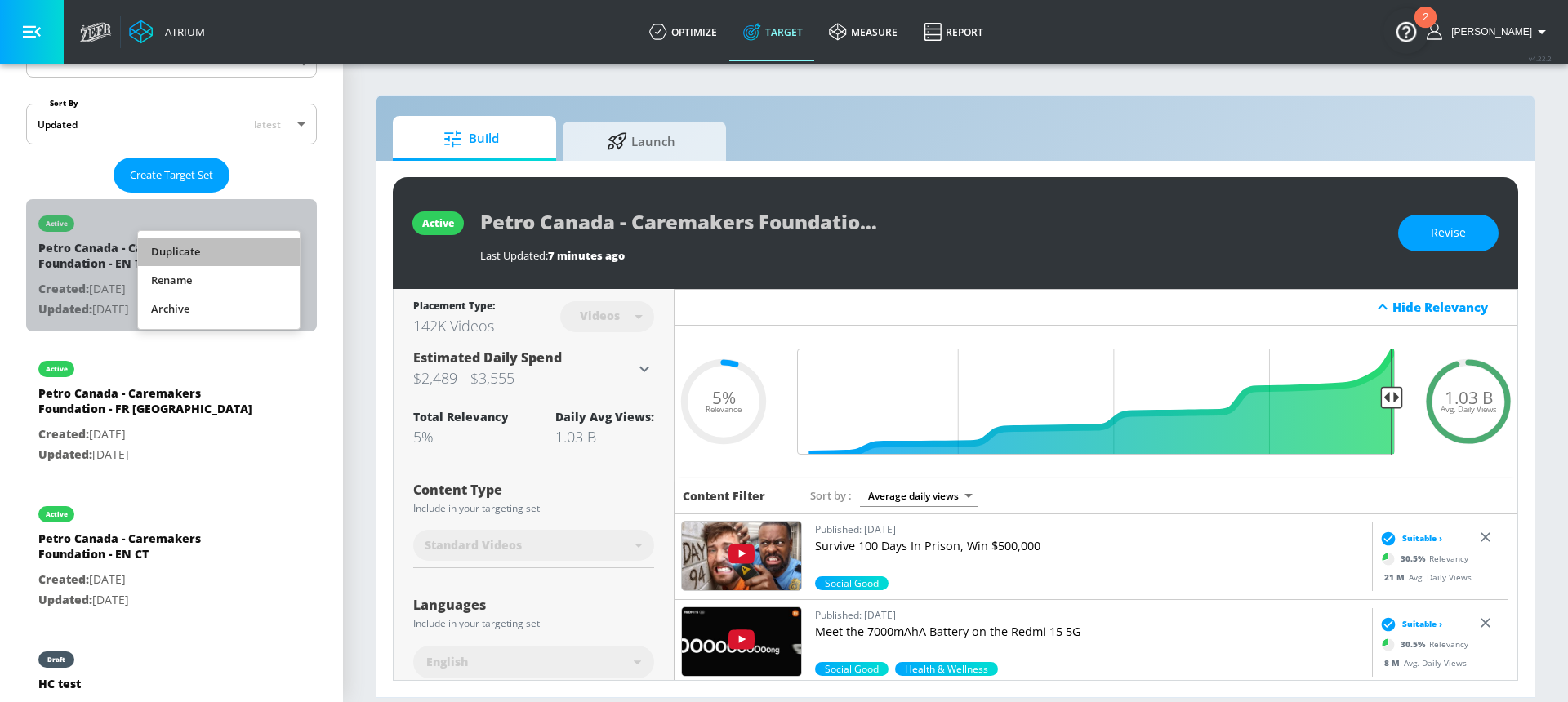
click at [244, 252] on li "Duplicate" at bounding box center [219, 252] width 162 height 29
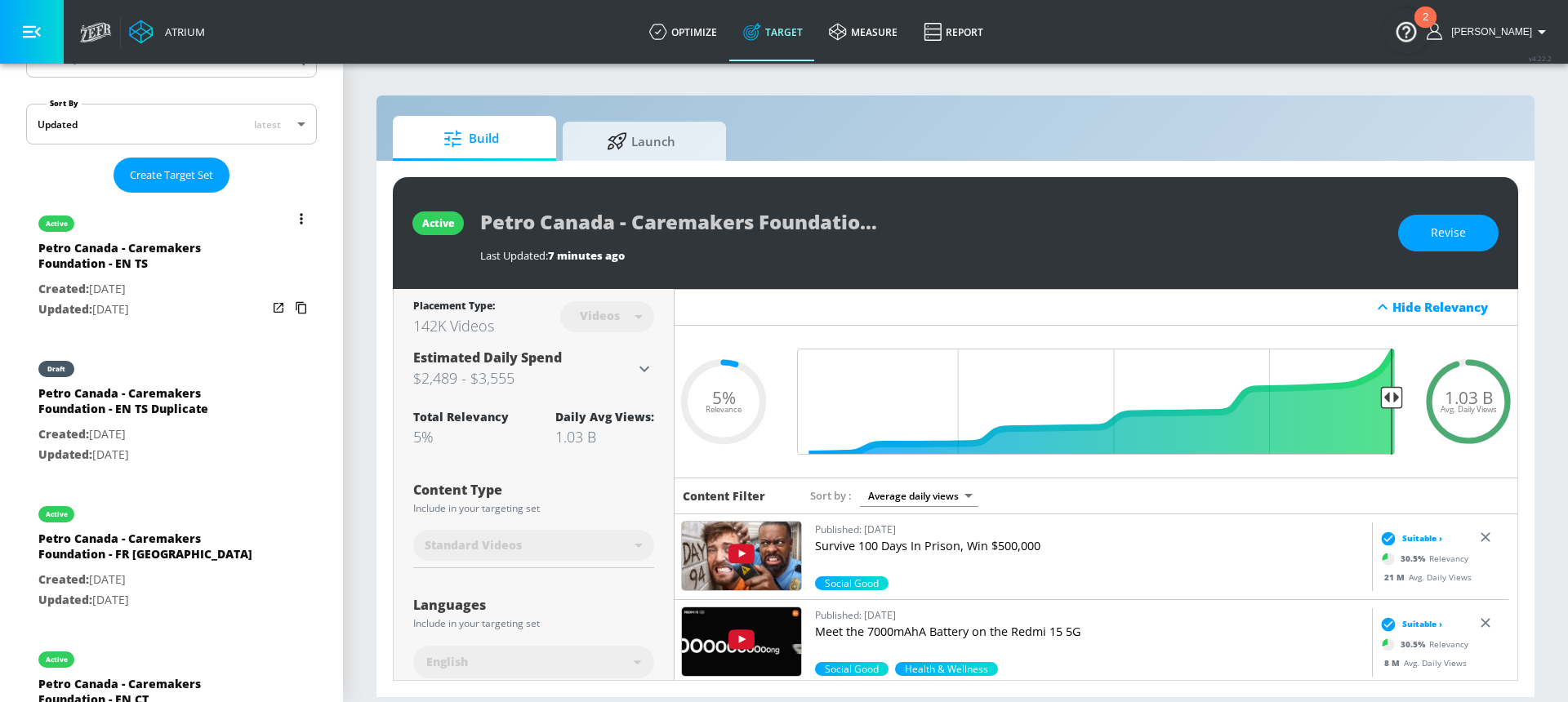
scroll to position [344, 0]
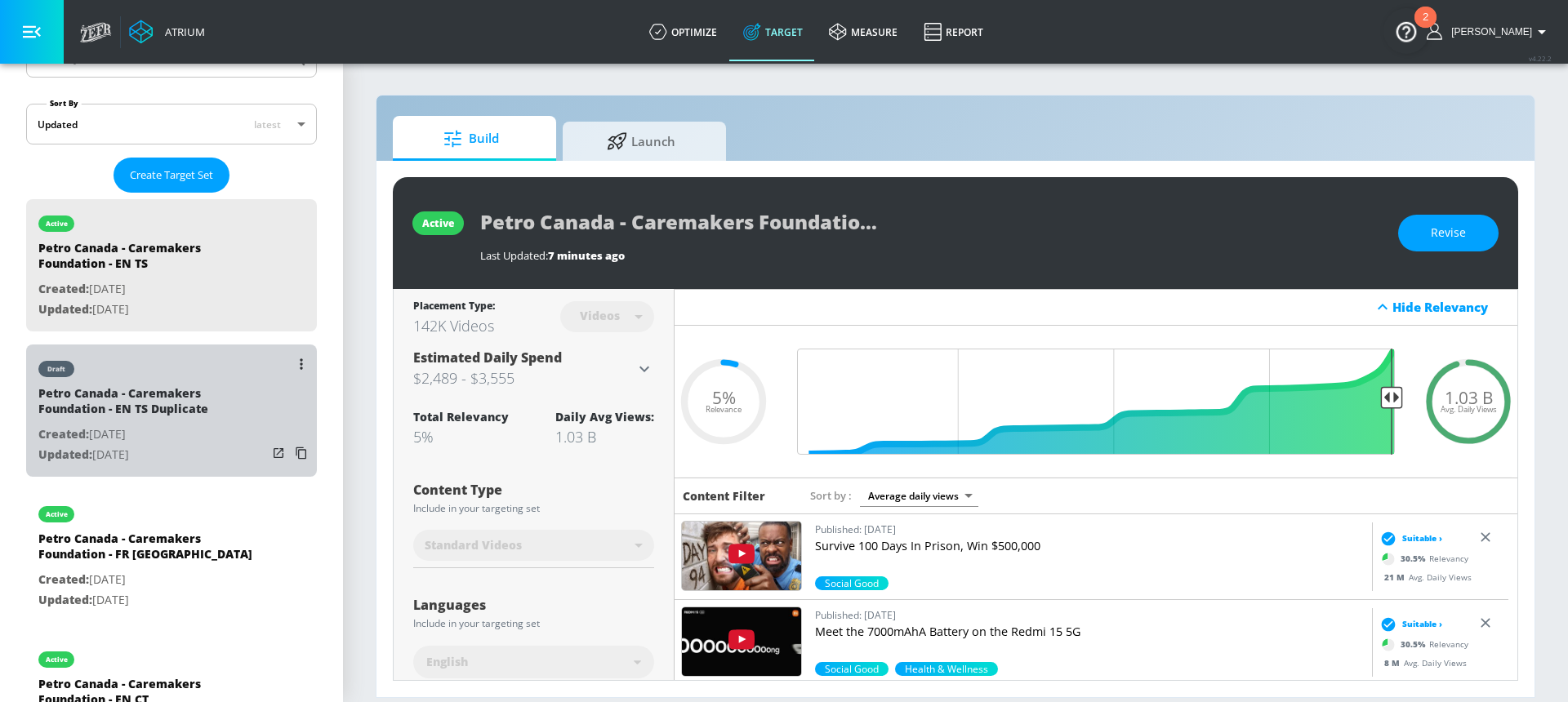
click at [172, 433] on p "Created: [DATE]" at bounding box center [152, 434] width 228 height 20
type input "Petro Canada - Caremakers Foundation - EN TS Duplicate"
type input "0.05"
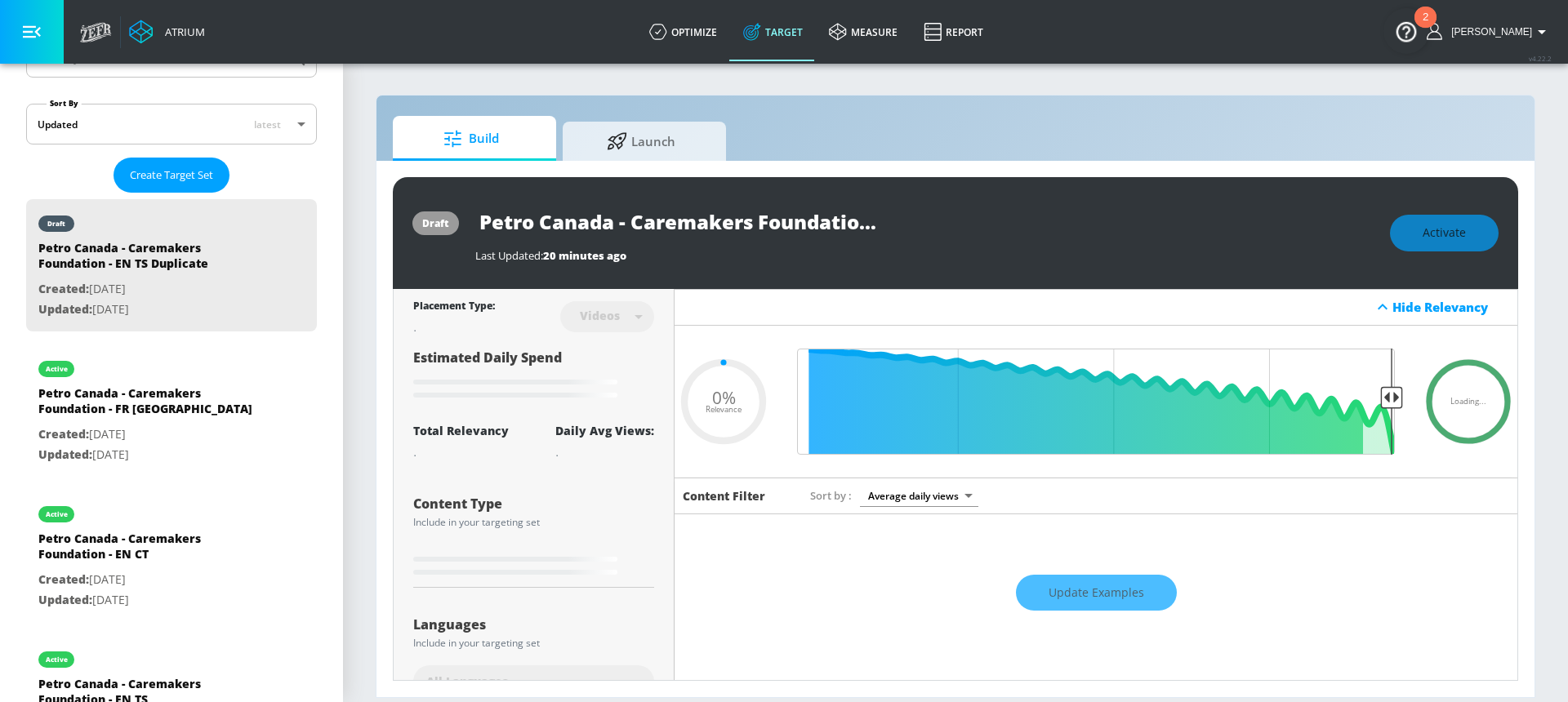
click at [783, 221] on input "Petro Canada - Caremakers Foundation - EN TS Duplicate" at bounding box center [679, 221] width 408 height 37
drag, startPoint x: 852, startPoint y: 220, endPoint x: 928, endPoint y: 217, distance: 76.1
click at [928, 217] on div "Petro Canada - Caremakers Foundation - EN TS Duplicate" at bounding box center [924, 221] width 898 height 37
click at [780, 225] on input "Petro Canada - Caremakers Foundation - EN TS Duplicate" at bounding box center [679, 221] width 408 height 37
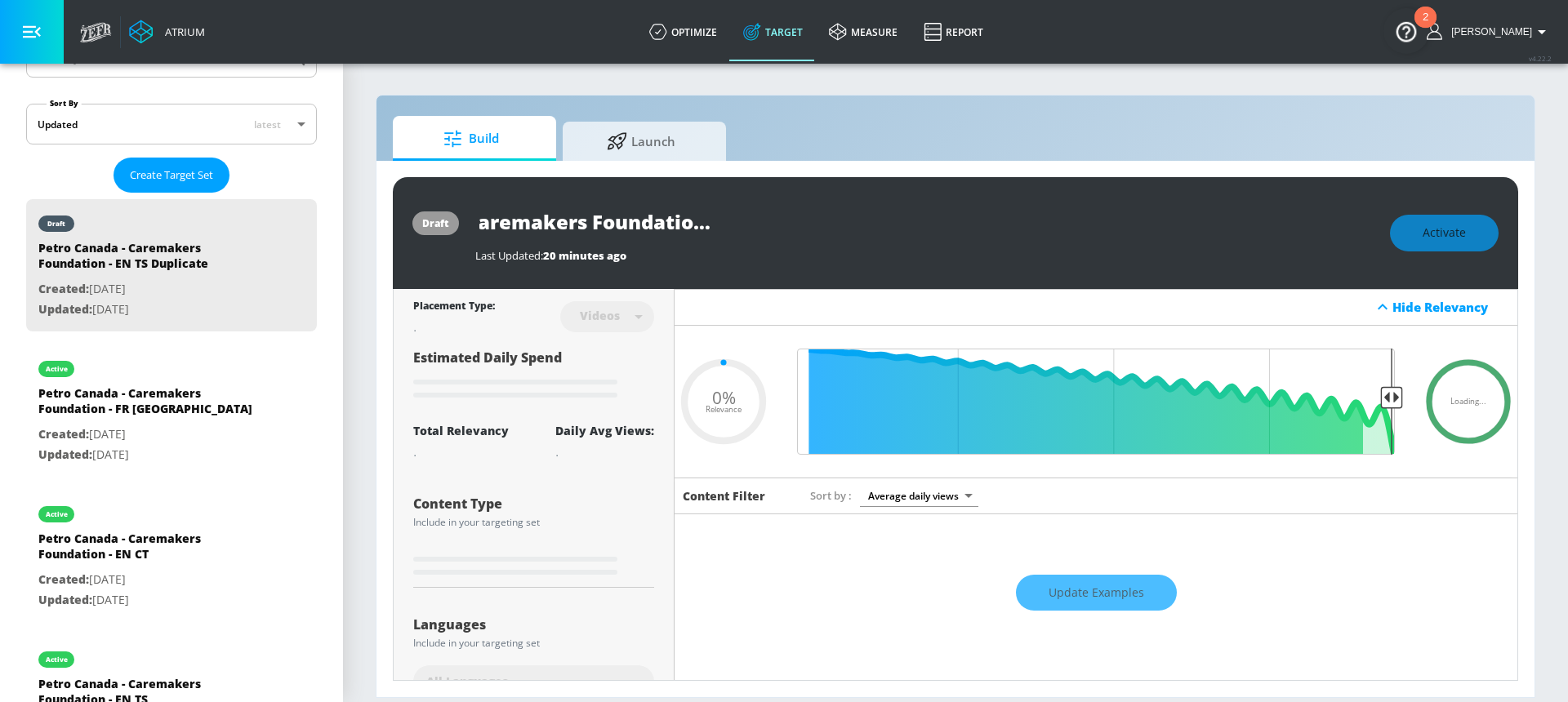
drag, startPoint x: 746, startPoint y: 222, endPoint x: 725, endPoint y: 223, distance: 21.0
click at [725, 223] on input "Petro Canada - Caremakers Foundation - EN TS Duplicate" at bounding box center [679, 221] width 408 height 37
type input "Petro Canada - Caremakers Foundation - F TS Duplicate"
type input "0.05"
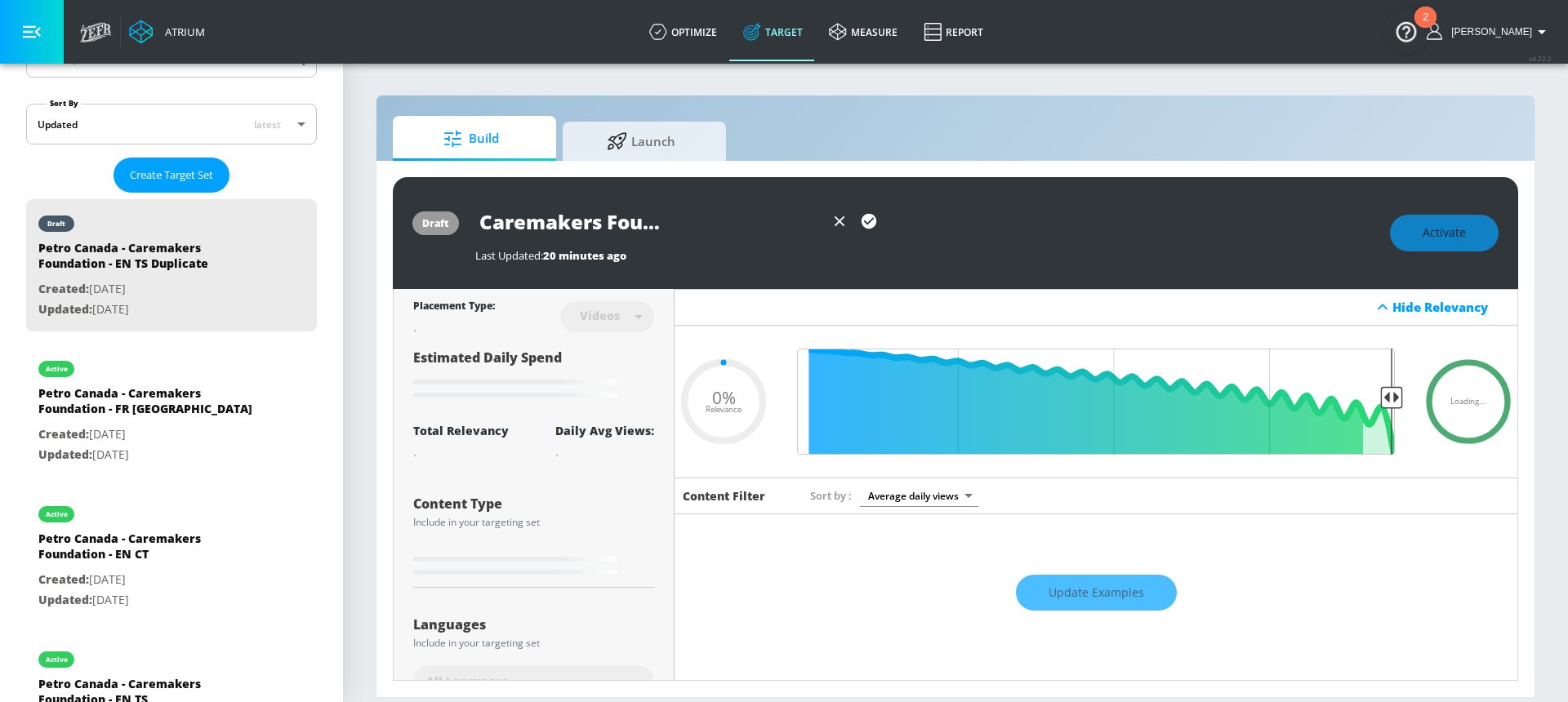
type input "Petro Canada - Caremakers Foundation - FR TS Duplicate"
type input "0.05"
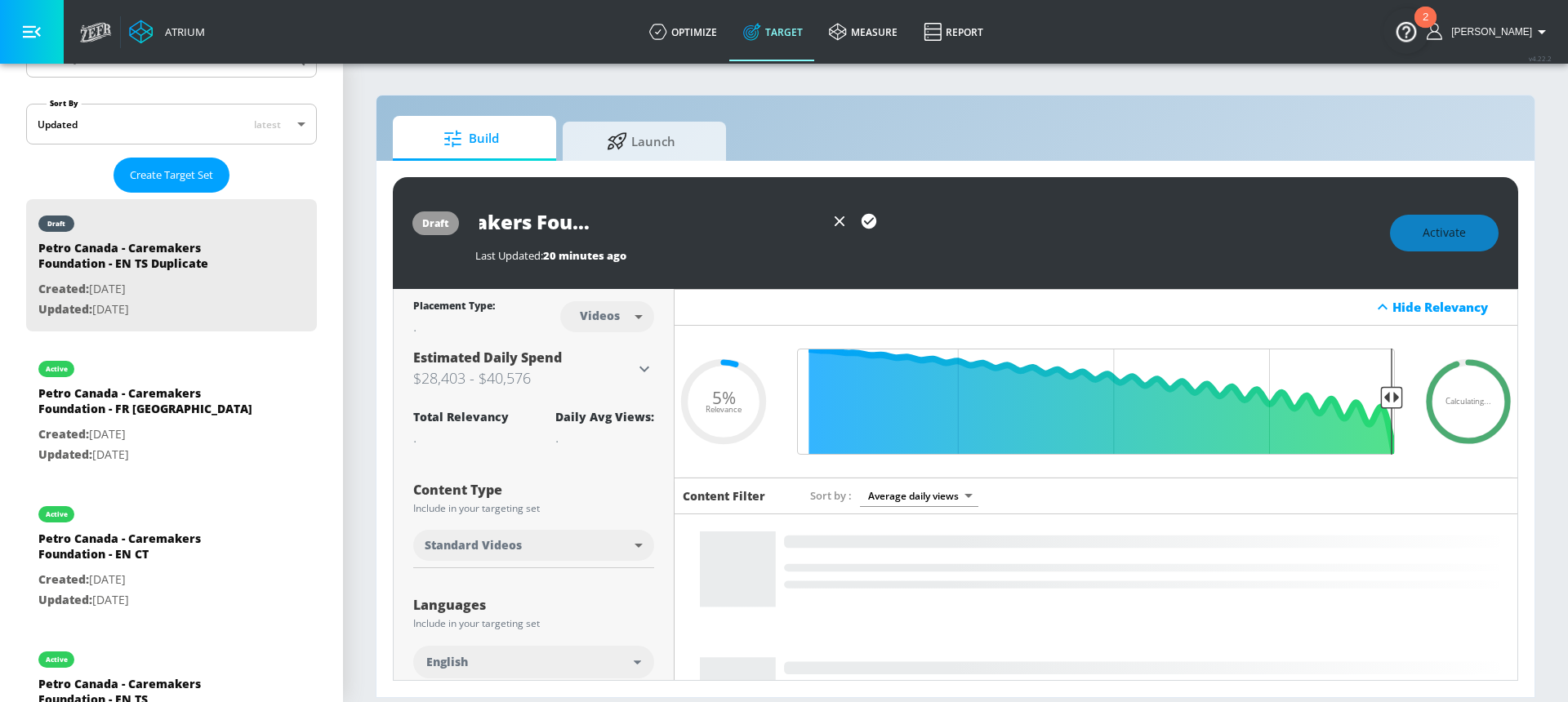
drag, startPoint x: 792, startPoint y: 222, endPoint x: 857, endPoint y: 222, distance: 65.0
click at [857, 222] on div "Petro Canada - Caremakers Foundation - FR TS Duplicate" at bounding box center [679, 221] width 408 height 37
type input "Petro Canada - Caremakers Foundation - FR TS"
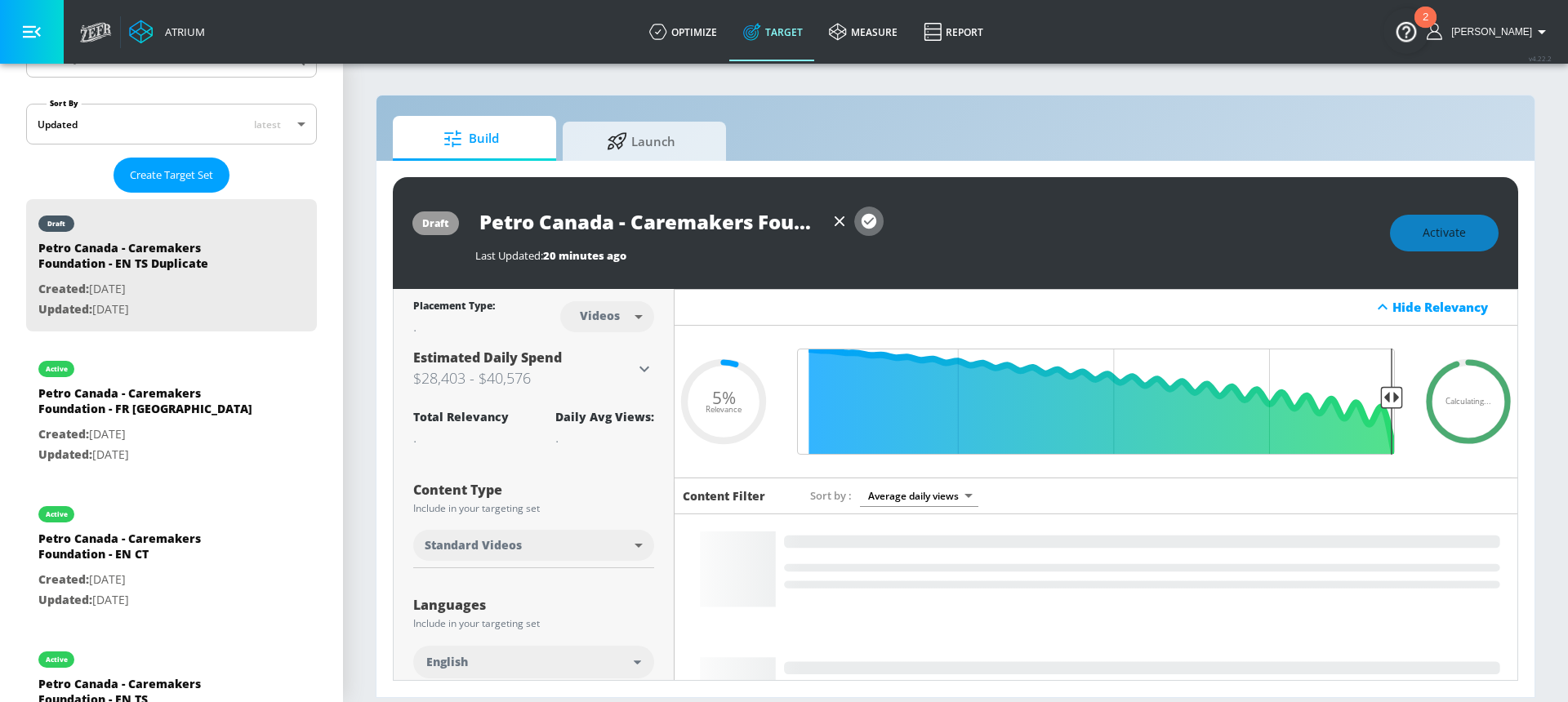
click at [871, 217] on icon "button" at bounding box center [868, 221] width 14 height 14
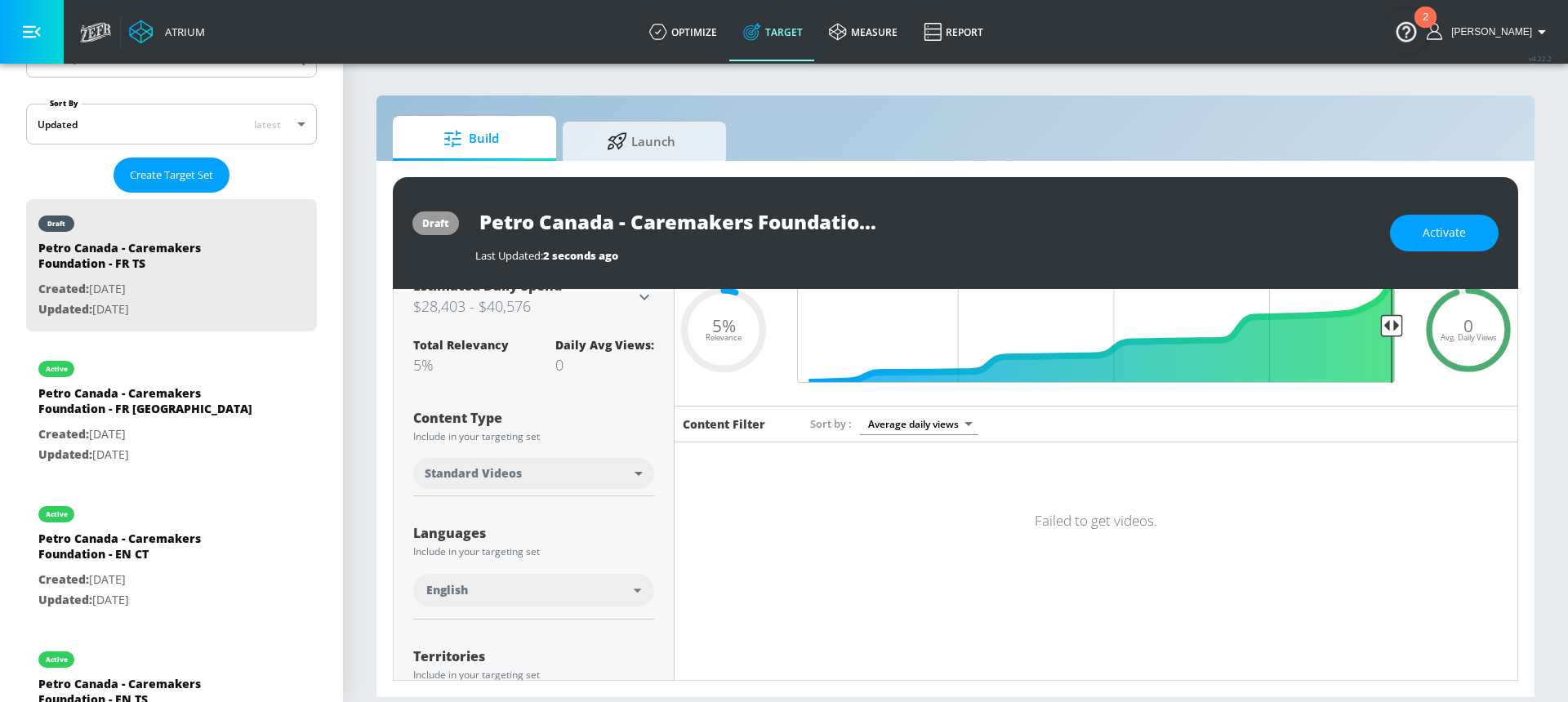
scroll to position [101, 0]
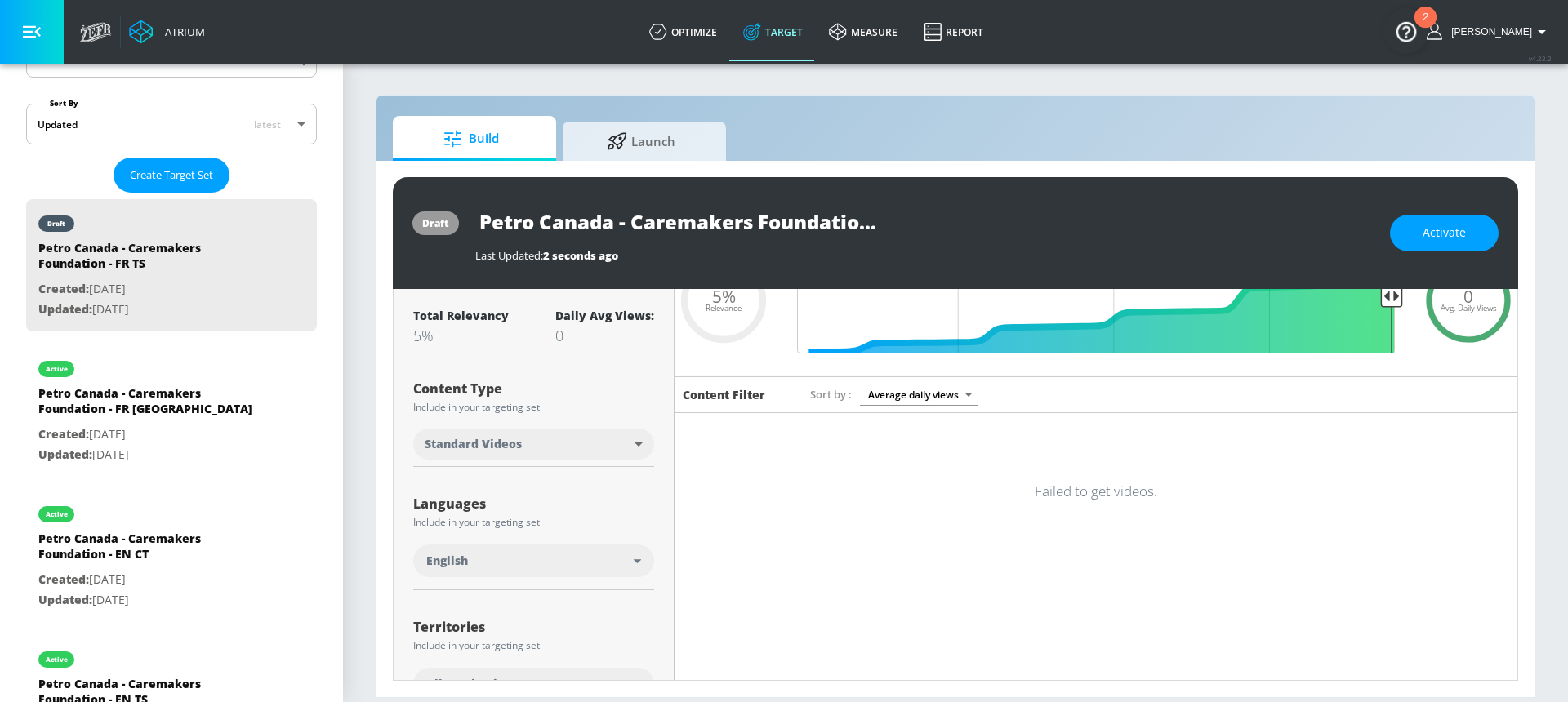
click at [494, 553] on div "English" at bounding box center [529, 560] width 207 height 16
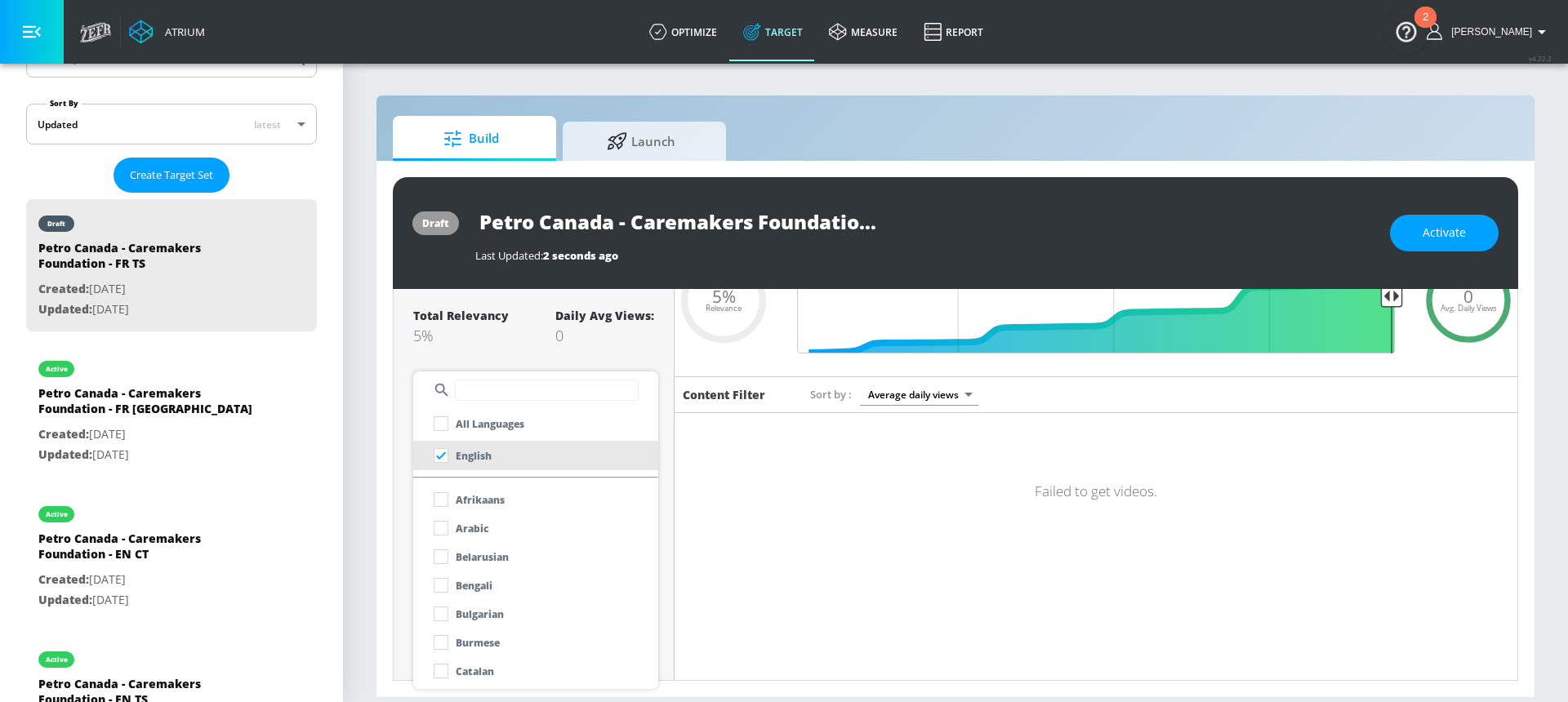
click at [494, 391] on input "text" at bounding box center [546, 390] width 184 height 21
type input "fre"
click at [433, 497] on input "checkbox" at bounding box center [440, 500] width 30 height 30
click at [421, 344] on div at bounding box center [784, 351] width 1568 height 702
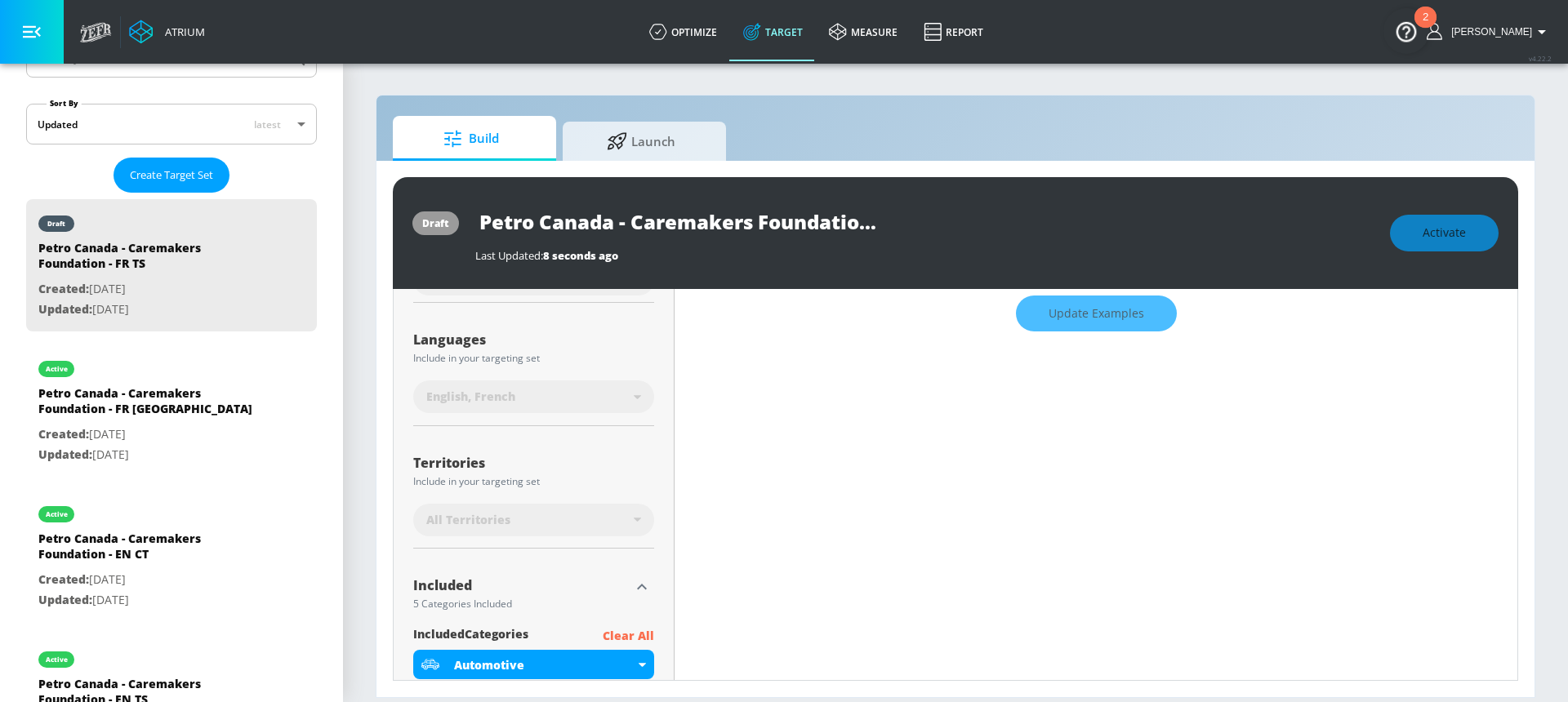
scroll to position [287, 0]
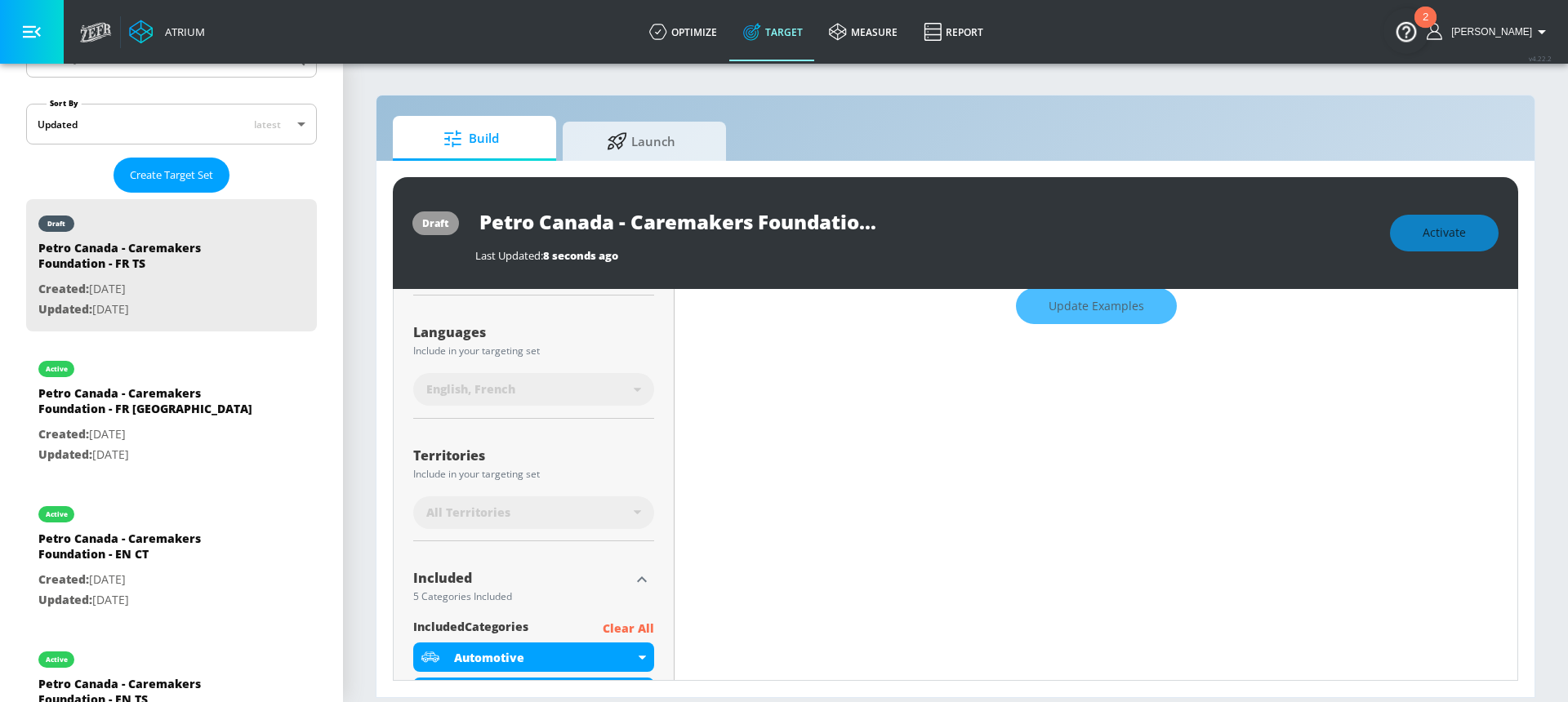
click at [566, 506] on div "All Territories" at bounding box center [529, 512] width 207 height 16
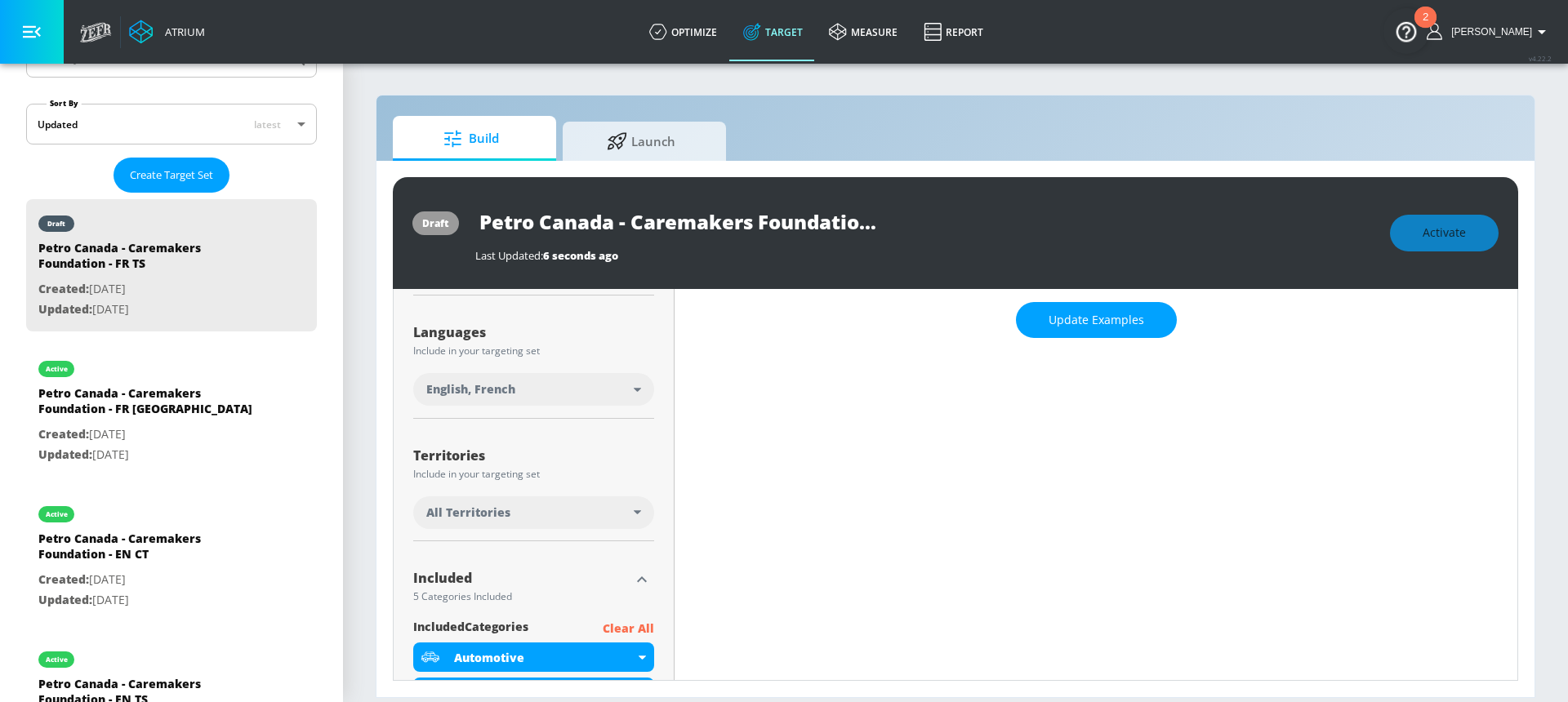
click at [567, 512] on div "All Territories" at bounding box center [529, 512] width 207 height 16
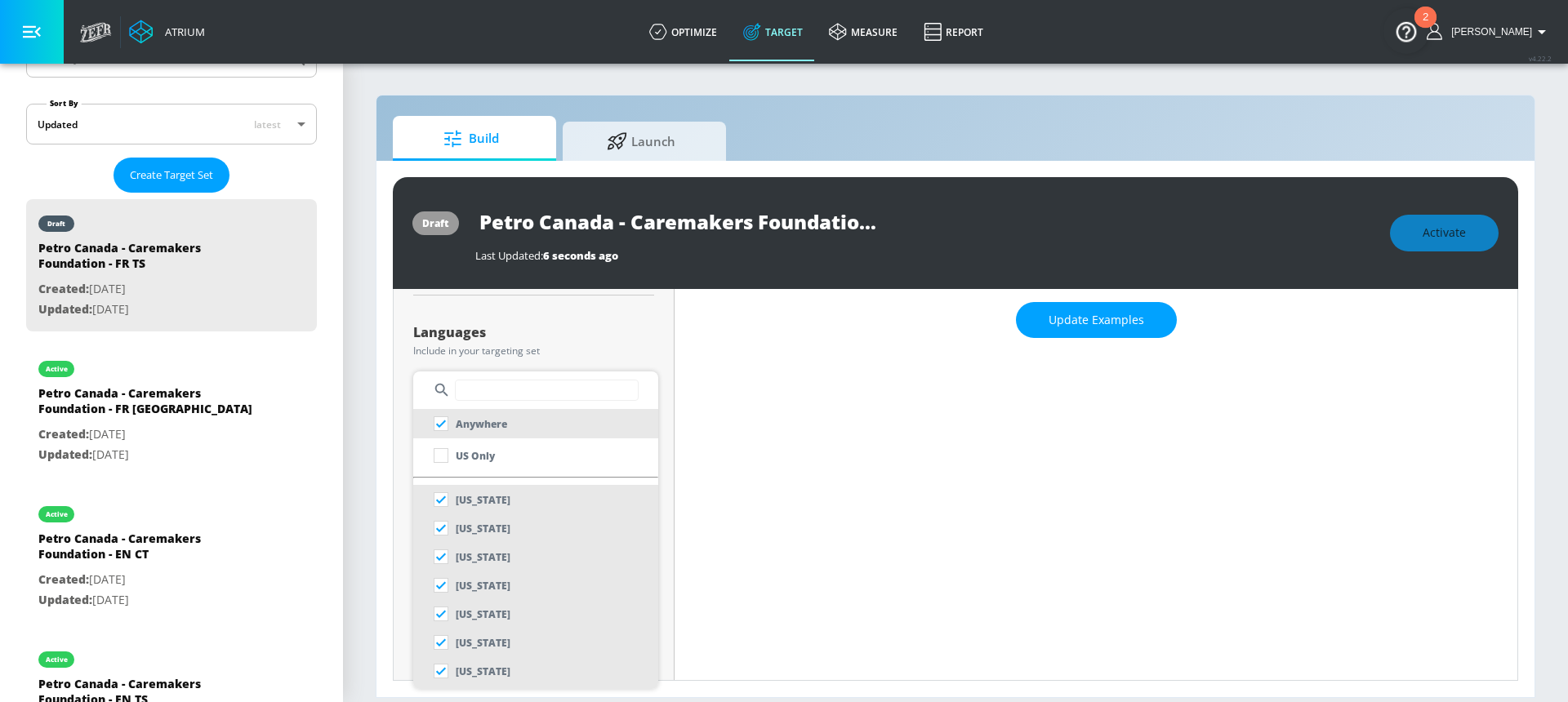
click at [517, 387] on input "text" at bounding box center [546, 390] width 184 height 21
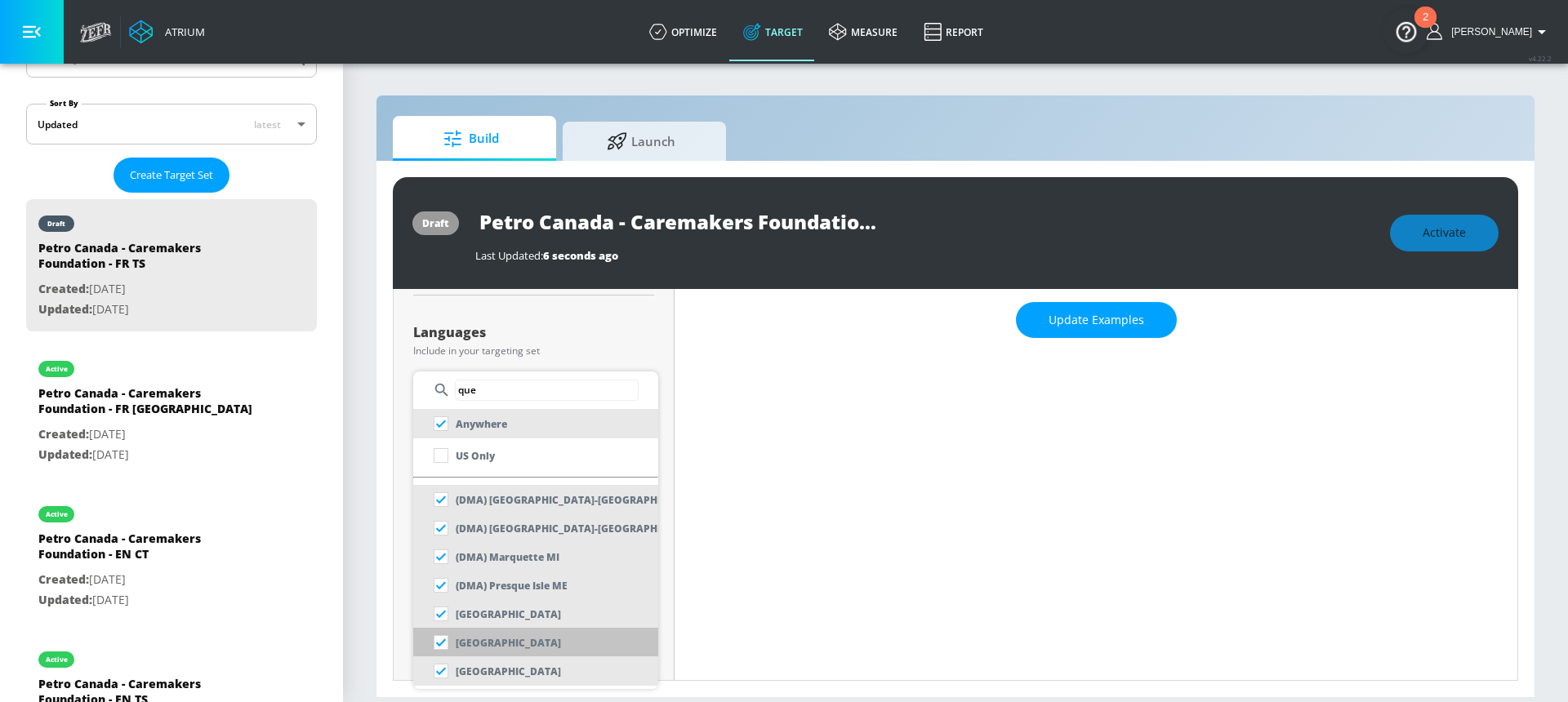
type input "que"
click at [518, 643] on li "[GEOGRAPHIC_DATA]" at bounding box center [536, 642] width 245 height 30
checkbox input "false"
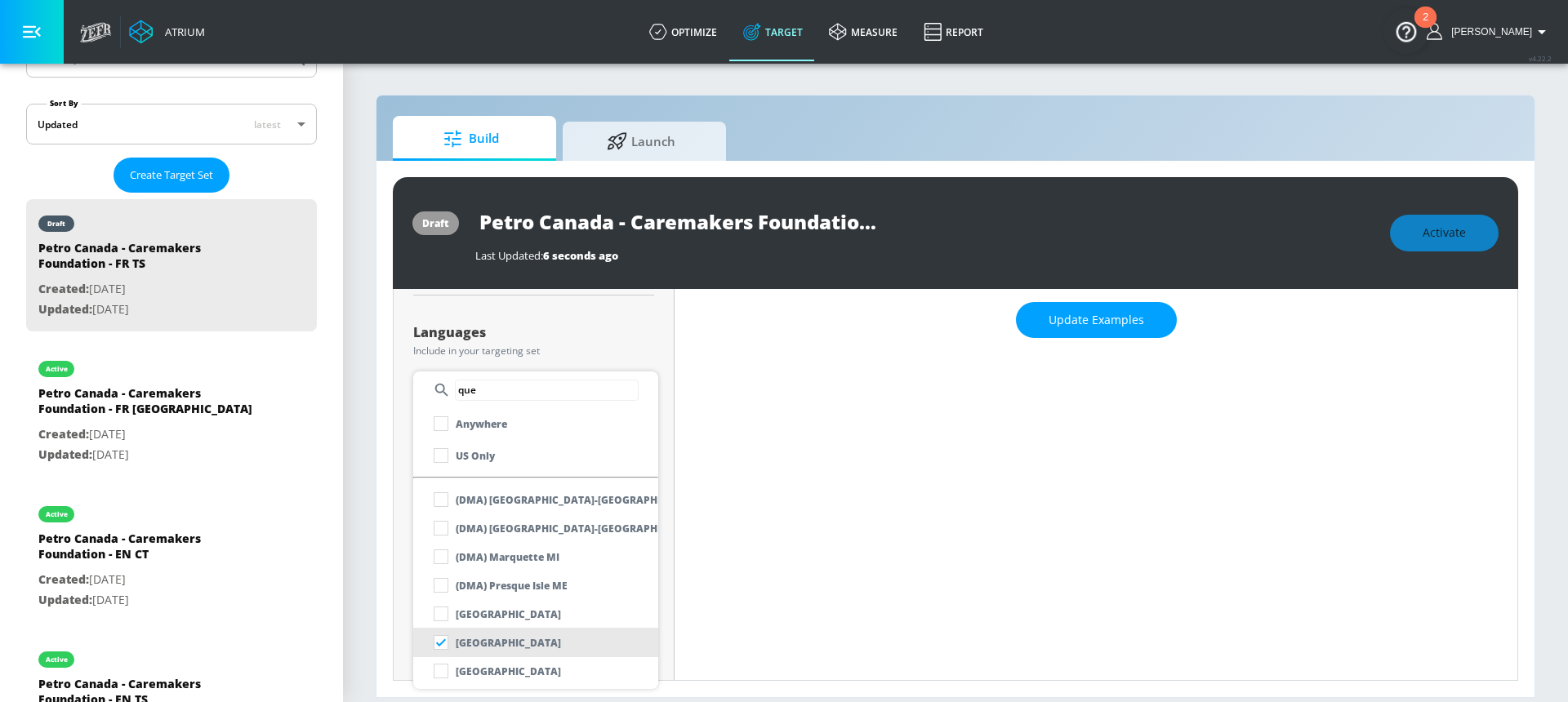
click at [597, 340] on div at bounding box center [784, 351] width 1568 height 702
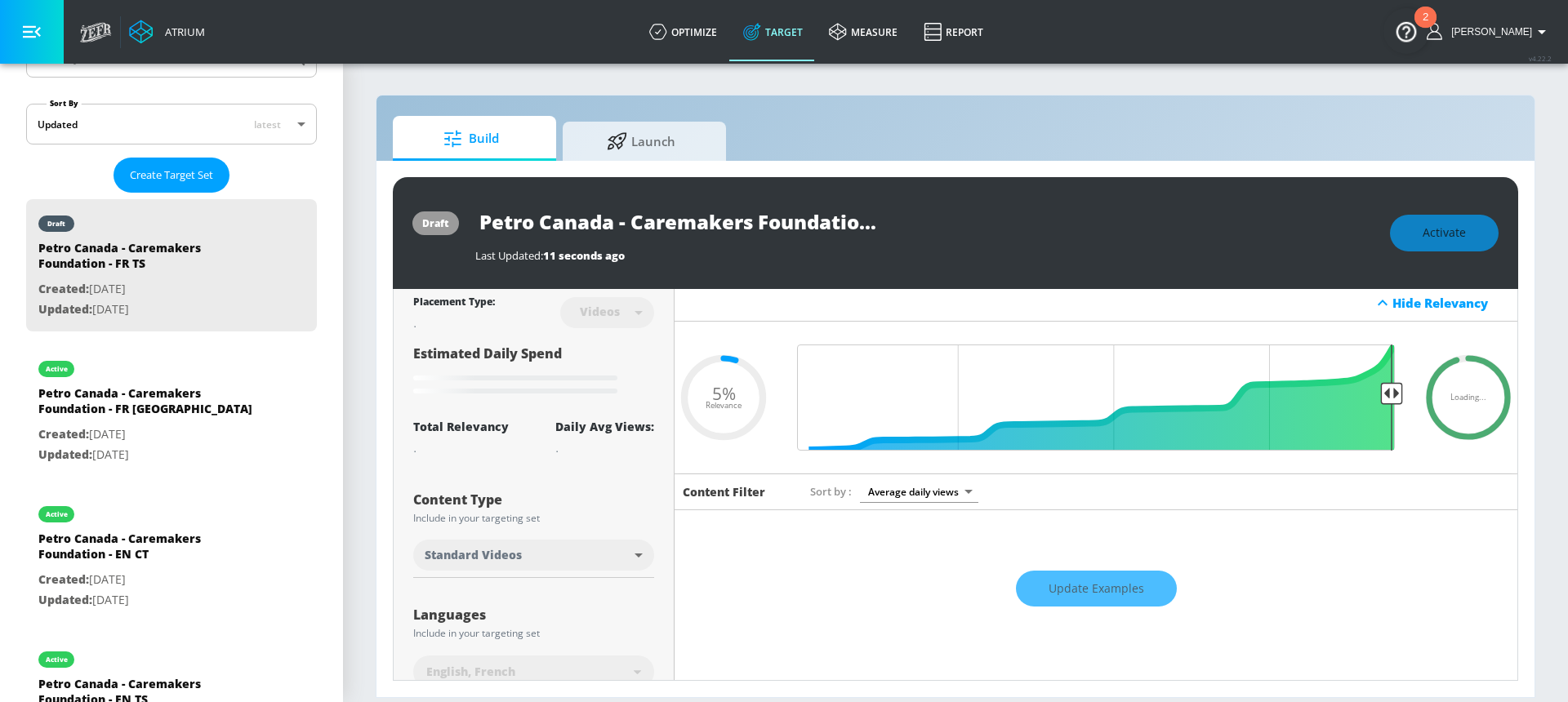
scroll to position [0, 0]
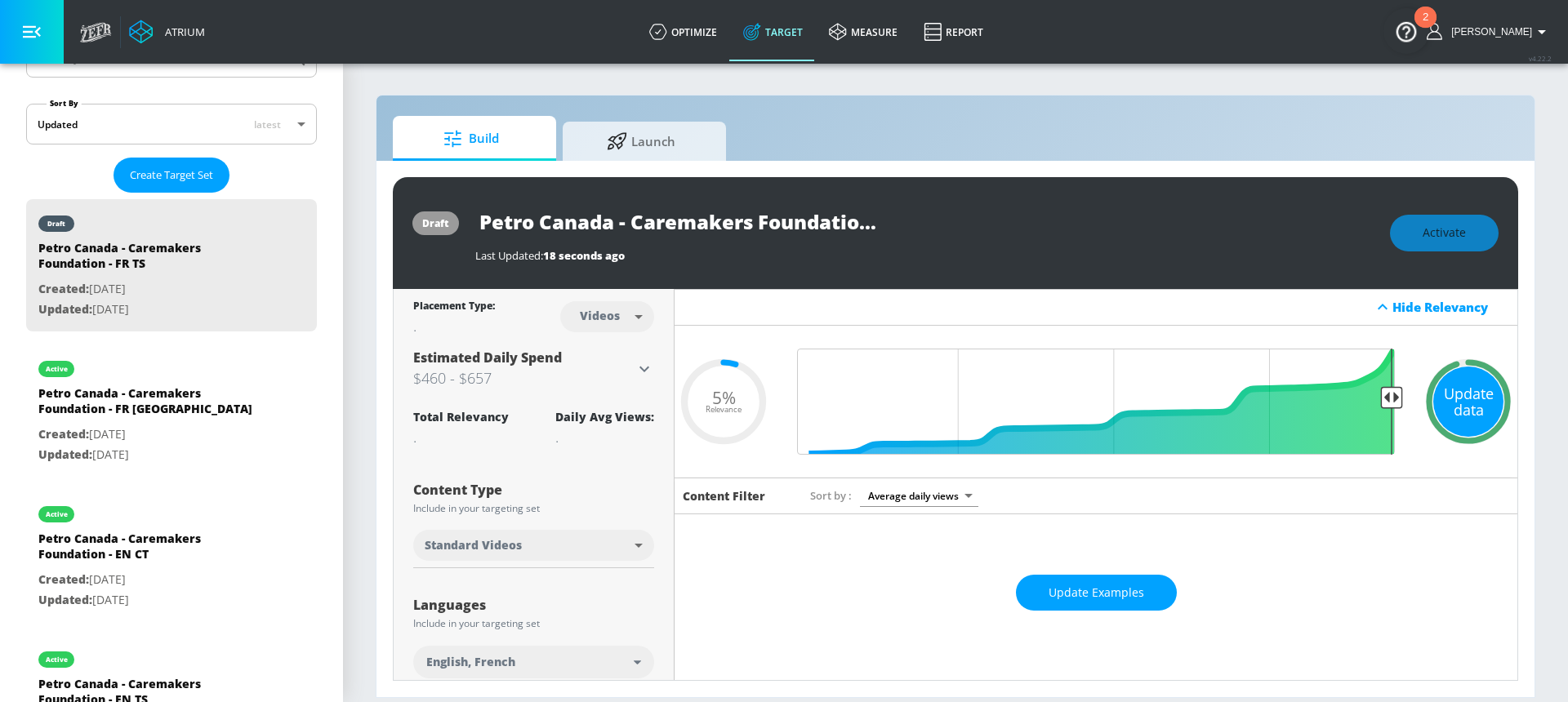
click at [1466, 395] on div "Update data" at bounding box center [1468, 402] width 70 height 70
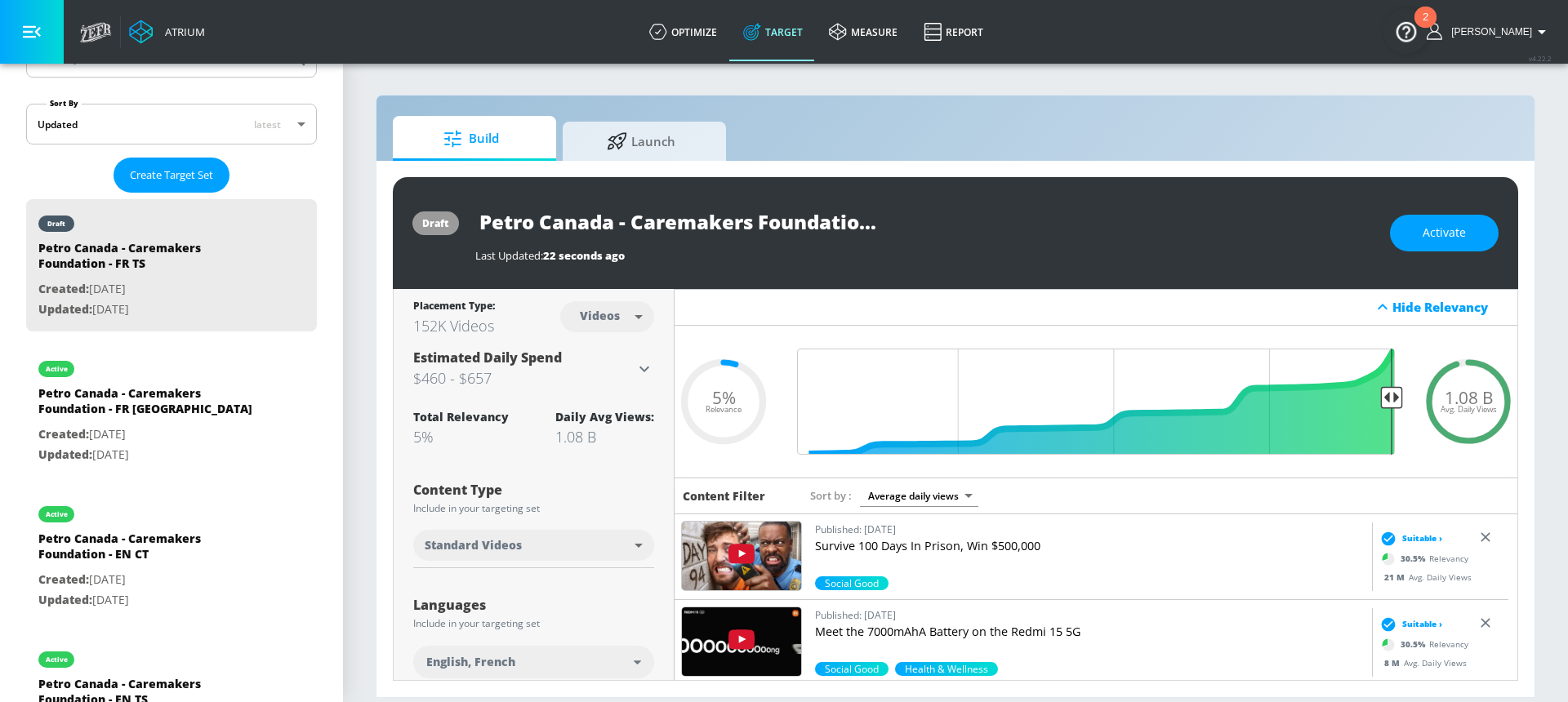
click at [556, 221] on input "Petro Canada - Caremakers Foundation - FR TS" at bounding box center [679, 221] width 408 height 37
click at [1457, 236] on span "Activate" at bounding box center [1444, 232] width 43 height 20
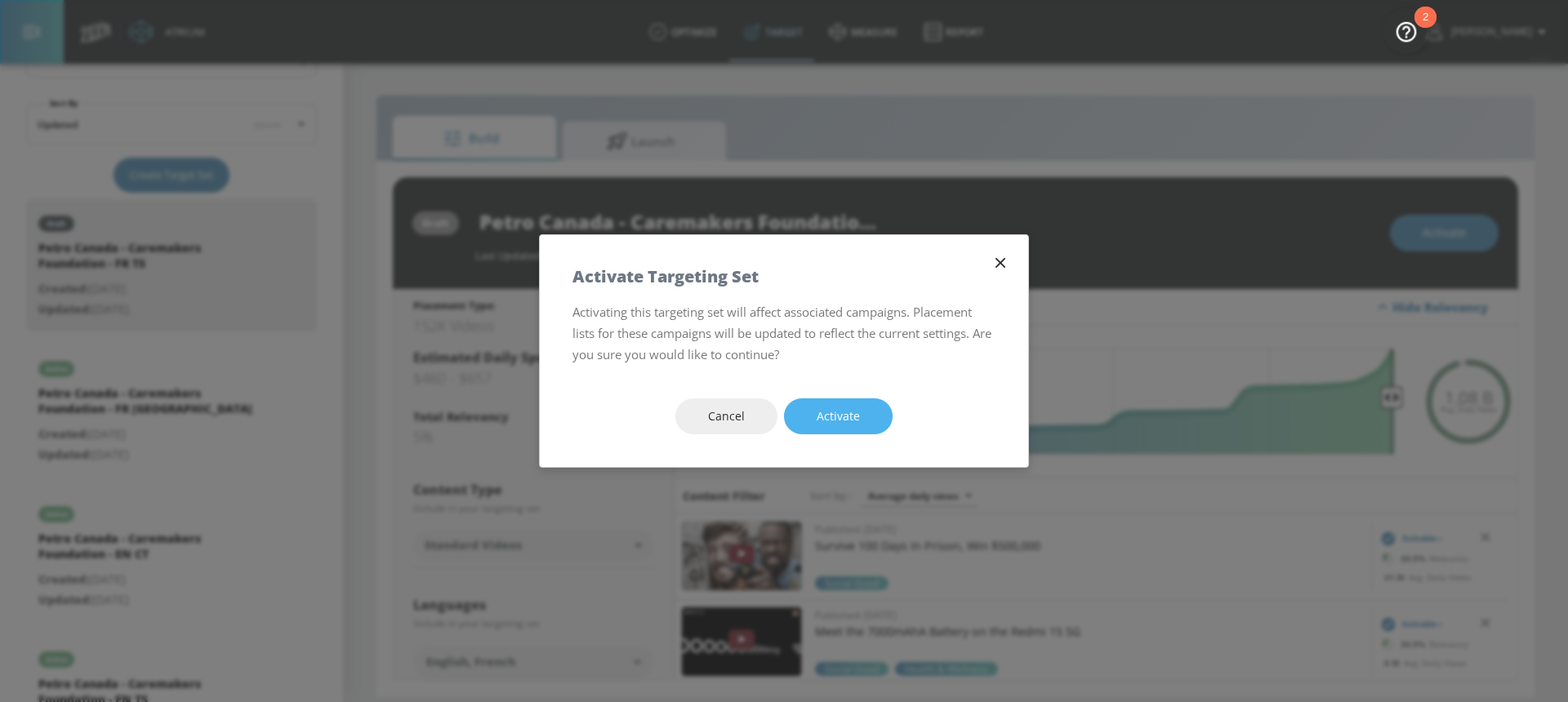
click at [808, 426] on button "Activate" at bounding box center [838, 417] width 109 height 37
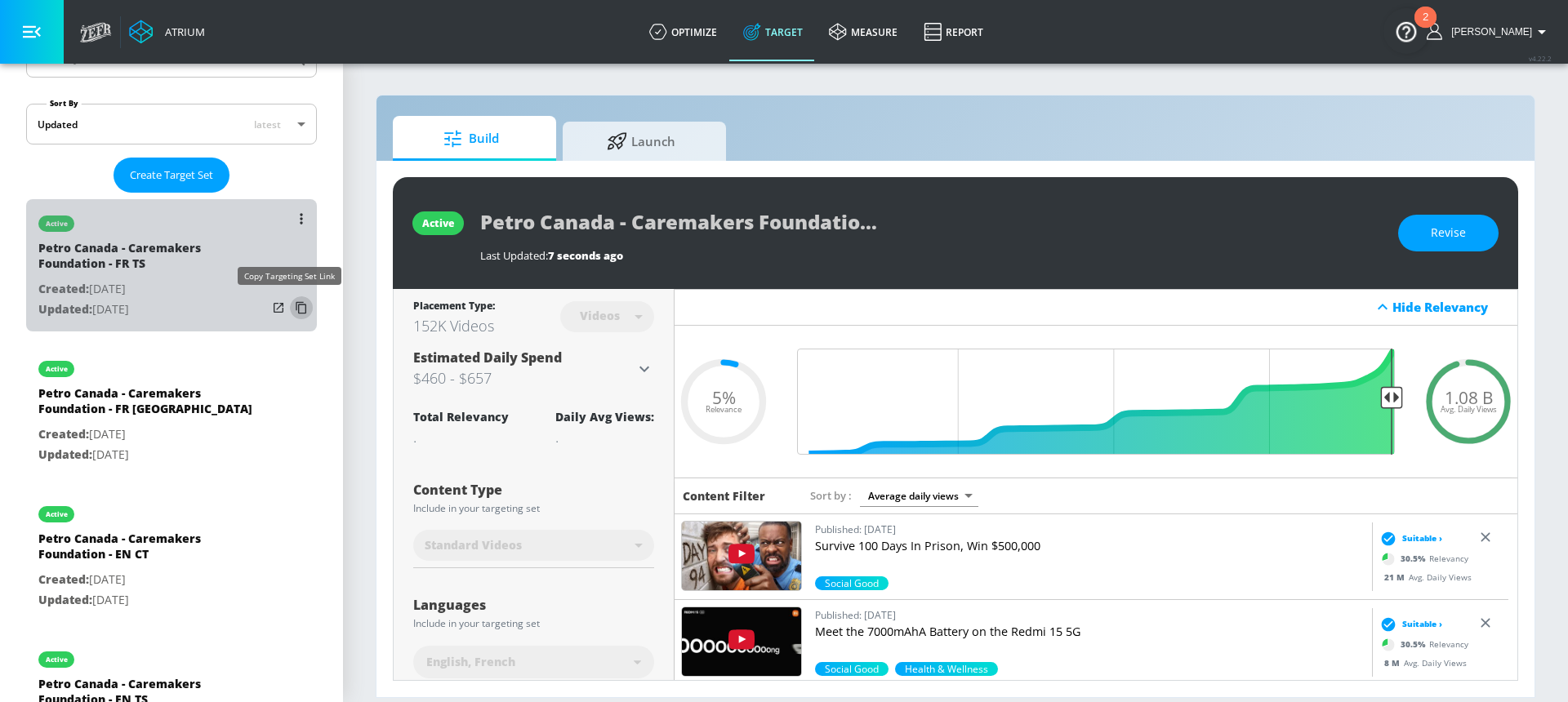
click at [296, 308] on icon "list of Target Set" at bounding box center [301, 308] width 11 height 13
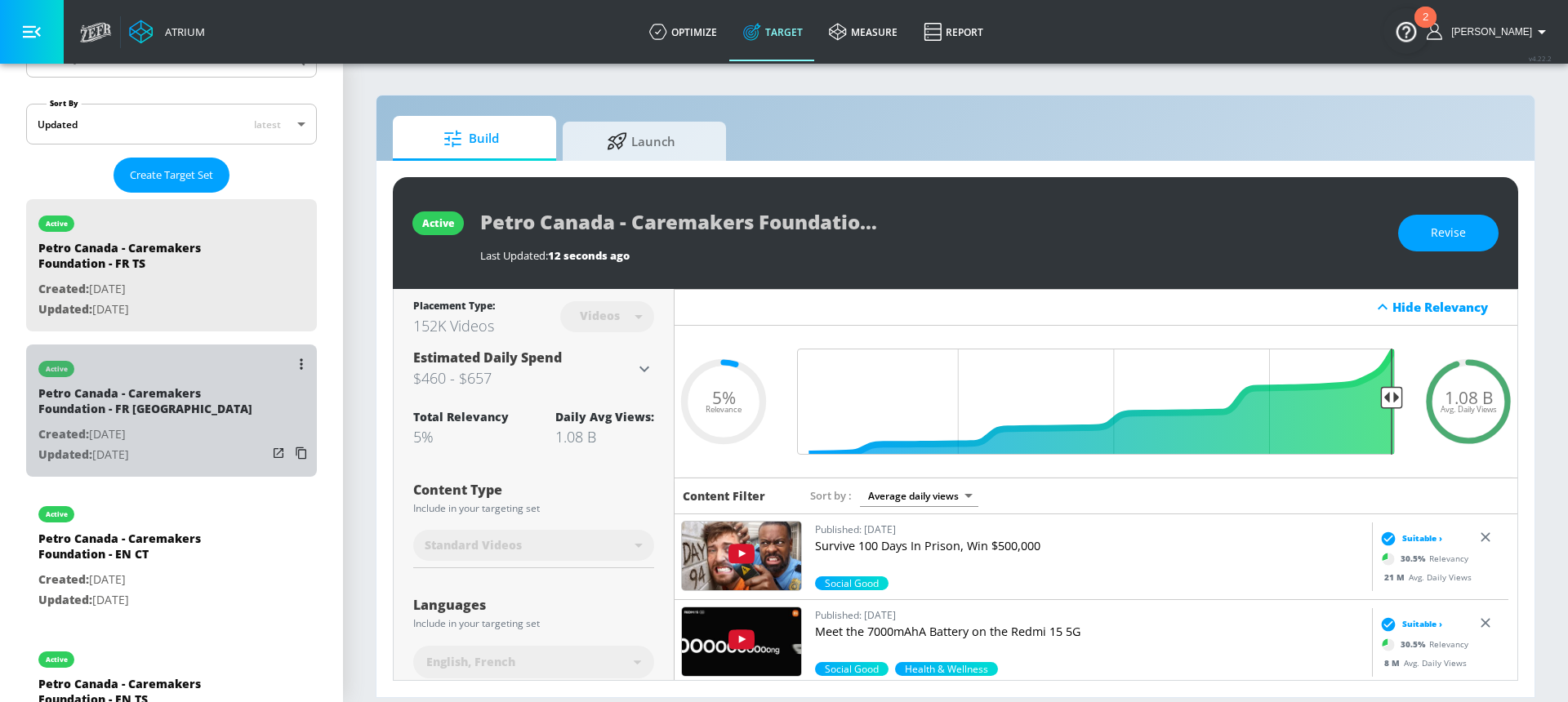
click at [188, 431] on p "Created: [DATE]" at bounding box center [152, 434] width 228 height 20
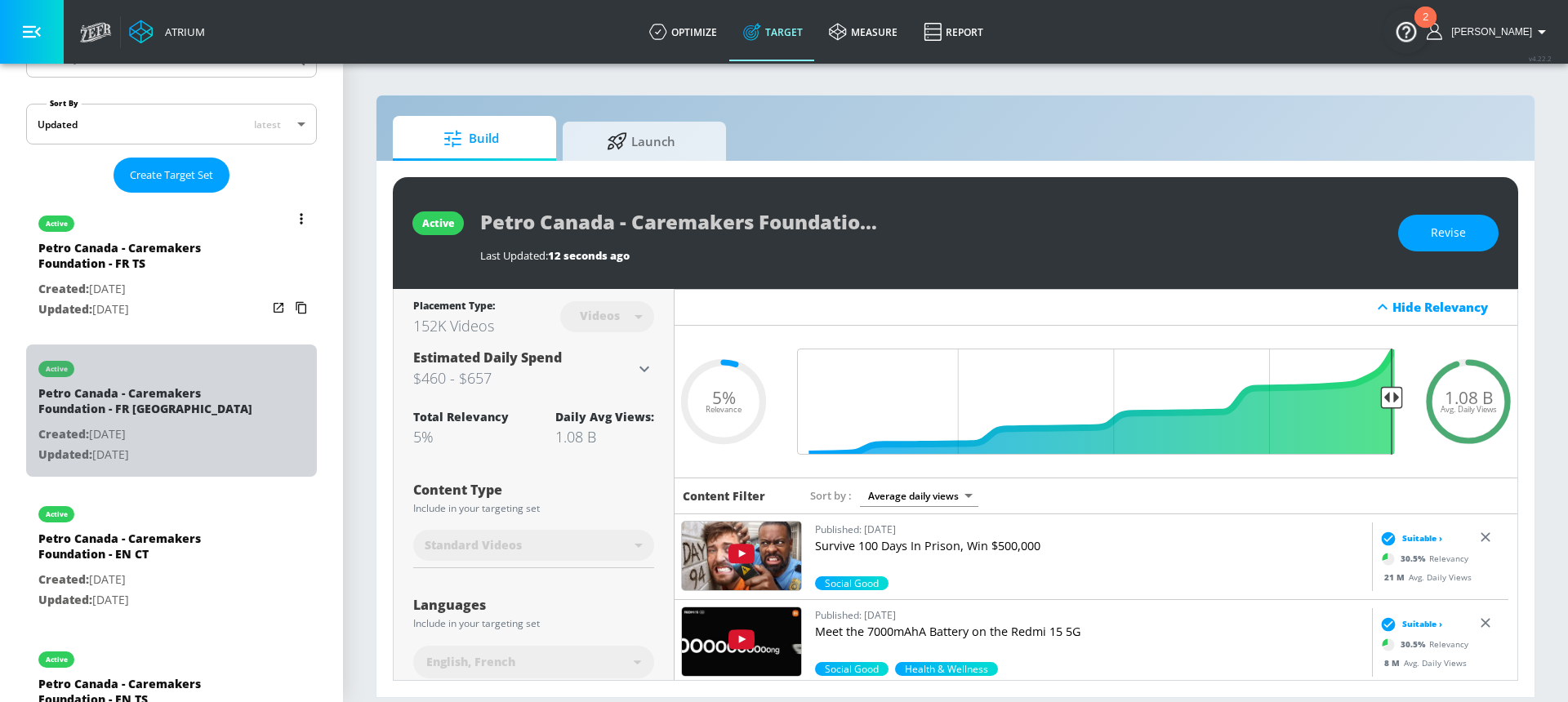
type input "Petro Canada - Caremakers Foundation - FR [GEOGRAPHIC_DATA]"
type input "channels"
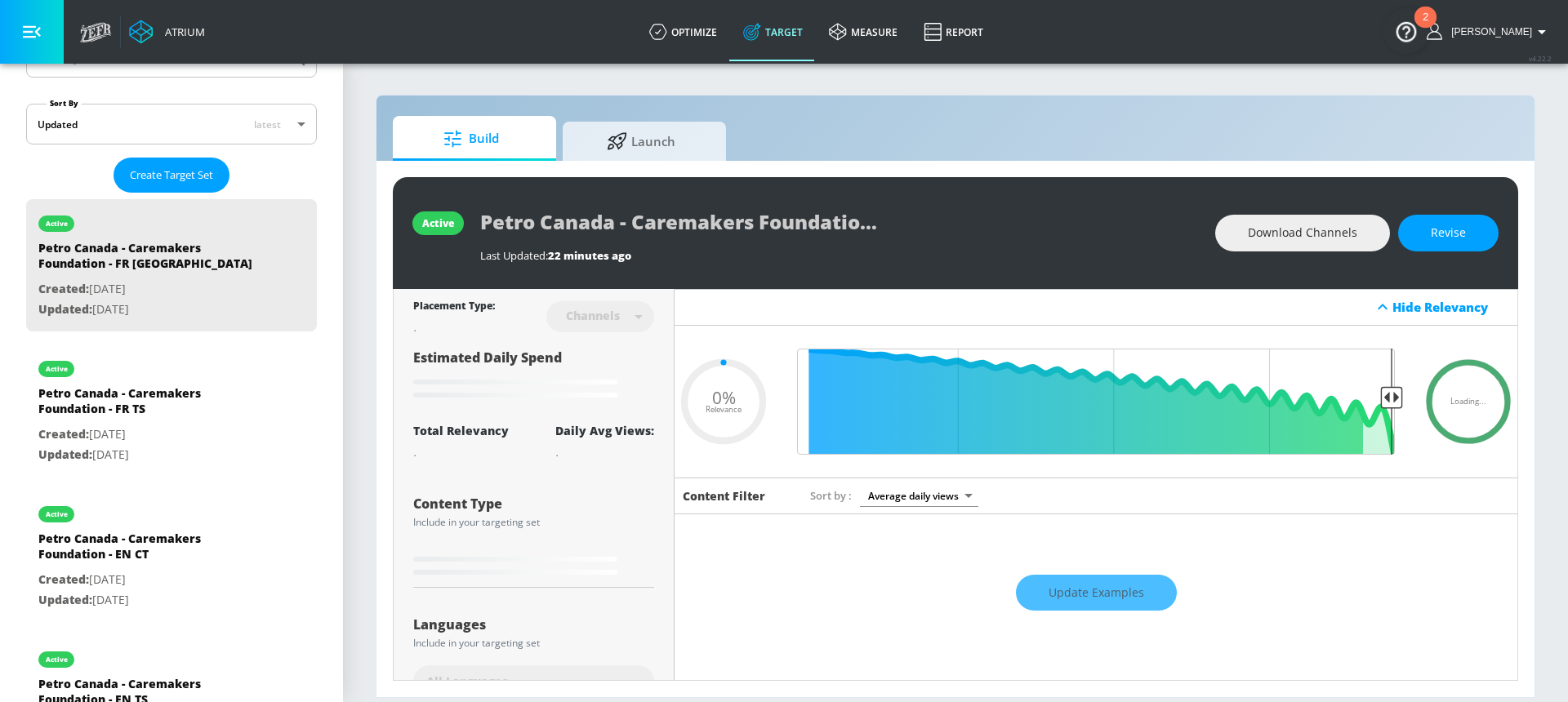
type input "0.88"
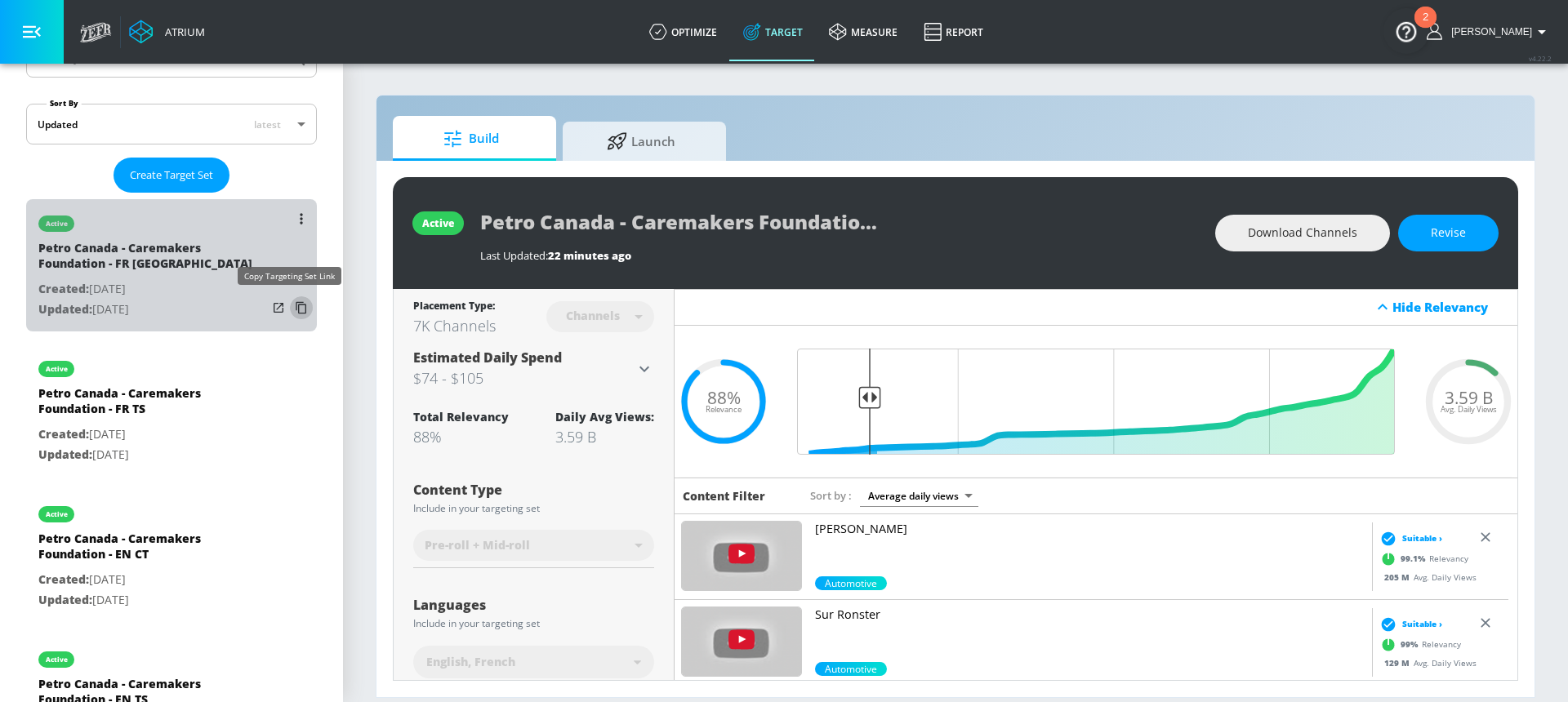
click at [296, 307] on icon "list of Target Set" at bounding box center [301, 308] width 11 height 13
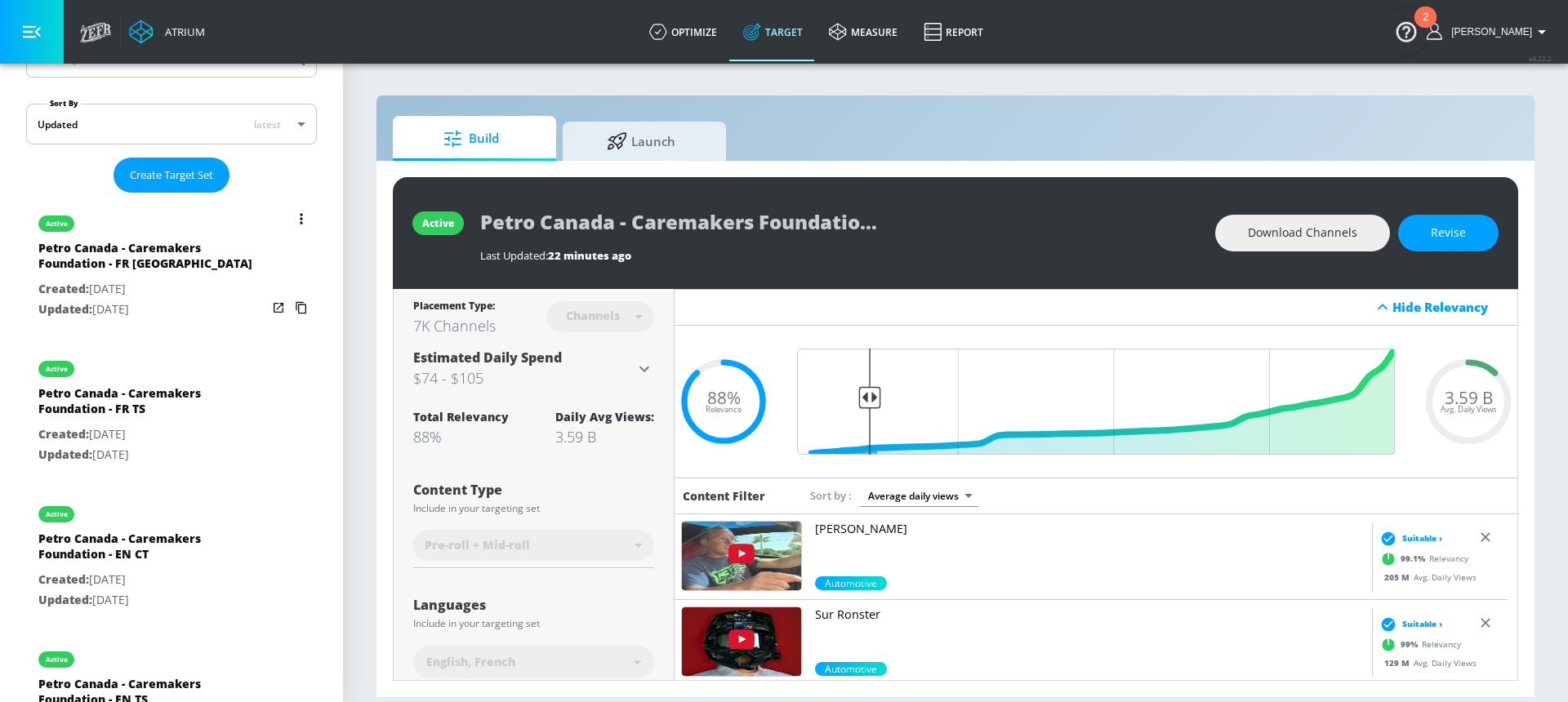
click at [291, 218] on button "list of Target Set" at bounding box center [301, 219] width 23 height 23
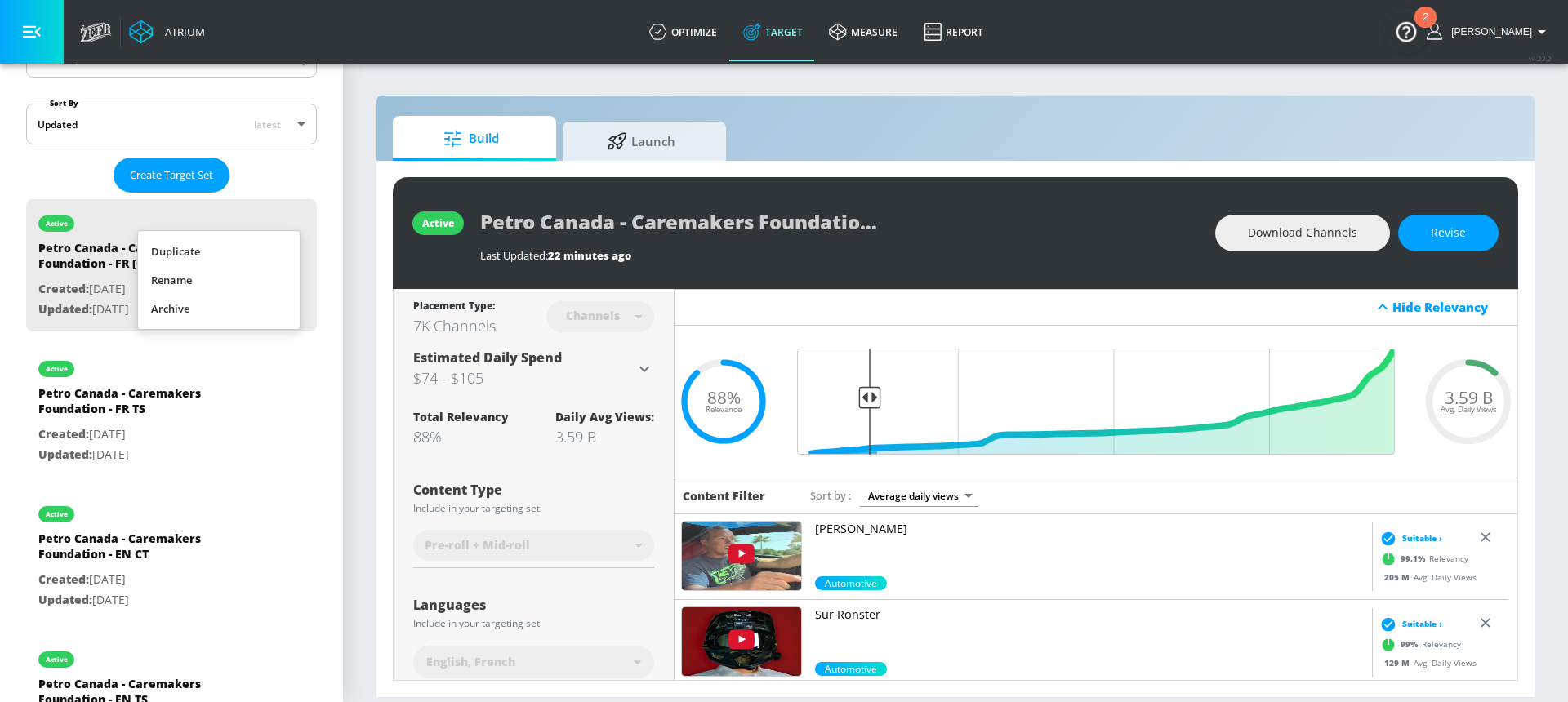
click at [236, 276] on li "Rename" at bounding box center [219, 280] width 162 height 29
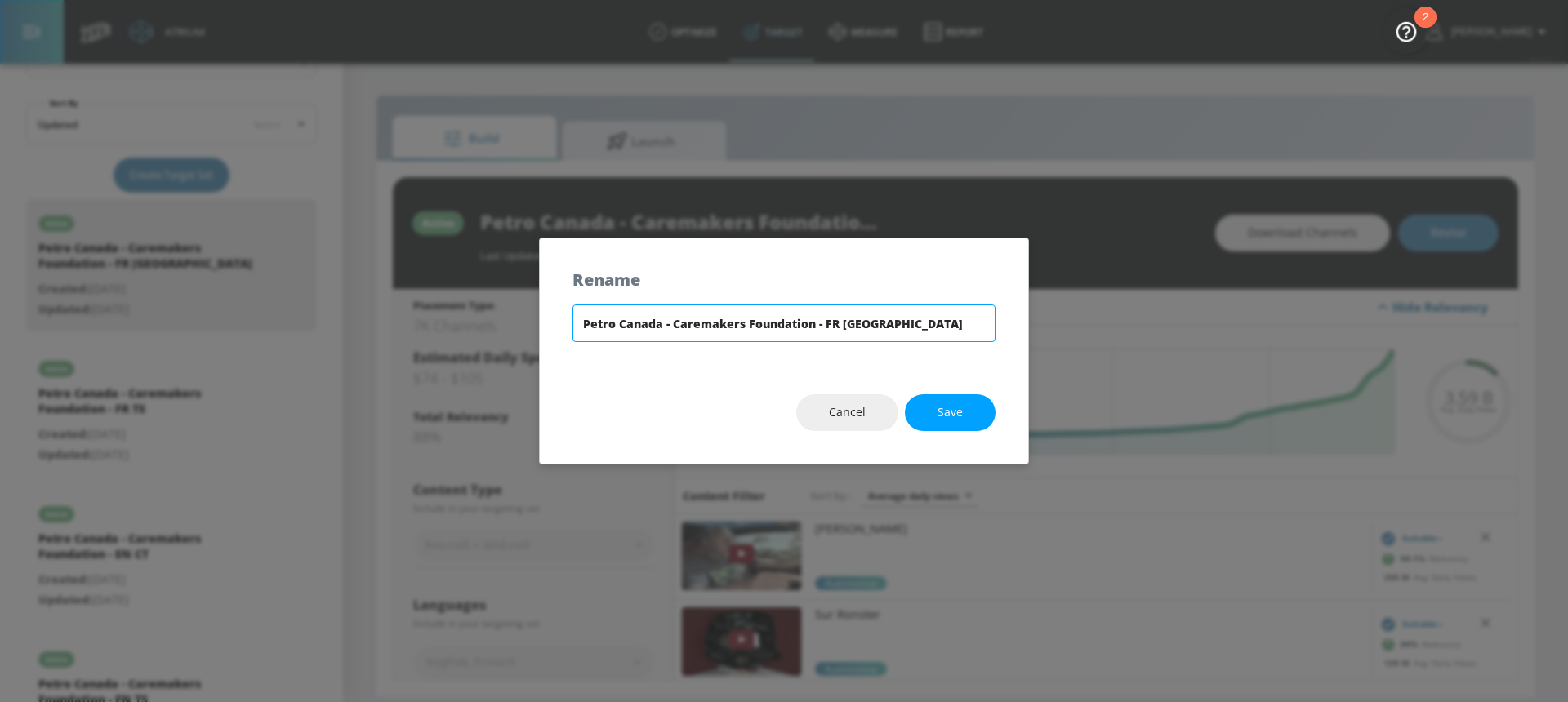
click at [745, 328] on input "Petro Canada - Caremakers Foundation - FR [GEOGRAPHIC_DATA]" at bounding box center [783, 323] width 423 height 38
click at [823, 425] on button "Cancel" at bounding box center [848, 412] width 102 height 37
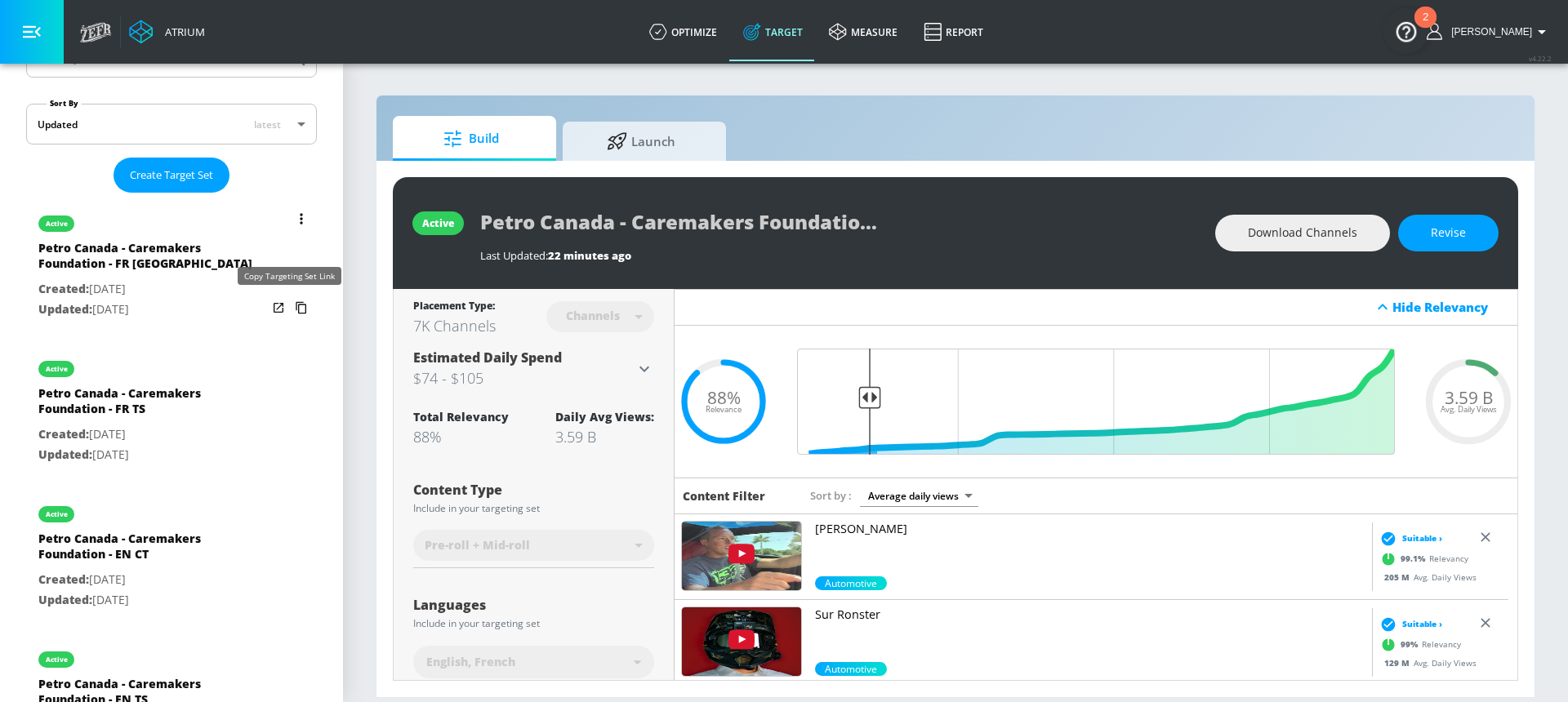
click at [288, 308] on icon "list of Target Set" at bounding box center [301, 307] width 26 height 26
